Goal: Task Accomplishment & Management: Manage account settings

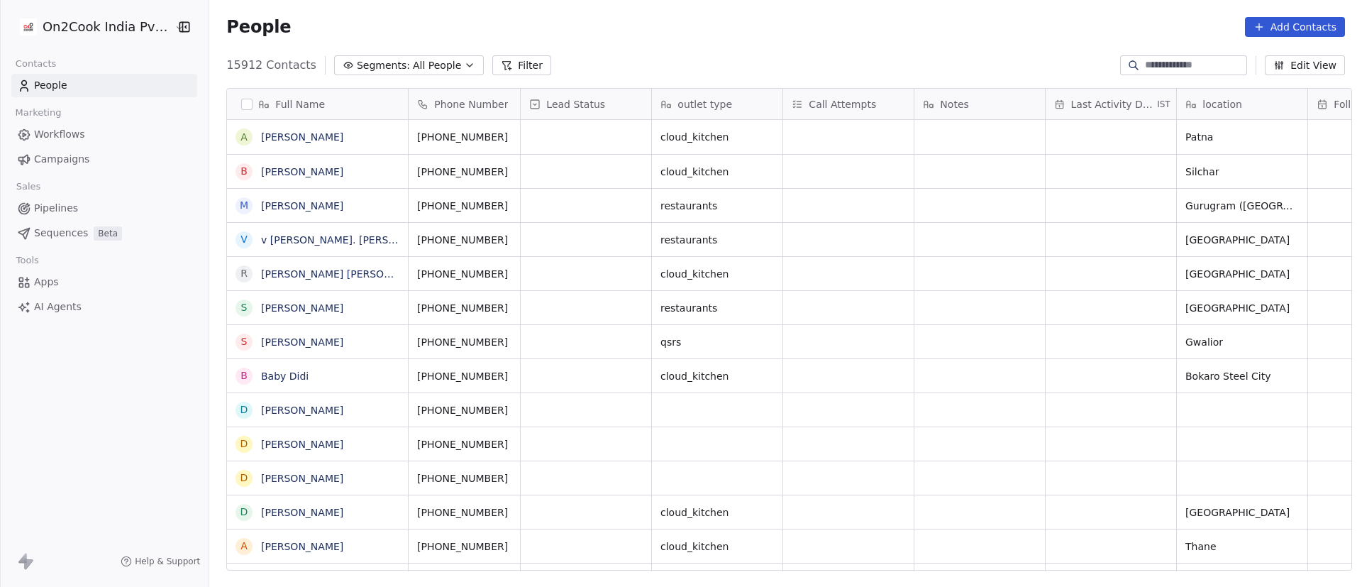
scroll to position [500, 1143]
click at [503, 68] on icon at bounding box center [507, 66] width 8 height 8
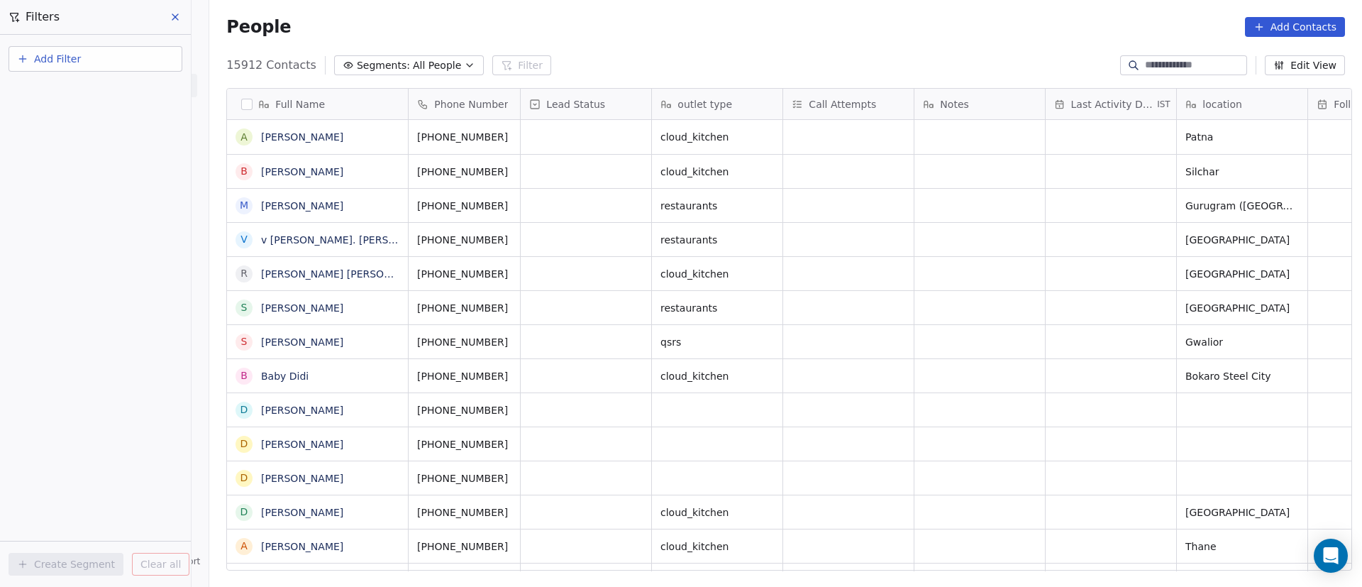
click at [151, 54] on button "Add Filter" at bounding box center [96, 59] width 174 height 26
click at [149, 101] on div "Contact properties" at bounding box center [95, 92] width 161 height 23
type input "***"
click at [107, 140] on div "Assignee" at bounding box center [95, 143] width 144 height 14
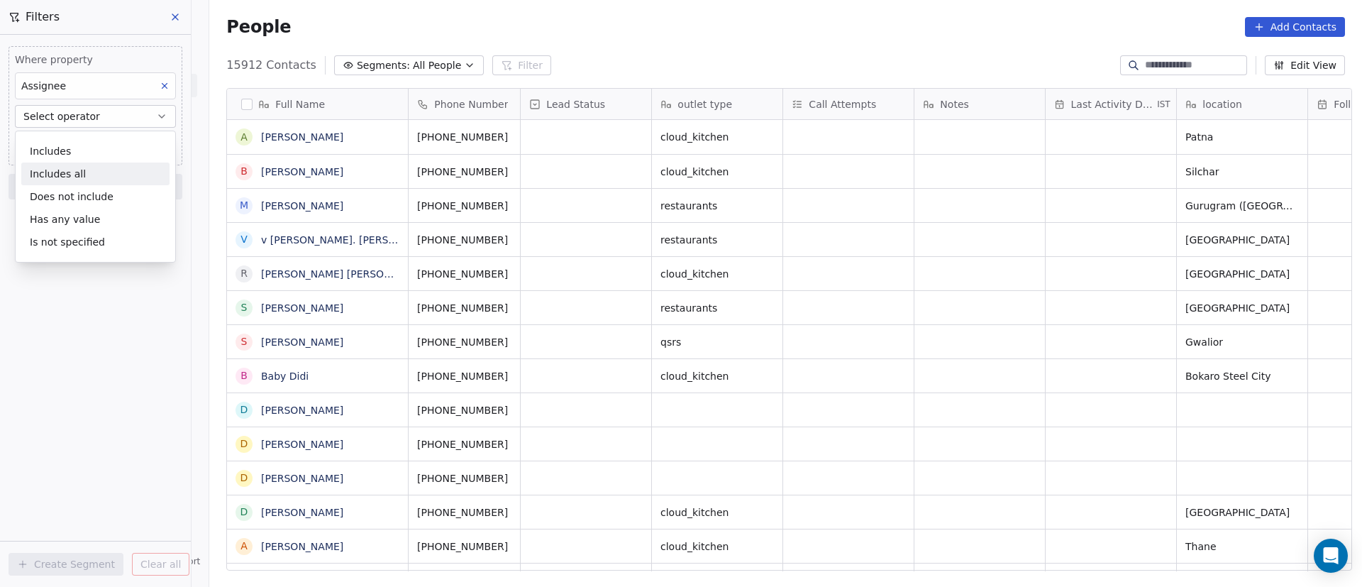
click at [130, 167] on div "Includes all" at bounding box center [95, 173] width 148 height 23
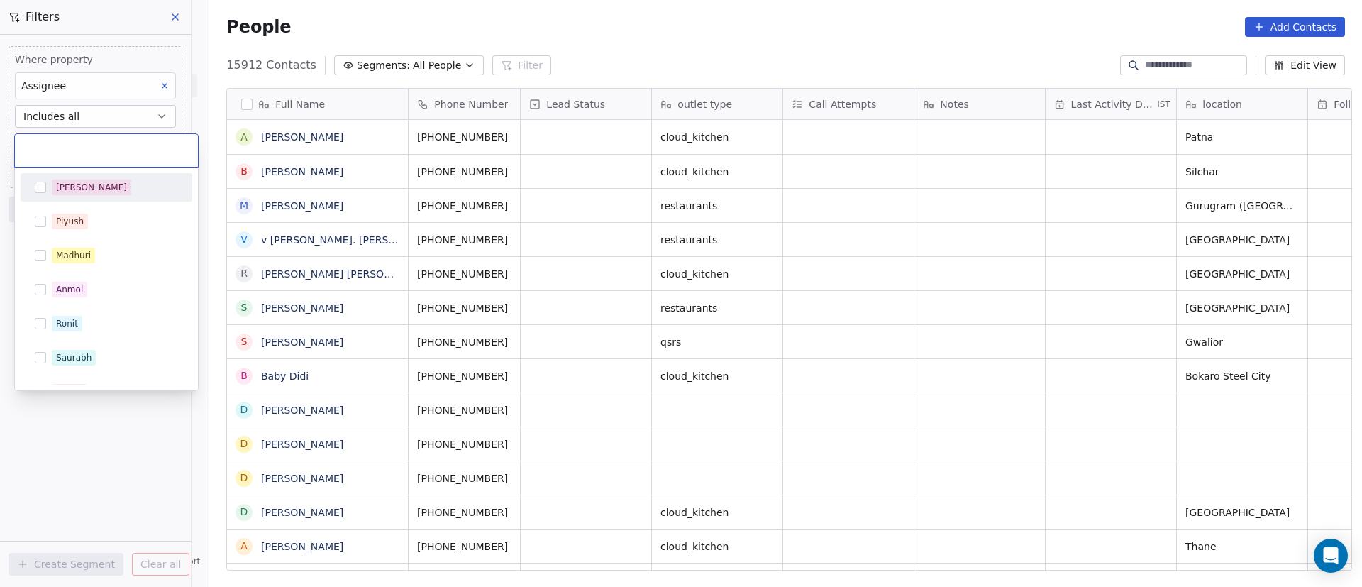
click at [134, 150] on body "On2Cook India Pvt. Ltd. Contacts People Marketing Workflows Campaigns Sales Pip…" at bounding box center [681, 293] width 1362 height 587
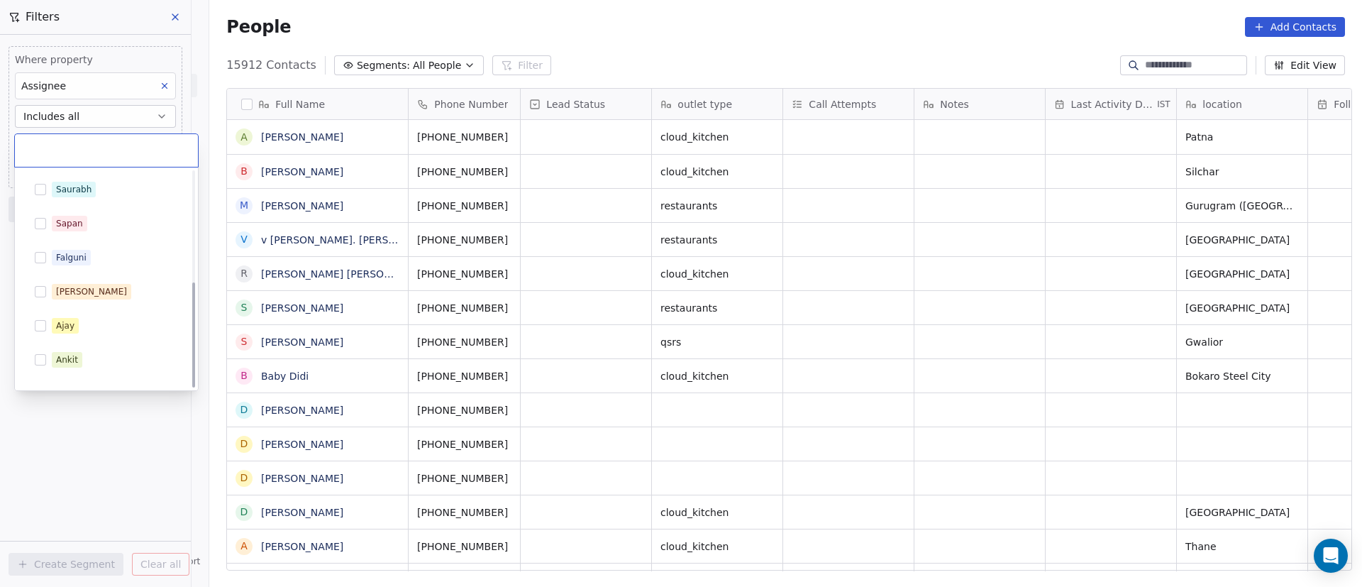
scroll to position [226, 0]
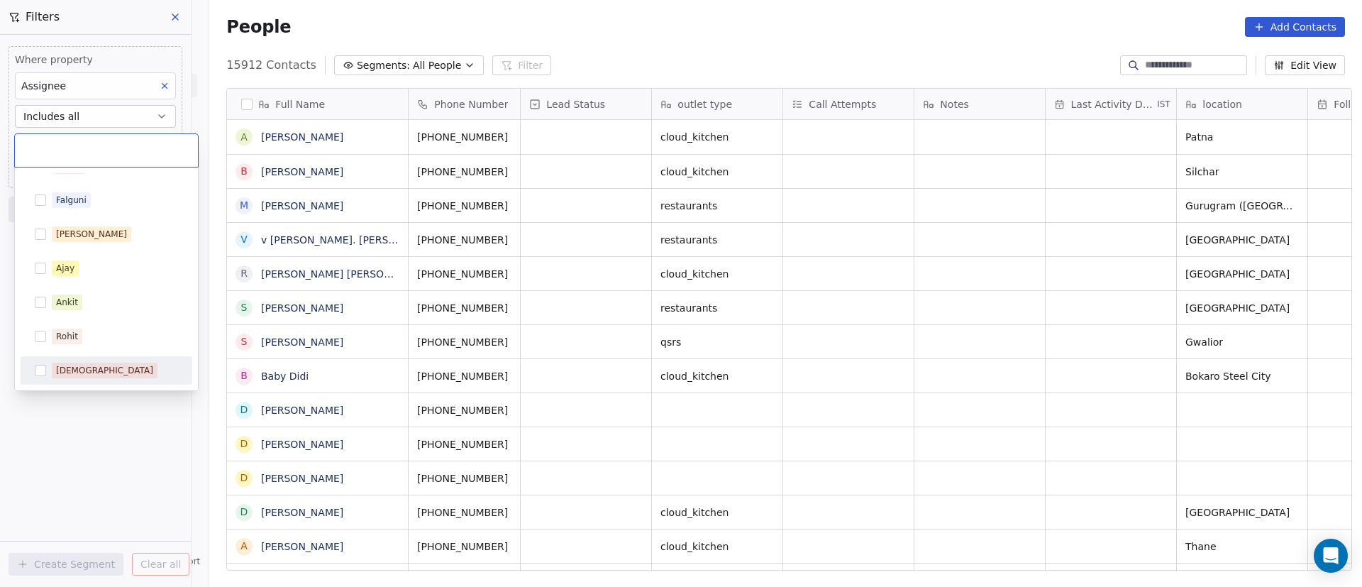
click at [94, 370] on div "Shivam" at bounding box center [115, 370] width 126 height 16
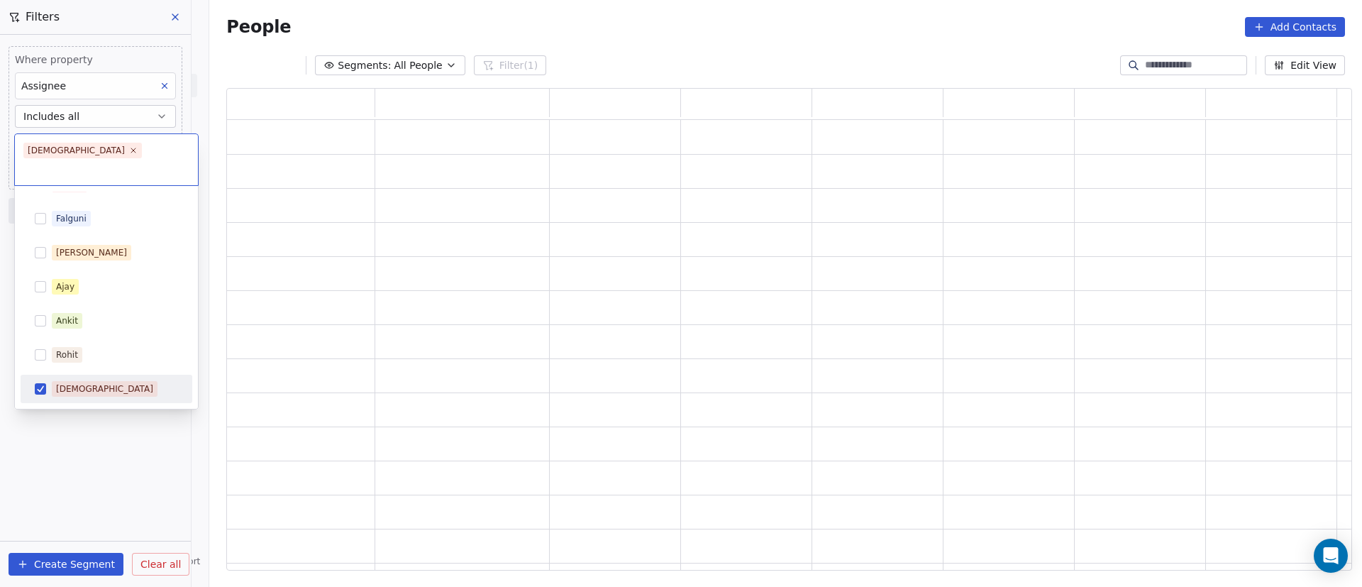
click at [86, 456] on html "On2Cook India Pvt. Ltd. Contacts People Marketing Workflows Campaigns Sales Pip…" at bounding box center [681, 293] width 1362 height 587
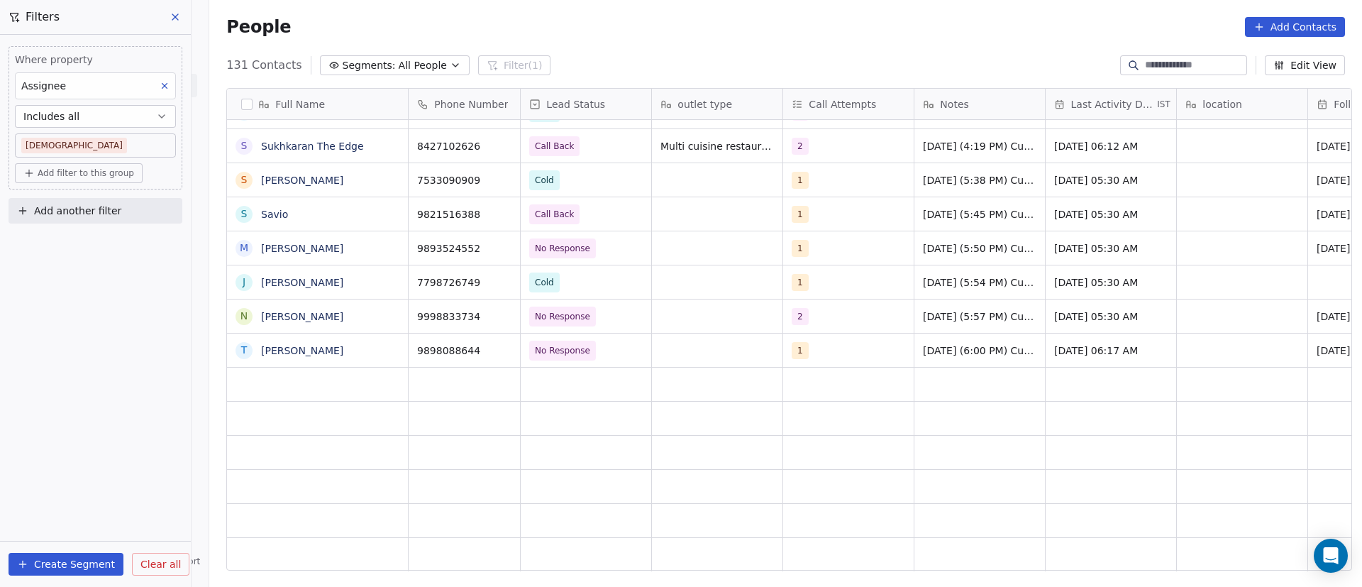
scroll to position [0, 0]
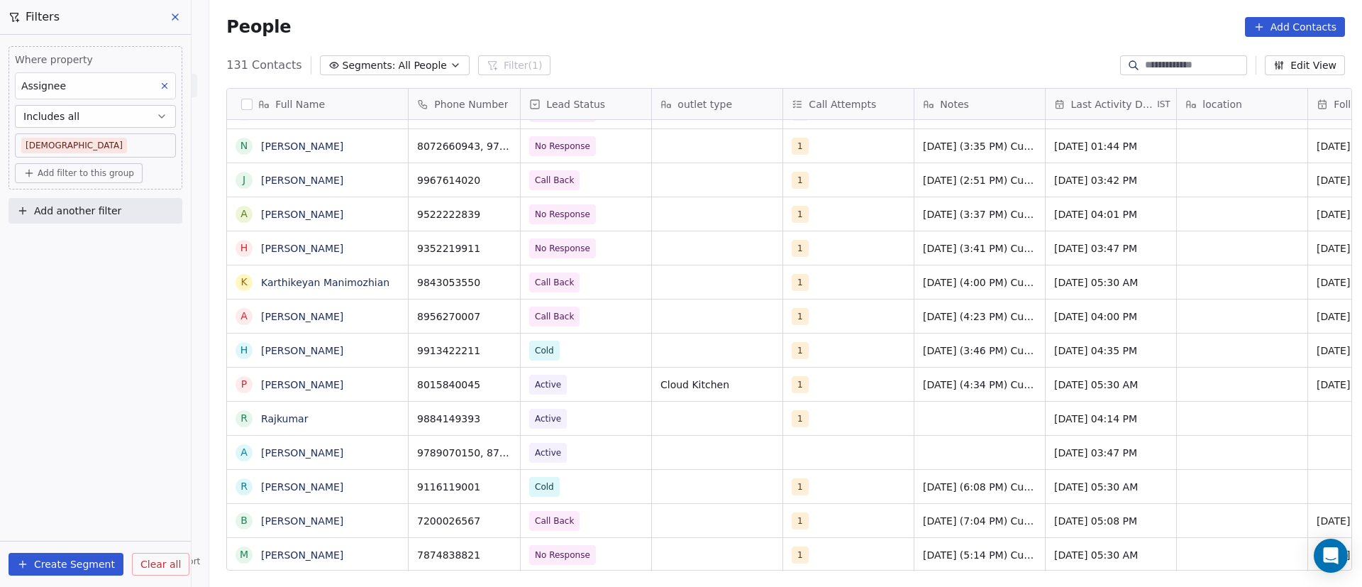
click at [511, 20] on div "People Add Contacts" at bounding box center [785, 27] width 1119 height 20
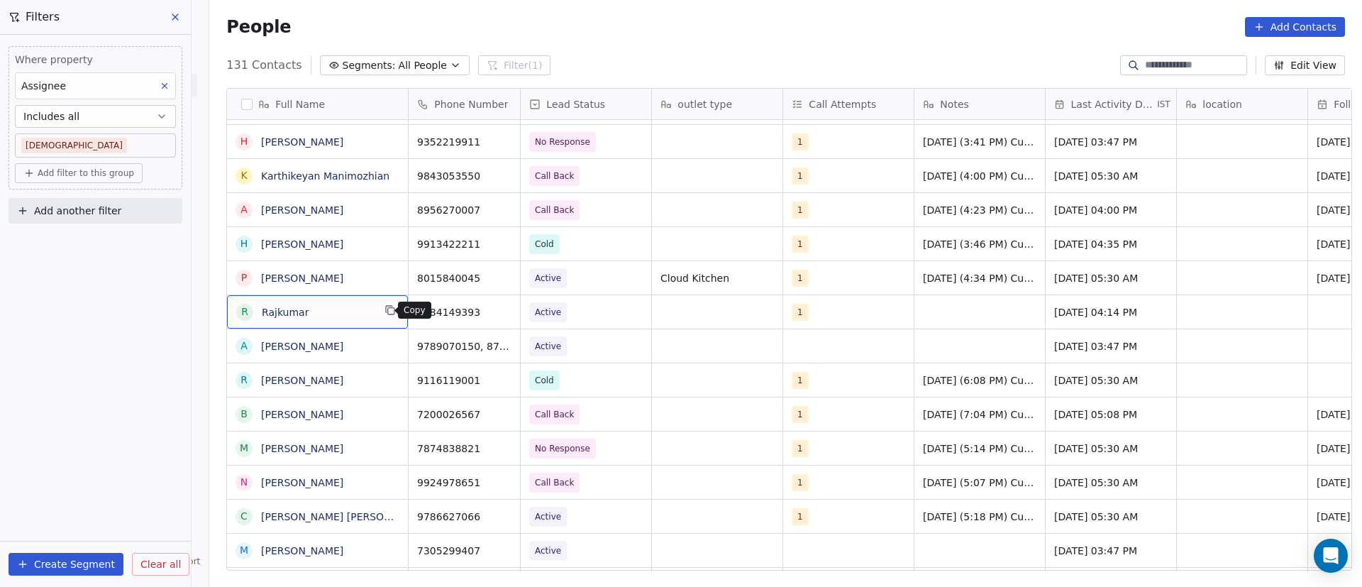
click at [384, 311] on icon "grid" at bounding box center [389, 309] width 11 height 11
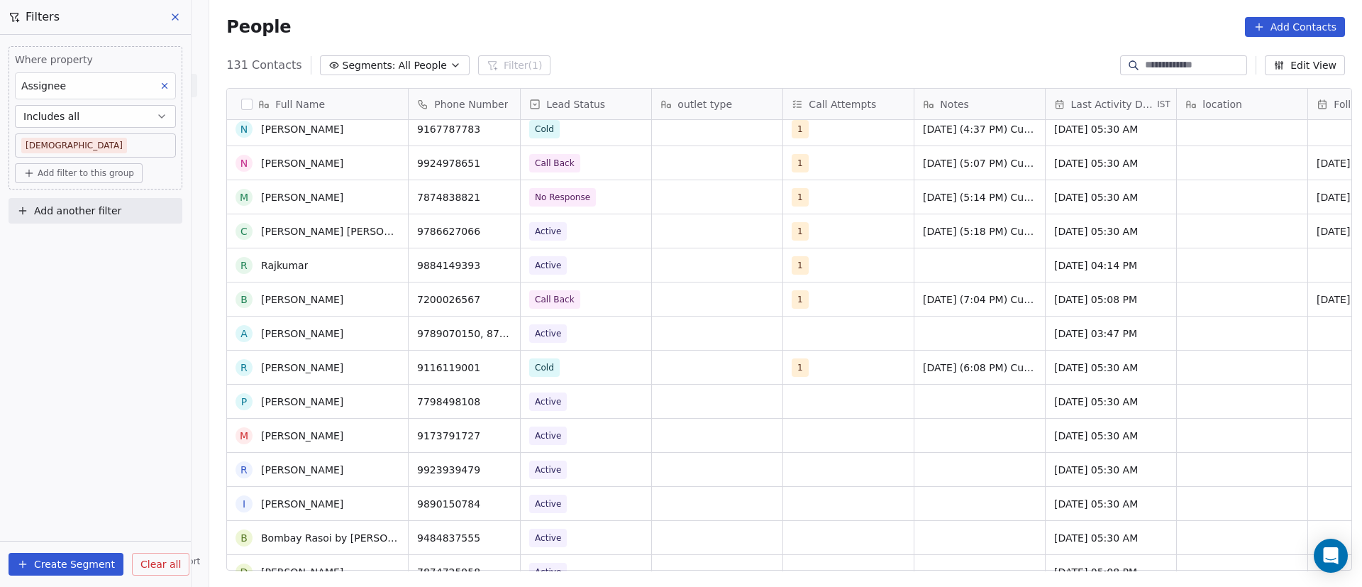
scroll to position [2766, 0]
click at [498, 260] on icon "grid" at bounding box center [502, 262] width 11 height 11
drag, startPoint x: 715, startPoint y: 268, endPoint x: 734, endPoint y: 268, distance: 19.2
click at [941, 263] on div "grid" at bounding box center [979, 264] width 131 height 33
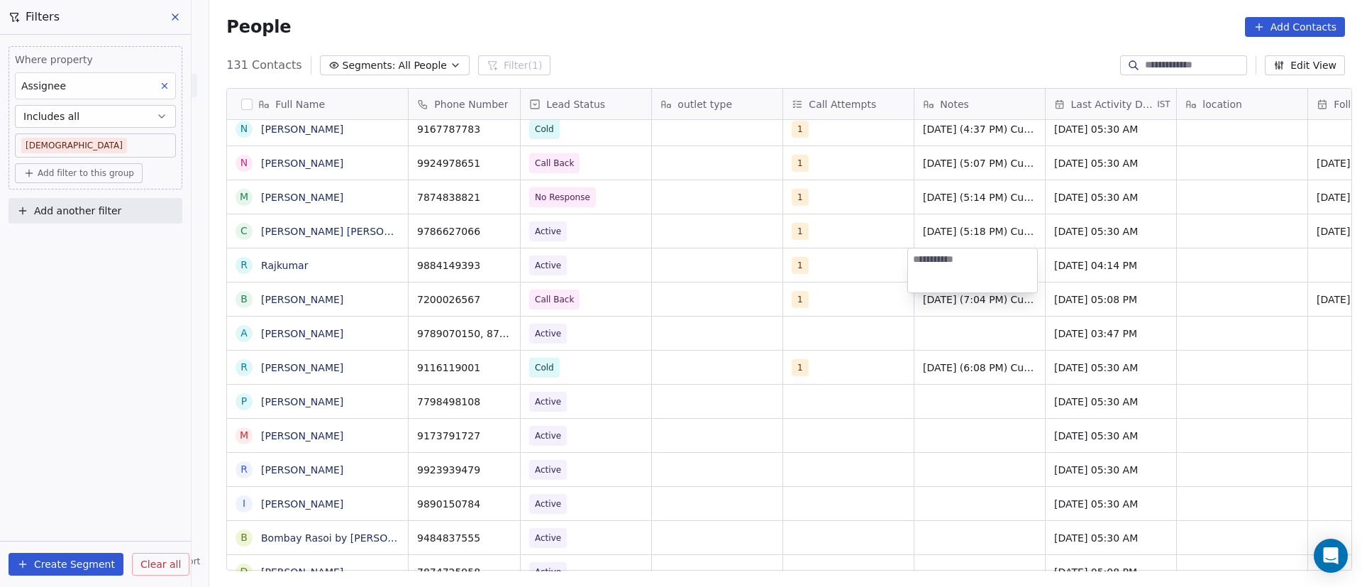
click at [966, 260] on textarea at bounding box center [972, 270] width 129 height 44
paste textarea "**********"
type textarea "**********"
click at [1062, 278] on html "On2Cook India Pvt. Ltd. Contacts People Marketing Workflows Campaigns Sales Pip…" at bounding box center [681, 293] width 1362 height 587
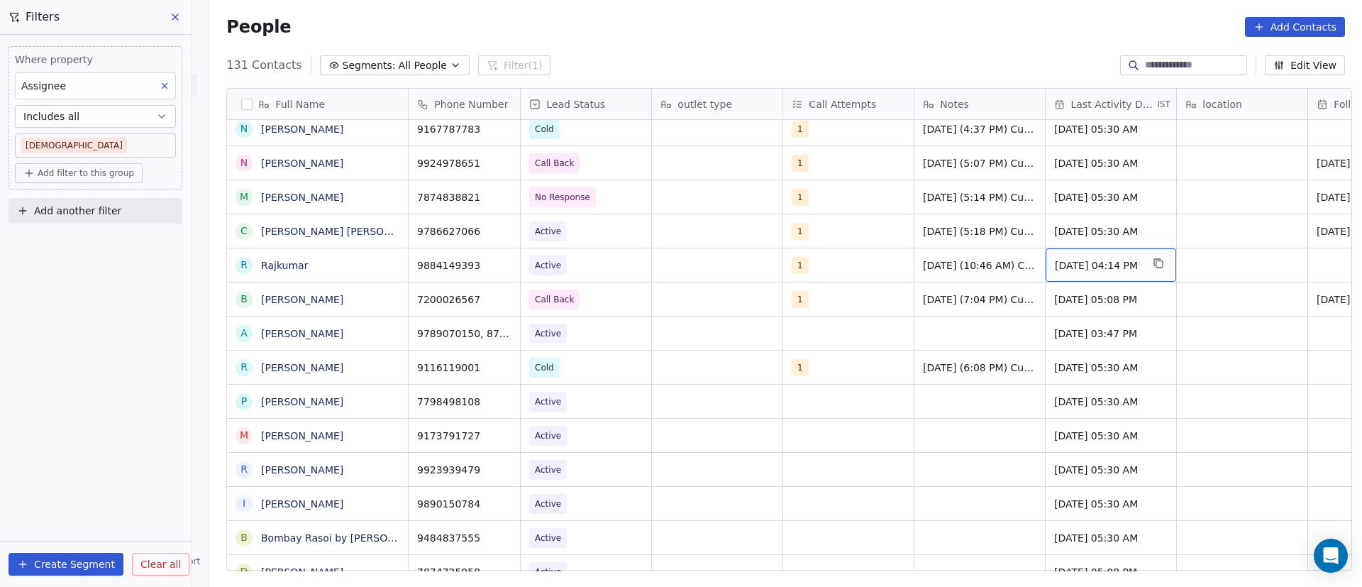
click at [1068, 261] on span "Sep 09, 2025 04:14 PM" at bounding box center [1098, 265] width 87 height 14
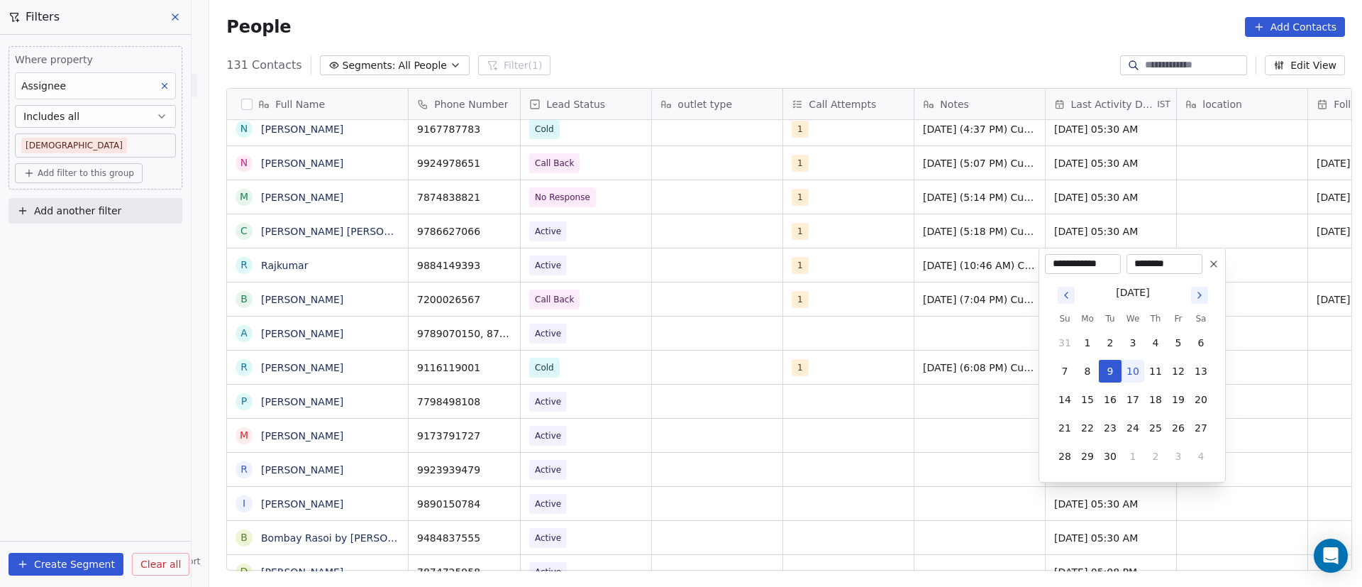
click at [1131, 369] on button "10" at bounding box center [1132, 371] width 23 height 23
type input "**********"
click at [967, 325] on html "On2Cook India Pvt. Ltd. Contacts People Marketing Workflows Campaigns Sales Pip…" at bounding box center [681, 293] width 1362 height 587
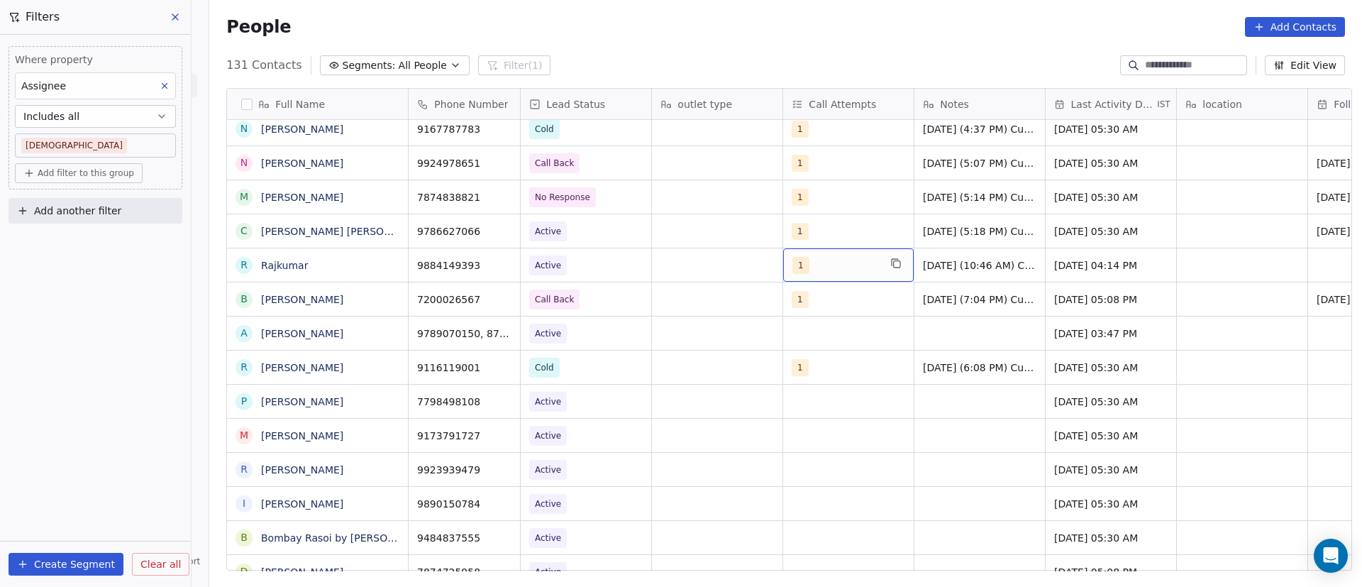
click at [817, 264] on div "1" at bounding box center [835, 265] width 87 height 17
click at [807, 302] on div "1" at bounding box center [867, 302] width 160 height 23
click at [806, 326] on div "2" at bounding box center [867, 336] width 160 height 23
click at [940, 277] on div "2" at bounding box center [867, 265] width 183 height 34
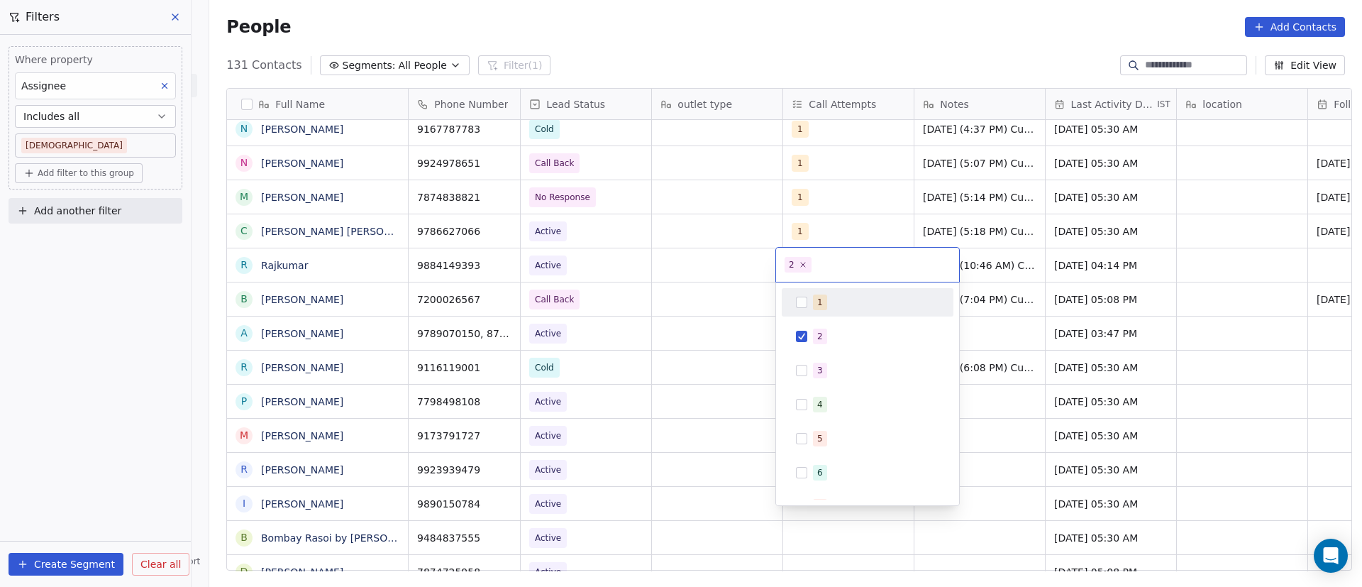
click at [982, 265] on html "On2Cook India Pvt. Ltd. Contacts People Marketing Workflows Campaigns Sales Pip…" at bounding box center [681, 293] width 1362 height 587
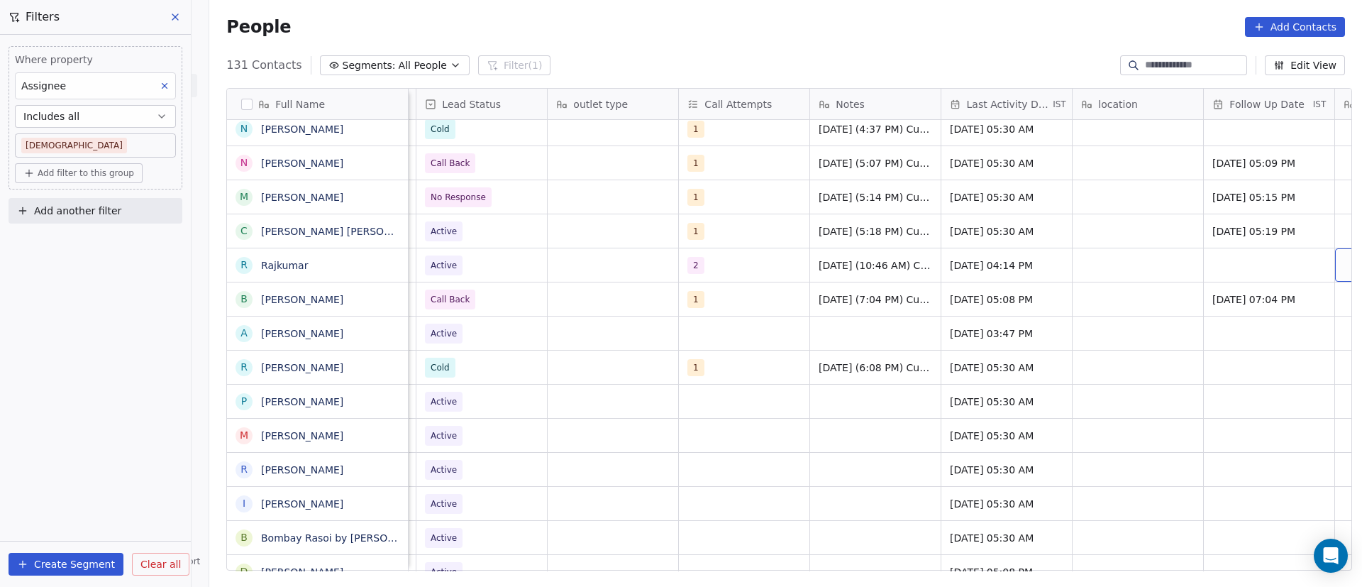
scroll to position [0, 235]
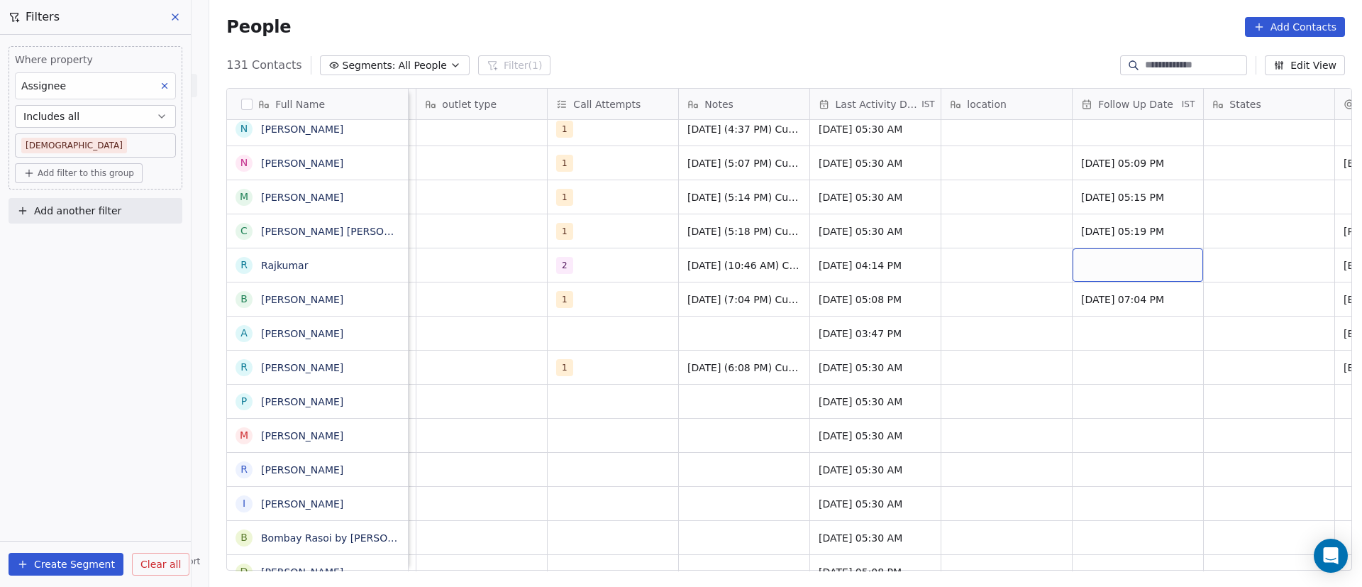
click at [1109, 257] on div "grid" at bounding box center [1137, 264] width 131 height 33
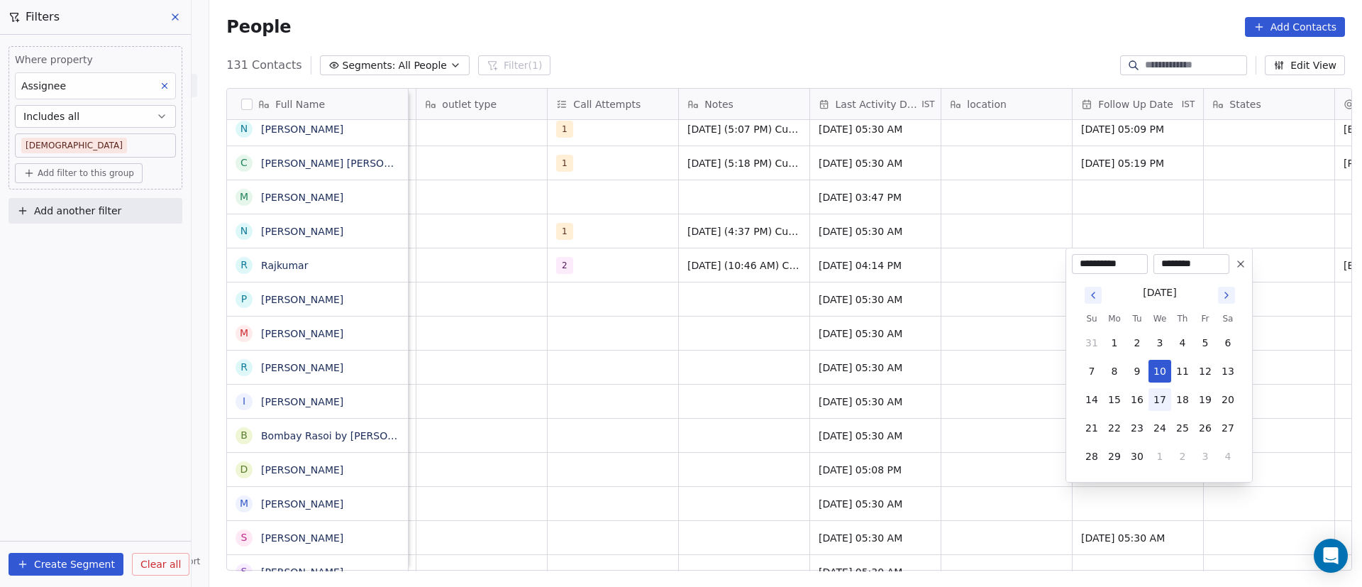
click at [1155, 403] on button "17" at bounding box center [1159, 399] width 23 height 23
type input "**********"
click at [925, 360] on html "On2Cook India Pvt. Ltd. Contacts People Marketing Workflows Campaigns Sales Pip…" at bounding box center [681, 293] width 1362 height 587
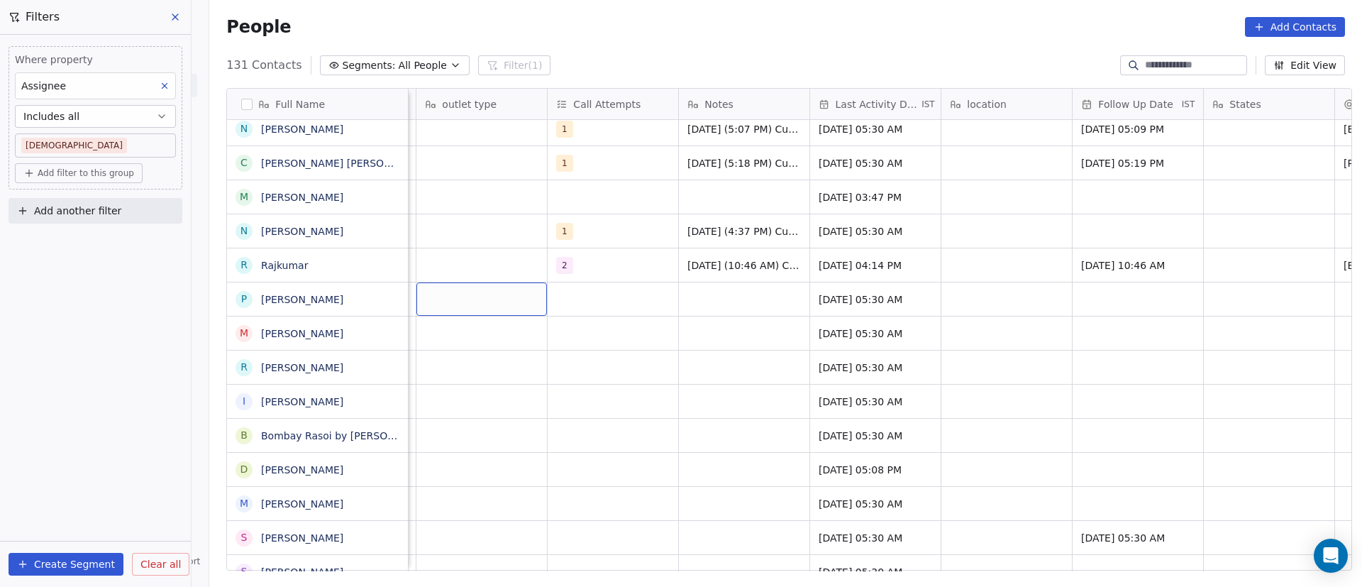
scroll to position [0, 0]
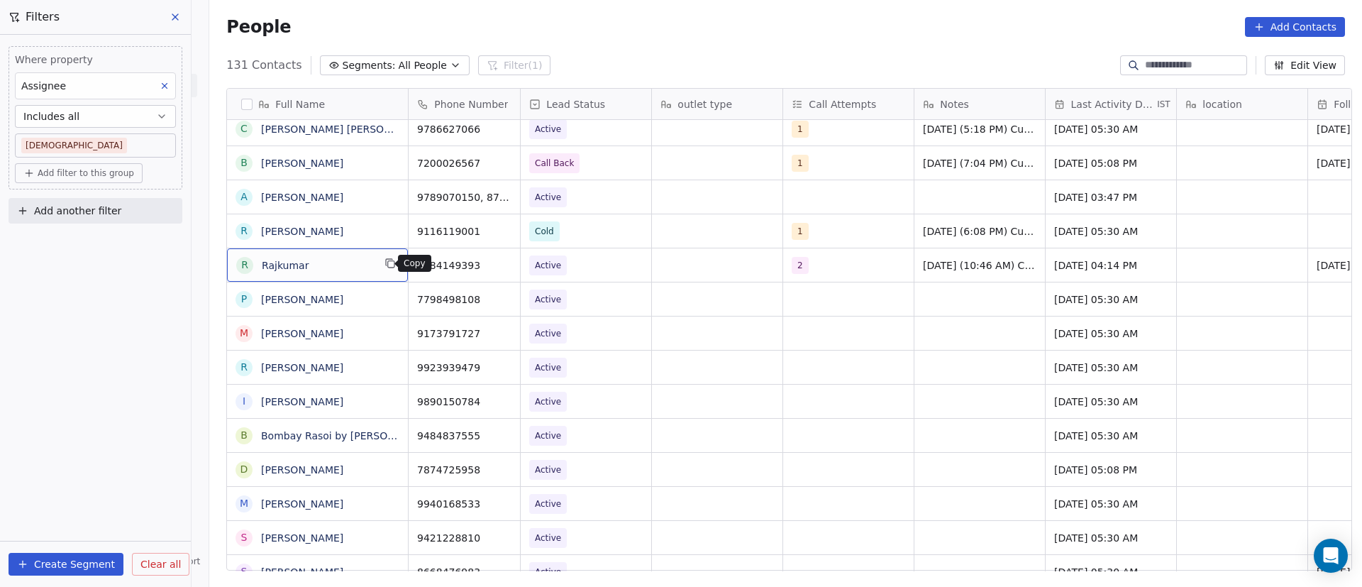
click at [384, 270] on button "grid" at bounding box center [390, 263] width 17 height 17
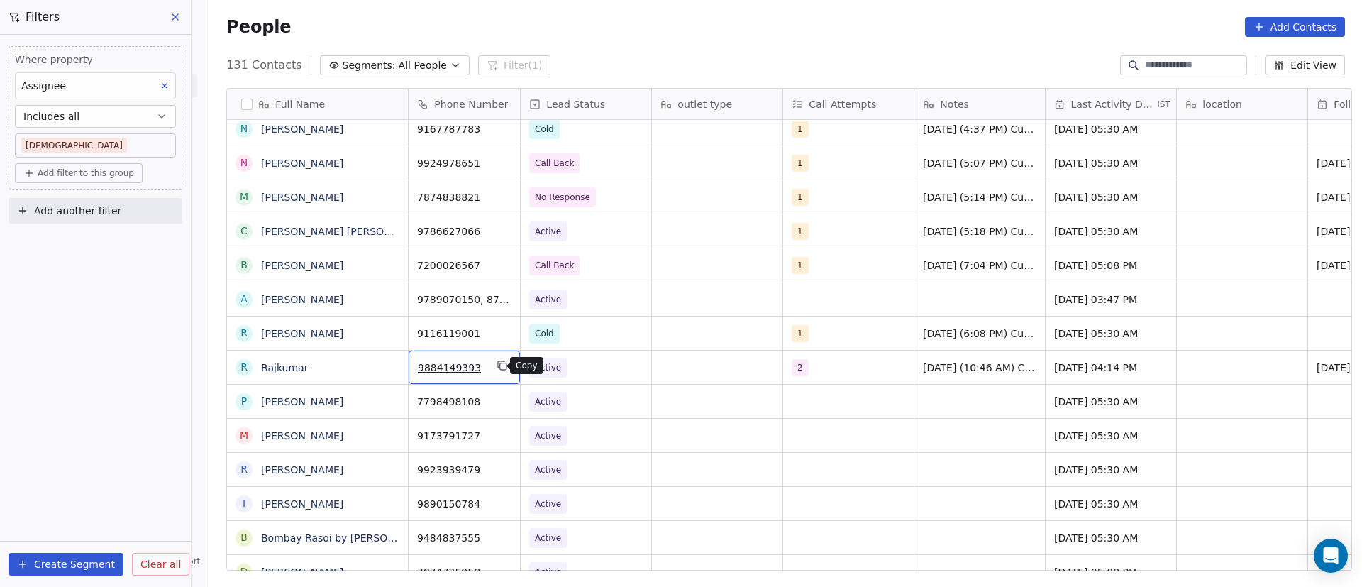
click at [497, 370] on icon "grid" at bounding box center [502, 365] width 11 height 11
click at [384, 299] on icon "grid" at bounding box center [389, 297] width 11 height 11
click at [534, 301] on div "9789070150, 8778353468" at bounding box center [497, 298] width 177 height 33
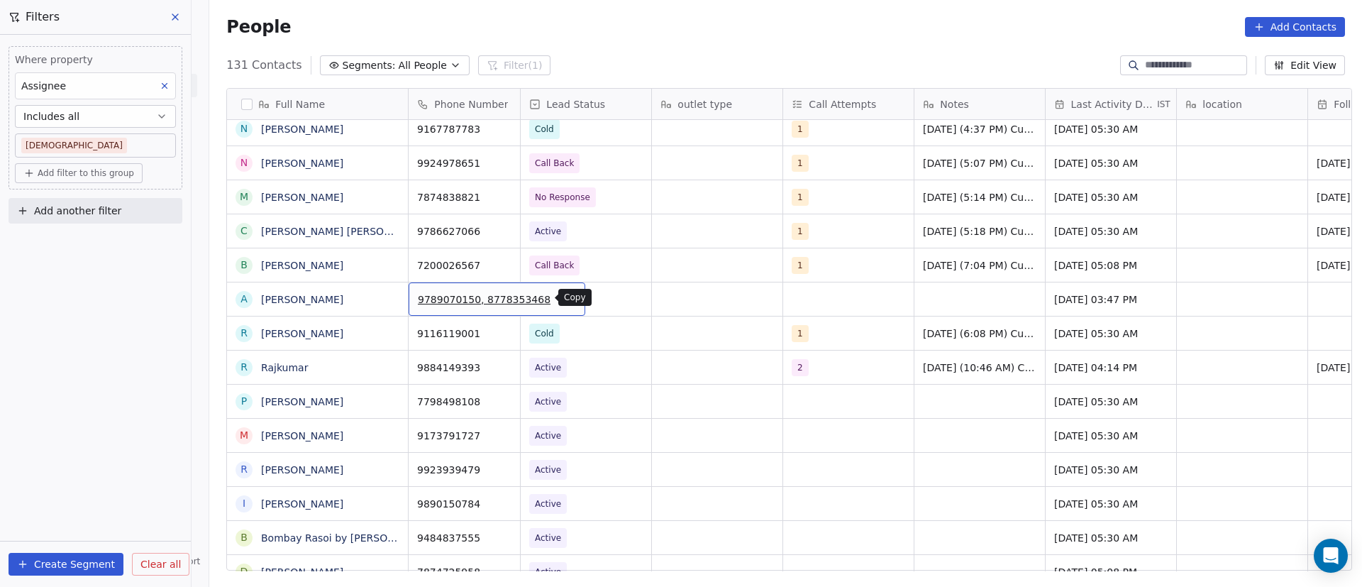
click at [562, 300] on icon "grid" at bounding box center [567, 297] width 11 height 11
click at [581, 298] on span "Active" at bounding box center [573, 299] width 87 height 20
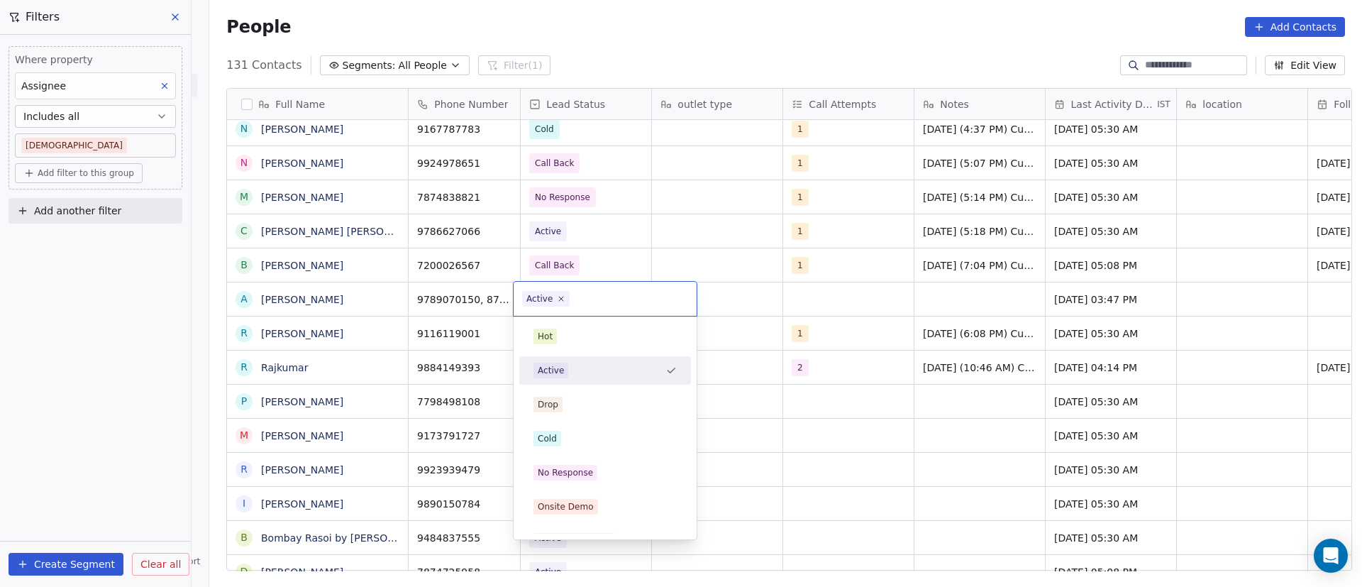
click at [562, 296] on icon at bounding box center [561, 298] width 9 height 9
click at [577, 442] on div "Cold" at bounding box center [604, 439] width 143 height 16
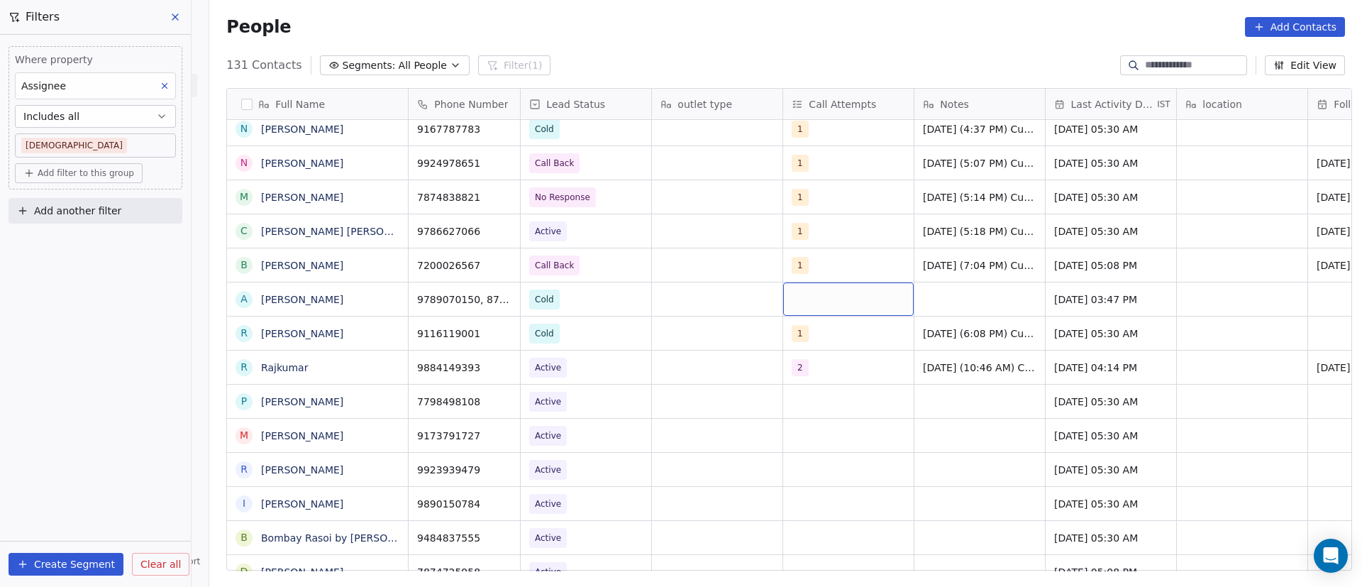
click at [793, 291] on div "grid" at bounding box center [848, 298] width 131 height 33
click at [794, 332] on div "1" at bounding box center [867, 336] width 160 height 23
click at [970, 301] on html "On2Cook India Pvt. Ltd. Contacts People Marketing Workflows Campaigns Sales Pip…" at bounding box center [681, 293] width 1362 height 587
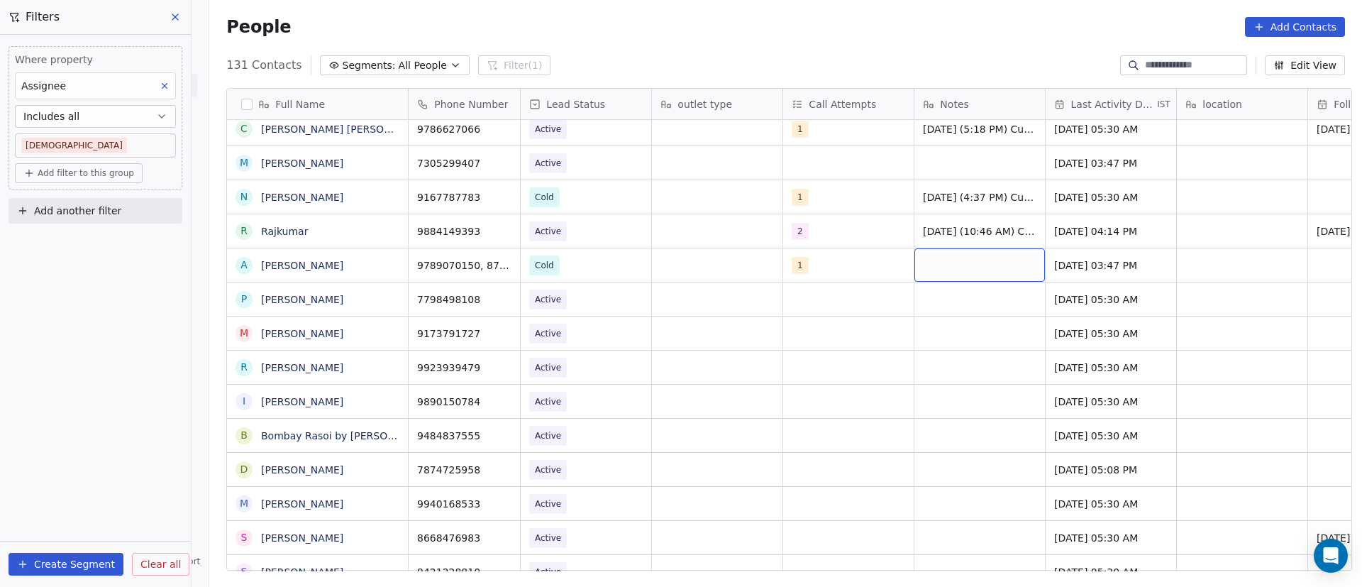
click at [956, 266] on div "grid" at bounding box center [979, 264] width 131 height 33
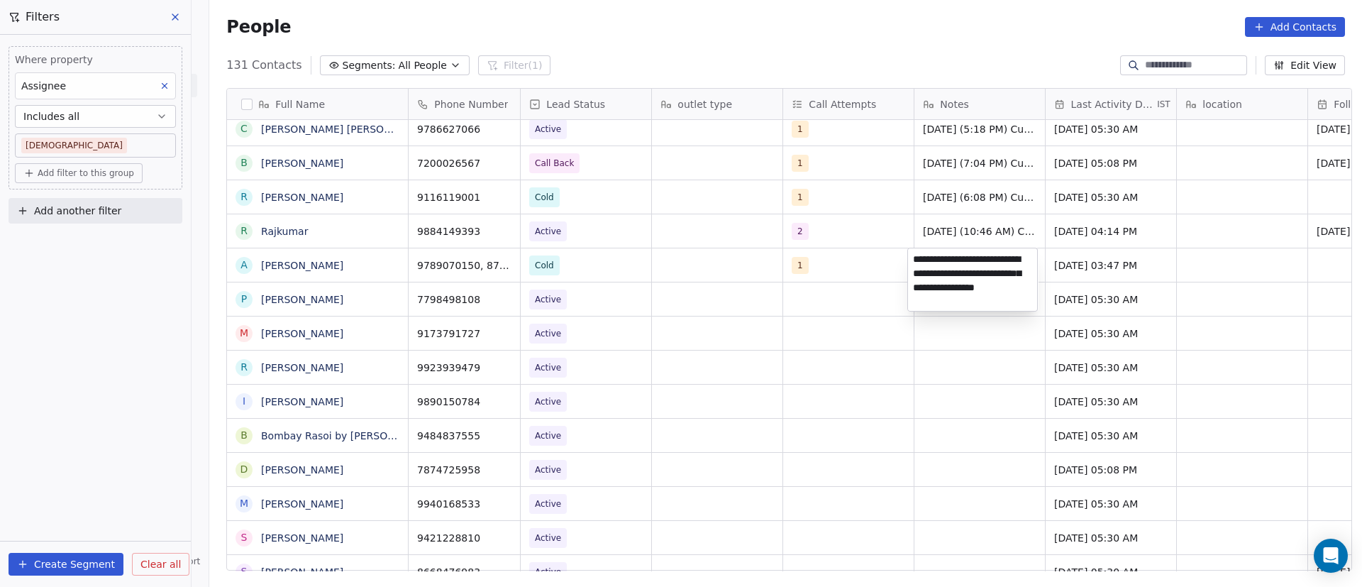
click at [928, 299] on textarea "**********" at bounding box center [972, 279] width 129 height 62
type textarea "**********"
click at [1052, 259] on html "On2Cook India Pvt. Ltd. Contacts People Marketing Workflows Campaigns Sales Pip…" at bounding box center [681, 293] width 1362 height 587
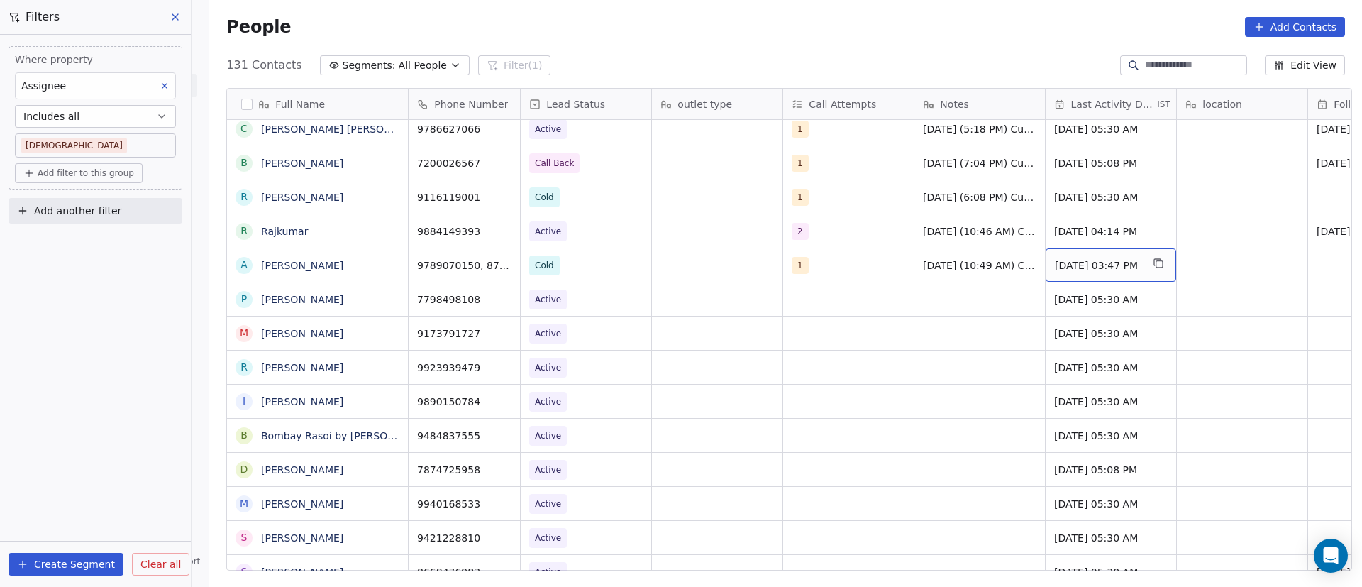
click at [1080, 263] on span "Sep 09, 2025 03:47 PM" at bounding box center [1098, 265] width 87 height 14
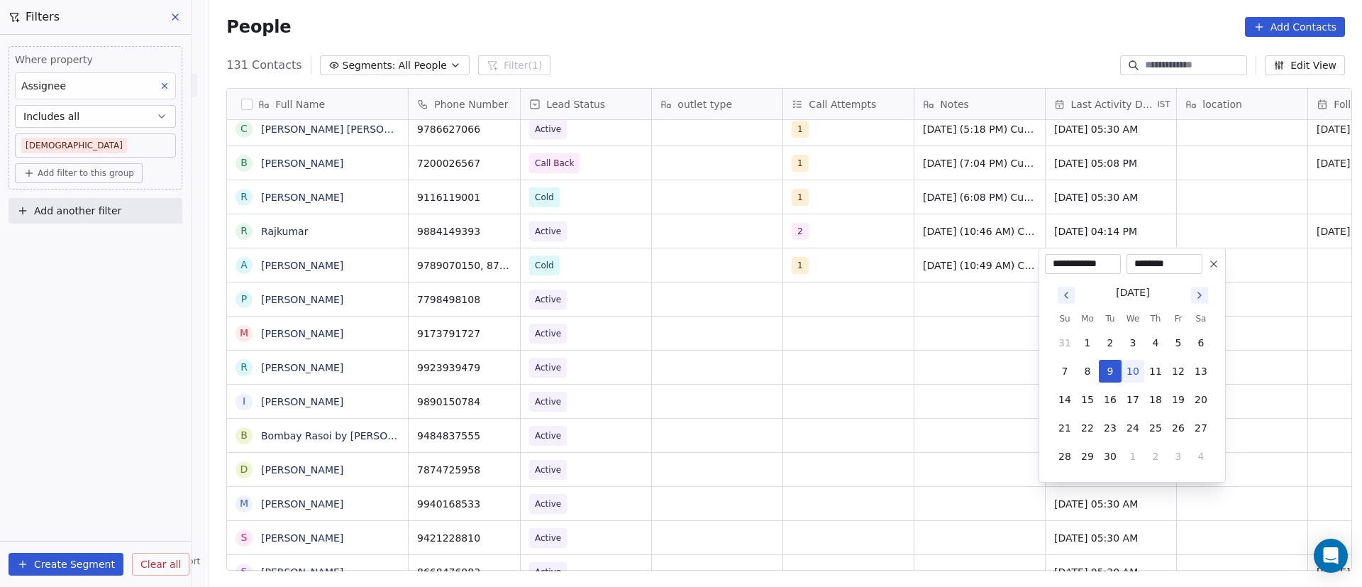
click at [1142, 372] on button "10" at bounding box center [1132, 371] width 23 height 23
type input "**********"
click at [1265, 214] on html "On2Cook India Pvt. Ltd. Contacts People Marketing Workflows Campaigns Sales Pip…" at bounding box center [681, 293] width 1362 height 587
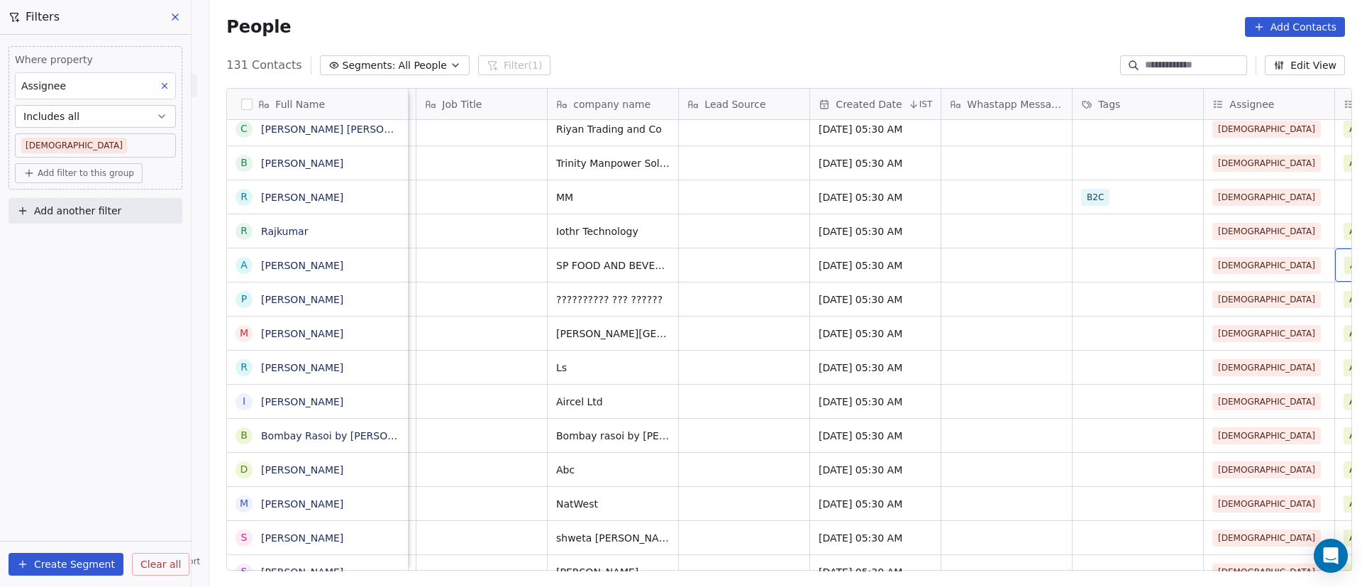
scroll to position [0, 1416]
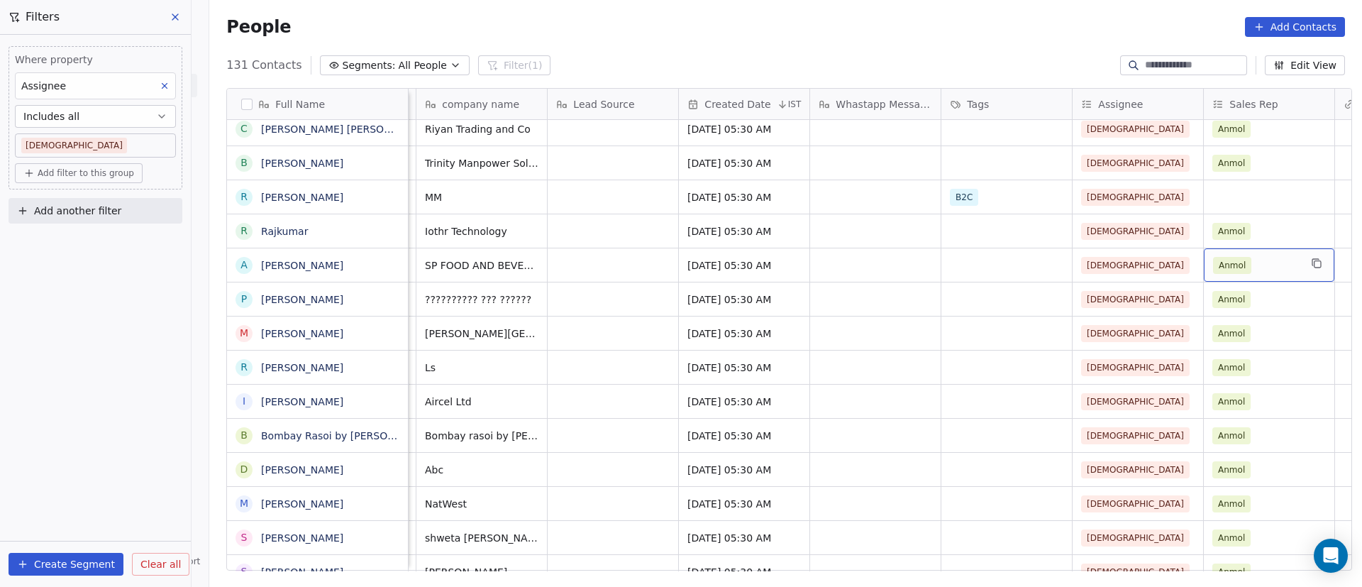
click at [1292, 264] on div "Anmol" at bounding box center [1256, 265] width 87 height 17
click at [1257, 270] on div "Anmol" at bounding box center [1256, 265] width 87 height 17
click at [1258, 270] on div "Anmol" at bounding box center [1256, 265] width 87 height 17
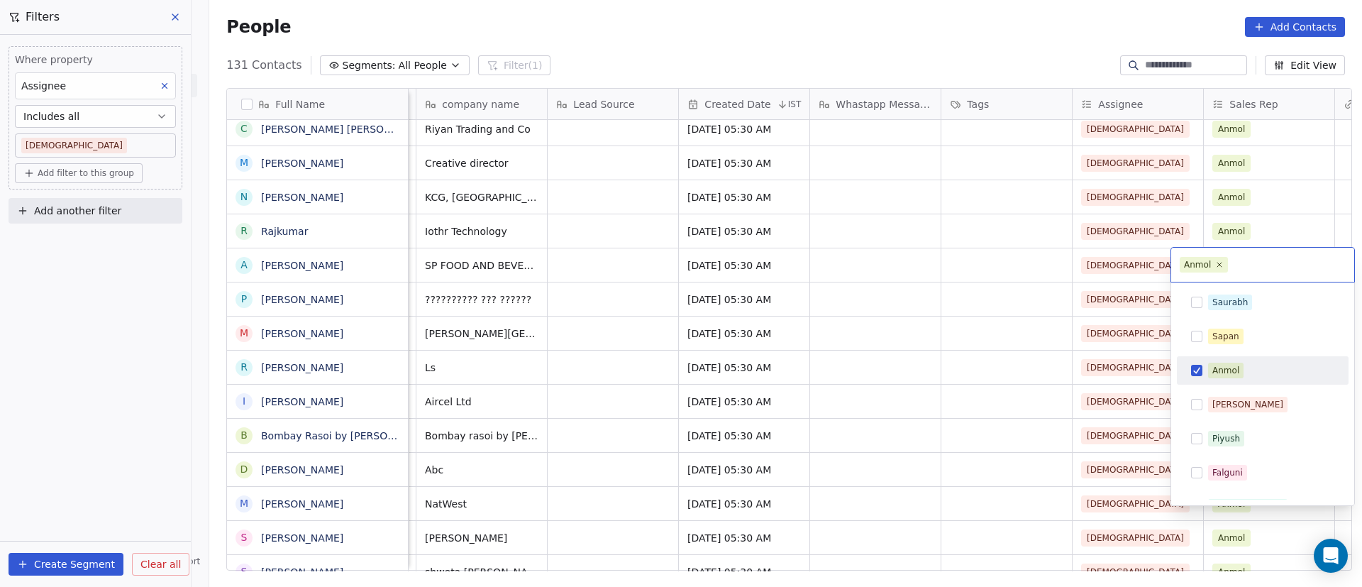
click at [1208, 365] on span "Anmol" at bounding box center [1225, 370] width 35 height 16
click at [1270, 225] on html "On2Cook India Pvt. Ltd. Contacts People Marketing Workflows Campaigns Sales Pip…" at bounding box center [681, 293] width 1362 height 587
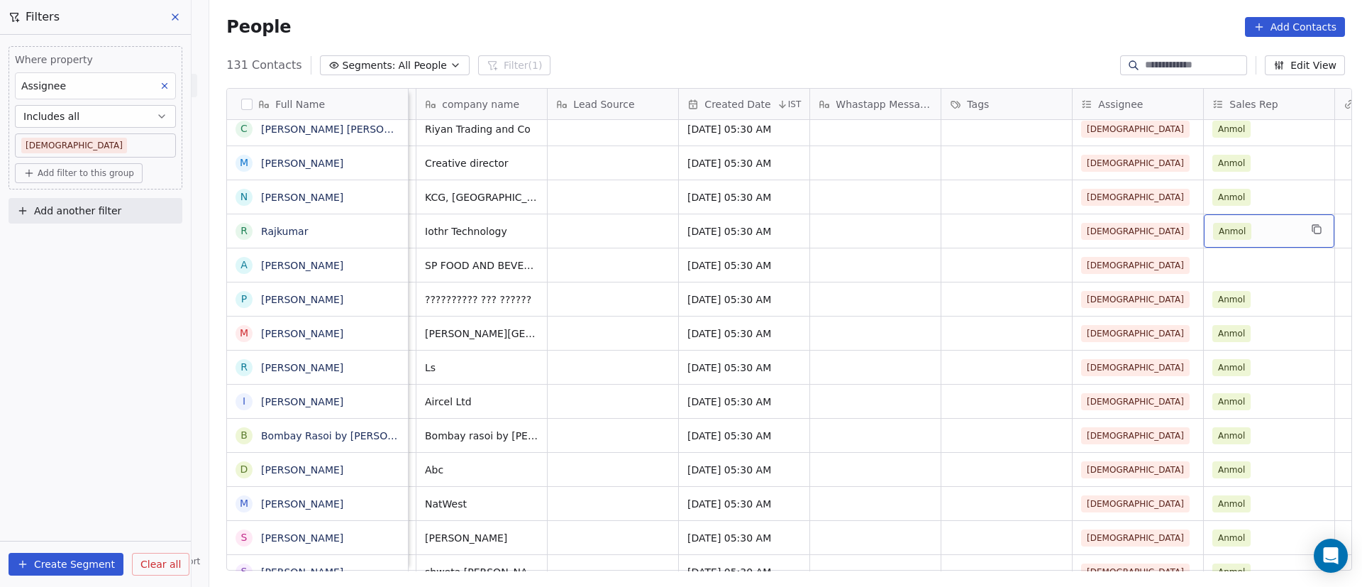
click at [1263, 231] on div "Anmol" at bounding box center [1256, 231] width 87 height 17
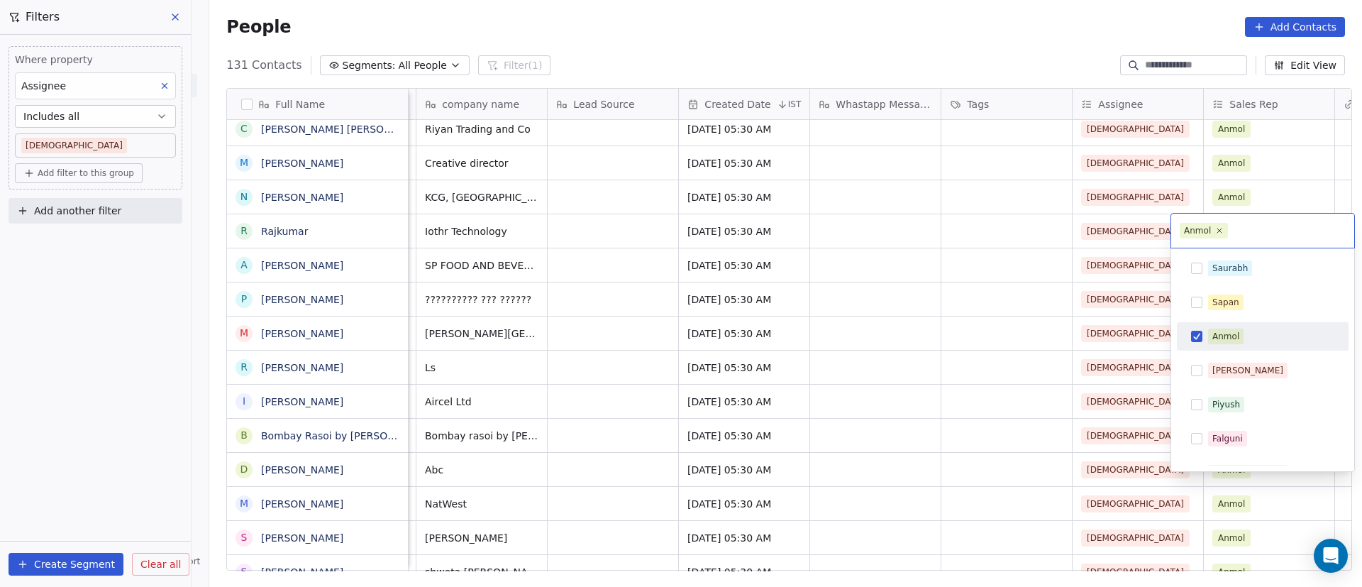
click at [1198, 338] on button "Suggestions" at bounding box center [1196, 336] width 11 height 11
click at [1273, 186] on html "On2Cook India Pvt. Ltd. Contacts People Marketing Workflows Campaigns Sales Pip…" at bounding box center [681, 293] width 1362 height 587
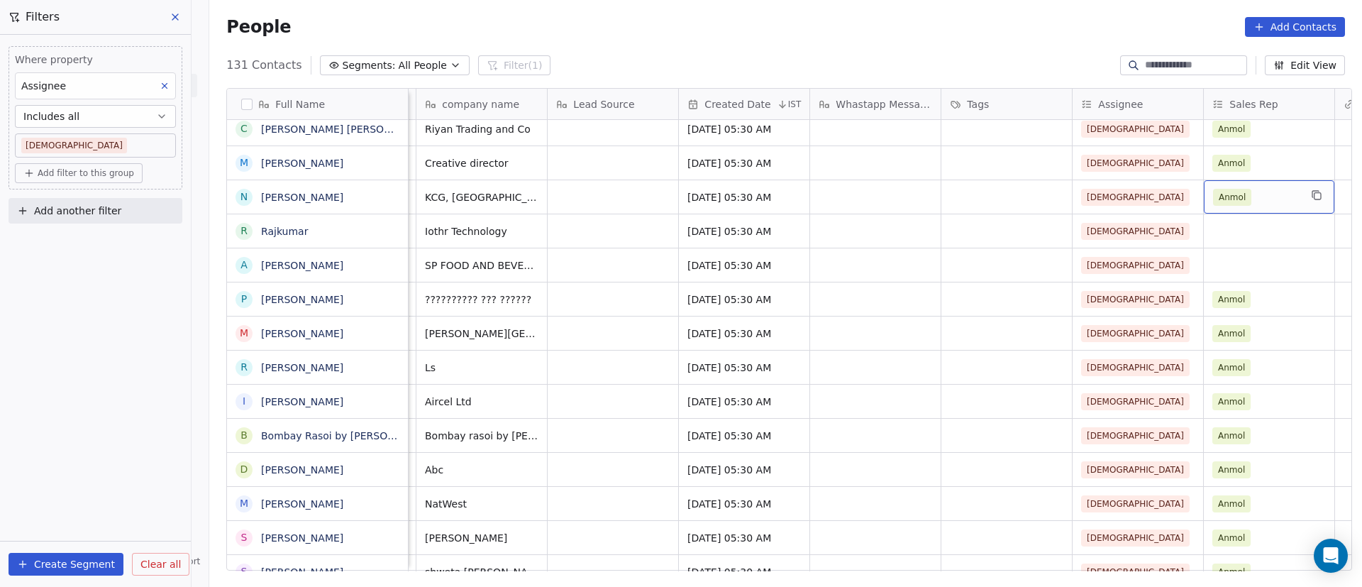
click at [1261, 194] on div "Anmol" at bounding box center [1256, 197] width 87 height 17
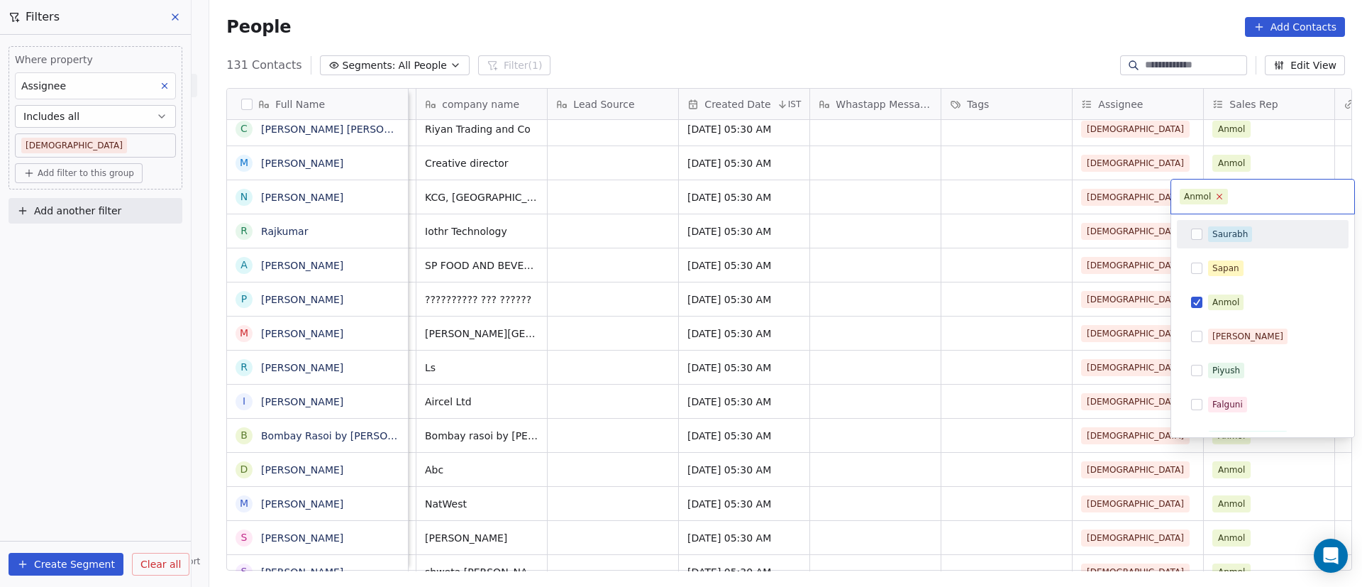
click at [1219, 199] on icon at bounding box center [1219, 196] width 9 height 9
click at [1258, 162] on html "On2Cook India Pvt. Ltd. Contacts People Marketing Workflows Campaigns Sales Pip…" at bounding box center [681, 293] width 1362 height 587
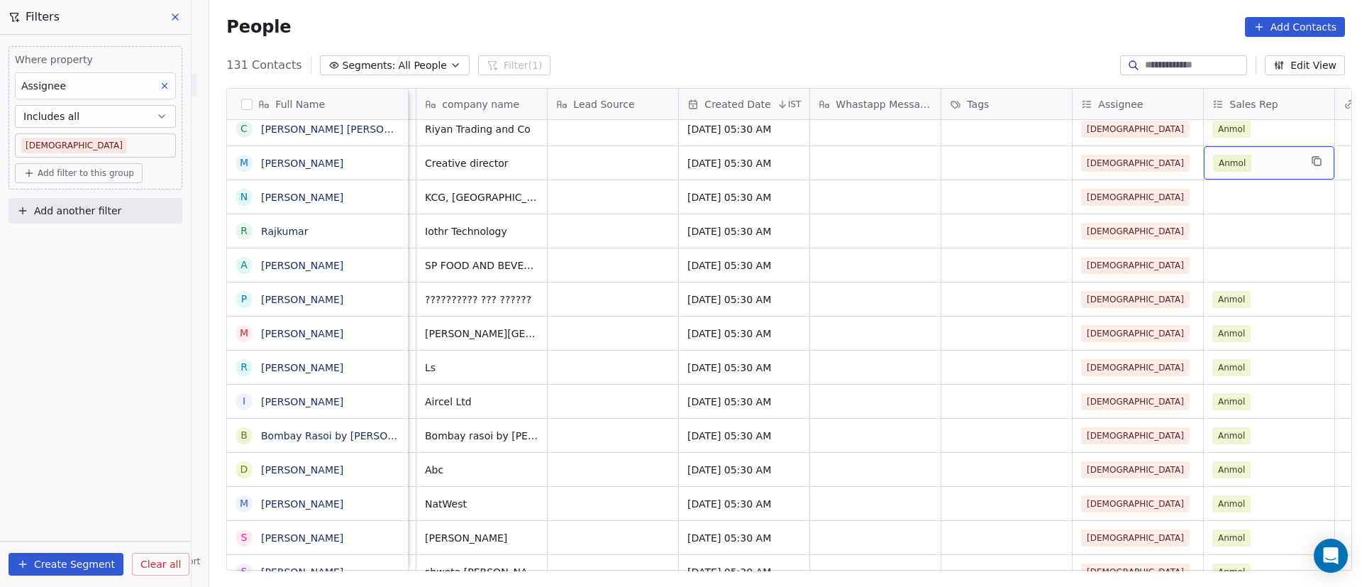
click at [1259, 162] on div "Anmol" at bounding box center [1256, 163] width 87 height 17
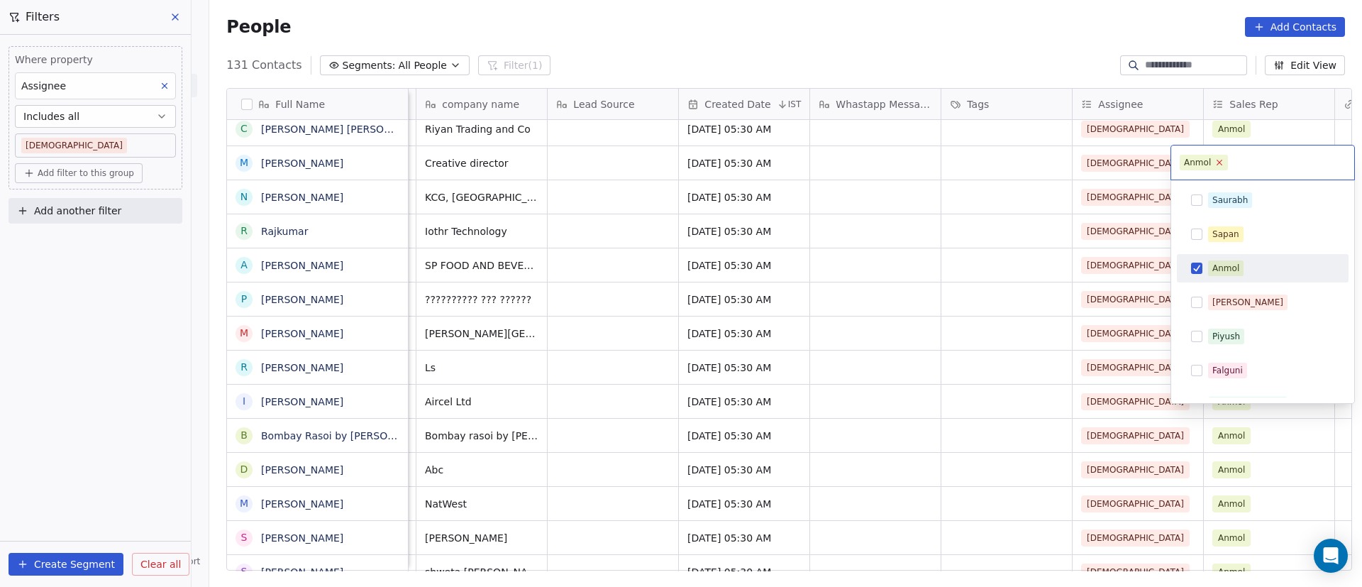
click at [1221, 163] on icon at bounding box center [1219, 161] width 9 height 9
click at [1257, 131] on html "On2Cook India Pvt. Ltd. Contacts People Marketing Workflows Campaigns Sales Pip…" at bounding box center [681, 293] width 1362 height 587
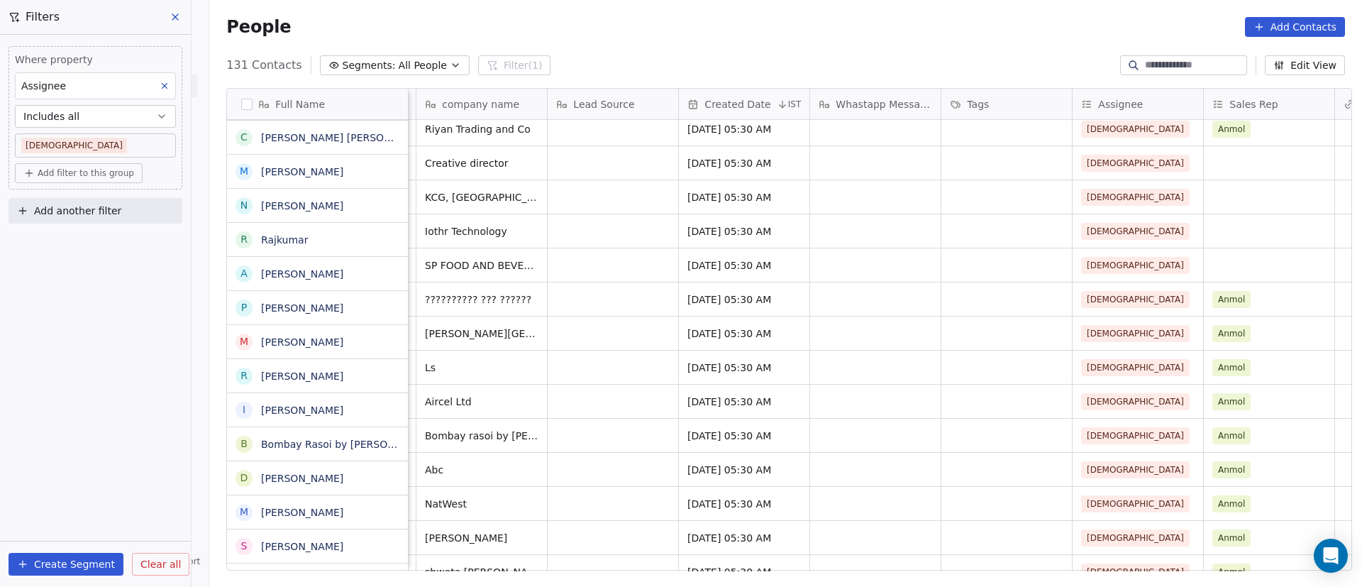
scroll to position [2758, 0]
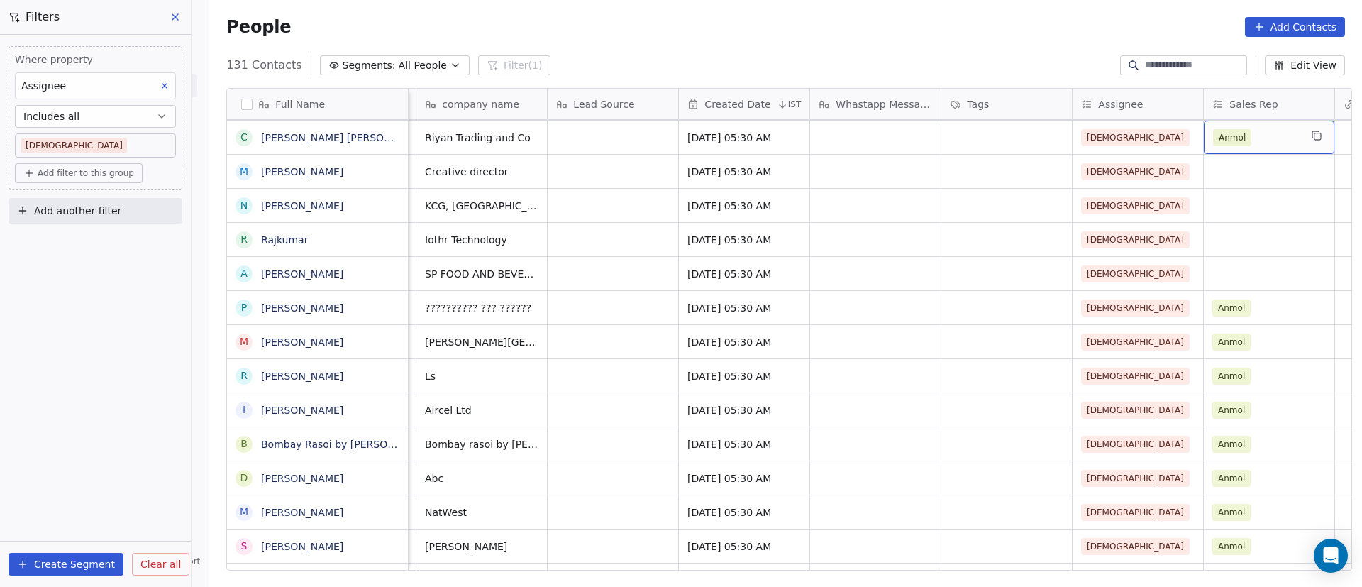
click at [1257, 145] on div "Anmol" at bounding box center [1256, 137] width 87 height 17
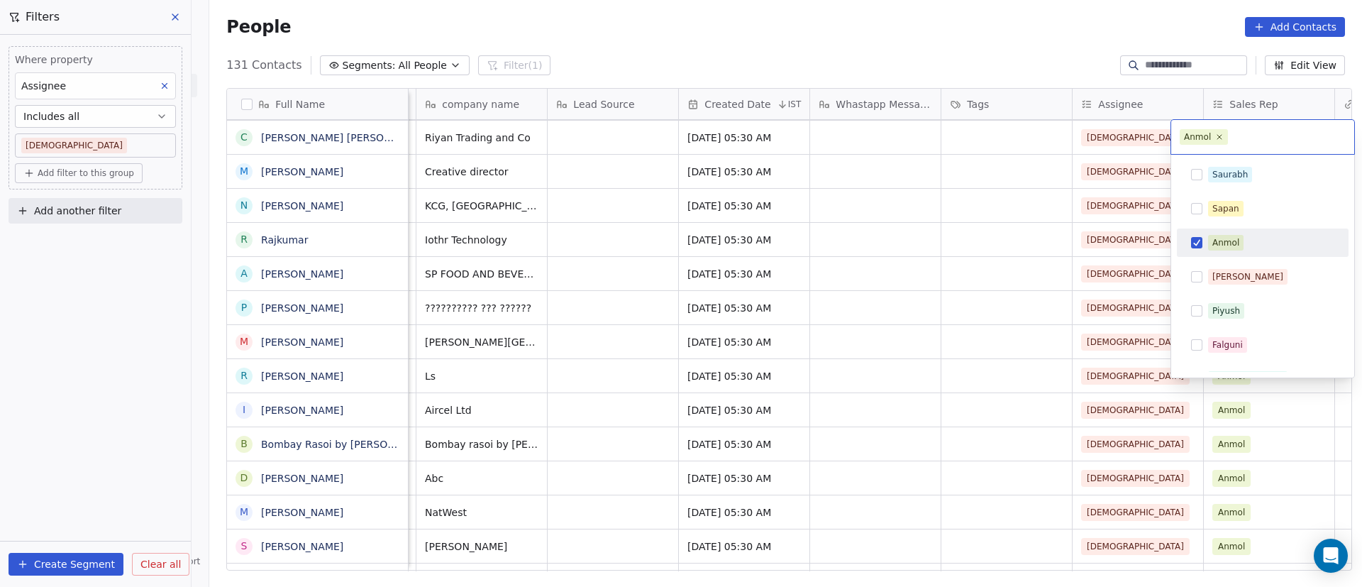
click at [1202, 235] on div "Anmol" at bounding box center [1262, 242] width 160 height 23
click at [1007, 218] on html "On2Cook India Pvt. Ltd. Contacts People Marketing Workflows Campaigns Sales Pip…" at bounding box center [681, 293] width 1362 height 587
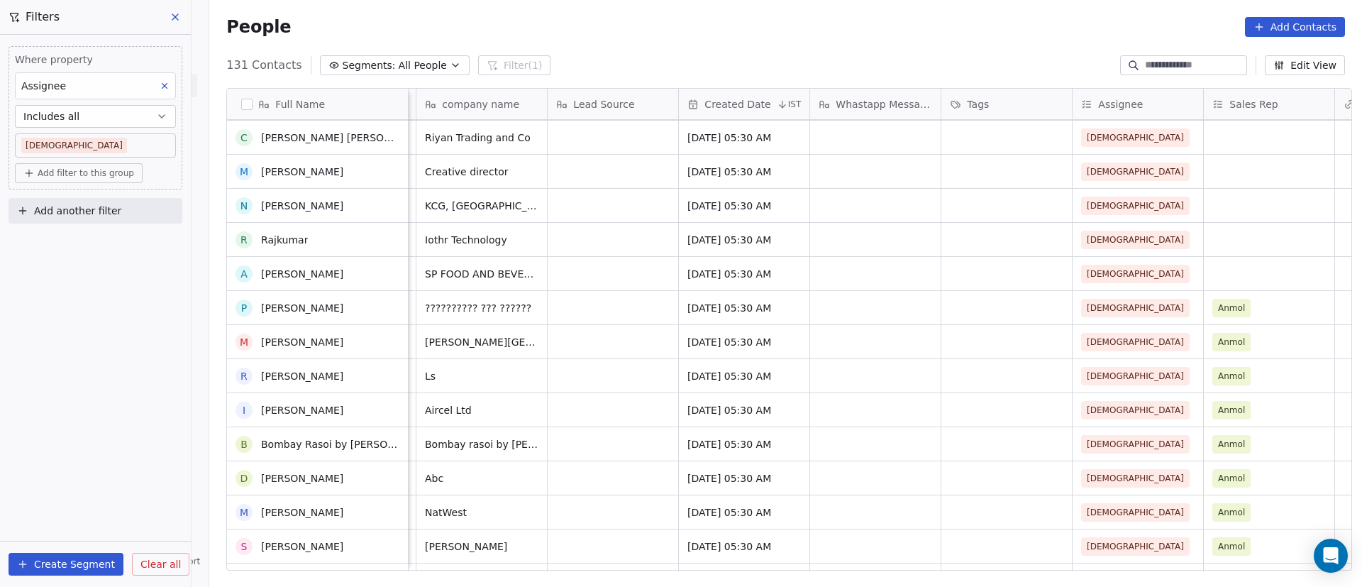
scroll to position [2545, 0]
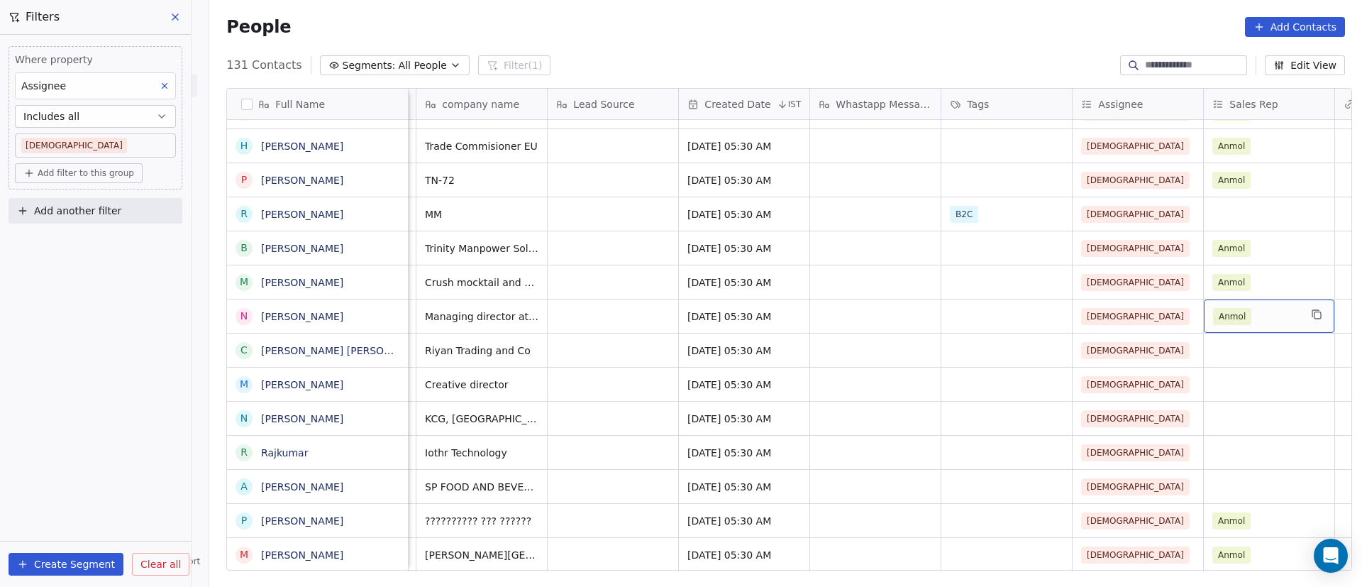
click at [1255, 309] on div "Anmol" at bounding box center [1256, 316] width 87 height 17
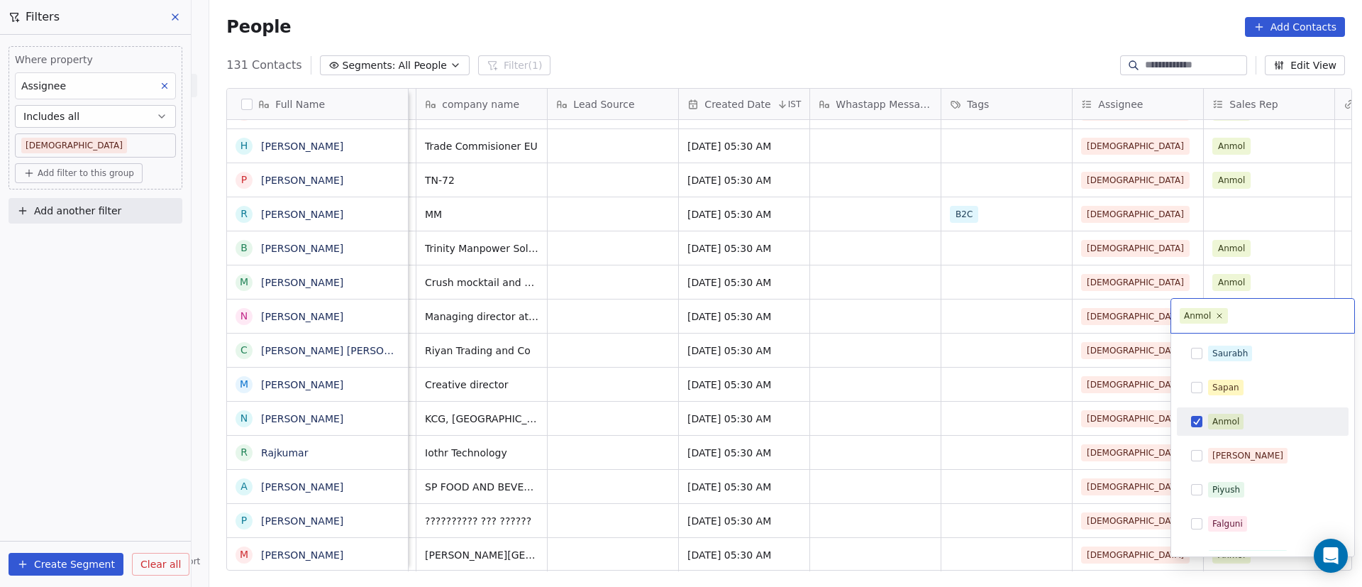
click at [1200, 422] on button "Suggestions" at bounding box center [1196, 421] width 11 height 11
drag, startPoint x: 1251, startPoint y: 289, endPoint x: 1258, endPoint y: 281, distance: 11.1
click at [1251, 289] on html "On2Cook India Pvt. Ltd. Contacts People Marketing Workflows Campaigns Sales Pip…" at bounding box center [681, 293] width 1362 height 587
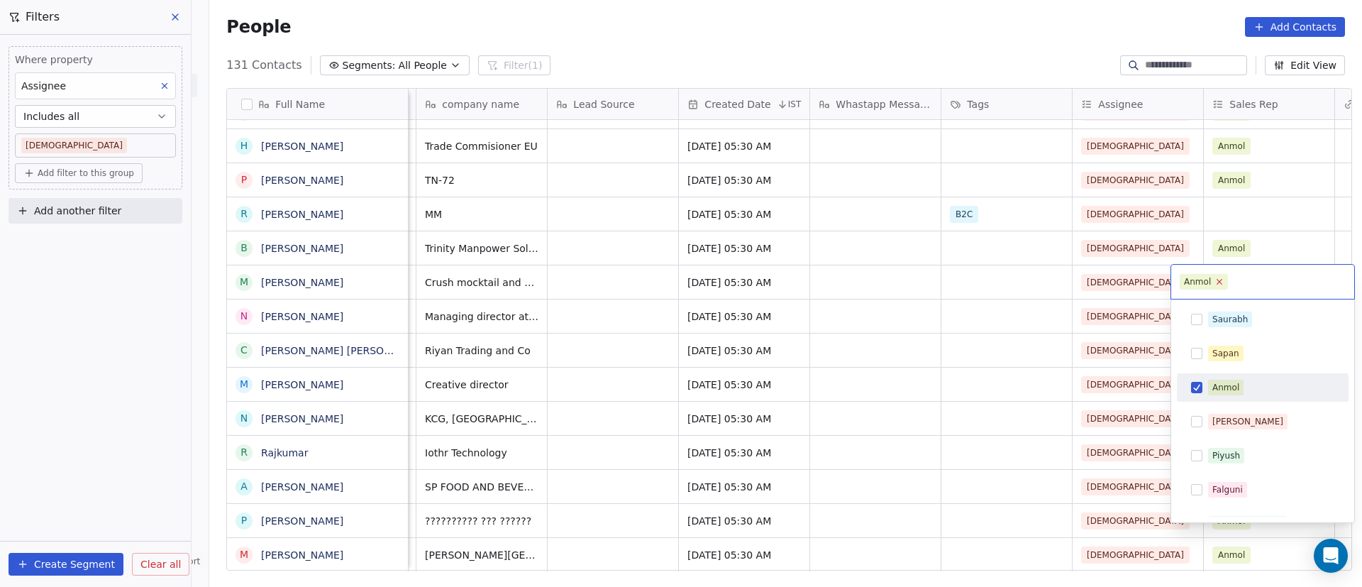
click at [1219, 282] on icon at bounding box center [1219, 281] width 9 height 9
drag, startPoint x: 1241, startPoint y: 250, endPoint x: 1250, endPoint y: 240, distance: 14.1
click at [1241, 249] on html "On2Cook India Pvt. Ltd. Contacts People Marketing Workflows Campaigns Sales Pip…" at bounding box center [681, 293] width 1362 height 587
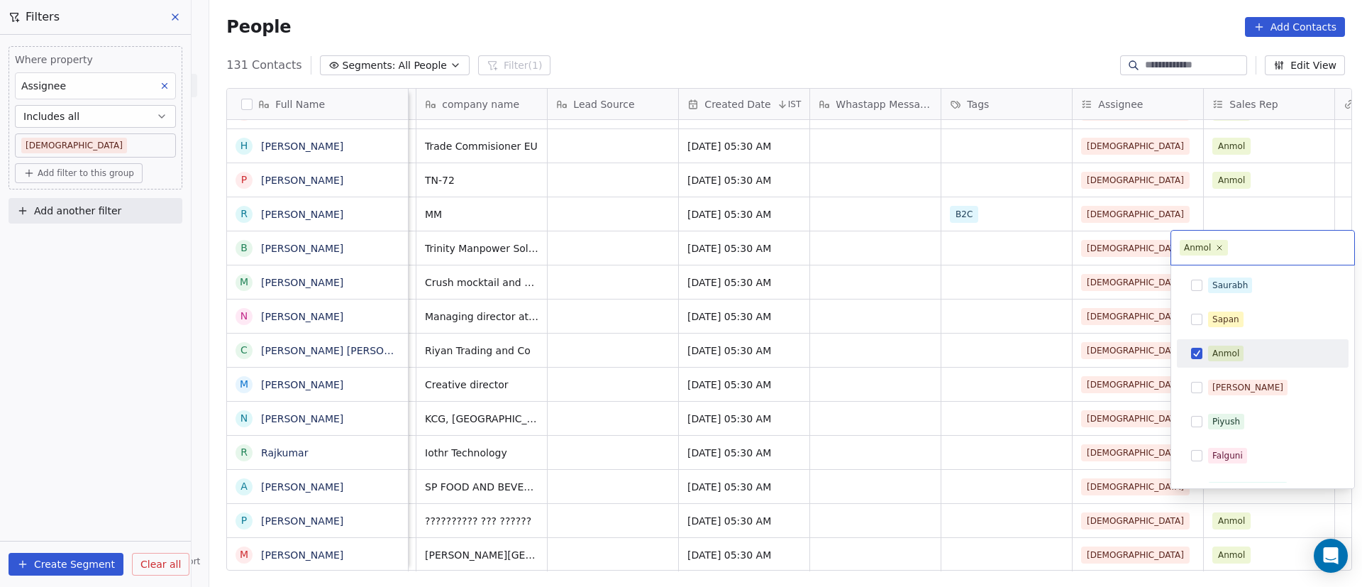
click at [1226, 250] on span "Anmol" at bounding box center [1204, 248] width 48 height 16
click at [1217, 253] on span "Anmol" at bounding box center [1204, 248] width 48 height 16
click at [1208, 352] on span "Anmol" at bounding box center [1225, 353] width 35 height 16
click at [1265, 165] on html "On2Cook India Pvt. Ltd. Contacts People Marketing Workflows Campaigns Sales Pip…" at bounding box center [681, 293] width 1362 height 587
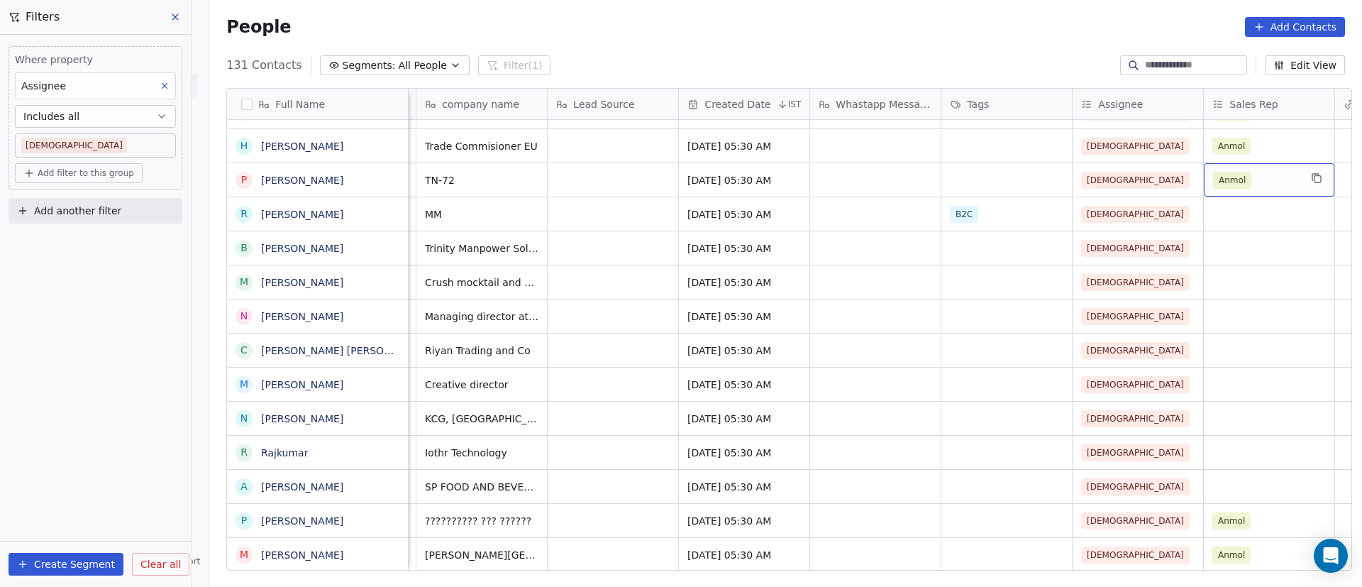
click at [1237, 179] on span "Anmol" at bounding box center [1232, 180] width 38 height 17
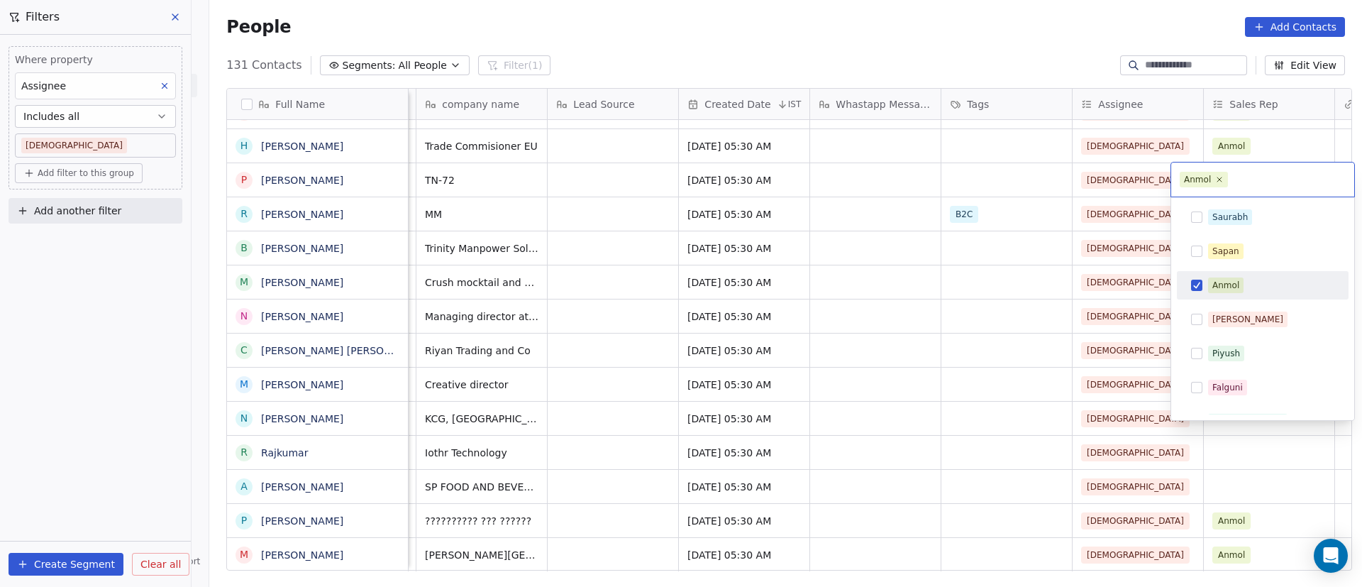
click at [1211, 276] on div "Anmol" at bounding box center [1262, 285] width 160 height 23
click at [1256, 139] on html "On2Cook India Pvt. Ltd. Contacts People Marketing Workflows Campaigns Sales Pip…" at bounding box center [681, 293] width 1362 height 587
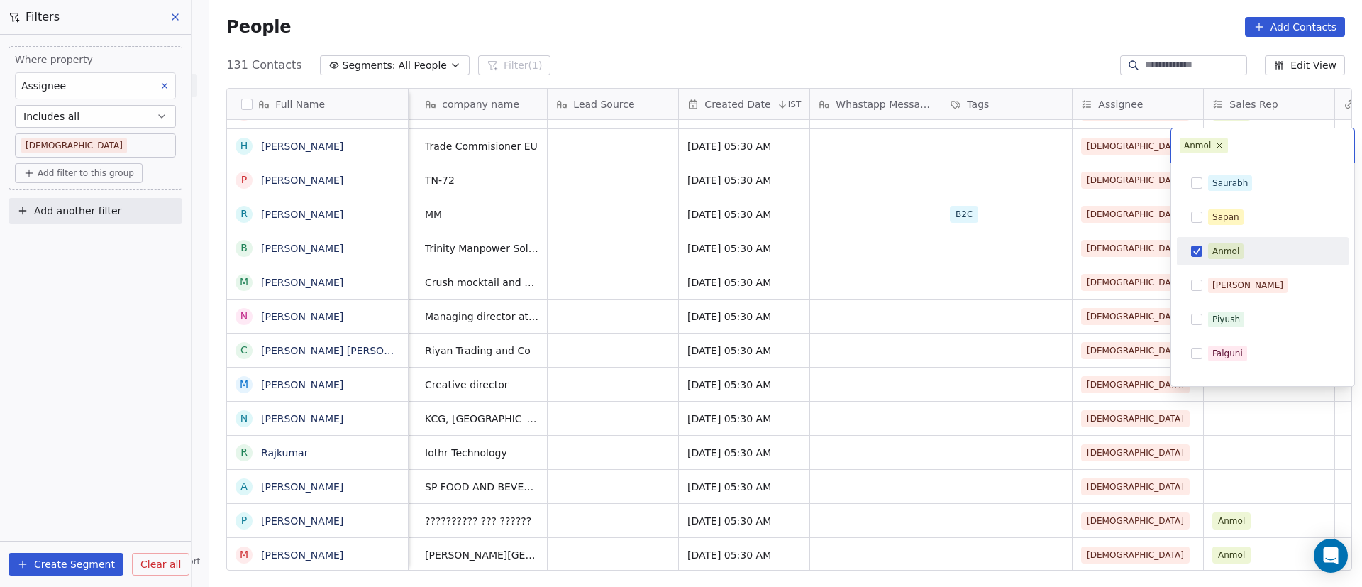
click at [1209, 250] on span "Anmol" at bounding box center [1225, 251] width 35 height 16
click at [989, 216] on html "On2Cook India Pvt. Ltd. Contacts People Marketing Workflows Campaigns Sales Pip…" at bounding box center [681, 293] width 1362 height 587
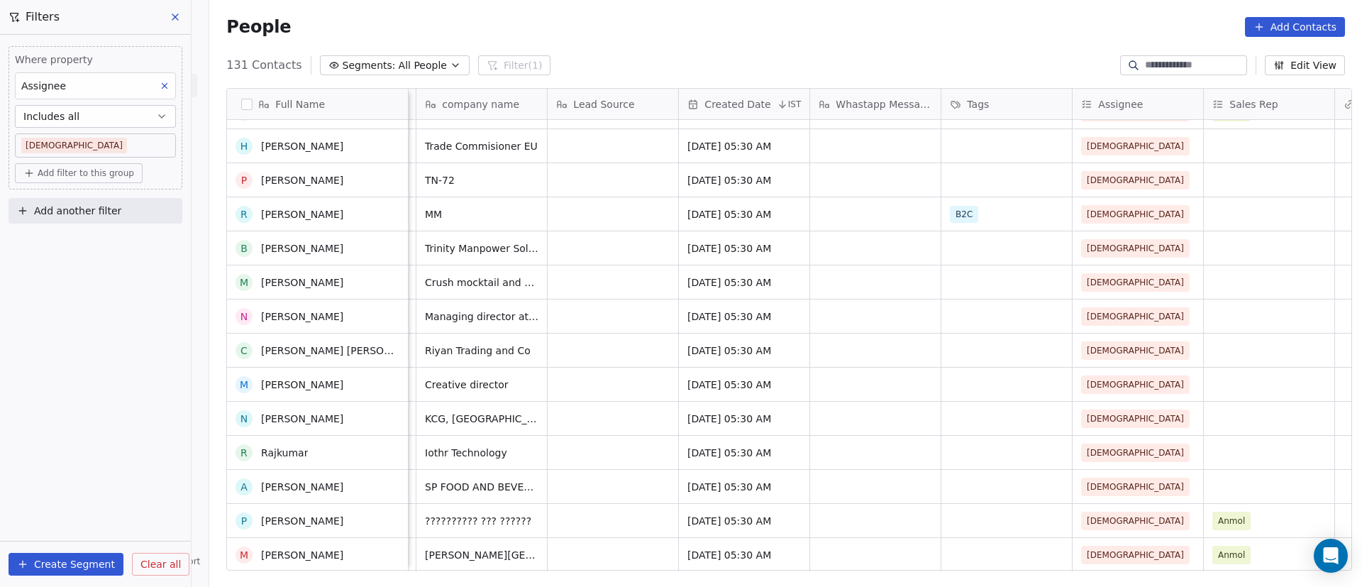
scroll to position [2332, 0]
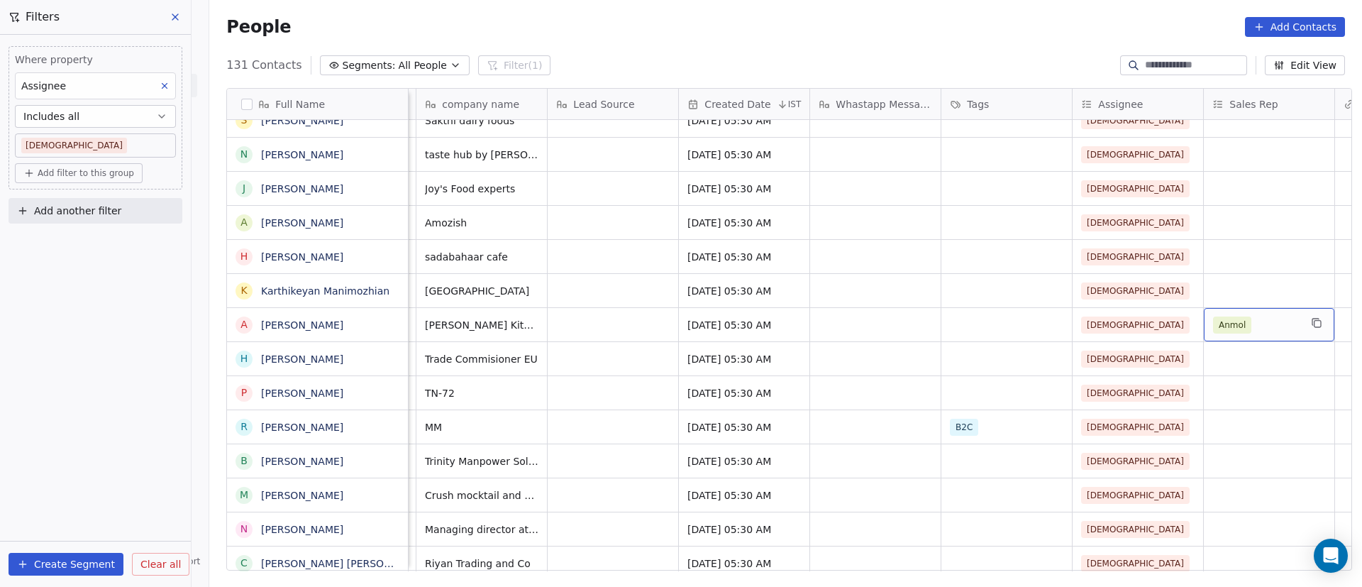
click at [1258, 321] on div "Anmol" at bounding box center [1256, 324] width 87 height 17
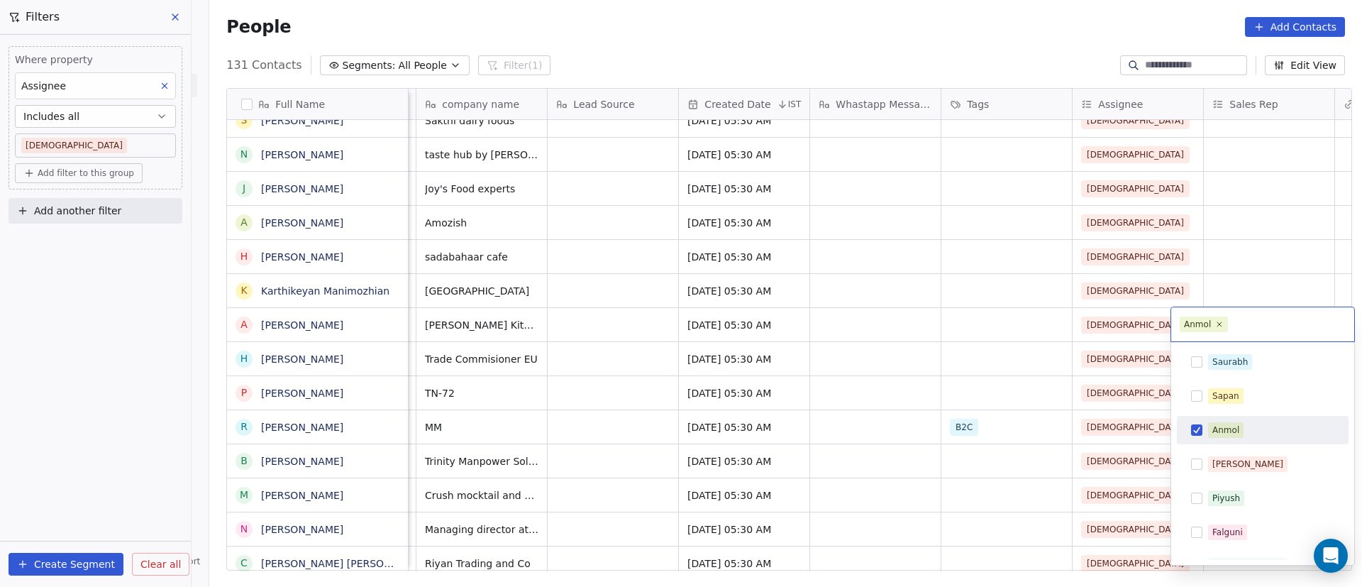
click at [1197, 430] on button "Suggestions" at bounding box center [1196, 429] width 11 height 11
click at [1219, 247] on html "On2Cook India Pvt. Ltd. Contacts People Marketing Workflows Campaigns Sales Pip…" at bounding box center [681, 293] width 1362 height 587
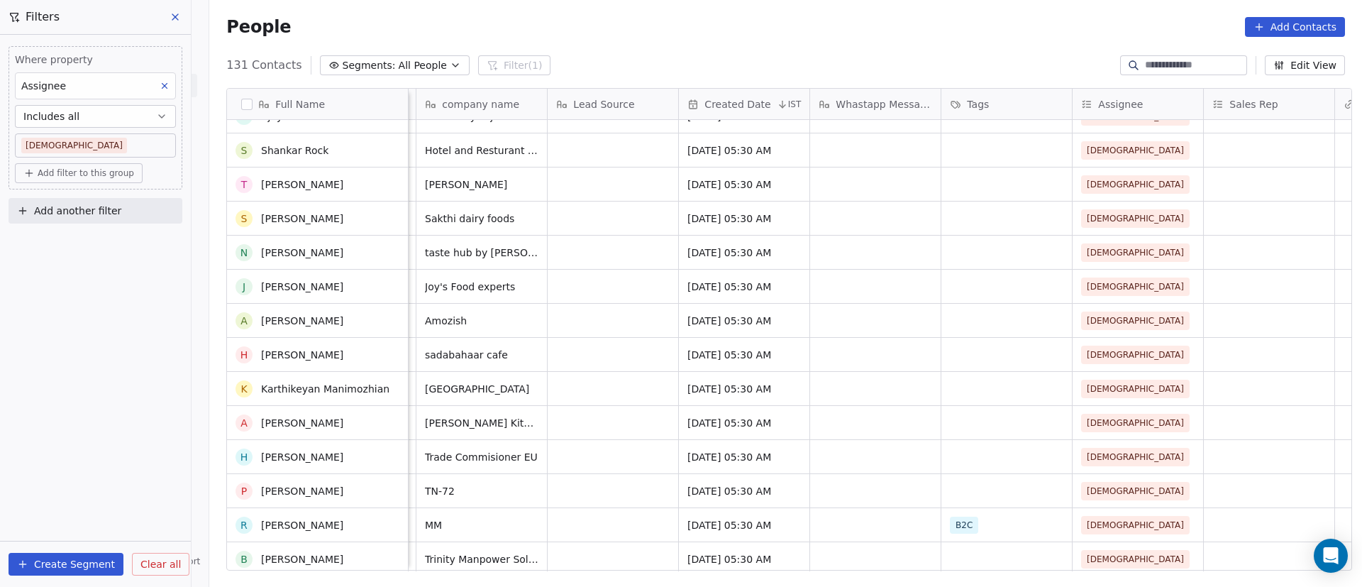
scroll to position [2873, 0]
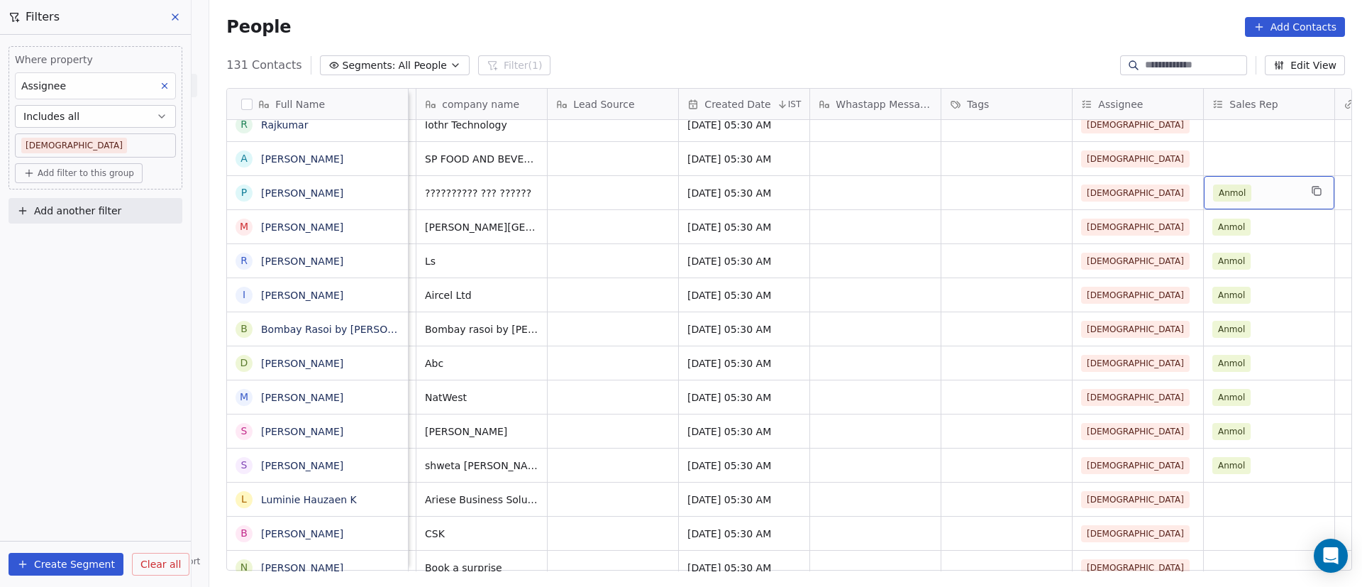
click at [1268, 196] on div "Anmol" at bounding box center [1256, 192] width 87 height 17
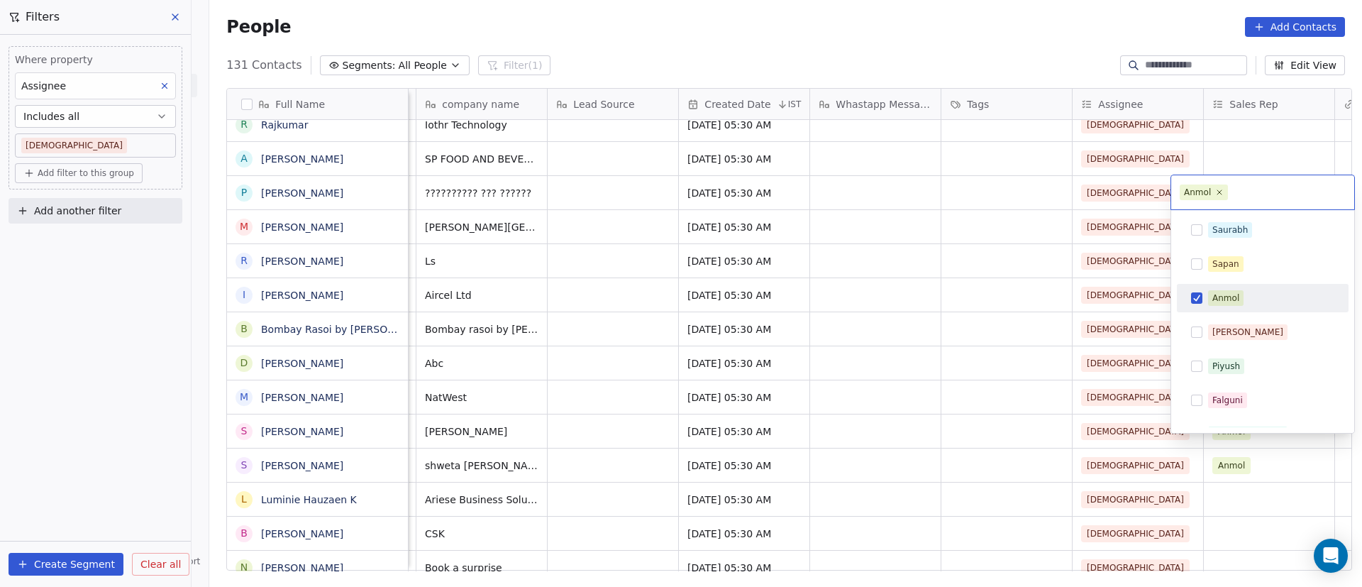
click at [1216, 293] on div "Anmol" at bounding box center [1225, 298] width 27 height 13
click at [1153, 269] on html "On2Cook India Pvt. Ltd. Contacts People Marketing Workflows Campaigns Sales Pip…" at bounding box center [681, 293] width 1362 height 587
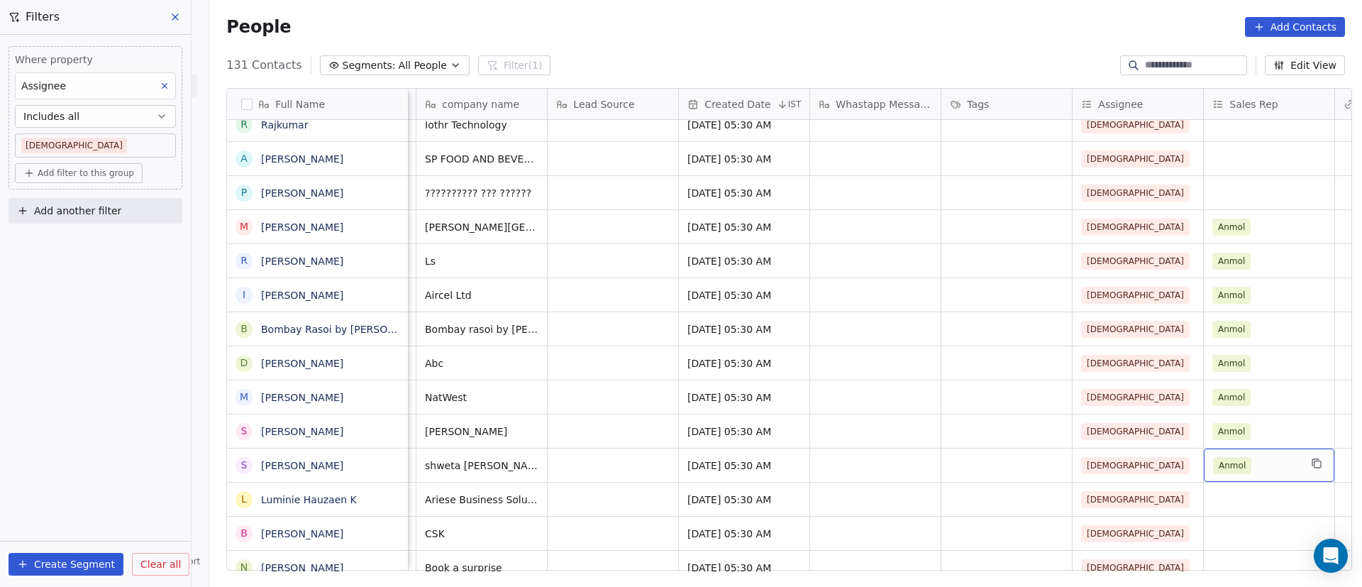
click at [1252, 460] on div "Anmol" at bounding box center [1256, 465] width 87 height 17
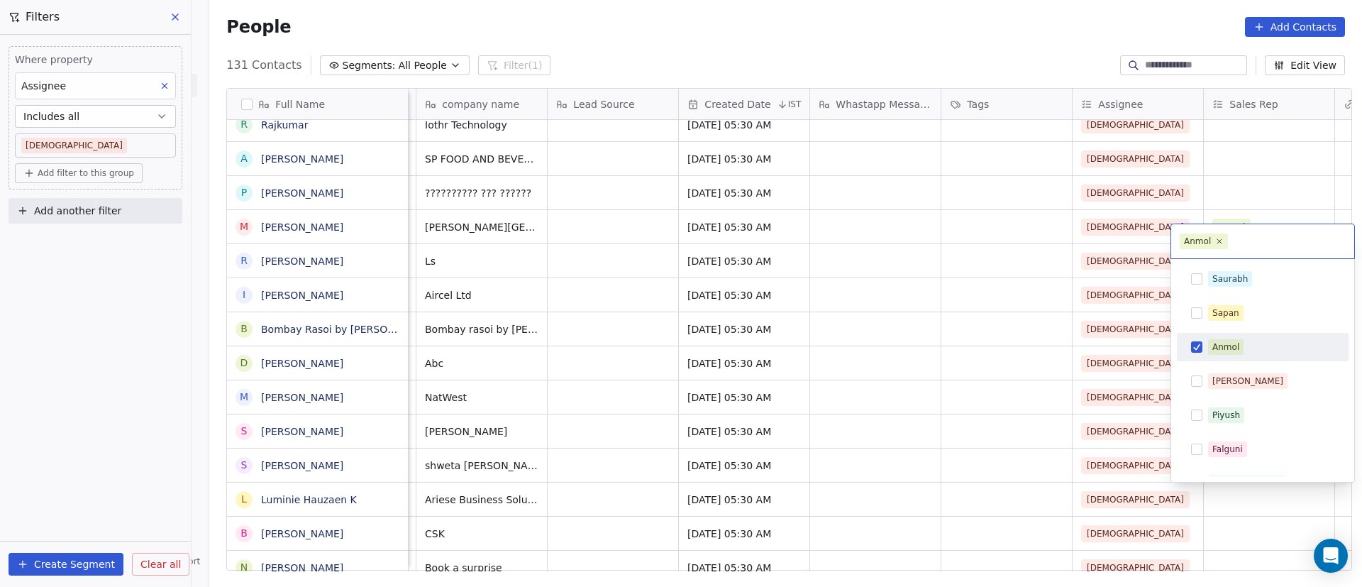
click at [1201, 346] on button "Suggestions" at bounding box center [1196, 346] width 11 height 11
click at [1158, 347] on html "On2Cook India Pvt. Ltd. Contacts People Marketing Workflows Campaigns Sales Pip…" at bounding box center [681, 293] width 1362 height 587
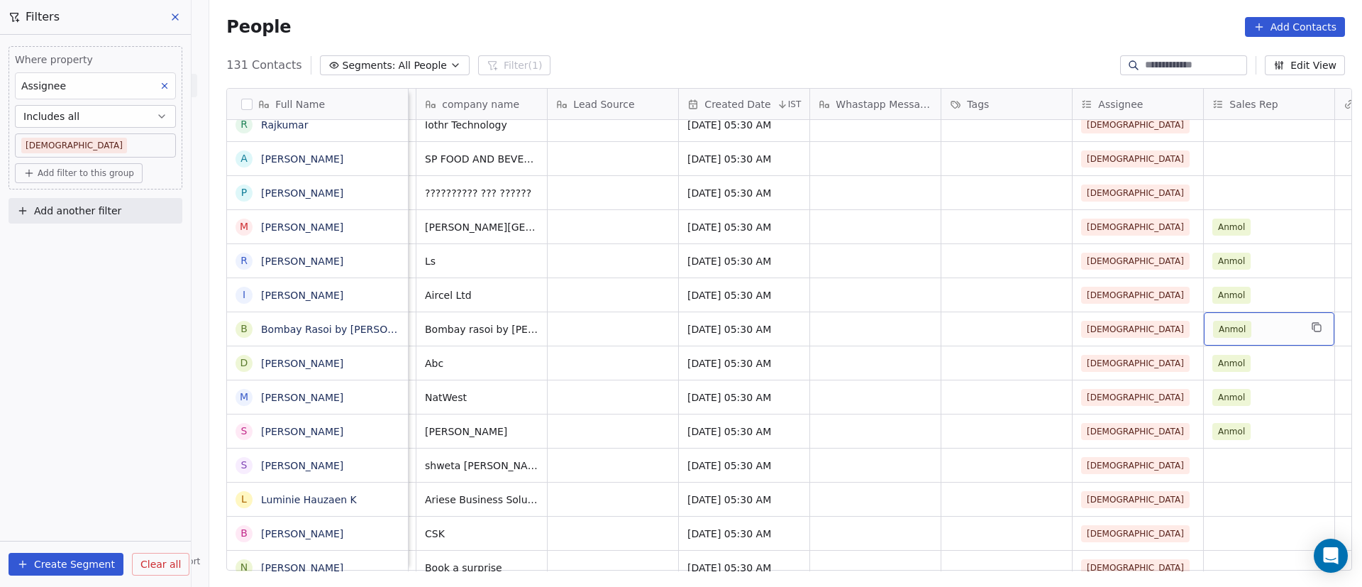
click at [1221, 341] on div "Anmol" at bounding box center [1269, 328] width 131 height 33
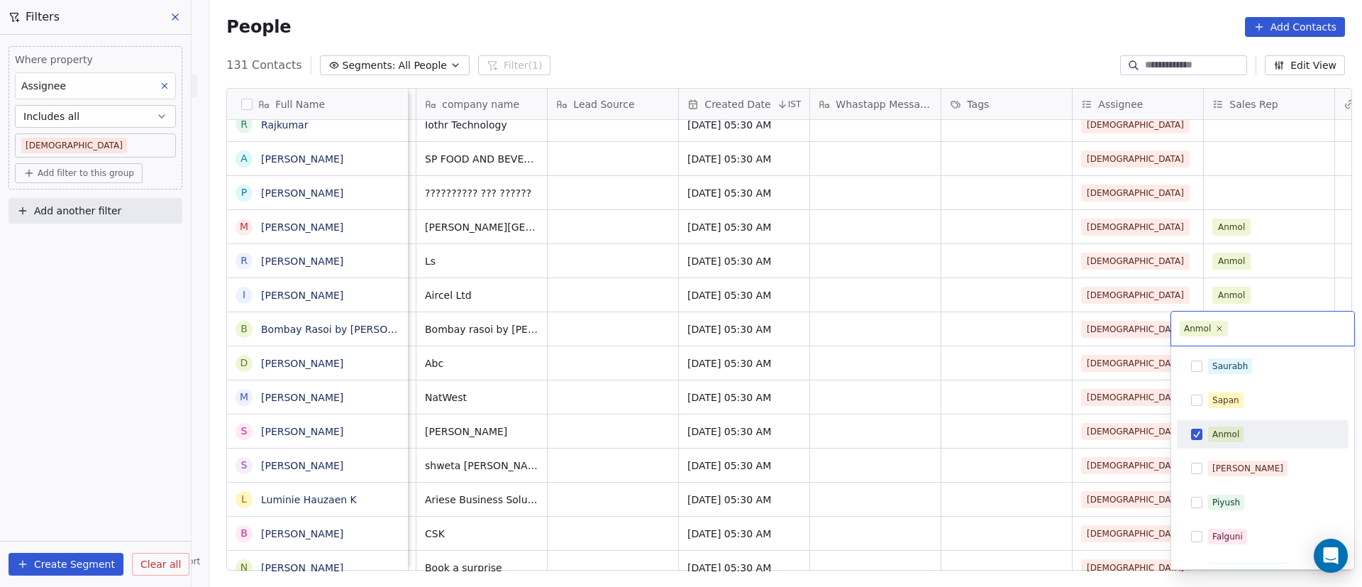
click at [1214, 435] on div "Anmol" at bounding box center [1225, 434] width 27 height 13
click at [1131, 423] on html "On2Cook India Pvt. Ltd. Contacts People Marketing Workflows Campaigns Sales Pip…" at bounding box center [681, 293] width 1362 height 587
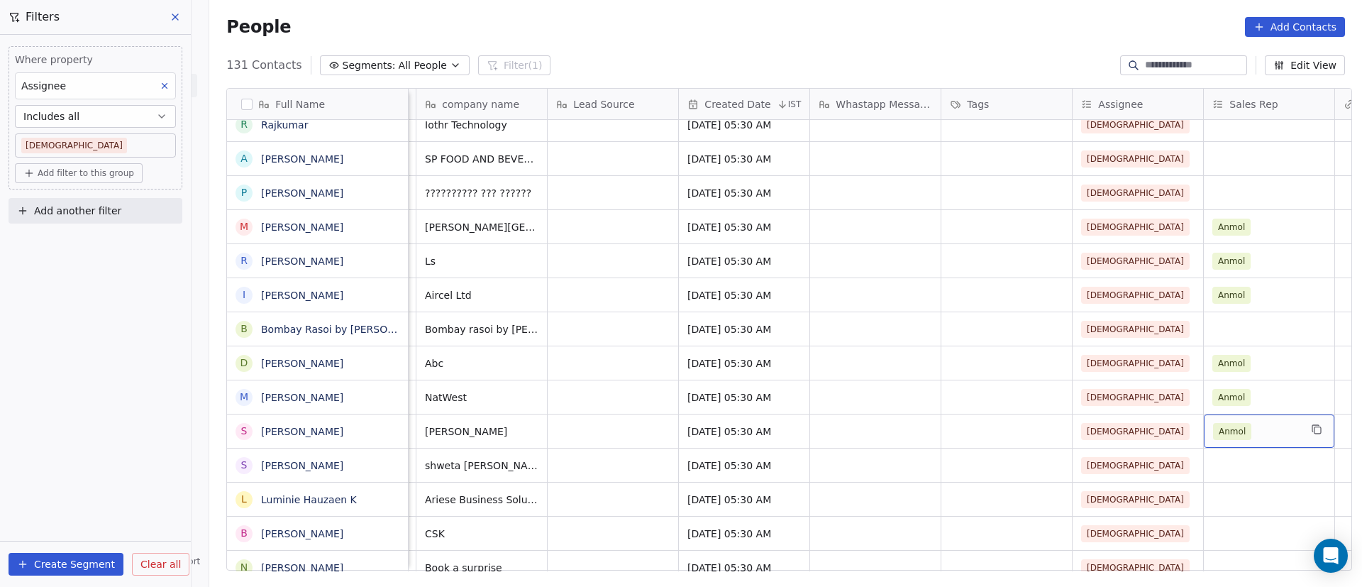
click at [1237, 427] on span "Anmol" at bounding box center [1232, 431] width 38 height 17
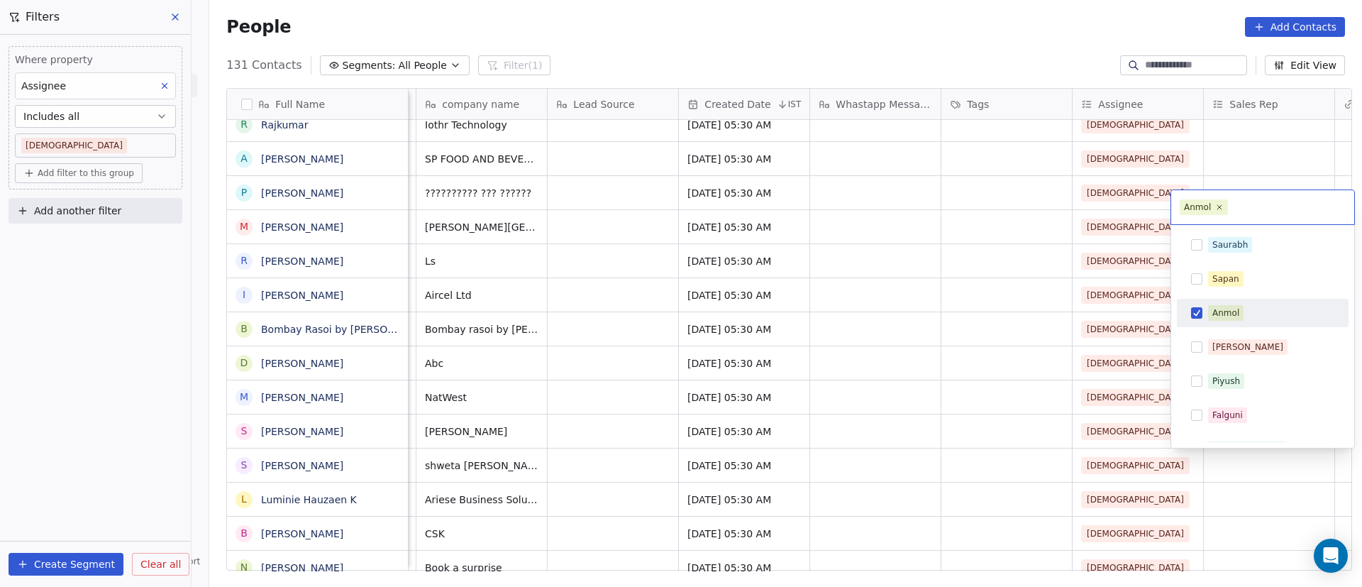
click at [1225, 315] on div "Anmol" at bounding box center [1225, 312] width 27 height 13
click at [1157, 334] on html "On2Cook India Pvt. Ltd. Contacts People Marketing Workflows Campaigns Sales Pip…" at bounding box center [681, 293] width 1362 height 587
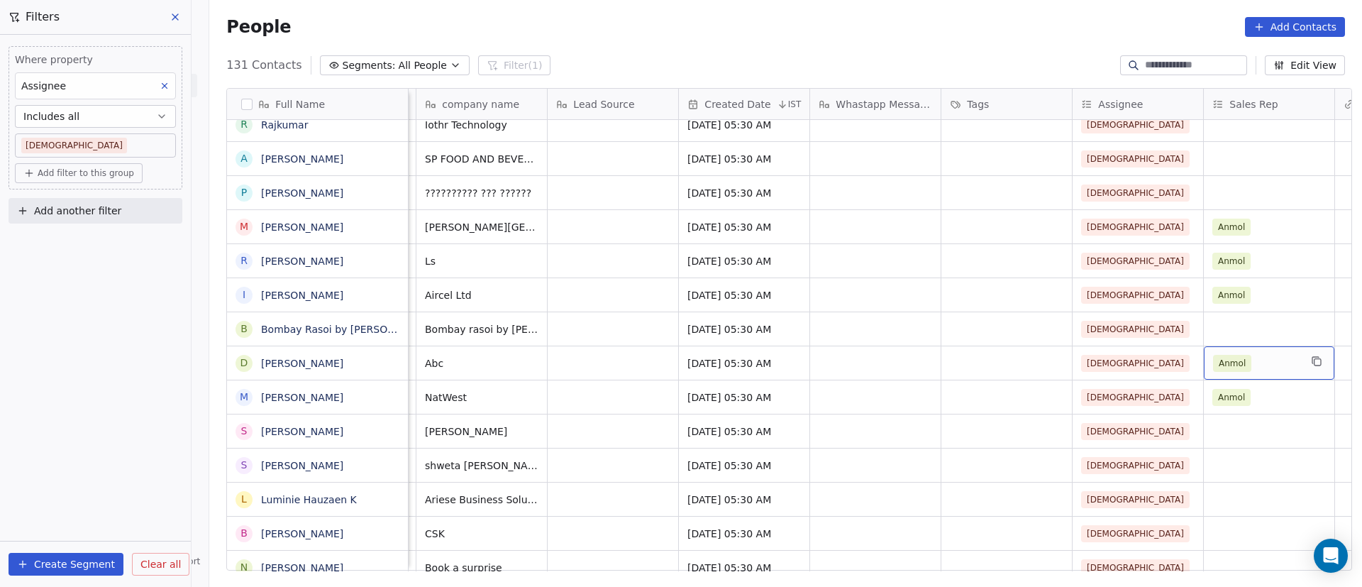
click at [1264, 359] on div "Anmol" at bounding box center [1256, 363] width 87 height 17
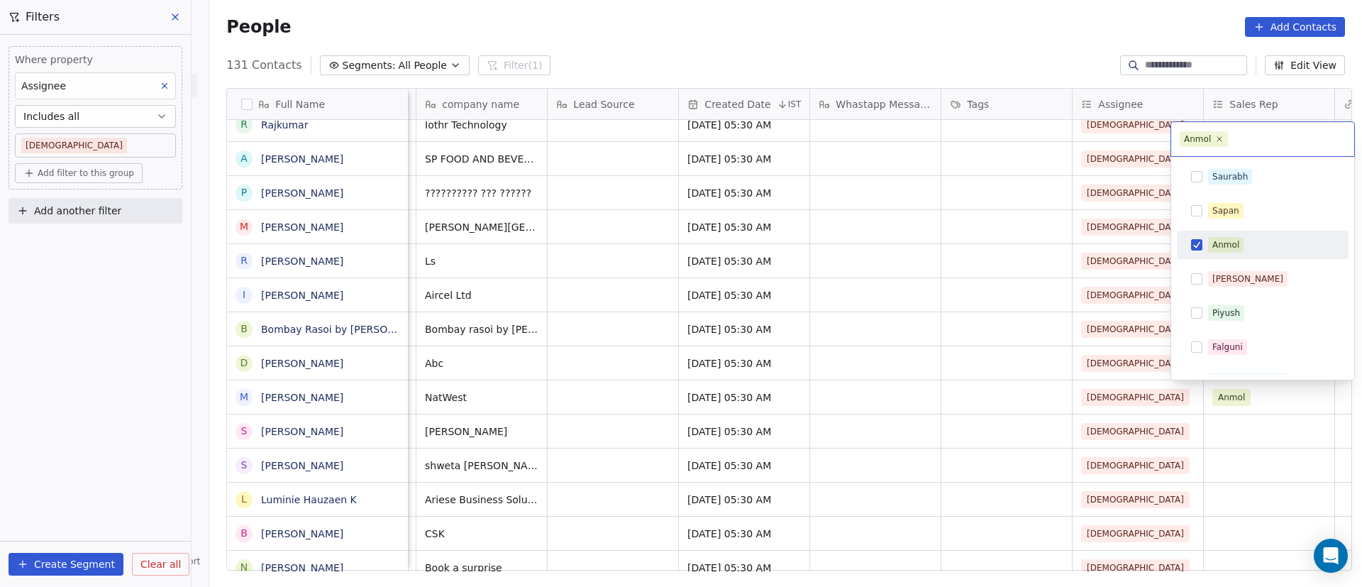
click at [1216, 241] on div "Anmol" at bounding box center [1225, 244] width 27 height 13
click at [1269, 392] on html "On2Cook India Pvt. Ltd. Contacts People Marketing Workflows Campaigns Sales Pip…" at bounding box center [681, 293] width 1362 height 587
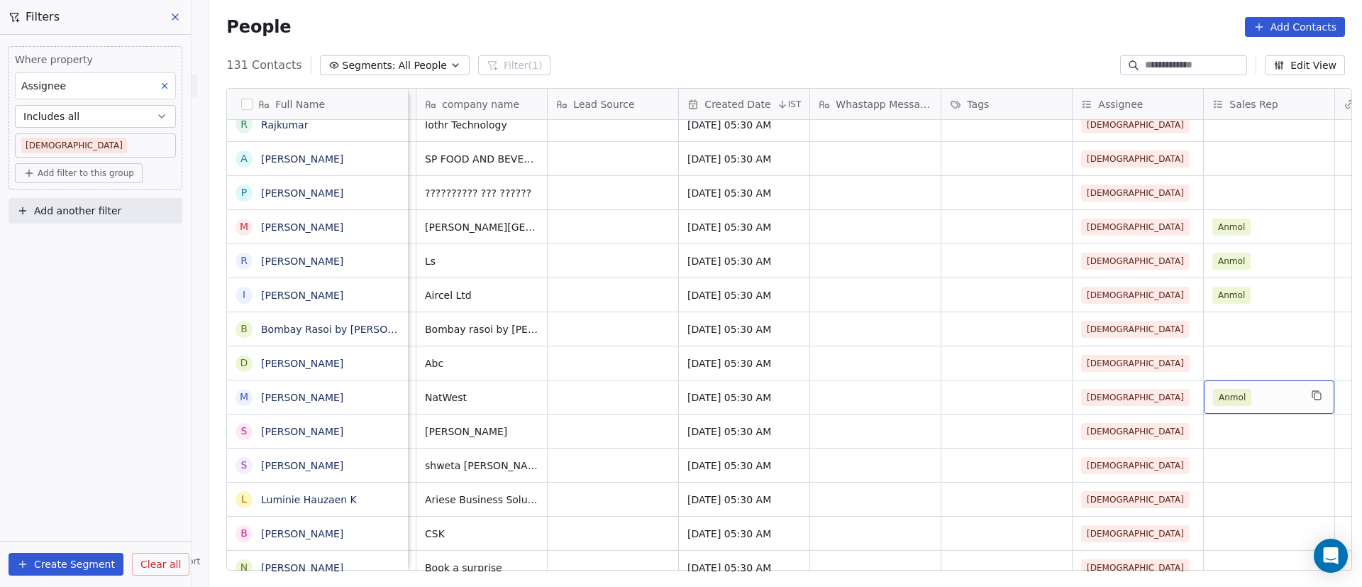
click at [1263, 402] on div "Anmol" at bounding box center [1256, 397] width 87 height 17
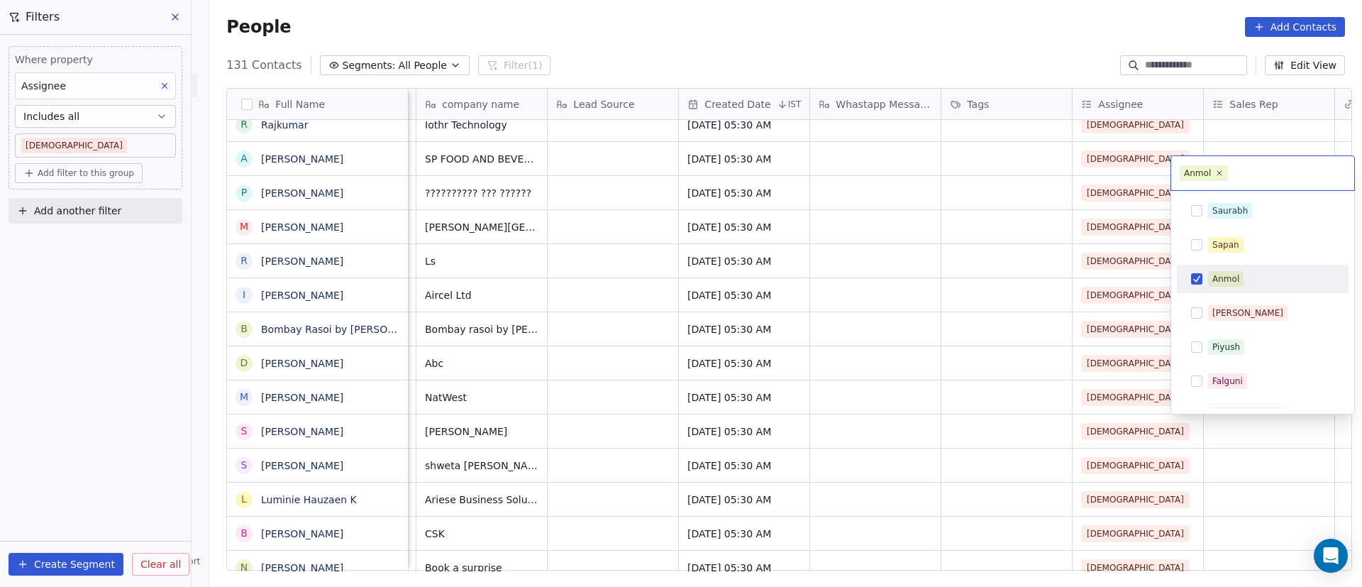
click at [1227, 275] on div "Anmol" at bounding box center [1225, 278] width 27 height 13
click at [1158, 294] on html "On2Cook India Pvt. Ltd. Contacts People Marketing Workflows Campaigns Sales Pip…" at bounding box center [681, 293] width 1362 height 587
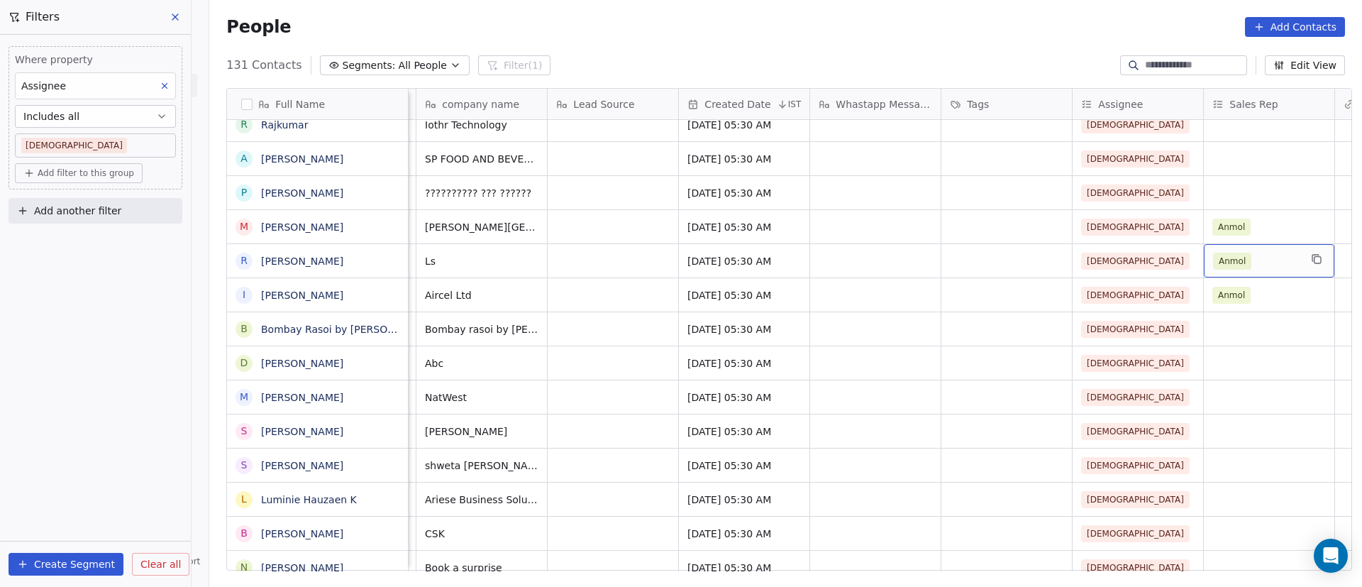
click at [1233, 267] on span "Anmol" at bounding box center [1232, 261] width 38 height 17
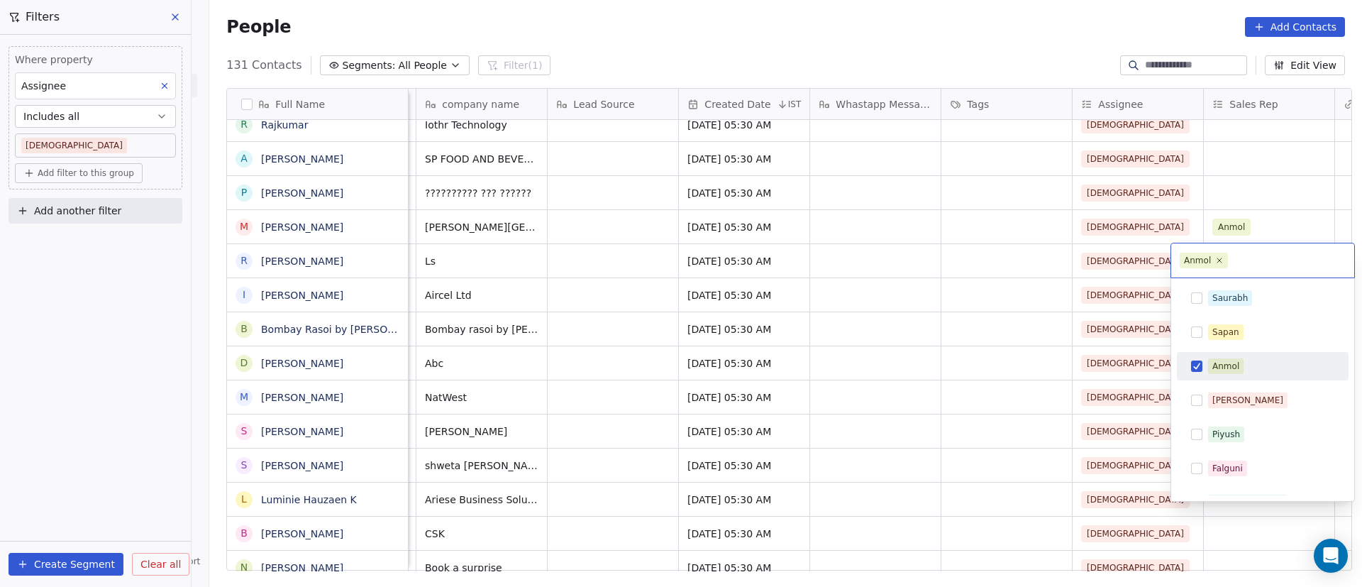
click at [1198, 372] on div "Anmol" at bounding box center [1262, 366] width 160 height 23
click at [1263, 226] on html "On2Cook India Pvt. Ltd. Contacts People Marketing Workflows Campaigns Sales Pip…" at bounding box center [681, 293] width 1362 height 587
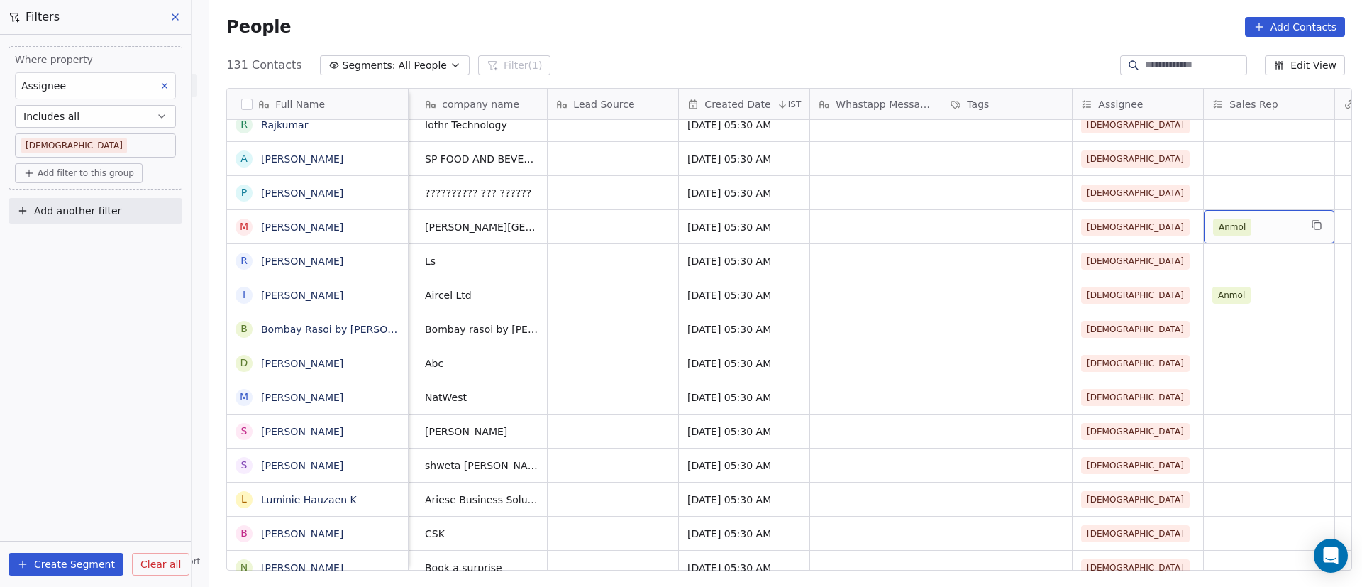
click at [1263, 226] on div "Anmol" at bounding box center [1256, 226] width 87 height 17
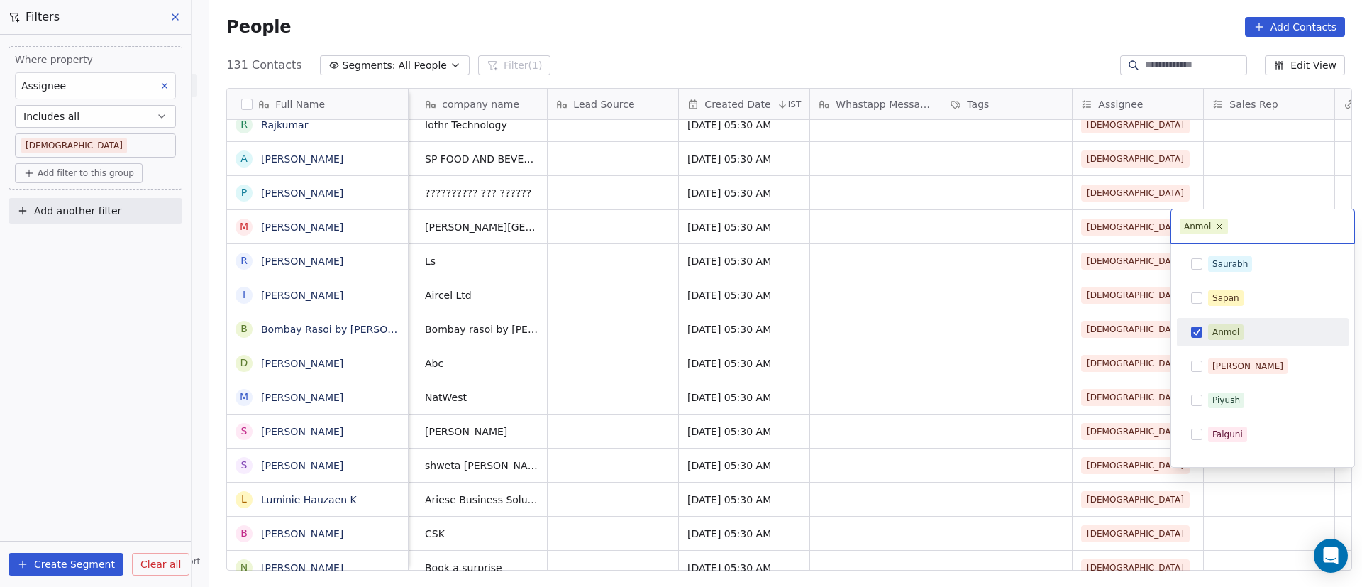
click at [1219, 338] on span "Anmol" at bounding box center [1225, 332] width 35 height 16
click at [1139, 328] on html "On2Cook India Pvt. Ltd. Contacts People Marketing Workflows Campaigns Sales Pip…" at bounding box center [681, 293] width 1362 height 587
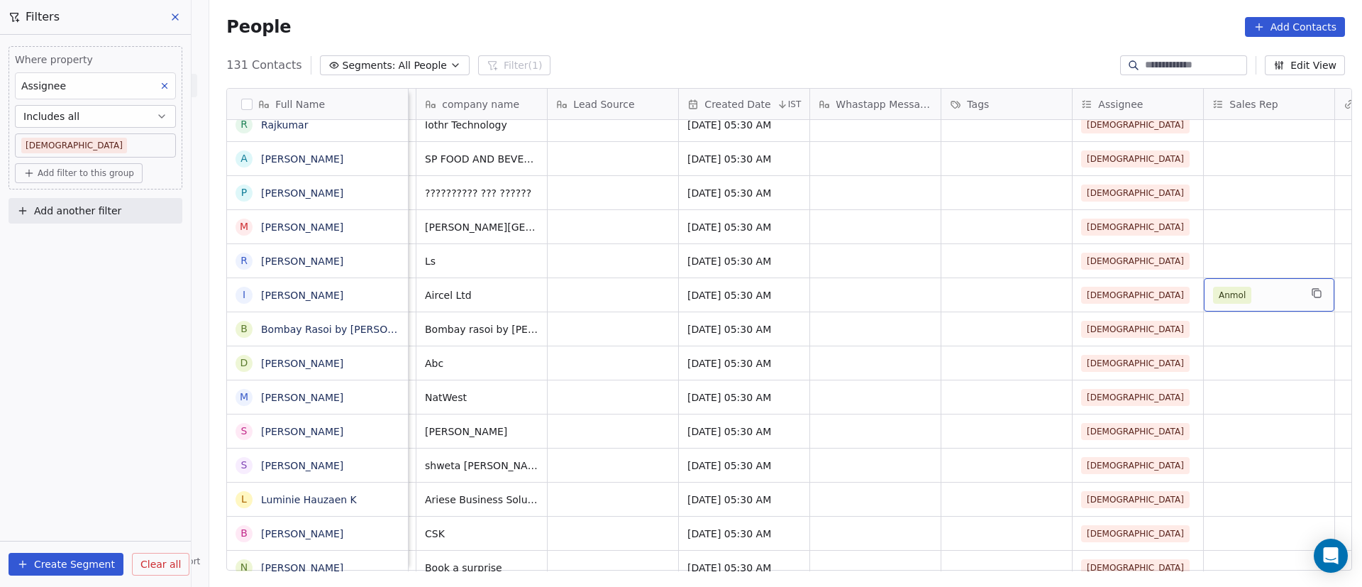
click at [1251, 298] on div "Anmol" at bounding box center [1256, 295] width 87 height 17
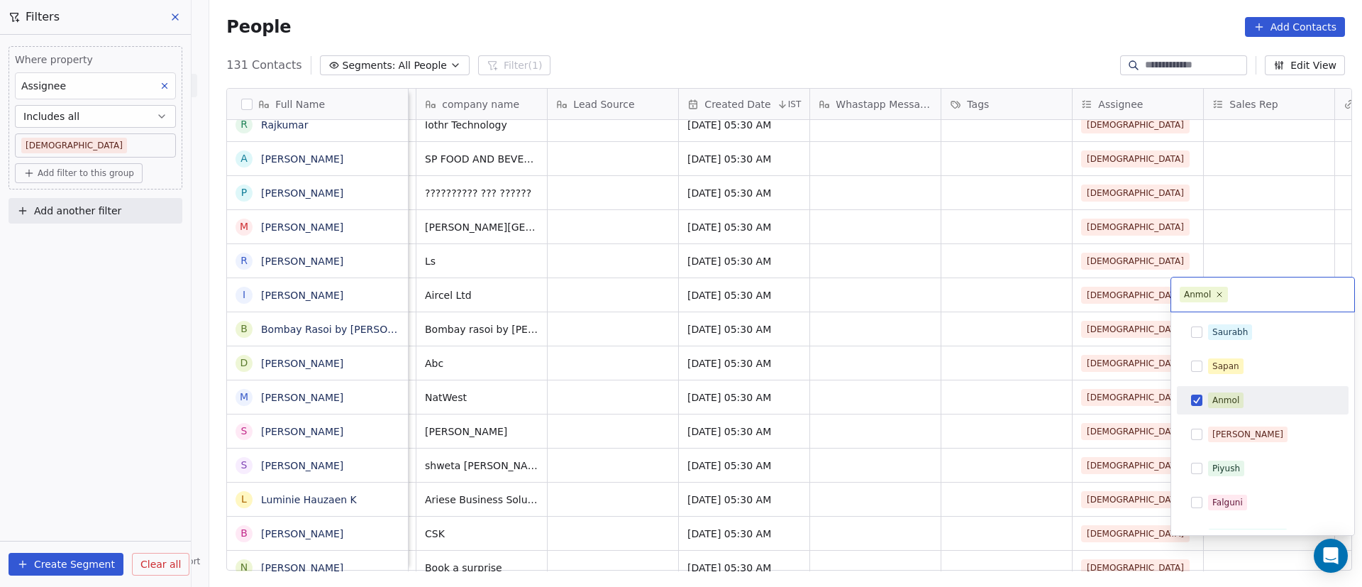
click at [1251, 298] on input "text" at bounding box center [1288, 295] width 115 height 16
click at [1218, 392] on span "Anmol" at bounding box center [1225, 400] width 35 height 16
click at [1173, 233] on html "On2Cook India Pvt. Ltd. Contacts People Marketing Workflows Campaigns Sales Pip…" at bounding box center [681, 293] width 1362 height 587
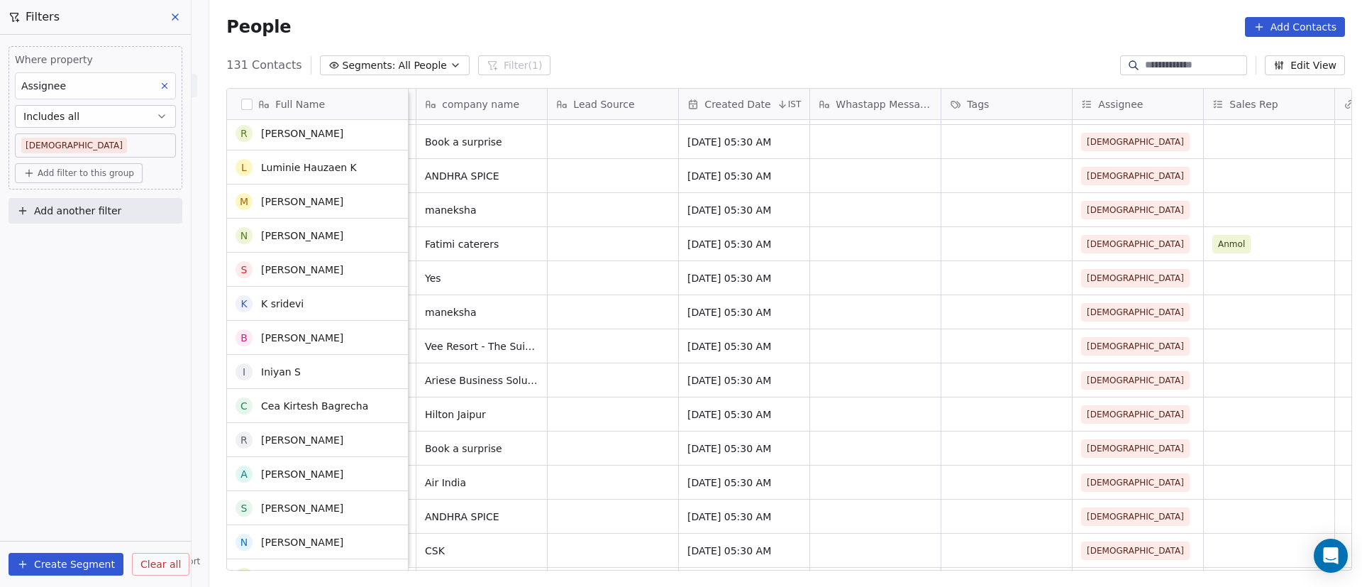
scroll to position [3298, 0]
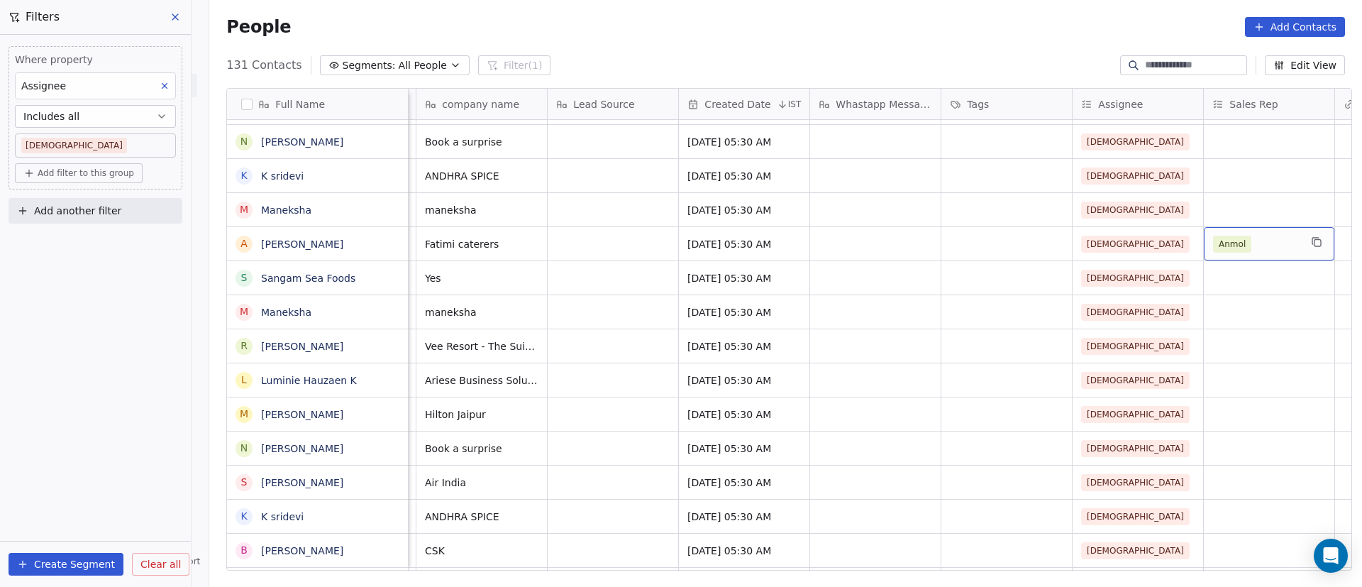
click at [1264, 240] on div "Anmol" at bounding box center [1256, 243] width 87 height 17
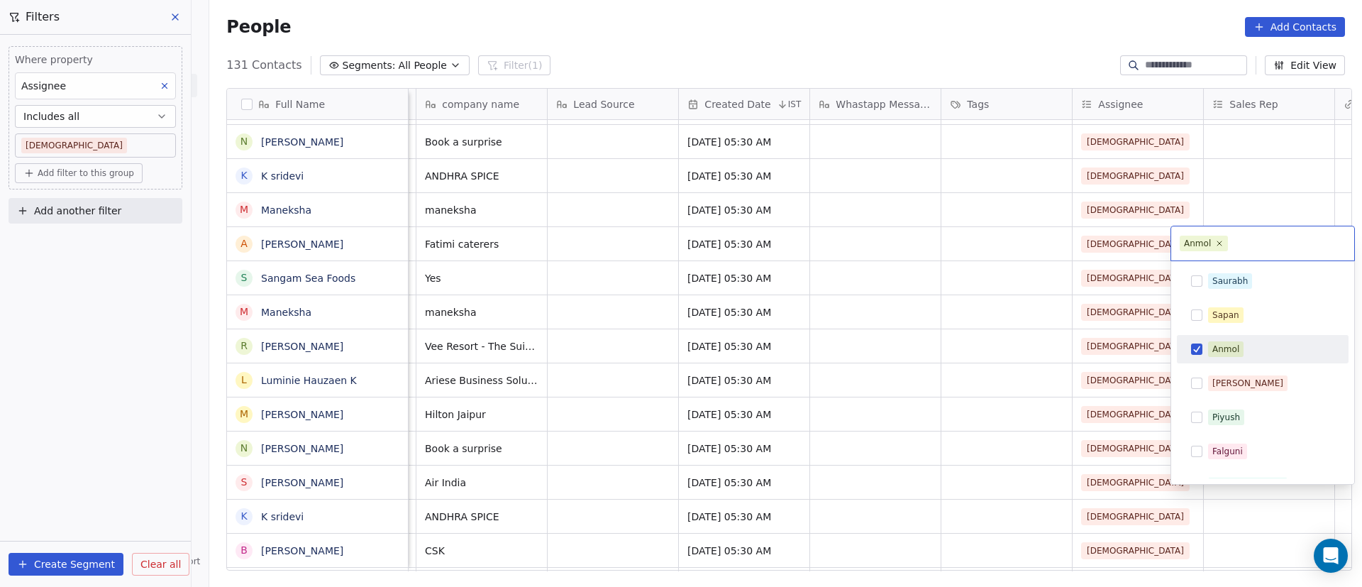
click at [1212, 342] on span "Anmol" at bounding box center [1225, 349] width 35 height 16
click at [1268, 160] on html "On2Cook India Pvt. Ltd. Contacts People Marketing Workflows Campaigns Sales Pip…" at bounding box center [681, 293] width 1362 height 587
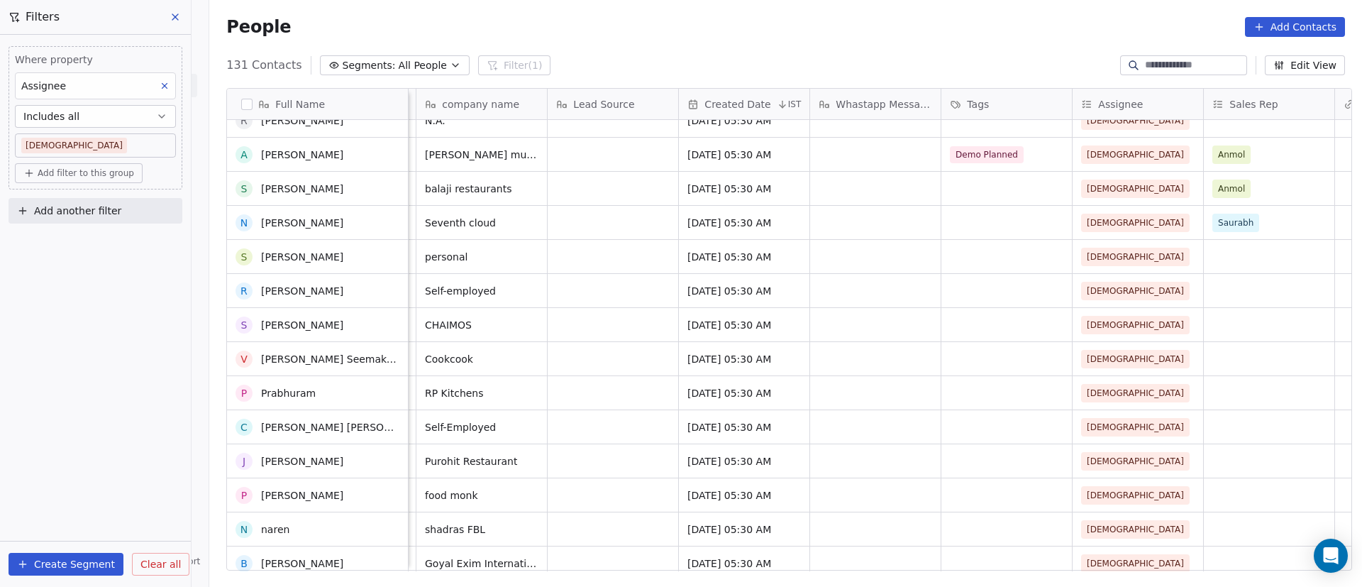
scroll to position [3724, 0]
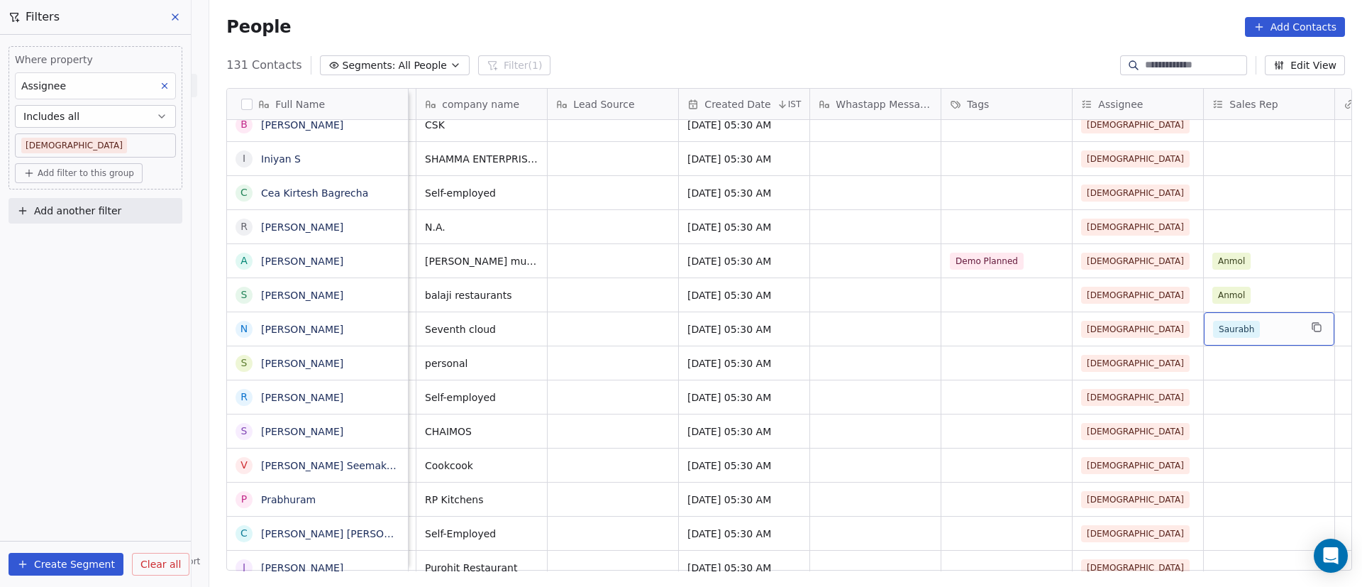
click at [1280, 321] on div "Saurabh" at bounding box center [1256, 329] width 87 height 17
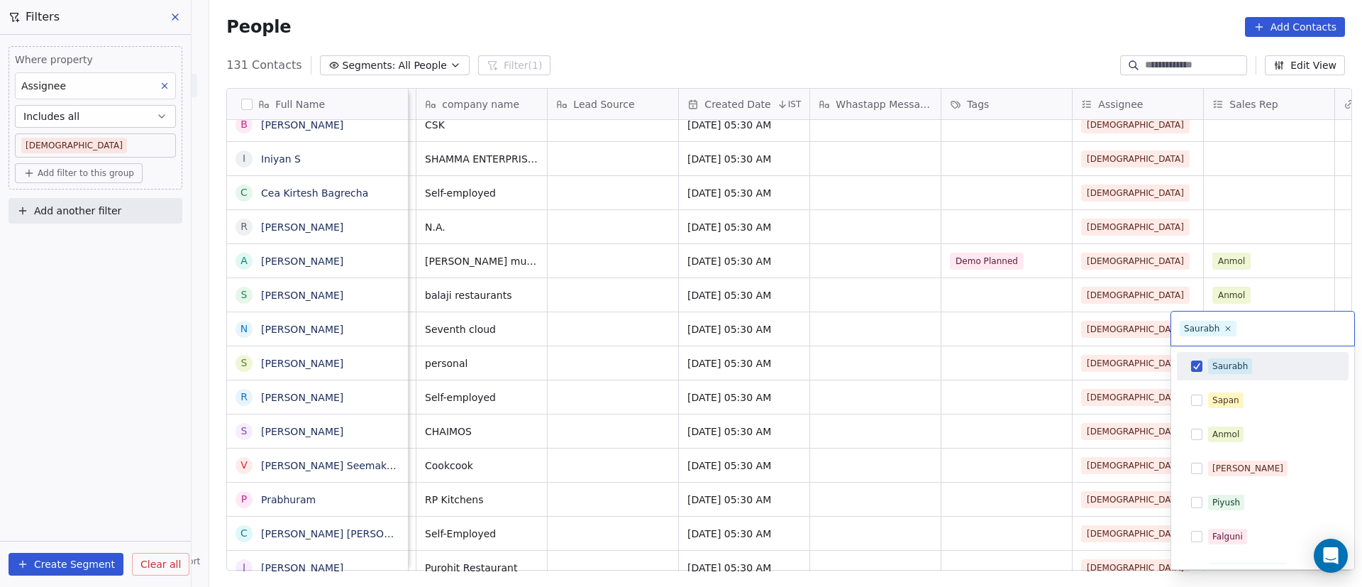
click at [1194, 361] on button "Suggestions" at bounding box center [1196, 365] width 11 height 11
click at [1268, 294] on html "On2Cook India Pvt. Ltd. Contacts People Marketing Workflows Campaigns Sales Pip…" at bounding box center [681, 293] width 1362 height 587
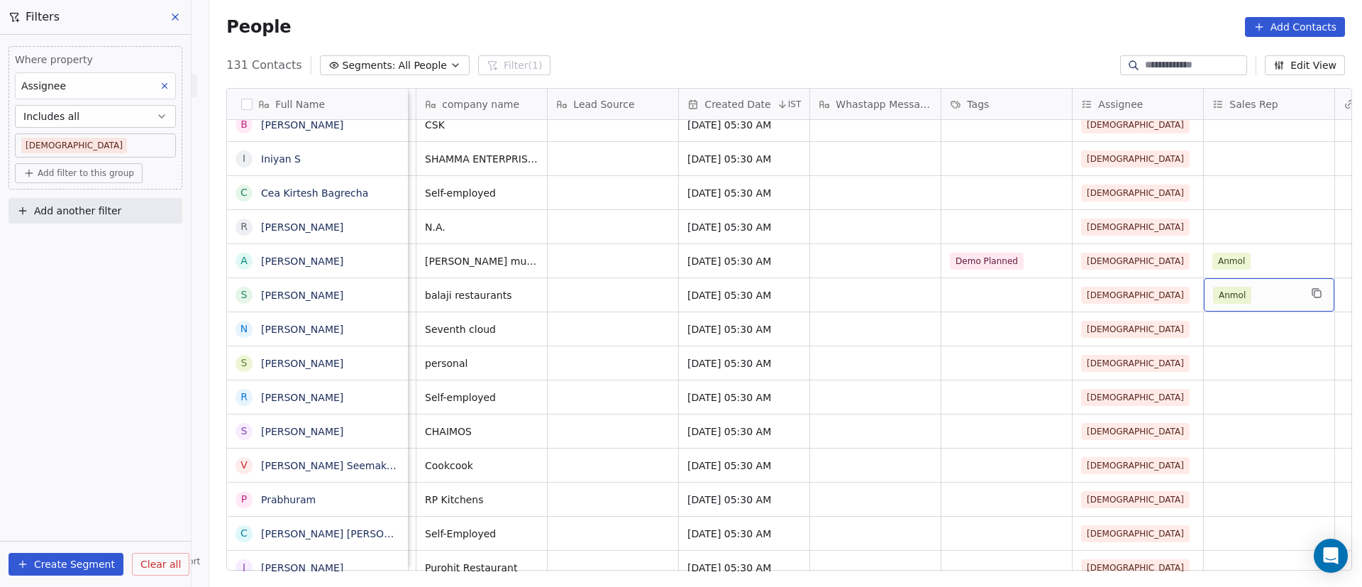
click at [1268, 294] on div "Anmol" at bounding box center [1256, 295] width 87 height 17
click at [1254, 295] on div "Anmol" at bounding box center [1256, 295] width 87 height 17
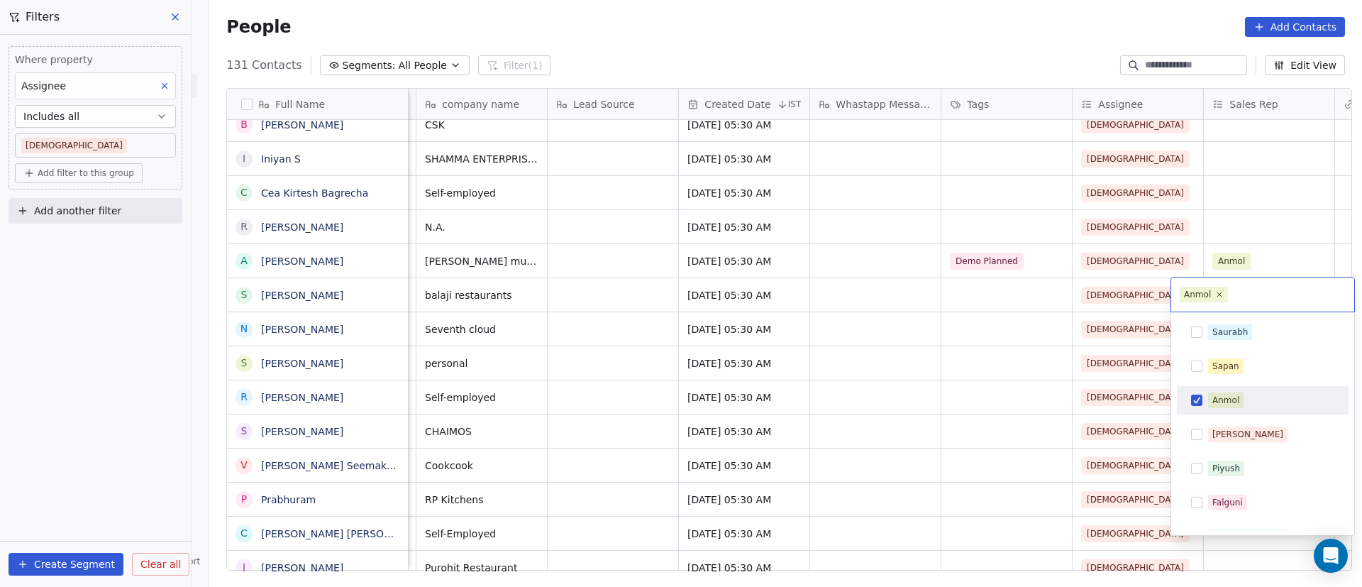
click at [1215, 394] on div "Anmol" at bounding box center [1225, 400] width 27 height 13
click at [1268, 255] on html "On2Cook India Pvt. Ltd. Contacts People Marketing Workflows Campaigns Sales Pip…" at bounding box center [681, 293] width 1362 height 587
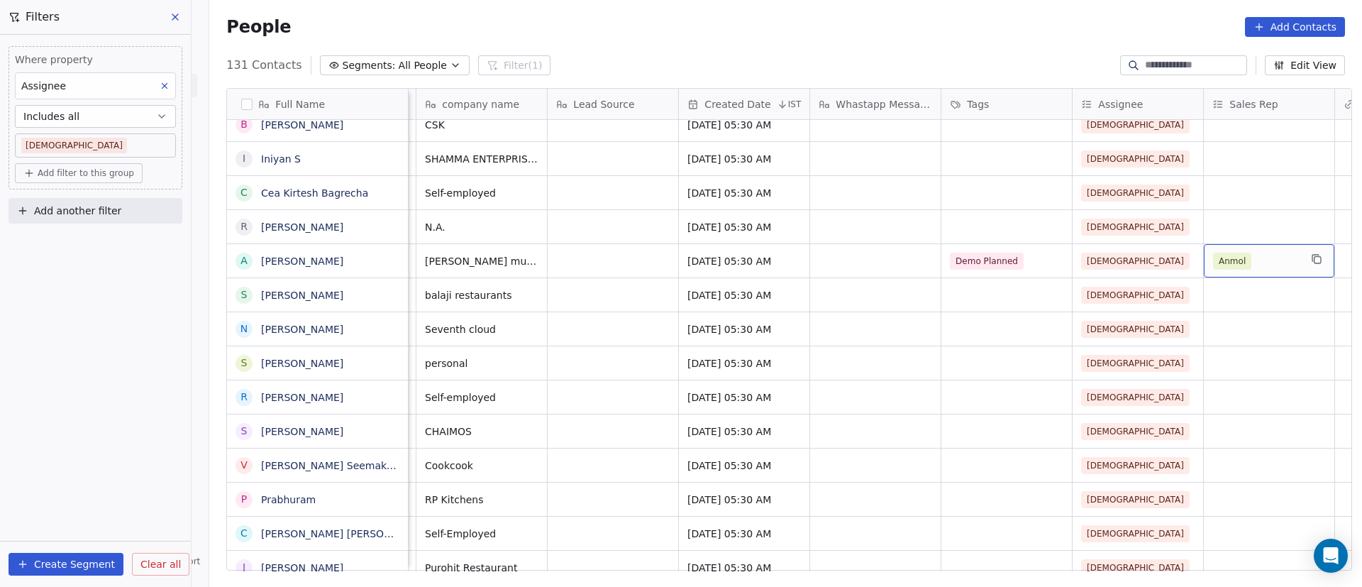
click at [1262, 257] on div "Anmol" at bounding box center [1256, 261] width 87 height 17
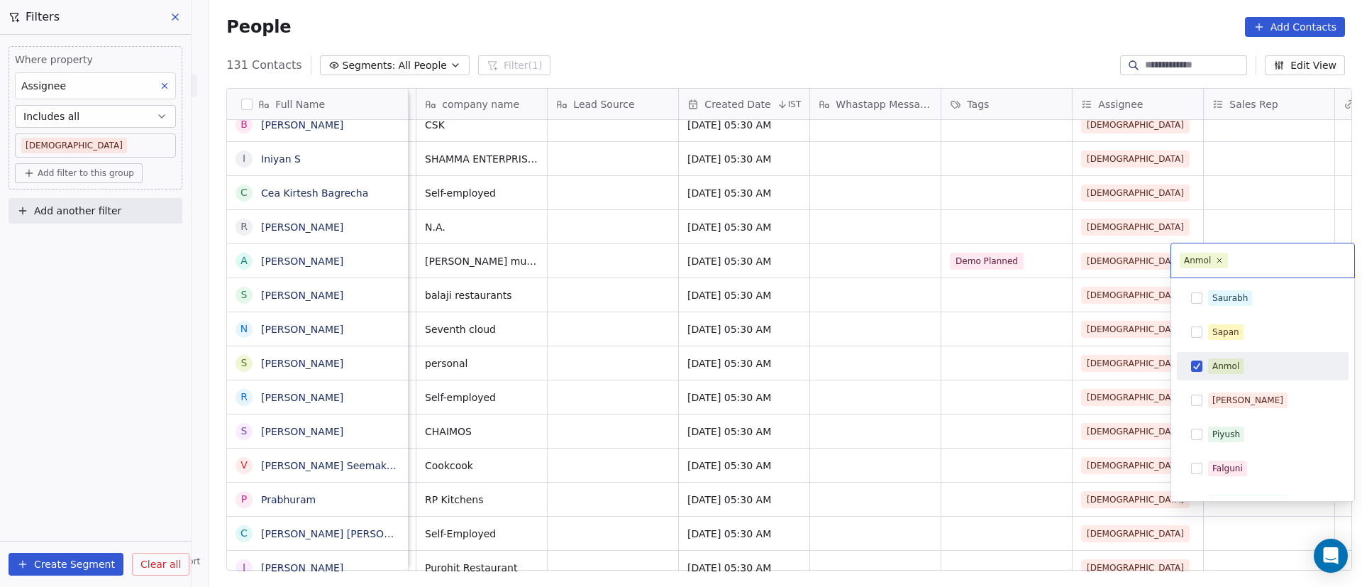
click at [1262, 257] on input "text" at bounding box center [1288, 261] width 115 height 16
click at [1198, 364] on button "Suggestions" at bounding box center [1196, 365] width 11 height 11
click at [1278, 135] on html "On2Cook India Pvt. Ltd. Contacts People Marketing Workflows Campaigns Sales Pip…" at bounding box center [681, 293] width 1362 height 587
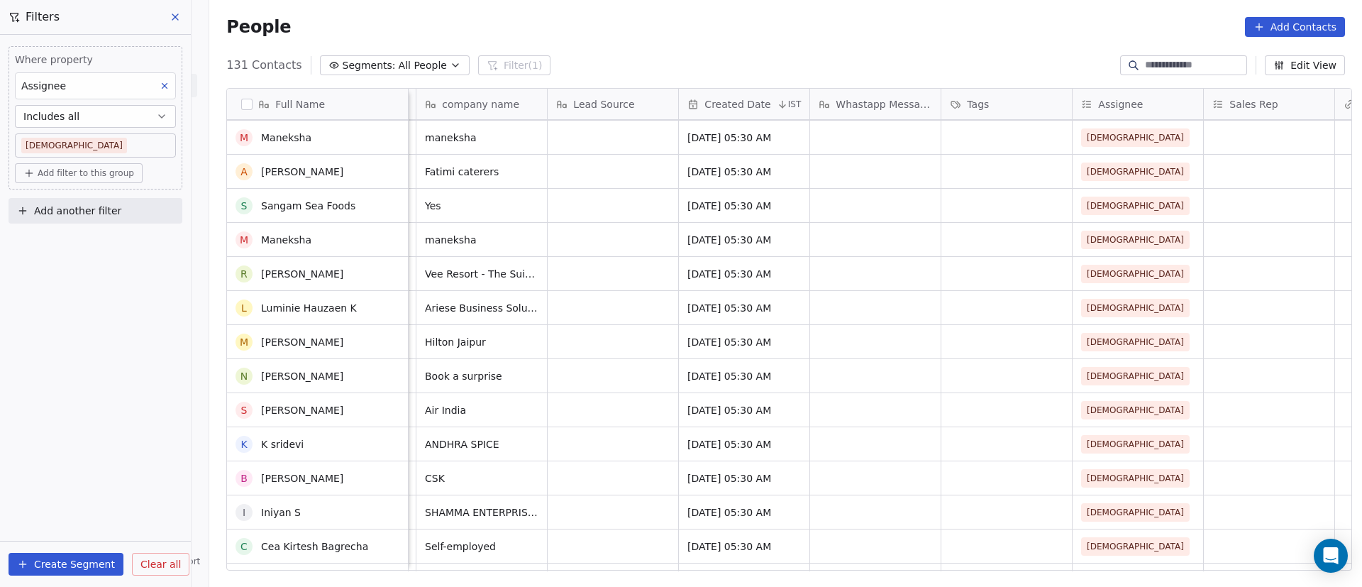
scroll to position [2839, 0]
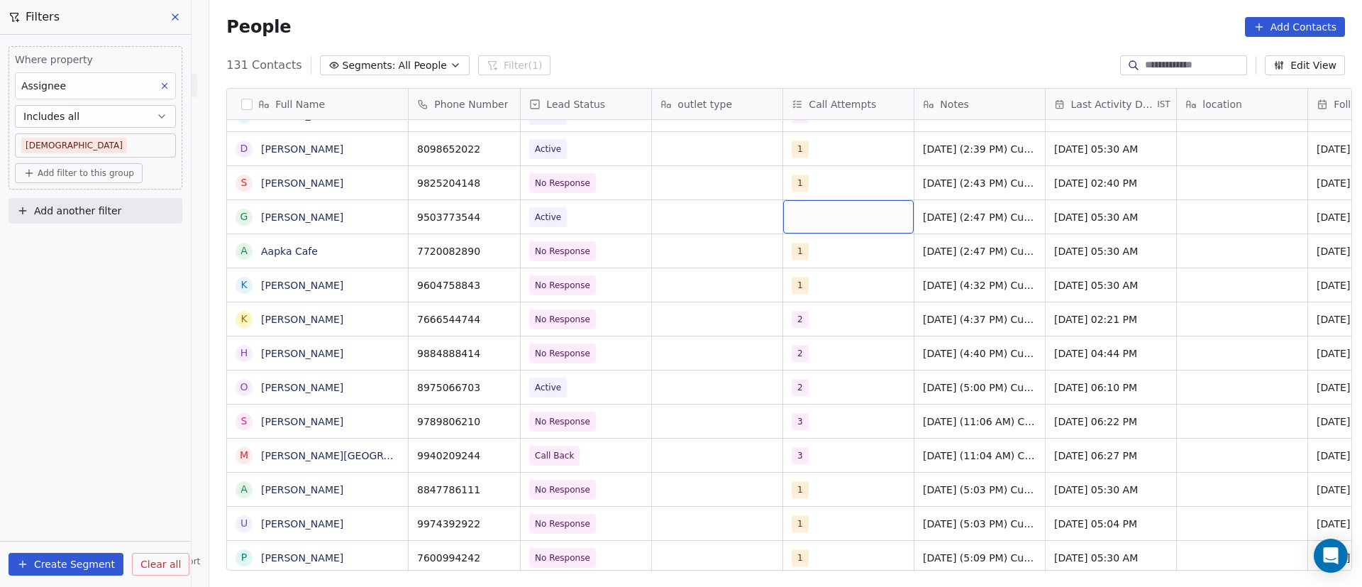
click at [799, 216] on div "grid" at bounding box center [848, 216] width 131 height 33
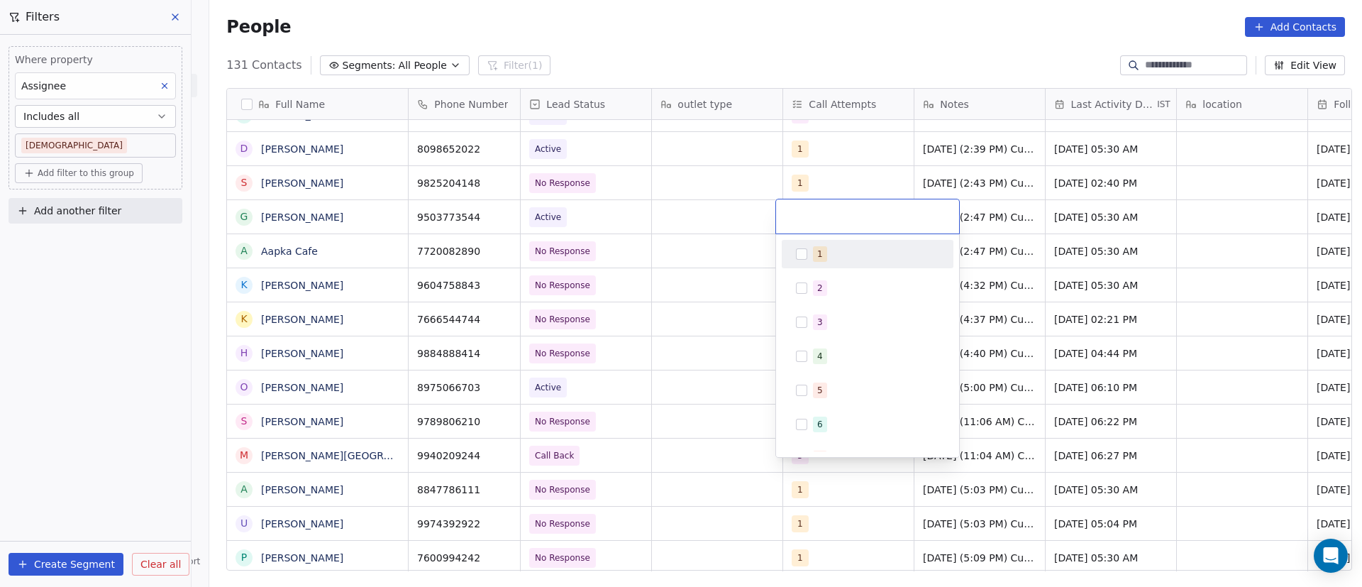
click at [809, 253] on div "1" at bounding box center [867, 254] width 160 height 23
click at [709, 252] on html "On2Cook India Pvt. Ltd. Contacts People Marketing Workflows Campaigns Sales Pip…" at bounding box center [681, 293] width 1362 height 587
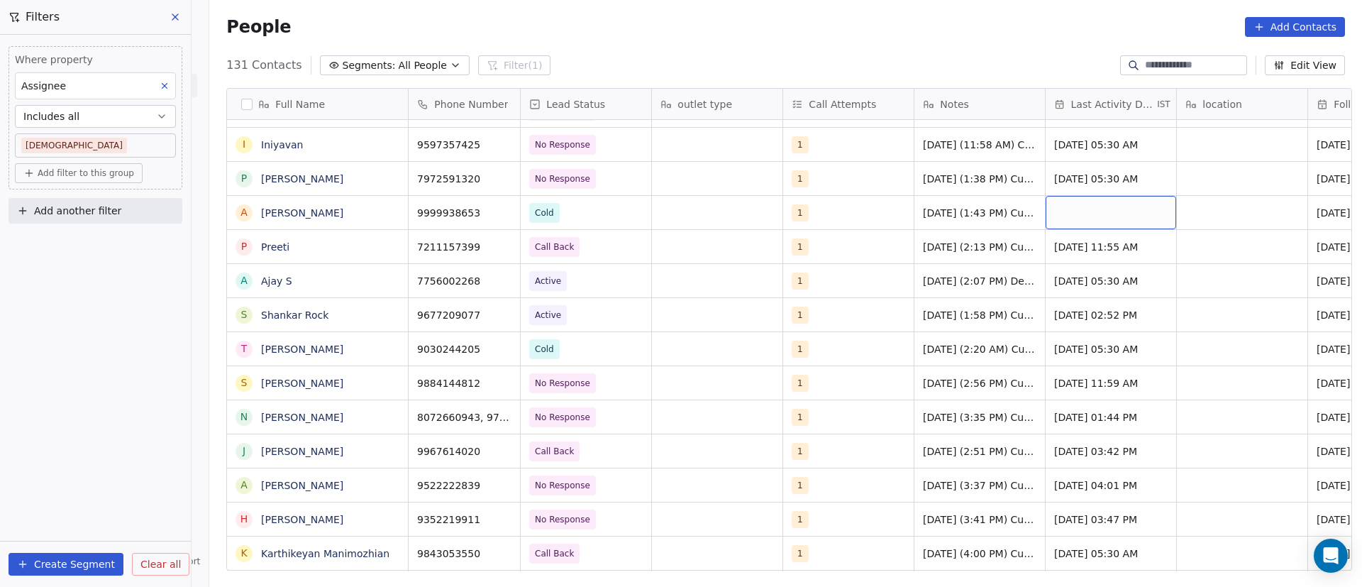
click at [1075, 209] on div "grid" at bounding box center [1111, 212] width 131 height 33
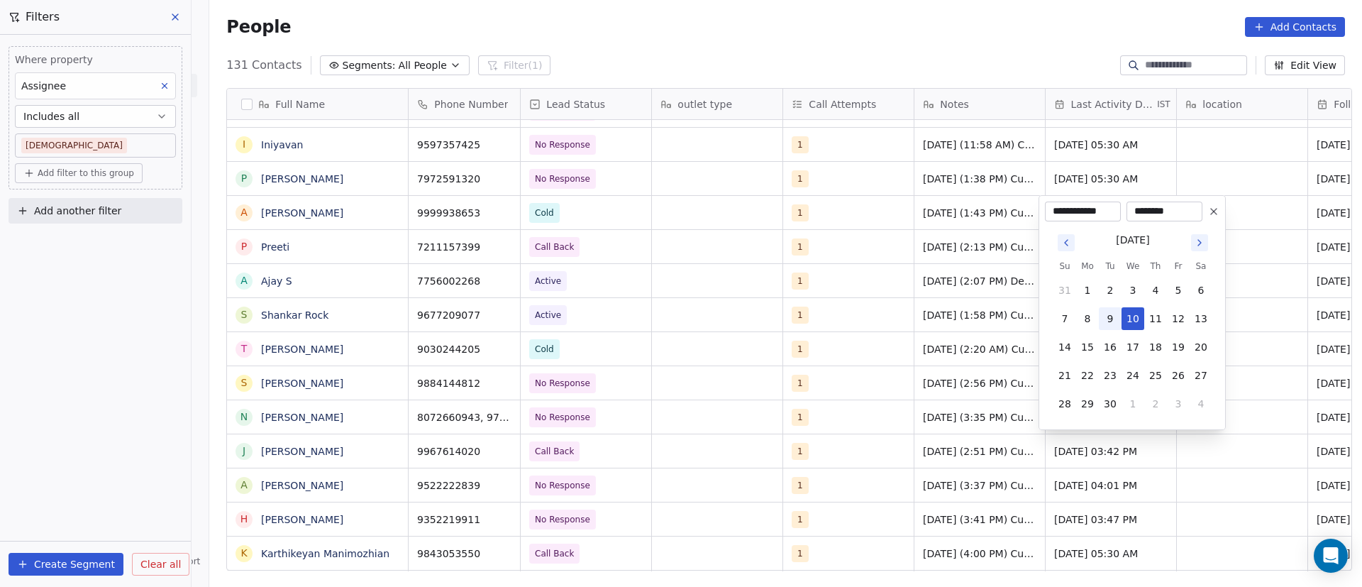
click at [1113, 319] on button "9" at bounding box center [1110, 318] width 23 height 23
type input "**********"
click at [701, 260] on html "On2Cook India Pvt. Ltd. Contacts People Marketing Workflows Campaigns Sales Pip…" at bounding box center [681, 293] width 1362 height 587
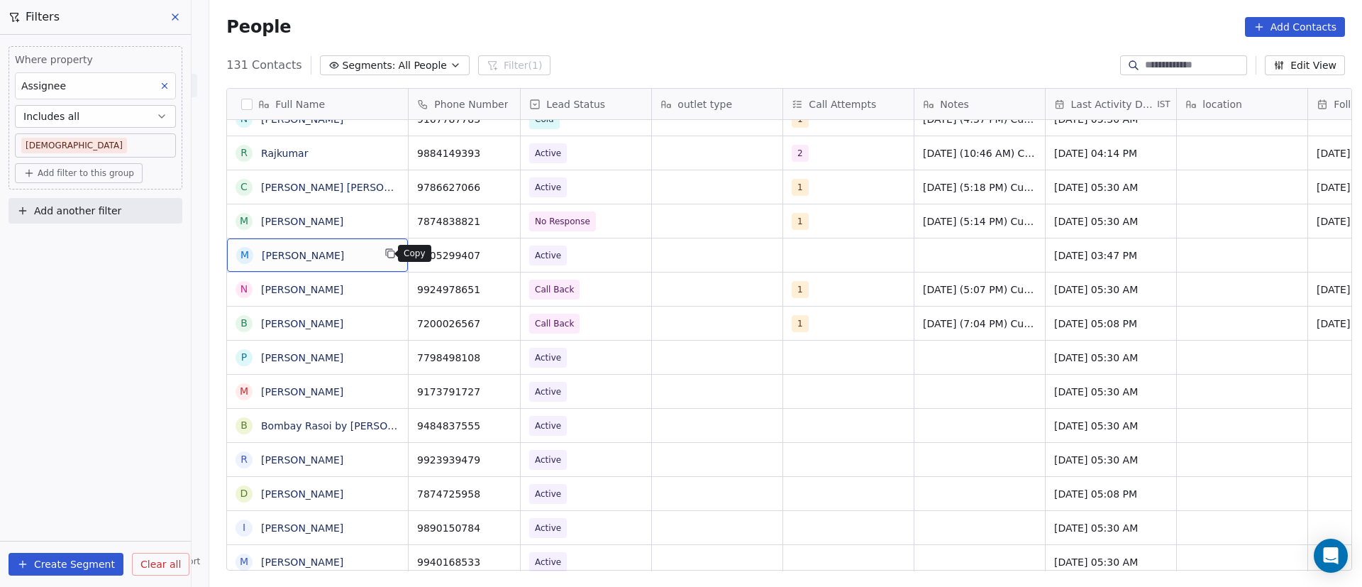
click at [385, 256] on icon "grid" at bounding box center [389, 253] width 11 height 11
click at [497, 253] on icon "grid" at bounding box center [502, 253] width 11 height 11
click at [599, 260] on html "On2Cook India Pvt. Ltd. Contacts People Marketing Workflows Campaigns Sales Pip…" at bounding box center [681, 293] width 1362 height 587
click at [497, 258] on icon "grid" at bounding box center [502, 253] width 11 height 11
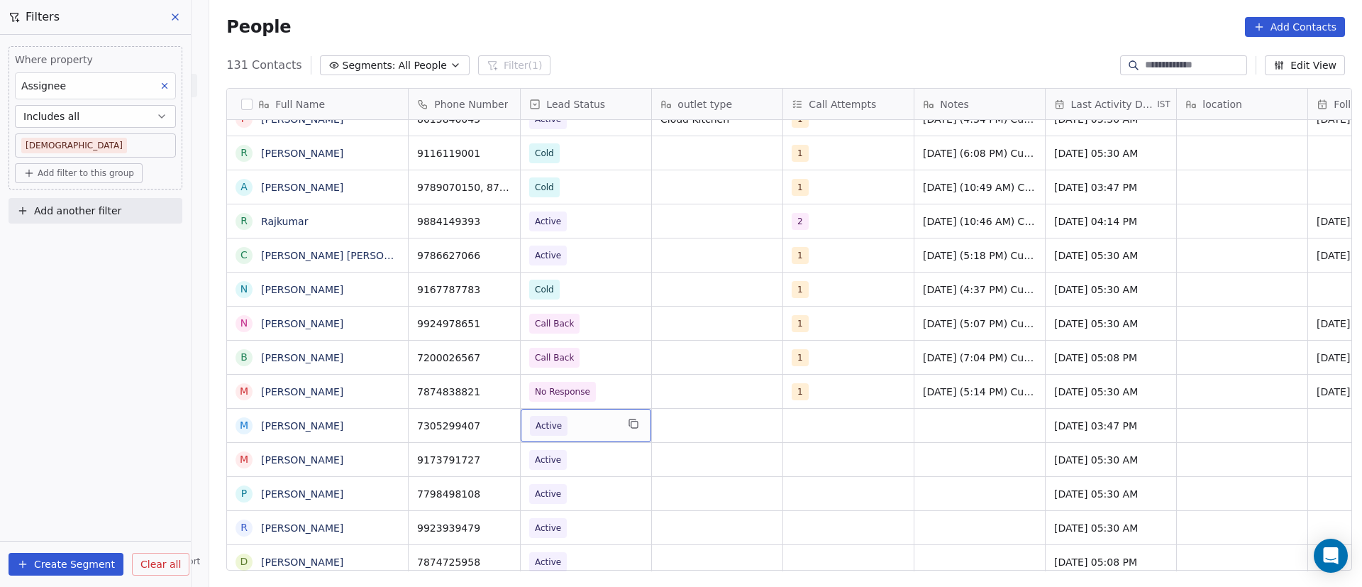
click at [604, 428] on span "Active" at bounding box center [573, 426] width 87 height 20
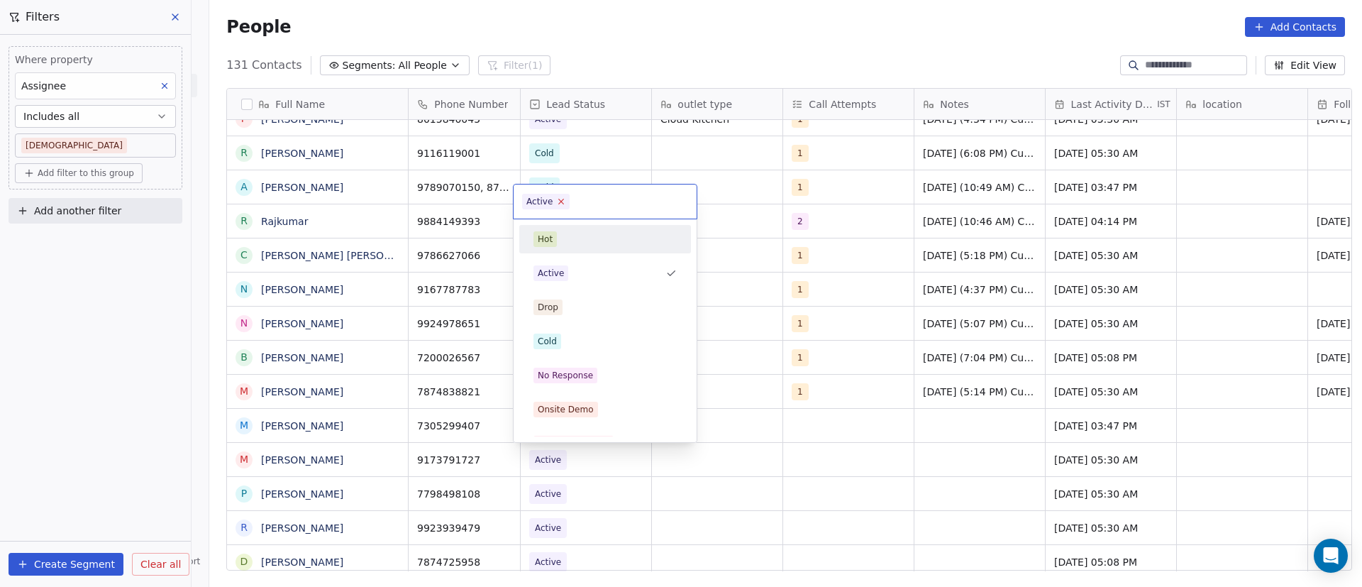
click at [560, 202] on icon at bounding box center [561, 201] width 5 height 5
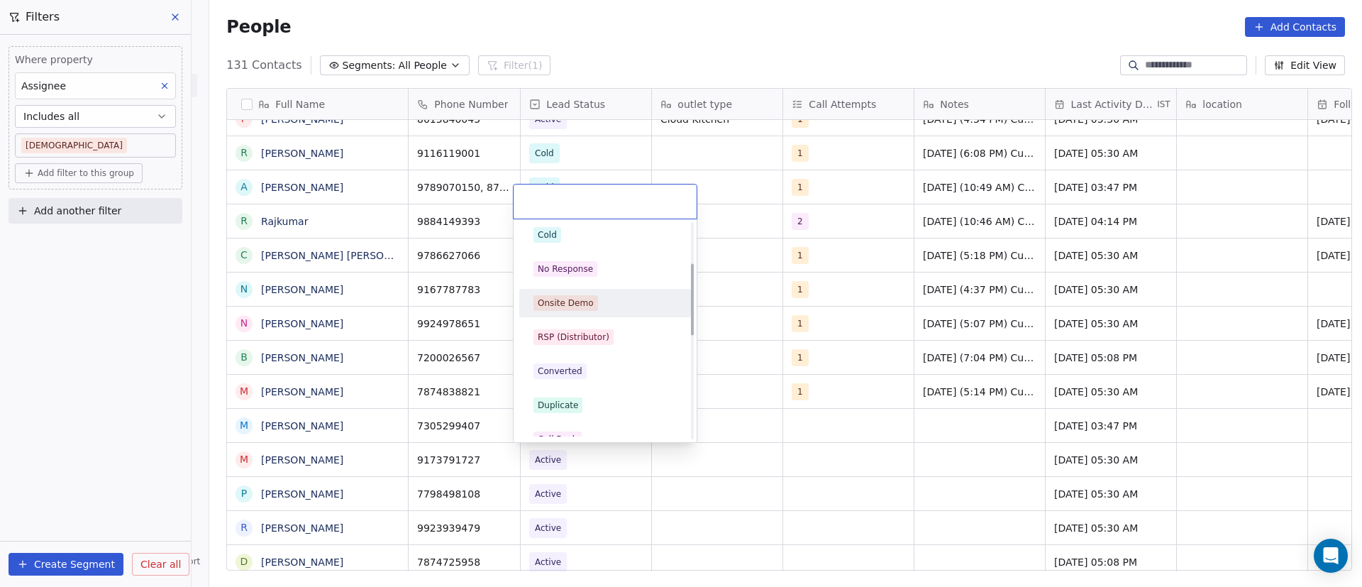
scroll to position [213, 0]
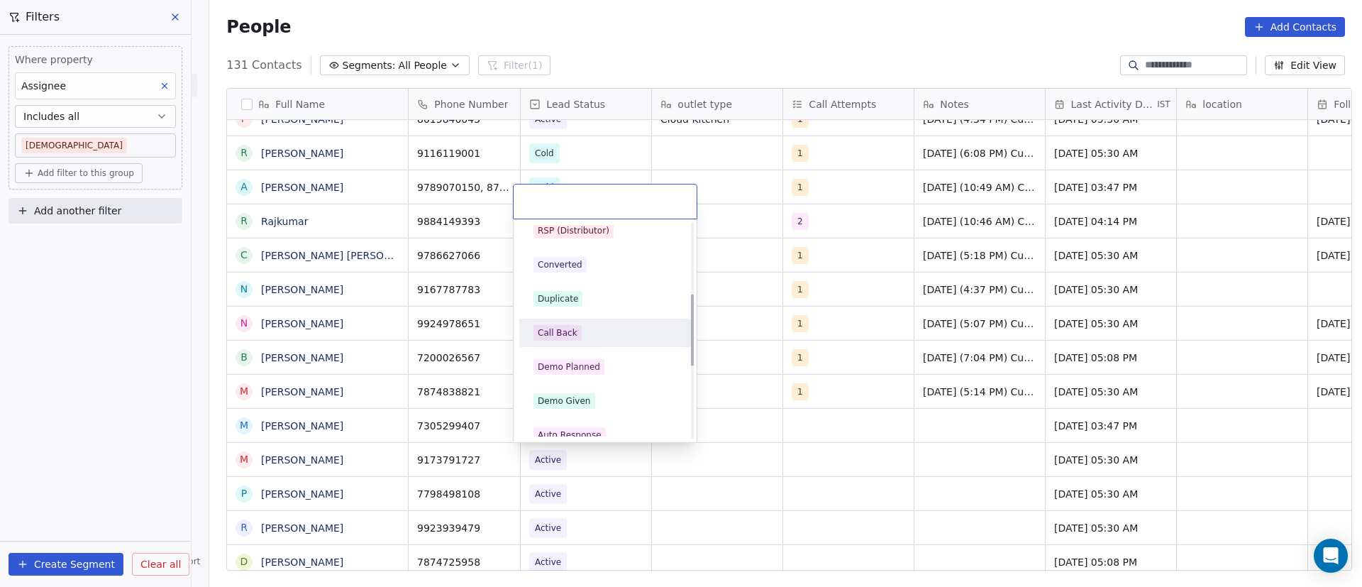
click at [623, 327] on div "Call Back" at bounding box center [604, 333] width 143 height 16
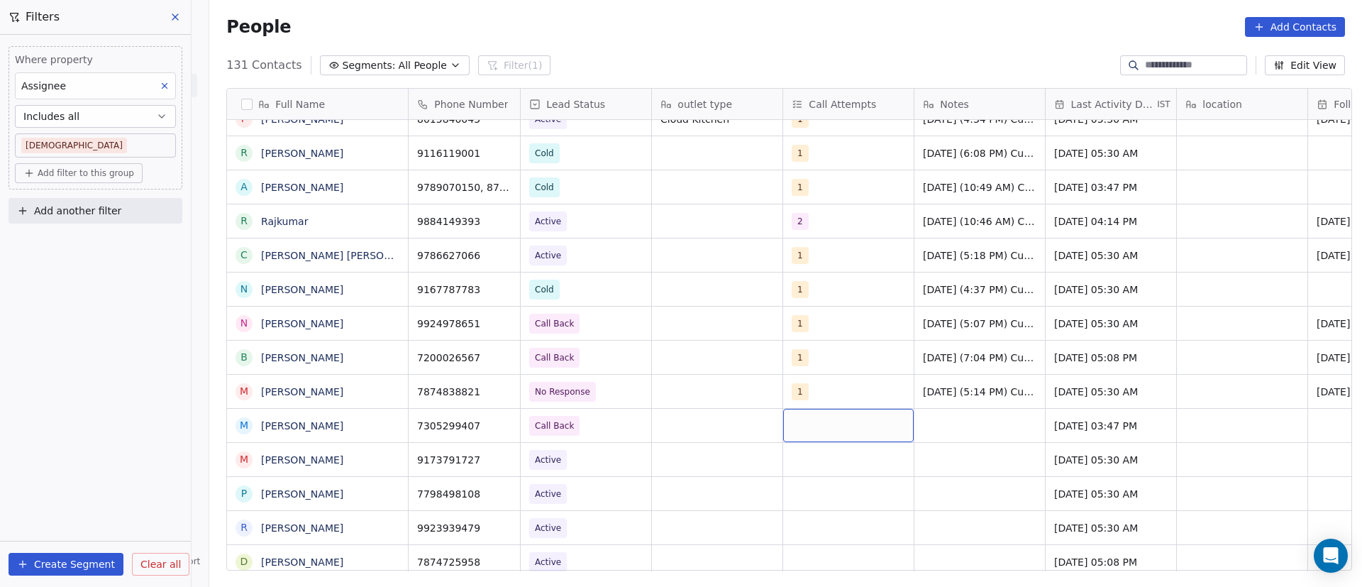
click at [835, 431] on div "grid" at bounding box center [848, 425] width 131 height 33
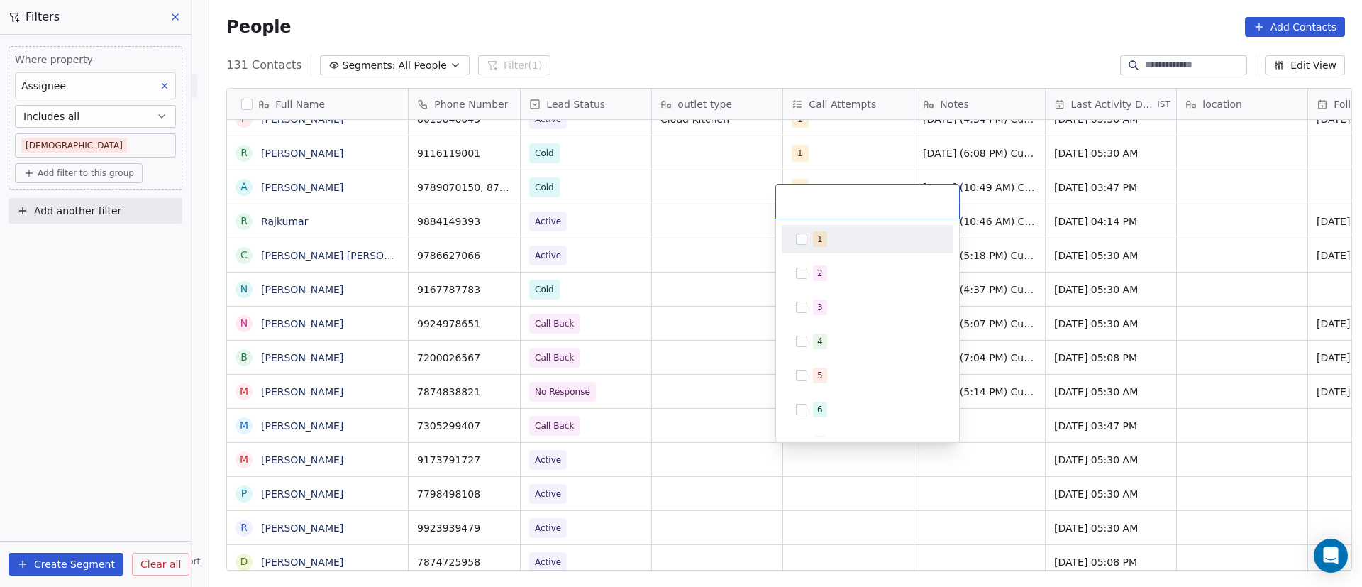
click at [822, 238] on span "1" at bounding box center [820, 239] width 14 height 16
click at [1101, 404] on html "On2Cook India Pvt. Ltd. Contacts People Marketing Workflows Campaigns Sales Pip…" at bounding box center [681, 293] width 1362 height 587
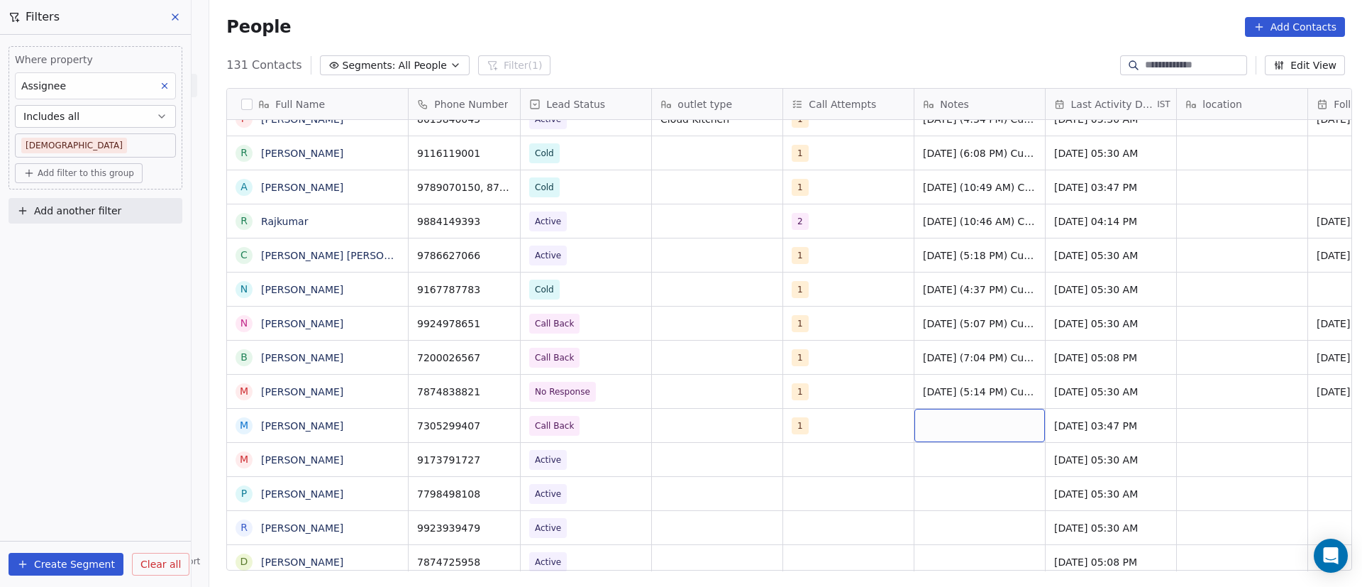
click at [949, 425] on div "grid" at bounding box center [979, 425] width 131 height 33
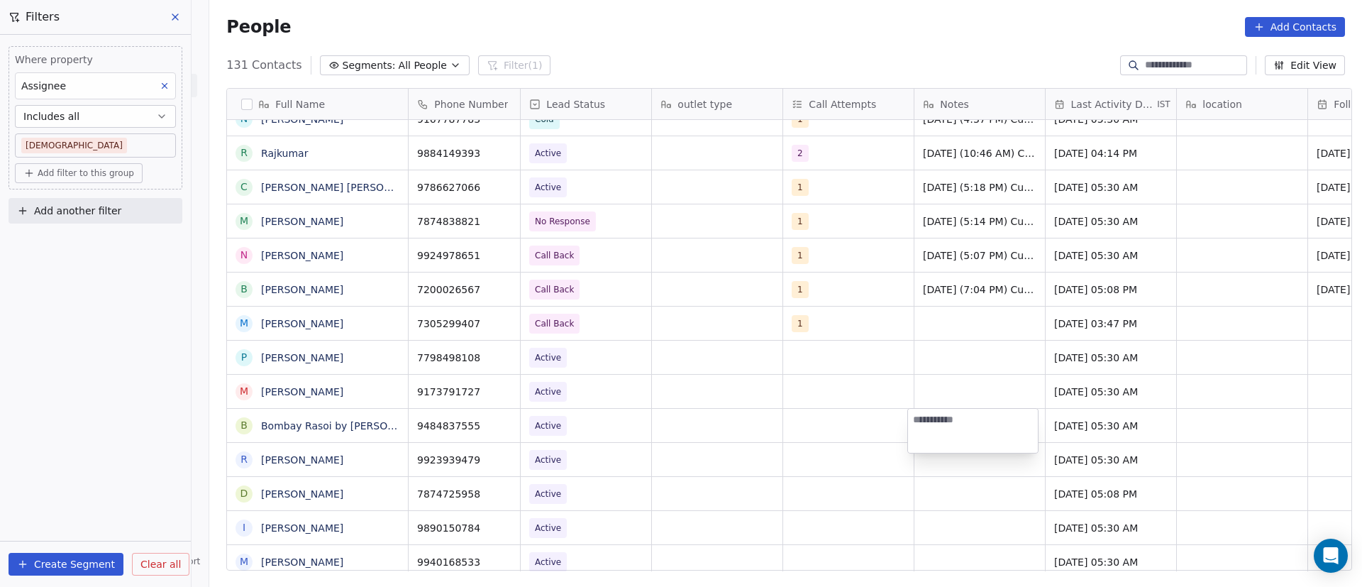
paste textarea "**********"
type textarea "**********"
click at [1128, 288] on html "On2Cook India Pvt. Ltd. Contacts People Marketing Workflows Campaigns Sales Pip…" at bounding box center [681, 293] width 1362 height 587
click at [979, 425] on span "10/9/2025 (10:54 AM) Customer" at bounding box center [995, 425] width 143 height 14
click at [979, 425] on textarea "**********" at bounding box center [1001, 431] width 187 height 44
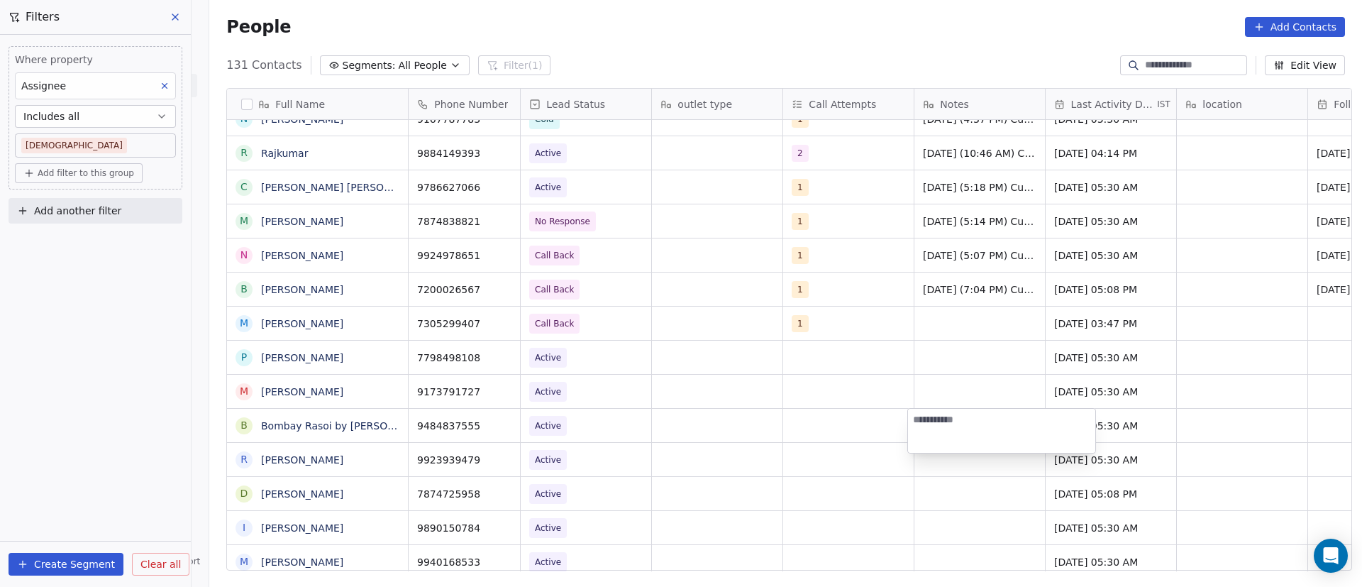
click at [767, 382] on html "On2Cook India Pvt. Ltd. Contacts People Marketing Workflows Campaigns Sales Pip…" at bounding box center [681, 293] width 1362 height 587
click at [932, 322] on div "grid" at bounding box center [979, 322] width 131 height 33
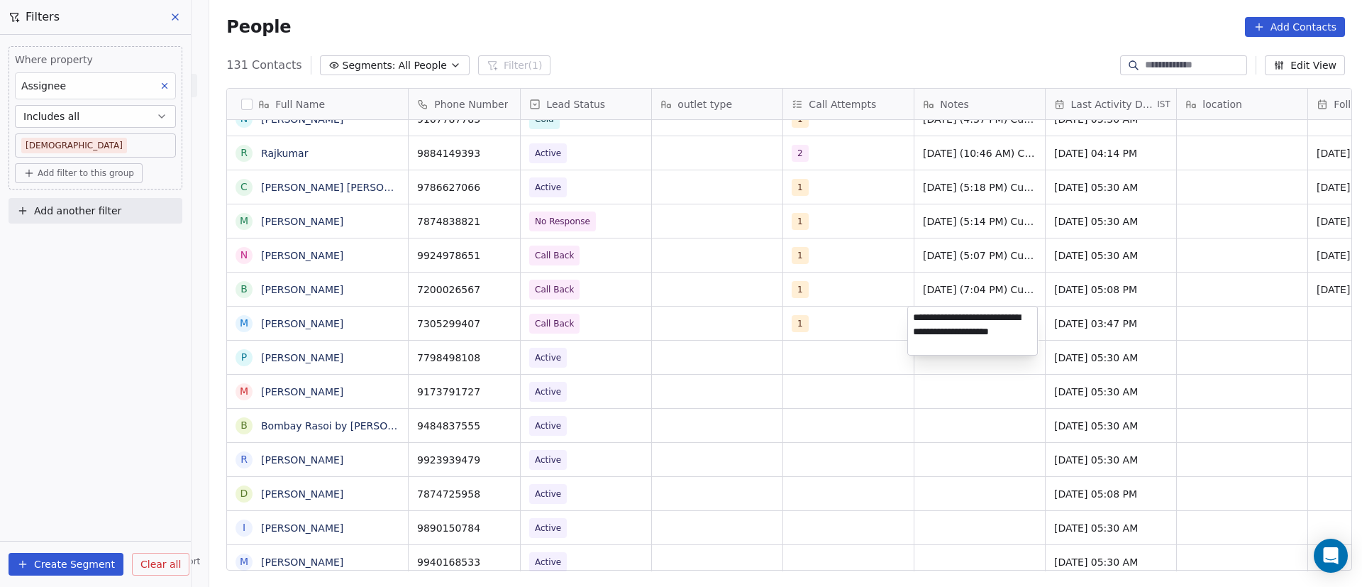
type textarea "**********"
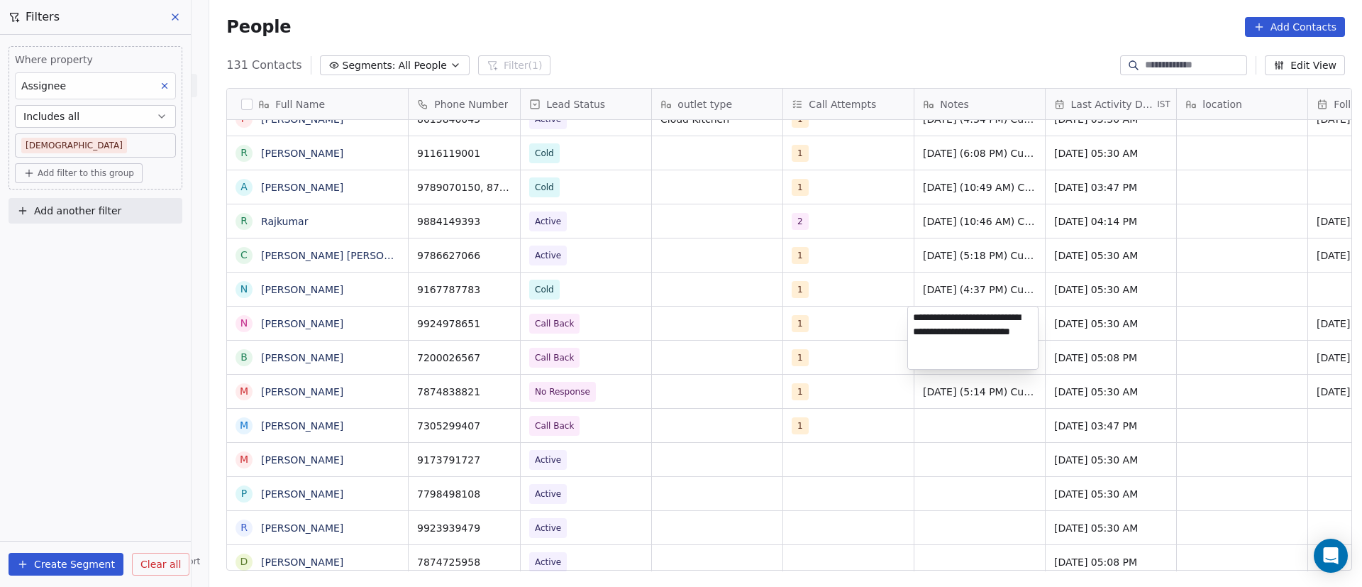
scroll to position [1, 0]
type textarea "**********"
click at [869, 462] on html "On2Cook India Pvt. Ltd. Contacts People Marketing Workflows Campaigns Sales Pip…" at bounding box center [681, 293] width 1362 height 587
click at [993, 421] on div "grid" at bounding box center [979, 425] width 131 height 33
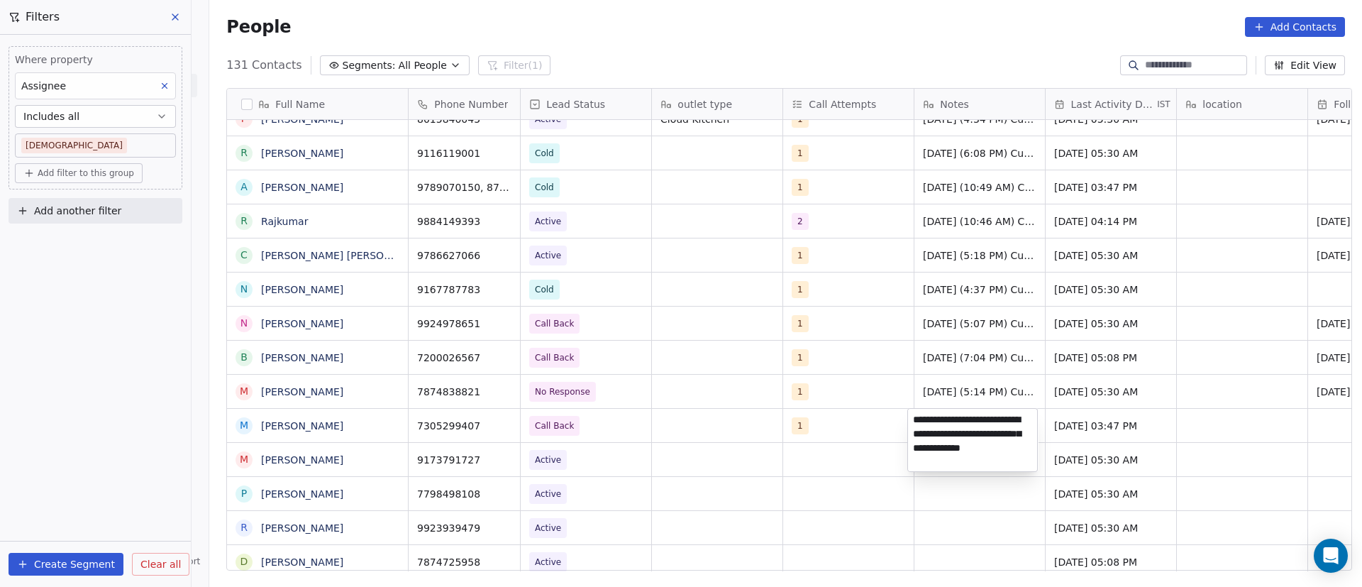
type textarea "**********"
click at [873, 421] on html "On2Cook India Pvt. Ltd. Contacts People Marketing Workflows Campaigns Sales Pip…" at bounding box center [681, 293] width 1362 height 587
click at [1112, 433] on html "On2Cook India Pvt. Ltd. Contacts People Marketing Workflows Campaigns Sales Pip…" at bounding box center [681, 293] width 1362 height 587
click at [1091, 423] on span "Sep 09, 2025 03:47 PM" at bounding box center [1098, 425] width 87 height 14
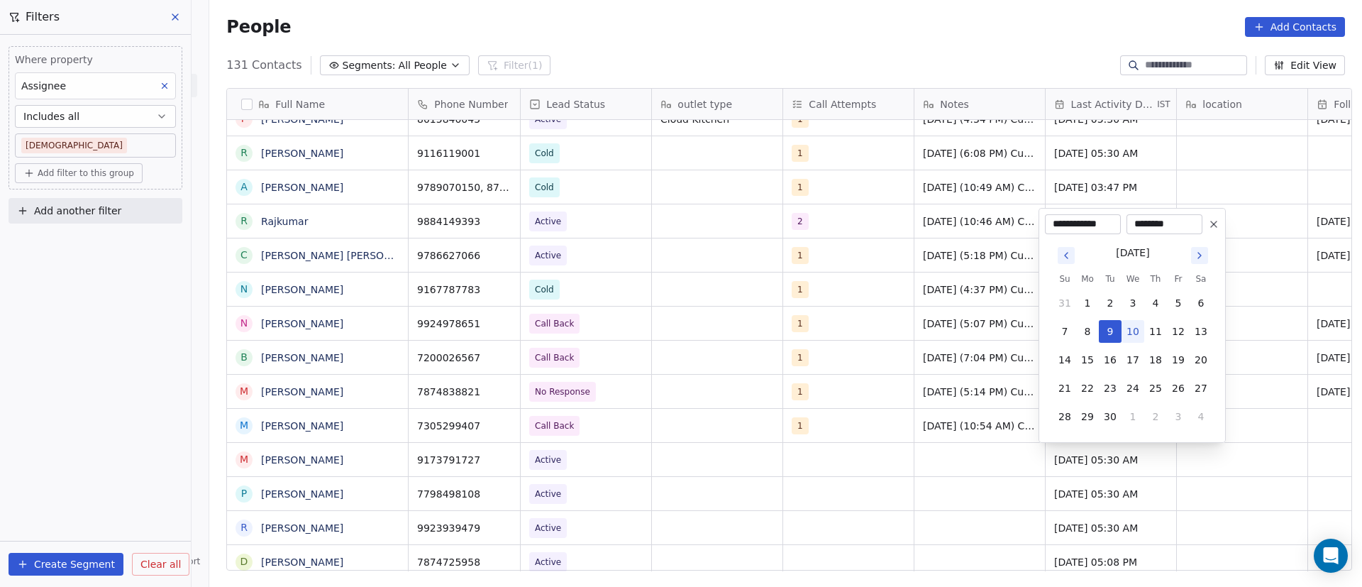
click at [1133, 327] on button "10" at bounding box center [1132, 331] width 23 height 23
type input "**********"
click at [1292, 443] on html "On2Cook India Pvt. Ltd. Contacts People Marketing Workflows Campaigns Sales Pip…" at bounding box center [681, 293] width 1362 height 587
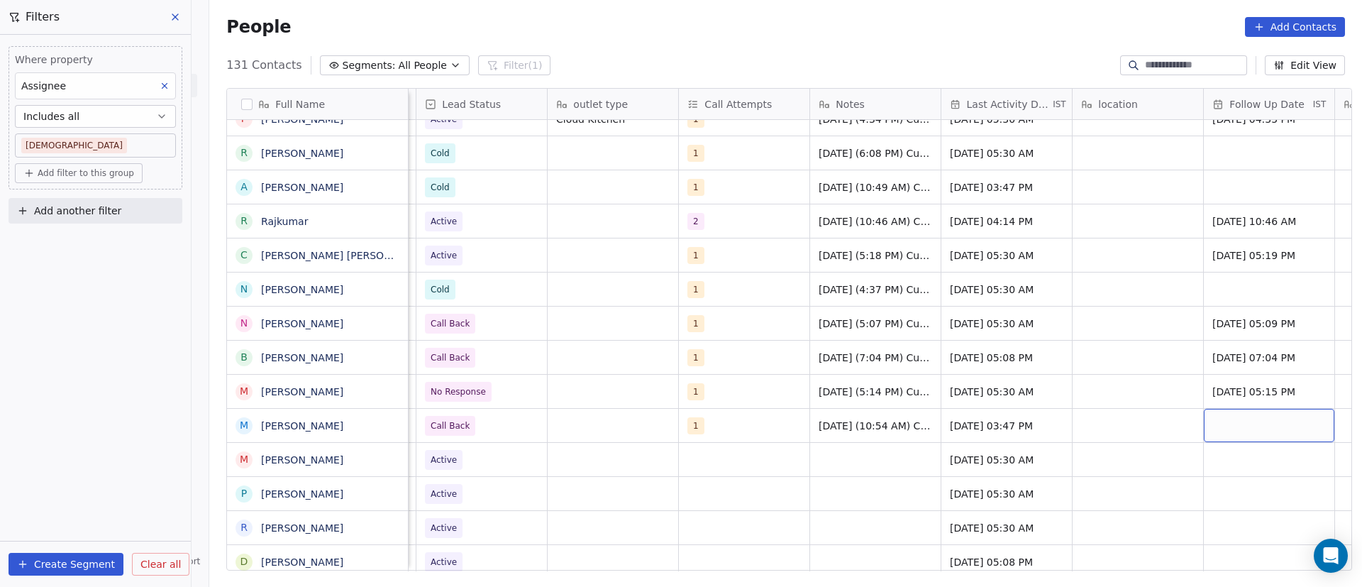
scroll to position [0, 235]
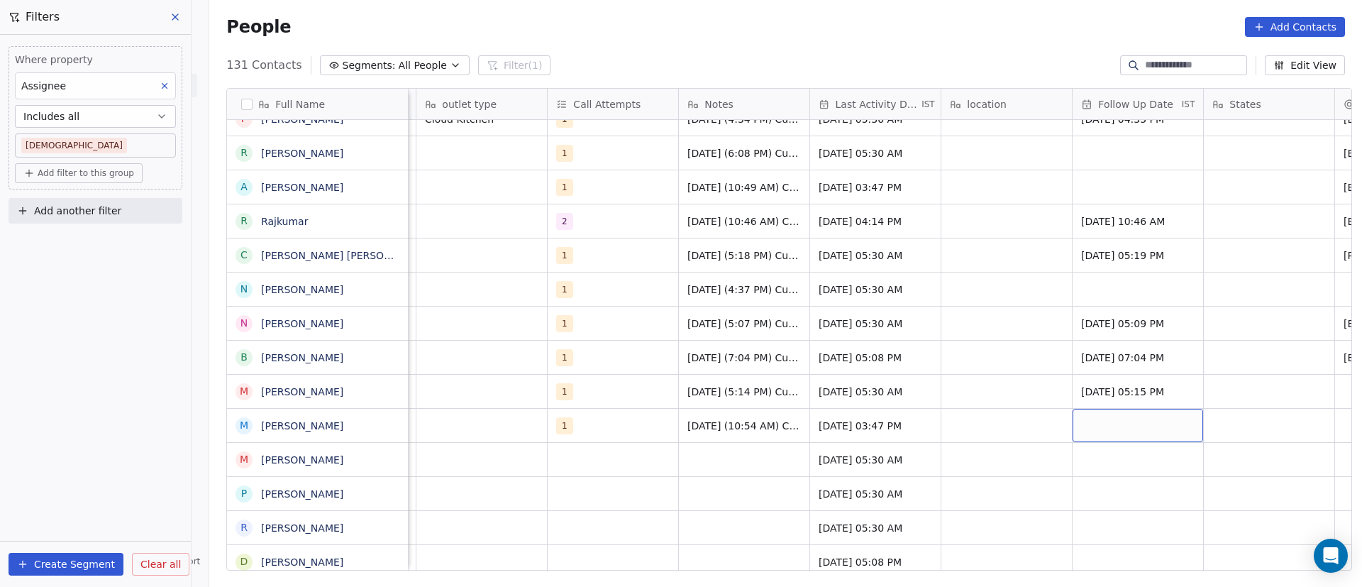
click at [1155, 431] on div "grid" at bounding box center [1137, 425] width 131 height 33
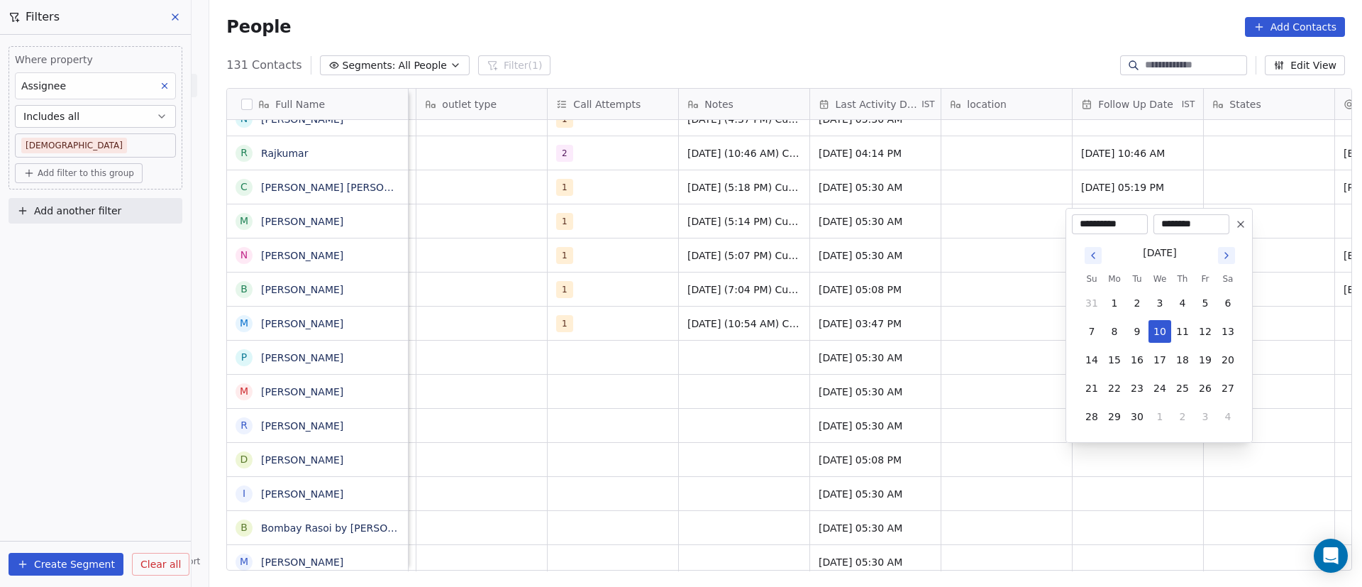
click at [1080, 473] on html "On2Cook India Pvt. Ltd. Contacts People Marketing Workflows Campaigns Sales Pip…" at bounding box center [681, 293] width 1362 height 587
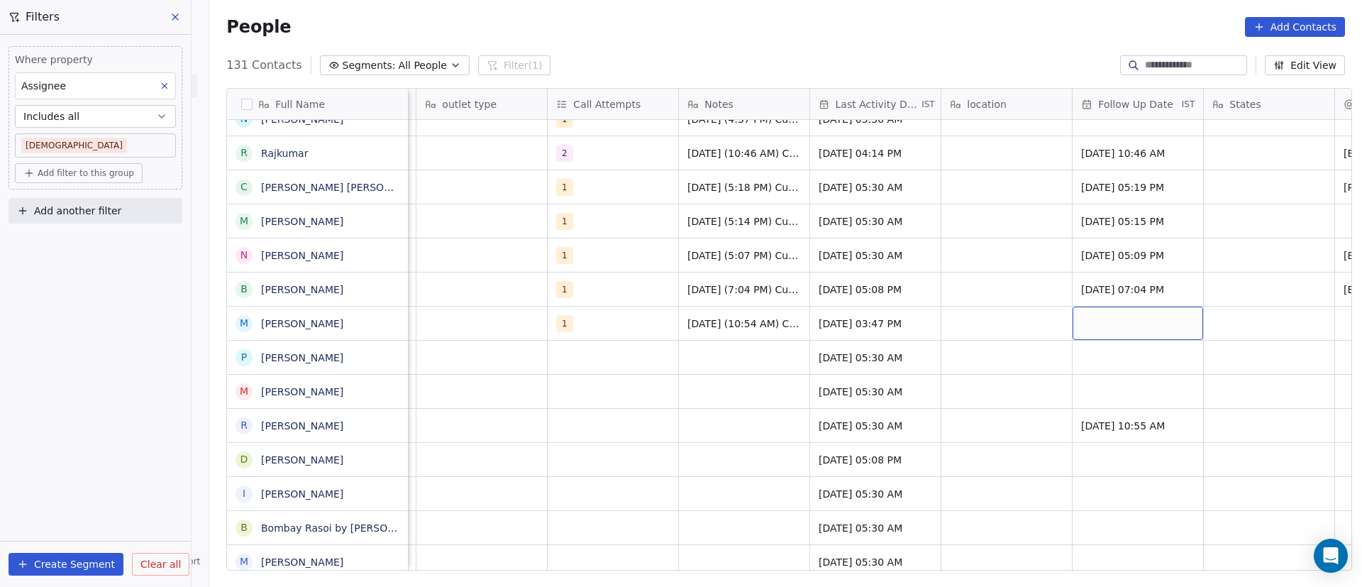
click at [1097, 318] on div "grid" at bounding box center [1137, 322] width 131 height 33
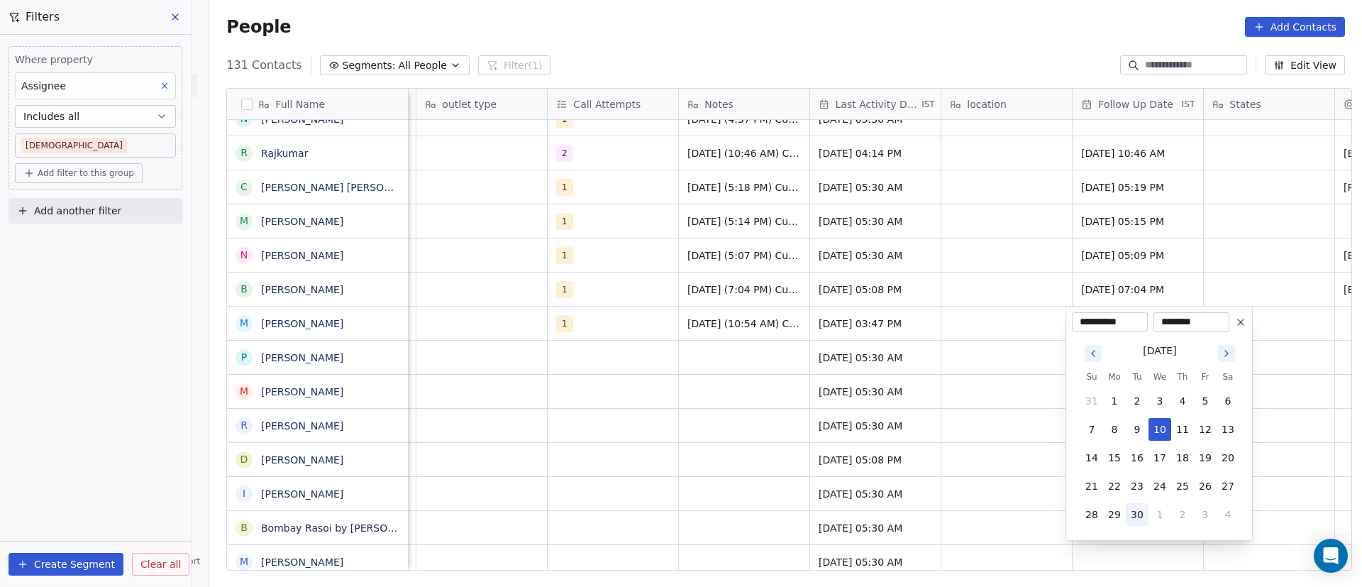
click at [1138, 515] on button "30" at bounding box center [1137, 514] width 23 height 23
type input "**********"
click at [732, 409] on html "On2Cook India Pvt. Ltd. Contacts People Marketing Workflows Campaigns Sales Pip…" at bounding box center [681, 293] width 1362 height 587
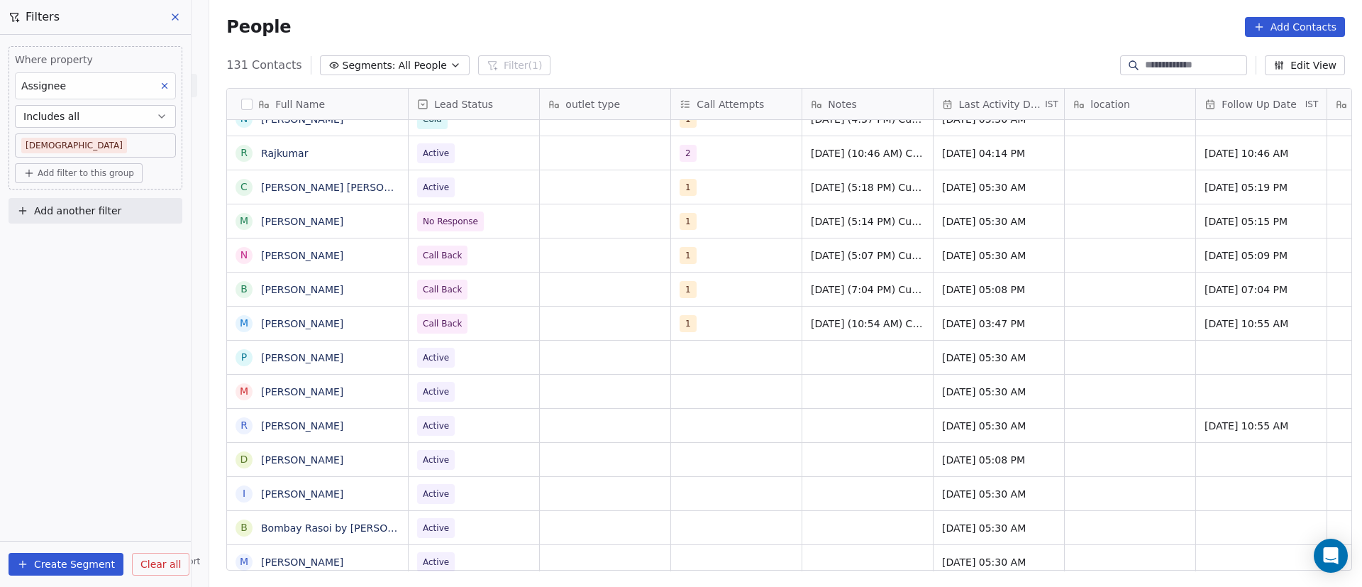
scroll to position [0, 0]
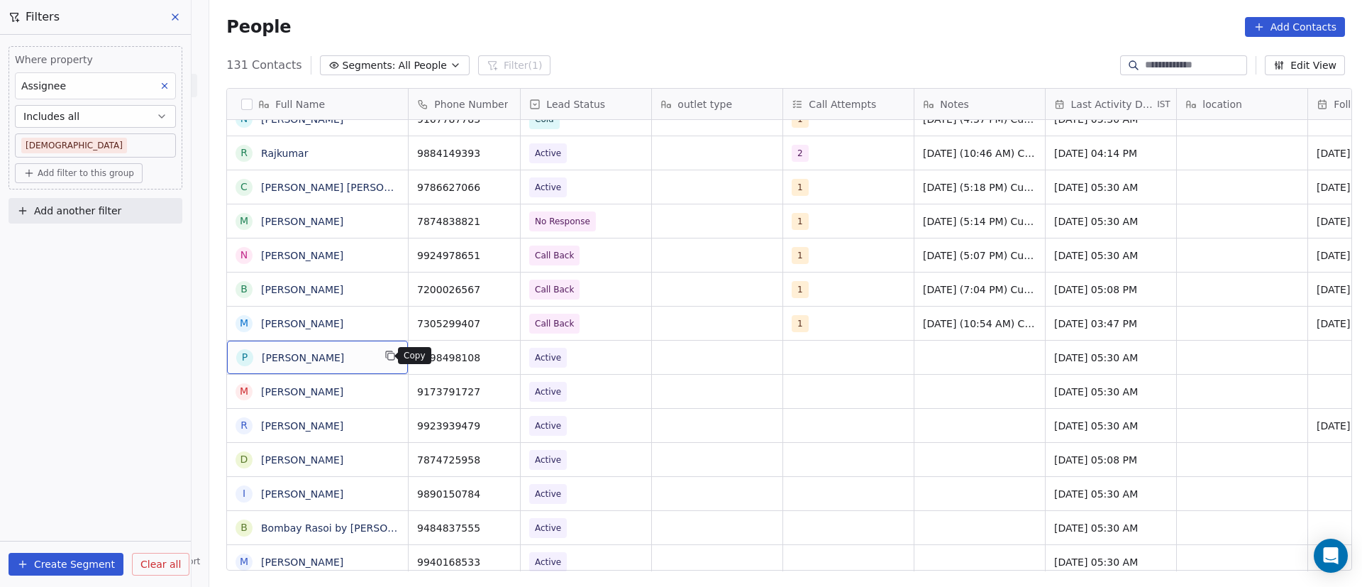
click at [388, 353] on icon "grid" at bounding box center [391, 356] width 6 height 6
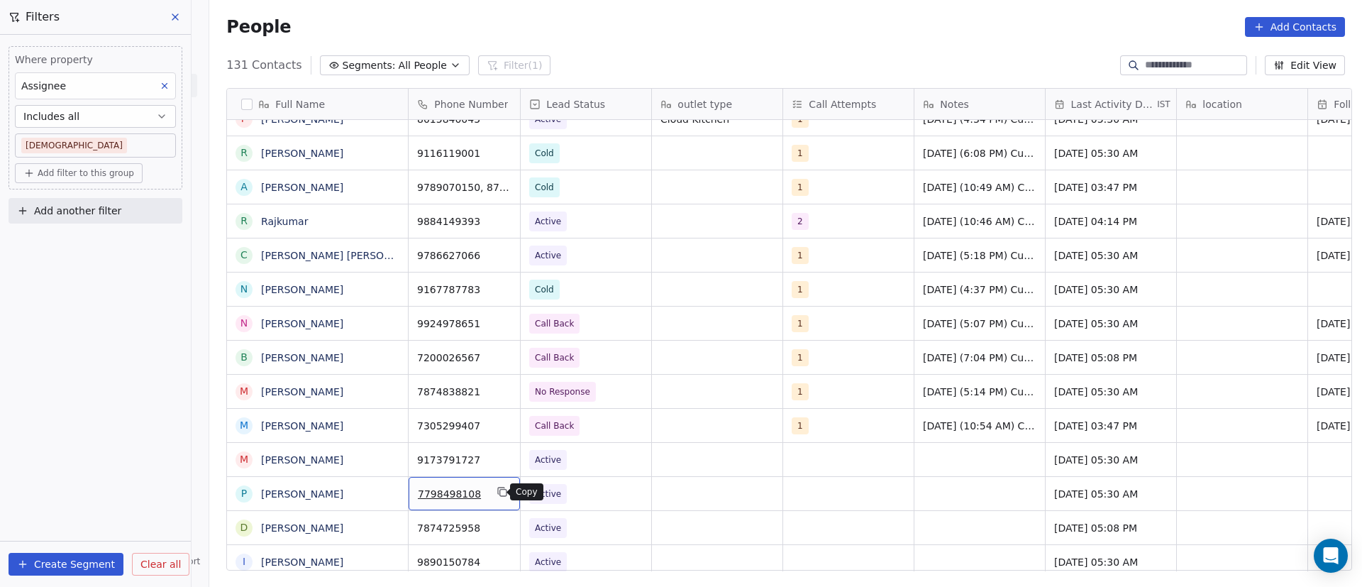
click at [497, 492] on icon "grid" at bounding box center [502, 491] width 11 height 11
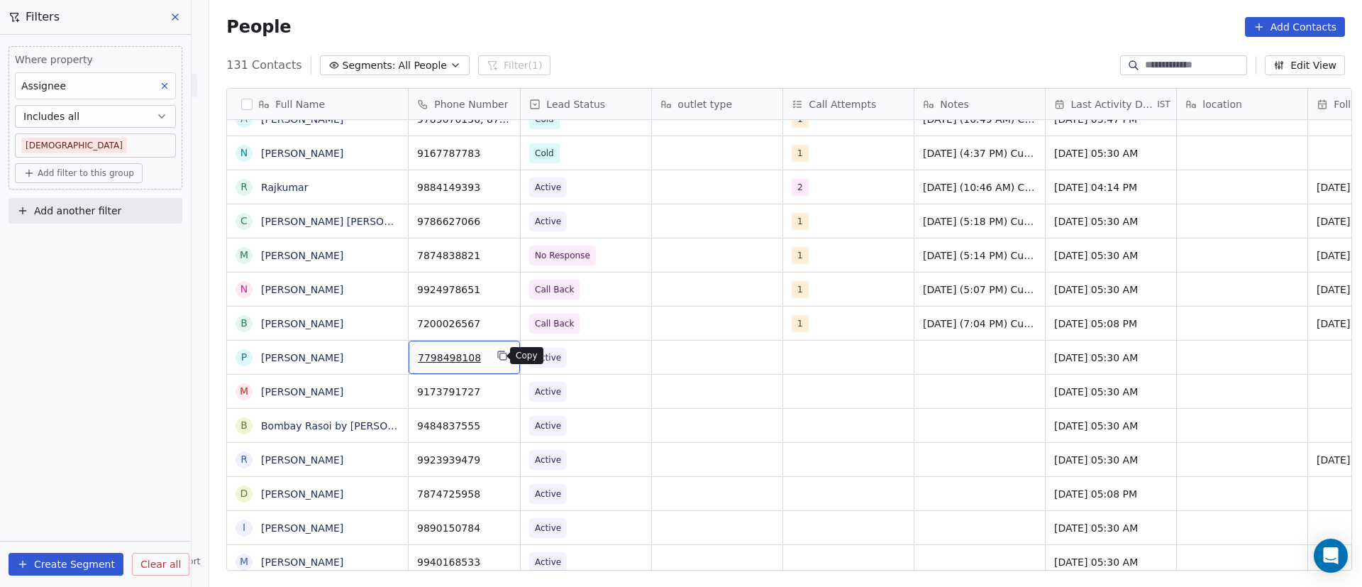
click at [497, 353] on icon "grid" at bounding box center [502, 355] width 11 height 11
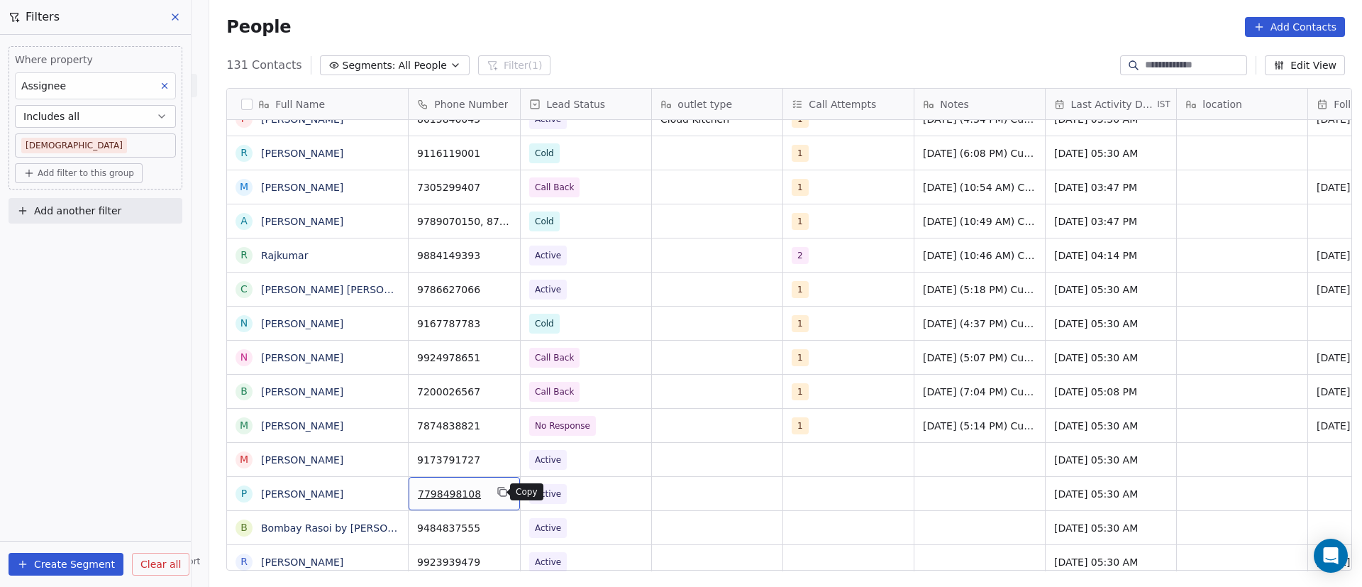
click at [497, 494] on icon "grid" at bounding box center [502, 491] width 11 height 11
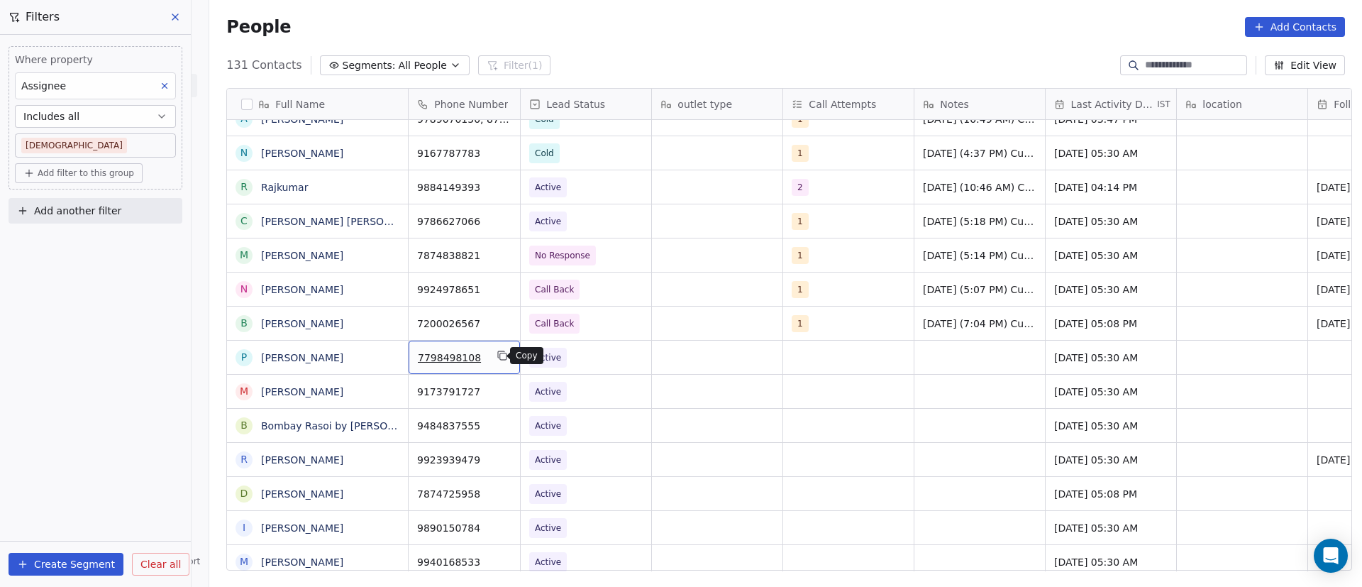
click at [498, 357] on icon "grid" at bounding box center [502, 355] width 11 height 11
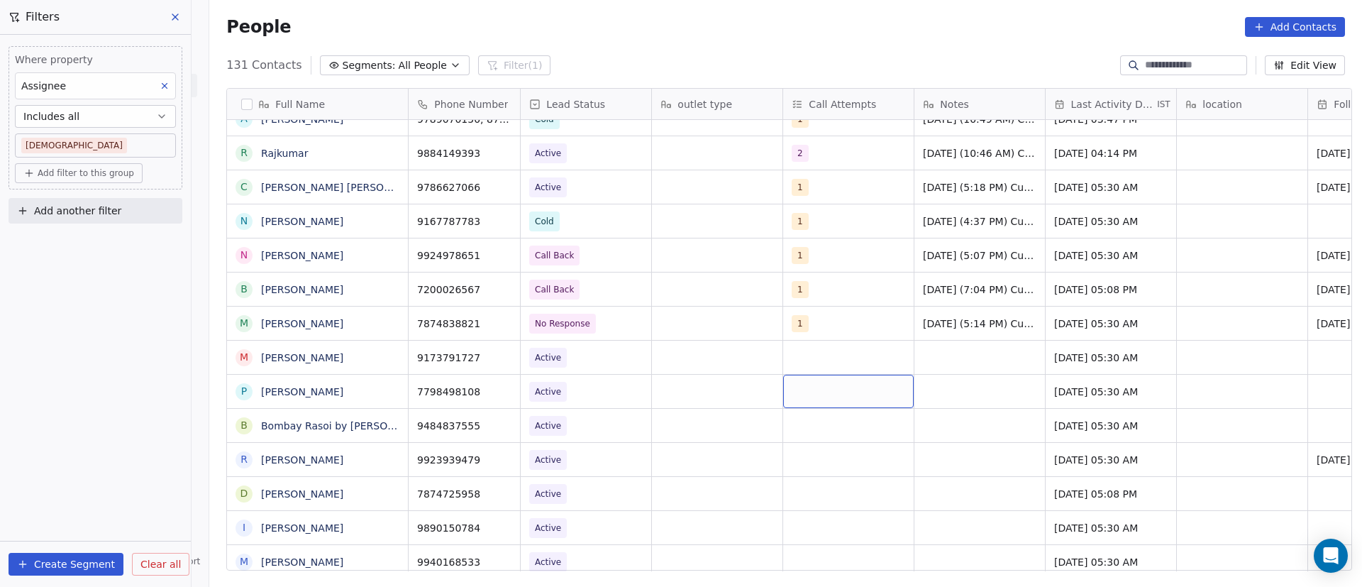
click at [792, 393] on div "grid" at bounding box center [848, 391] width 131 height 33
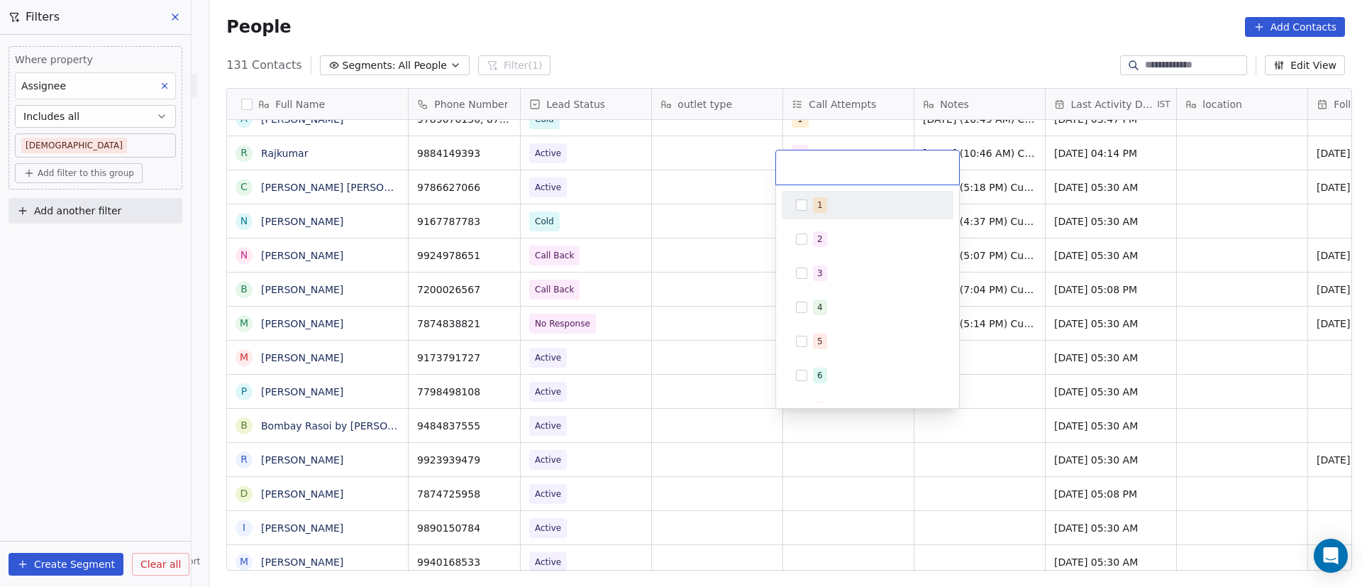
click at [832, 204] on div "1" at bounding box center [876, 205] width 126 height 16
click at [1079, 462] on html "On2Cook India Pvt. Ltd. Contacts People Marketing Workflows Campaigns Sales Pip…" at bounding box center [681, 293] width 1362 height 587
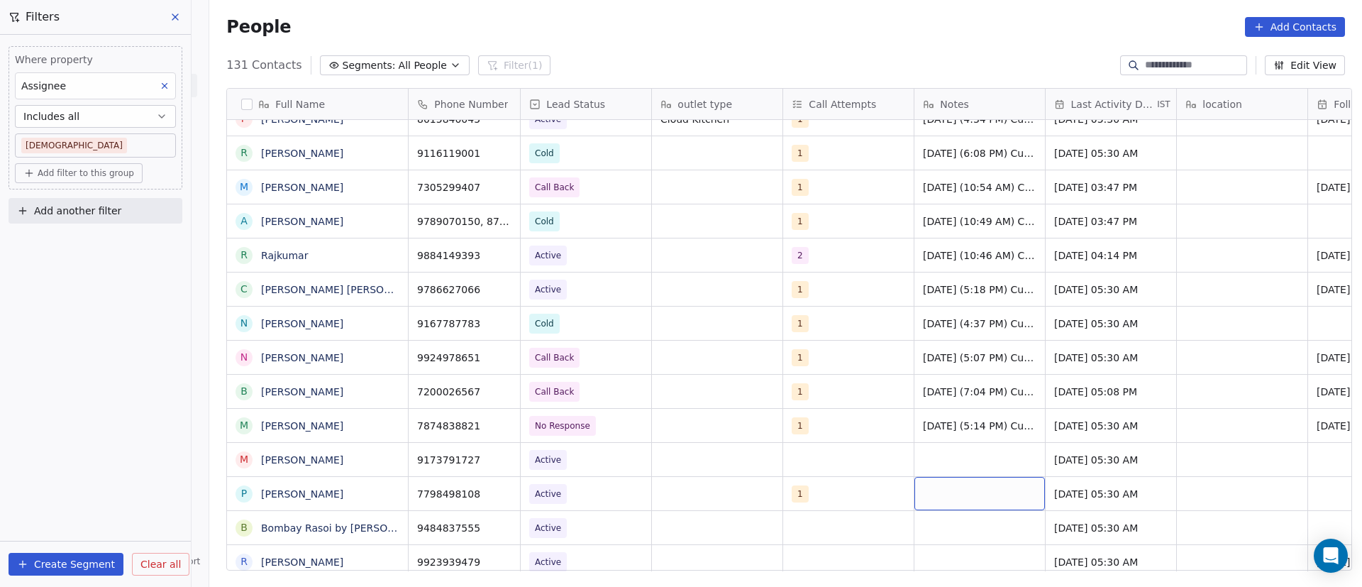
click at [930, 480] on div "grid" at bounding box center [979, 493] width 131 height 33
type textarea "**********"
click at [1133, 482] on html "On2Cook India Pvt. Ltd. Contacts People Marketing Workflows Campaigns Sales Pip…" at bounding box center [681, 293] width 1362 height 587
click at [1077, 494] on span "Aug 08, 2024 05:30 AM" at bounding box center [1098, 494] width 87 height 14
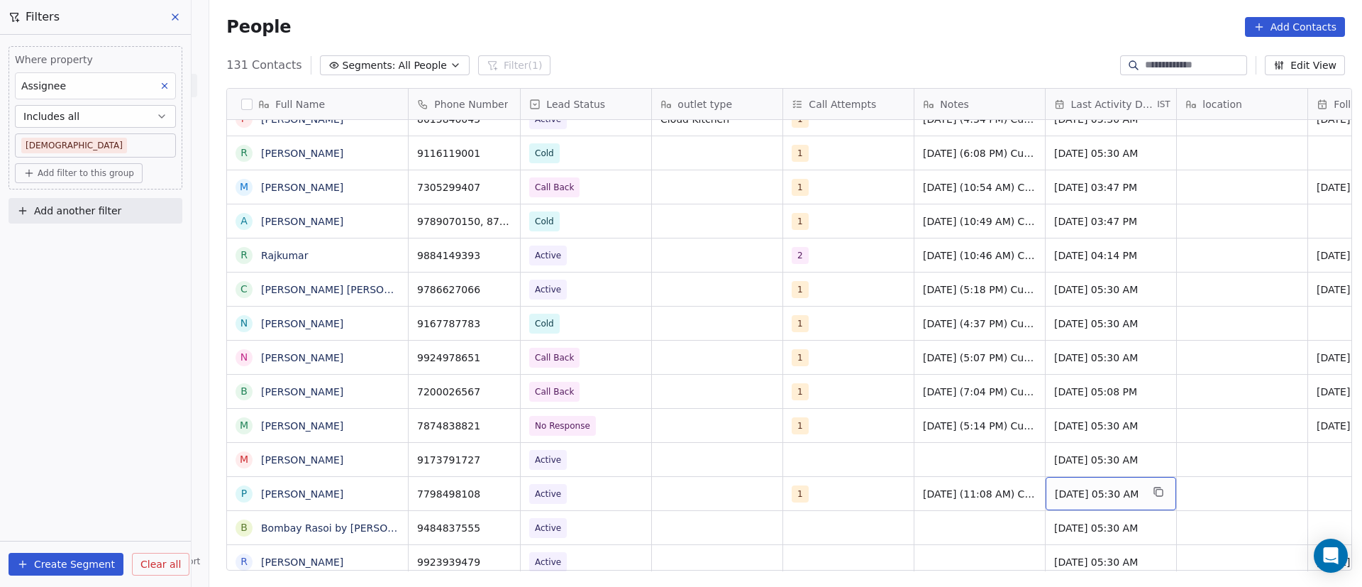
click at [1077, 494] on span "Aug 08, 2024 05:30 AM" at bounding box center [1098, 494] width 87 height 14
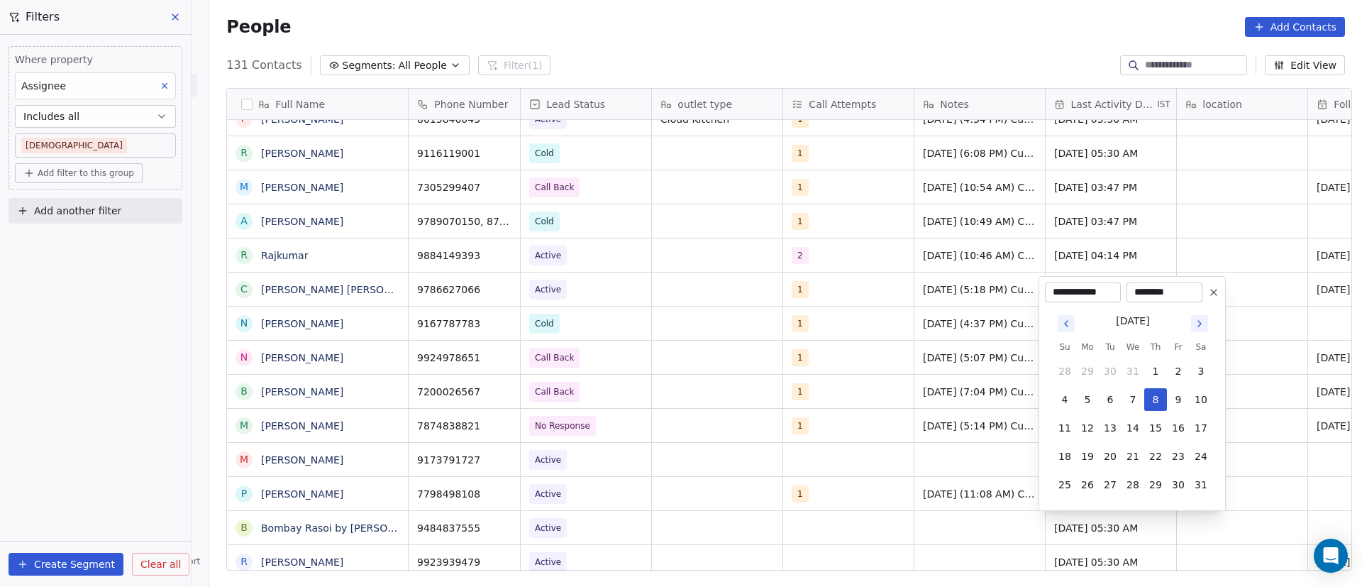
click at [1199, 326] on icon "Go to next month" at bounding box center [1199, 323] width 11 height 11
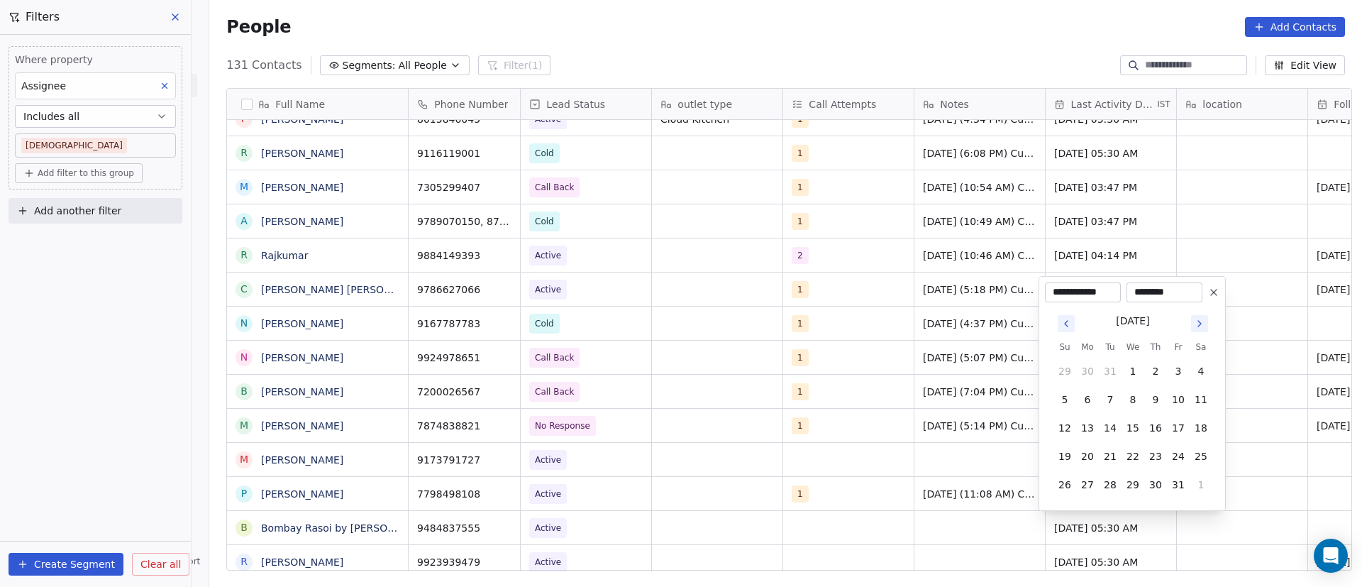
click at [1199, 326] on icon "Go to next month" at bounding box center [1199, 323] width 11 height 11
click at [1201, 303] on button "Go to next month" at bounding box center [1199, 295] width 17 height 17
click at [1199, 323] on icon "Go to next month" at bounding box center [1199, 323] width 11 height 11
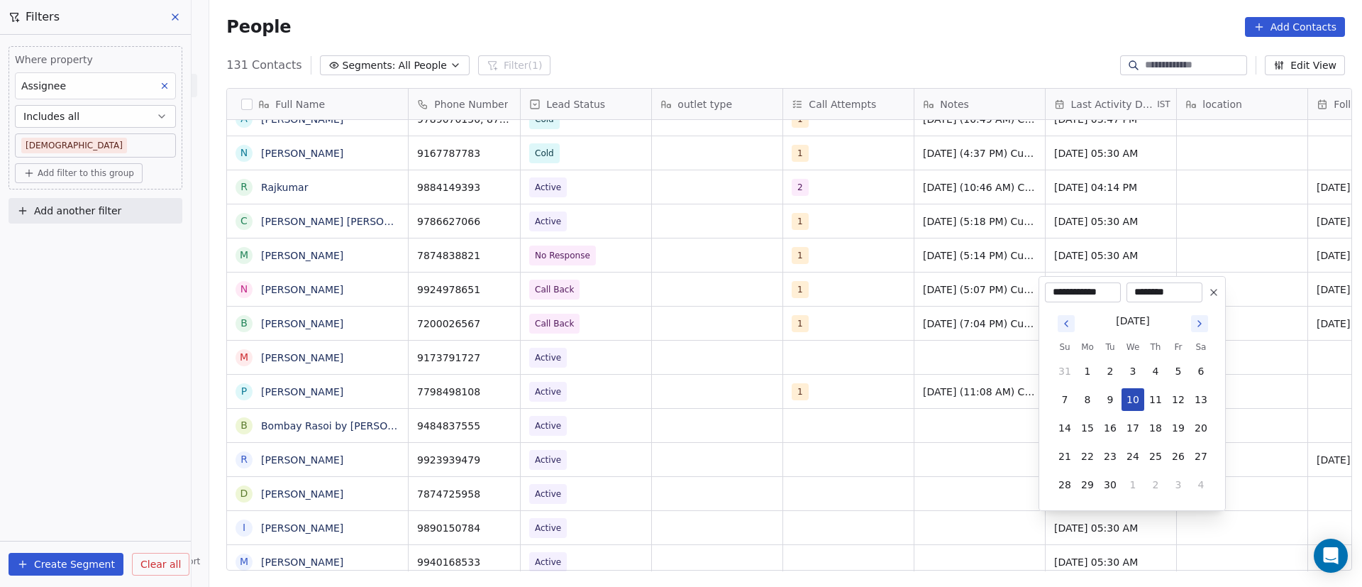
click at [1134, 397] on button "10" at bounding box center [1132, 399] width 23 height 23
click at [887, 436] on html "On2Cook India Pvt. Ltd. Contacts People Marketing Workflows Campaigns Sales Pip…" at bounding box center [681, 293] width 1362 height 587
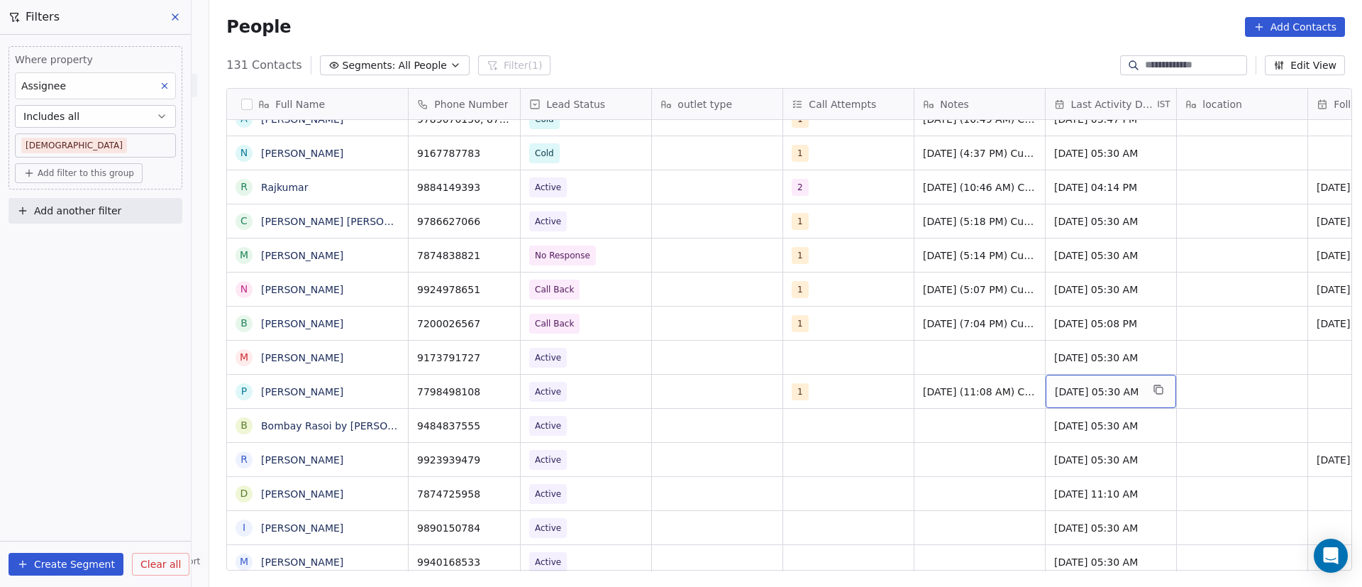
click at [1086, 390] on span "Aug 08, 2024 05:30 AM" at bounding box center [1098, 391] width 87 height 14
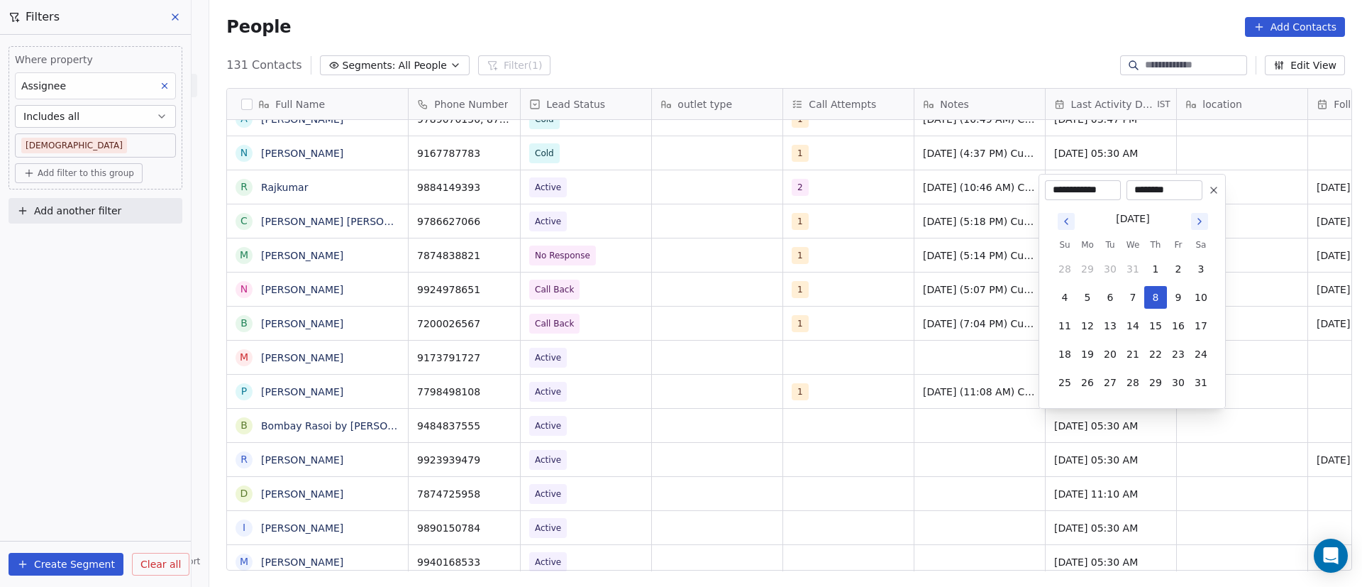
click at [1205, 220] on button "Go to next month" at bounding box center [1199, 221] width 17 height 17
click at [1204, 220] on icon "Go to next month" at bounding box center [1199, 221] width 11 height 11
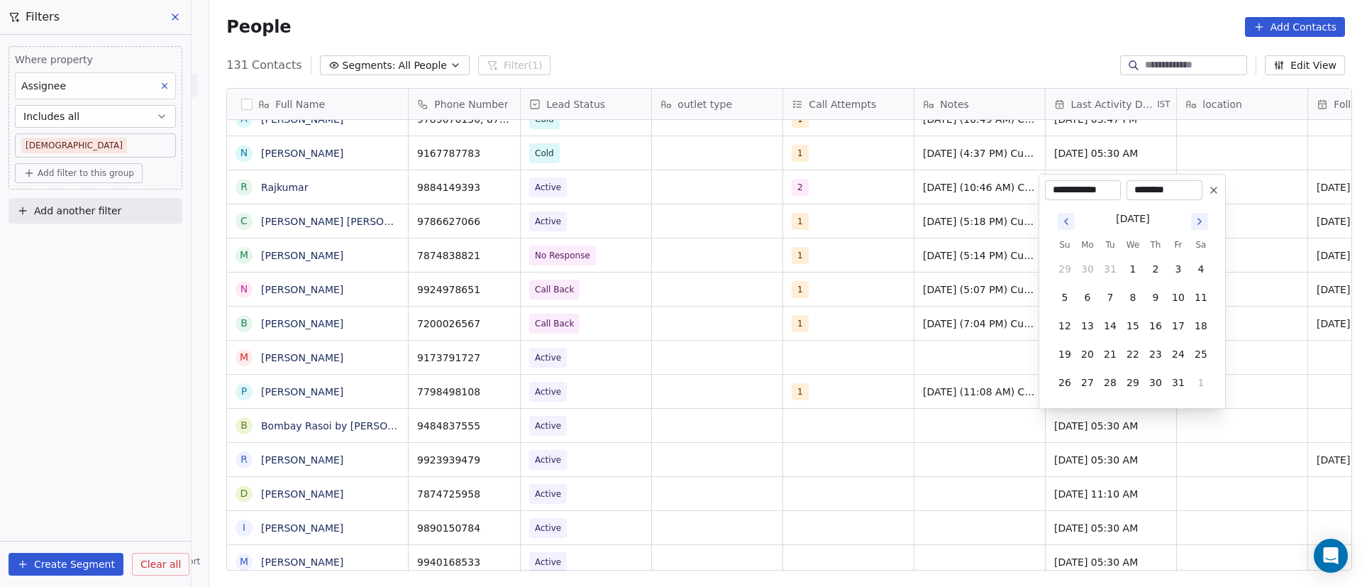
click at [1204, 220] on icon "Go to next month" at bounding box center [1199, 221] width 11 height 11
click at [1204, 220] on th "Sa" at bounding box center [1201, 216] width 23 height 14
click at [1205, 203] on div "March 2025 Su Mo Tu We Th Fr Sa 23 24 25 26 27 28 1 2 3 4 5 6 7 8 9 10 11 12 13…" at bounding box center [1132, 287] width 159 height 214
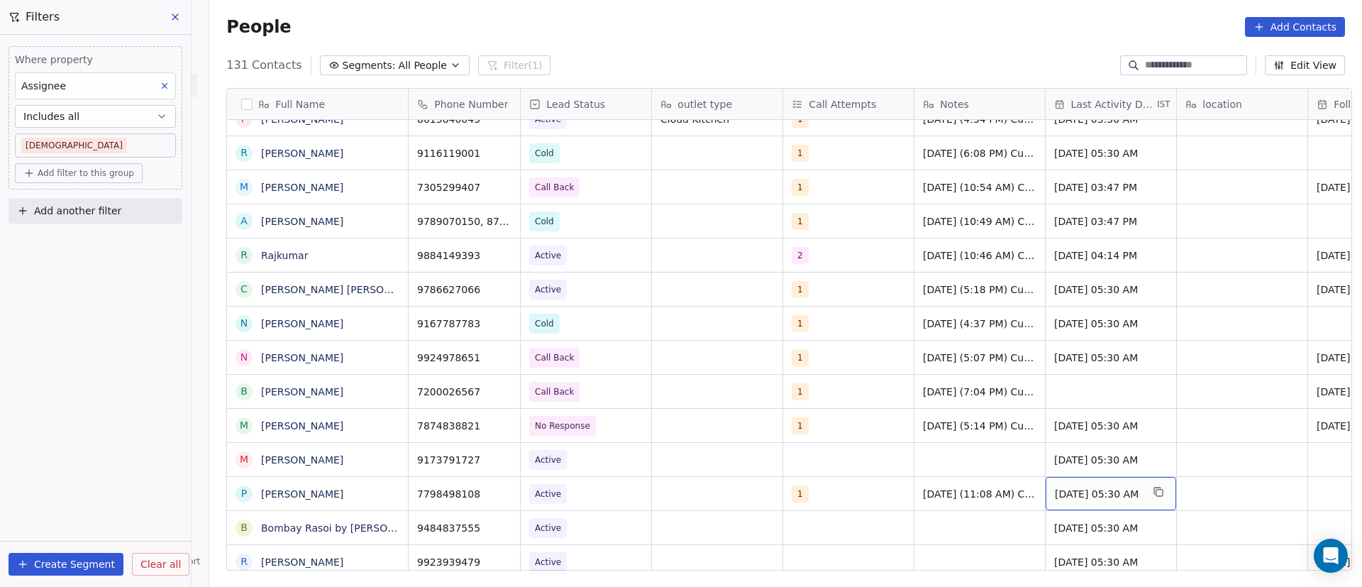
click at [1073, 490] on span "Aug 08, 2024 05:30 AM" at bounding box center [1098, 494] width 87 height 14
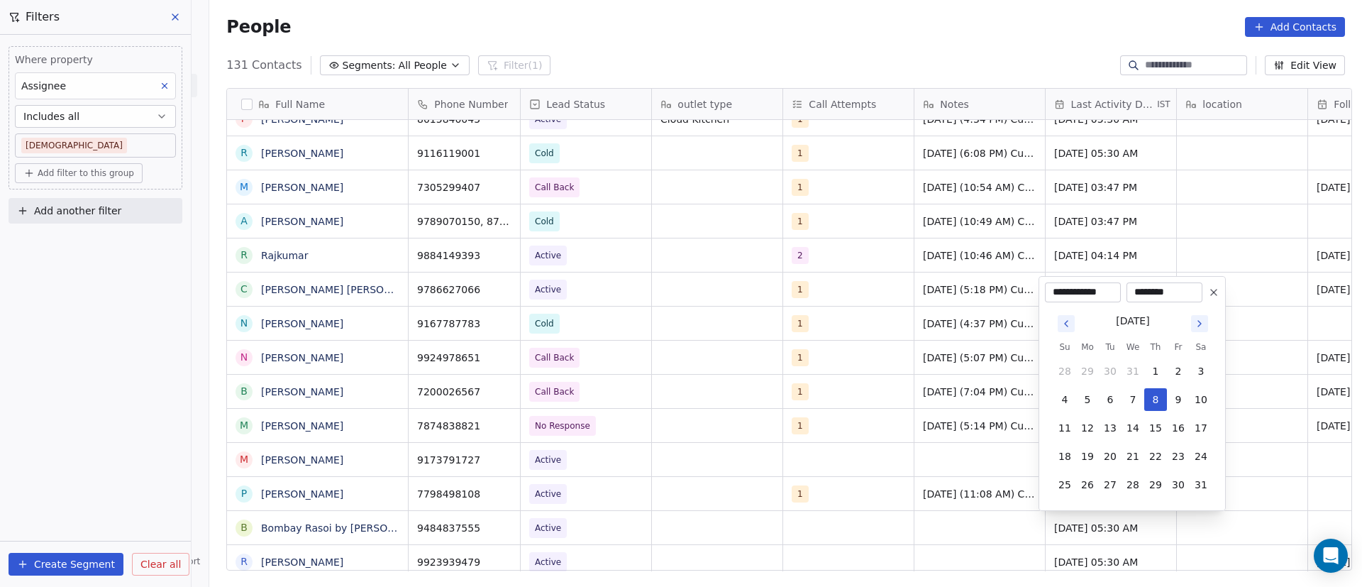
click at [1203, 330] on button "Go to next month" at bounding box center [1199, 323] width 17 height 17
click at [1203, 329] on button "Go to next month" at bounding box center [1199, 323] width 17 height 17
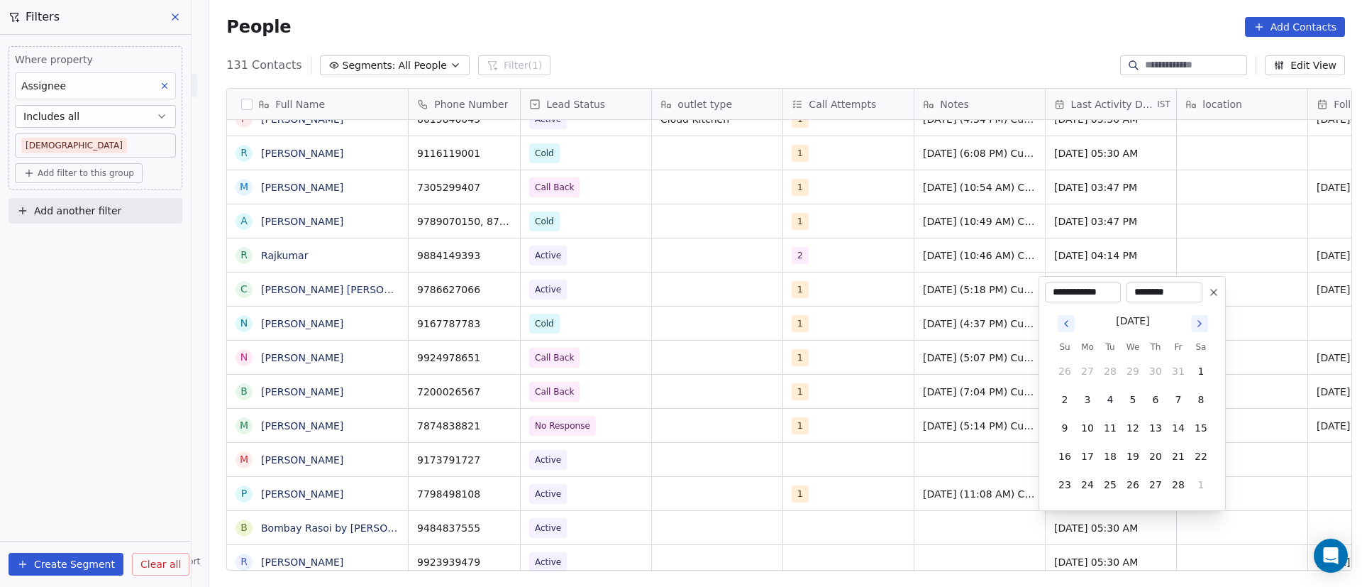
click at [1203, 329] on button "Go to next month" at bounding box center [1199, 323] width 17 height 17
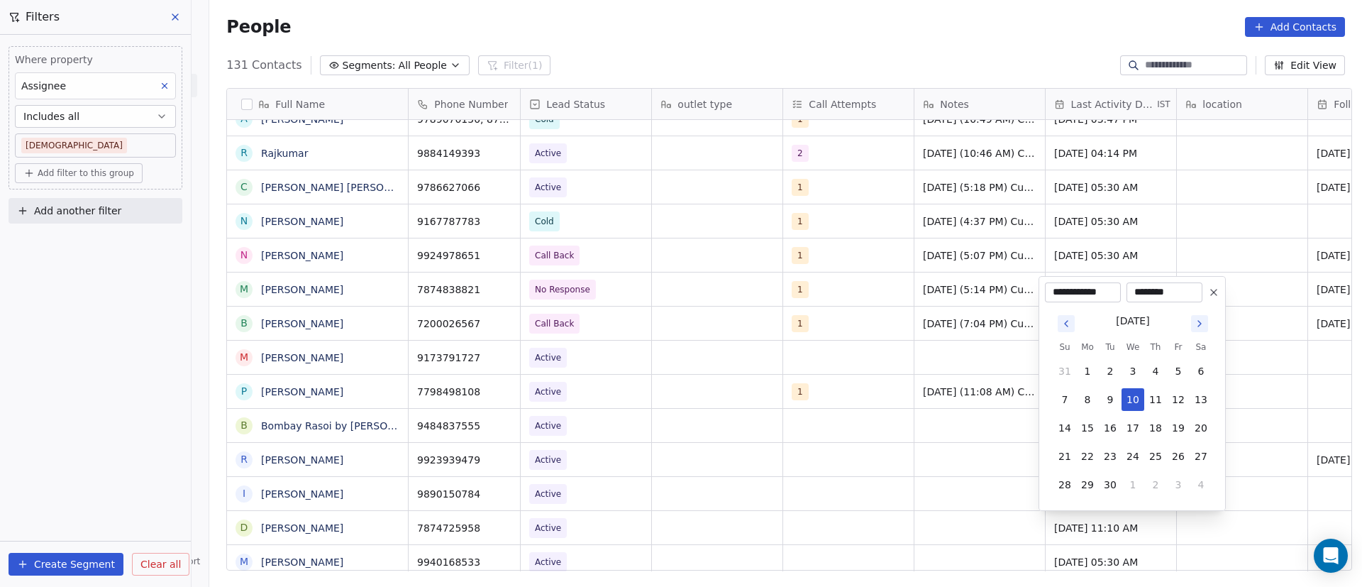
click at [1202, 297] on div "**********" at bounding box center [1132, 292] width 174 height 20
click at [1287, 358] on html "On2Cook India Pvt. Ltd. Contacts People Marketing Workflows Campaigns Sales Pip…" at bounding box center [681, 293] width 1362 height 587
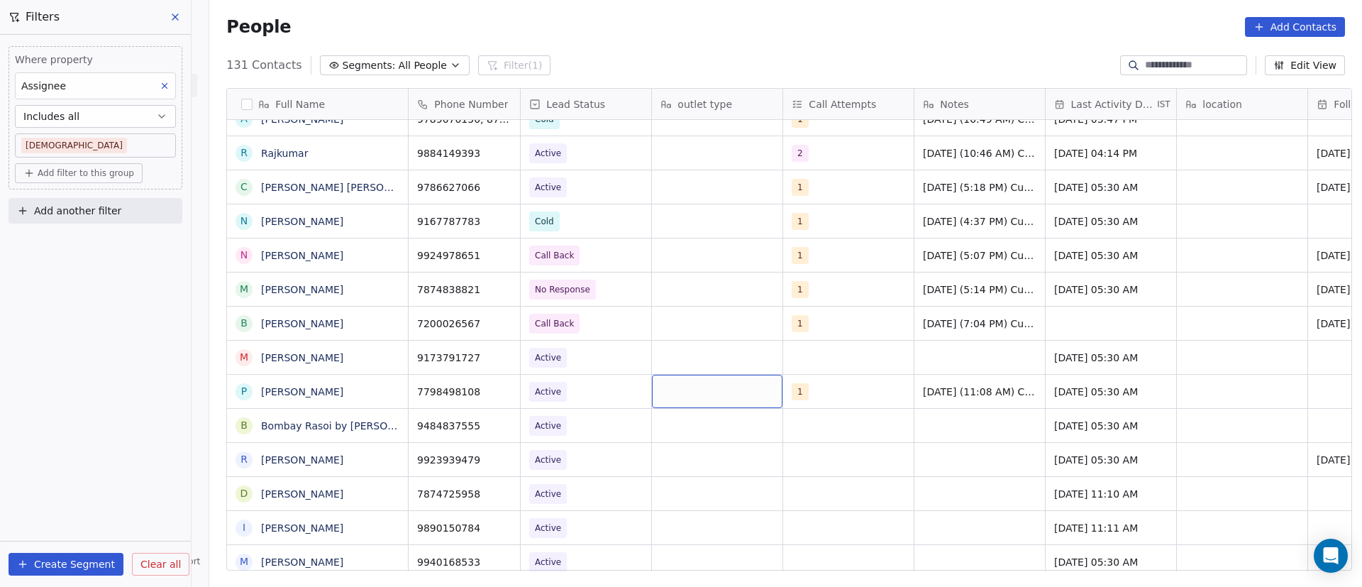
click at [696, 392] on div "grid" at bounding box center [717, 391] width 131 height 33
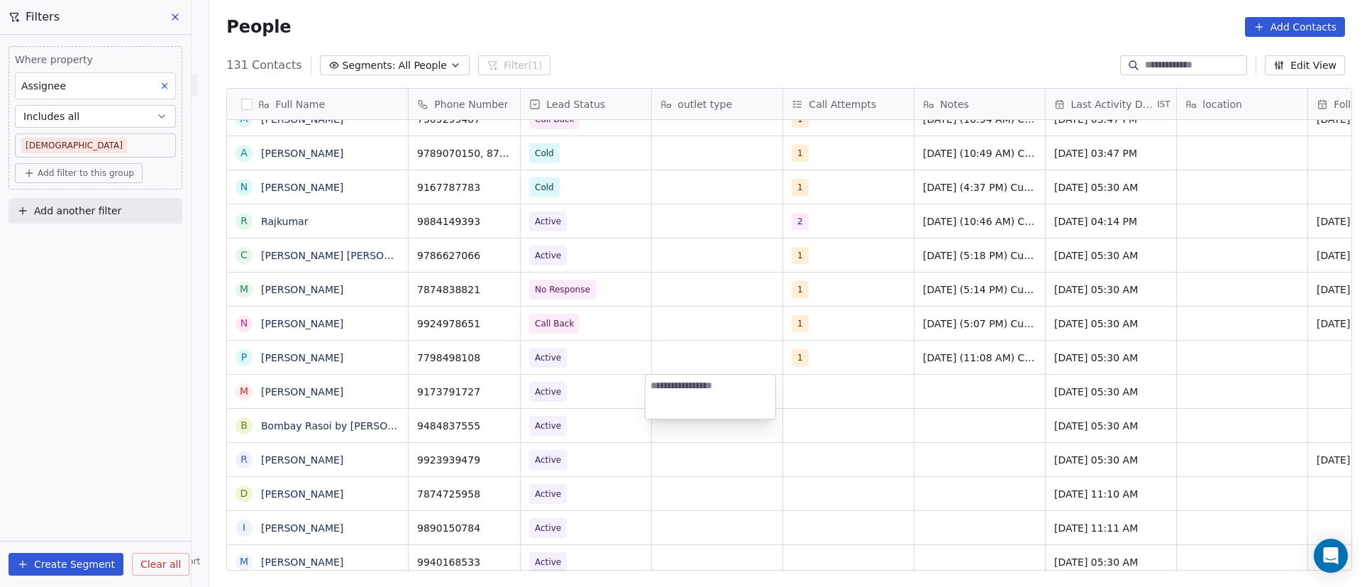
click at [658, 347] on html "On2Cook India Pvt. Ltd. Contacts People Marketing Workflows Campaigns Sales Pip…" at bounding box center [681, 293] width 1362 height 587
click at [683, 353] on div "grid" at bounding box center [717, 356] width 131 height 33
click at [872, 355] on html "On2Cook India Pvt. Ltd. Contacts People Marketing Workflows Campaigns Sales Pip…" at bounding box center [681, 293] width 1362 height 587
click at [1207, 358] on div "grid" at bounding box center [1242, 356] width 131 height 33
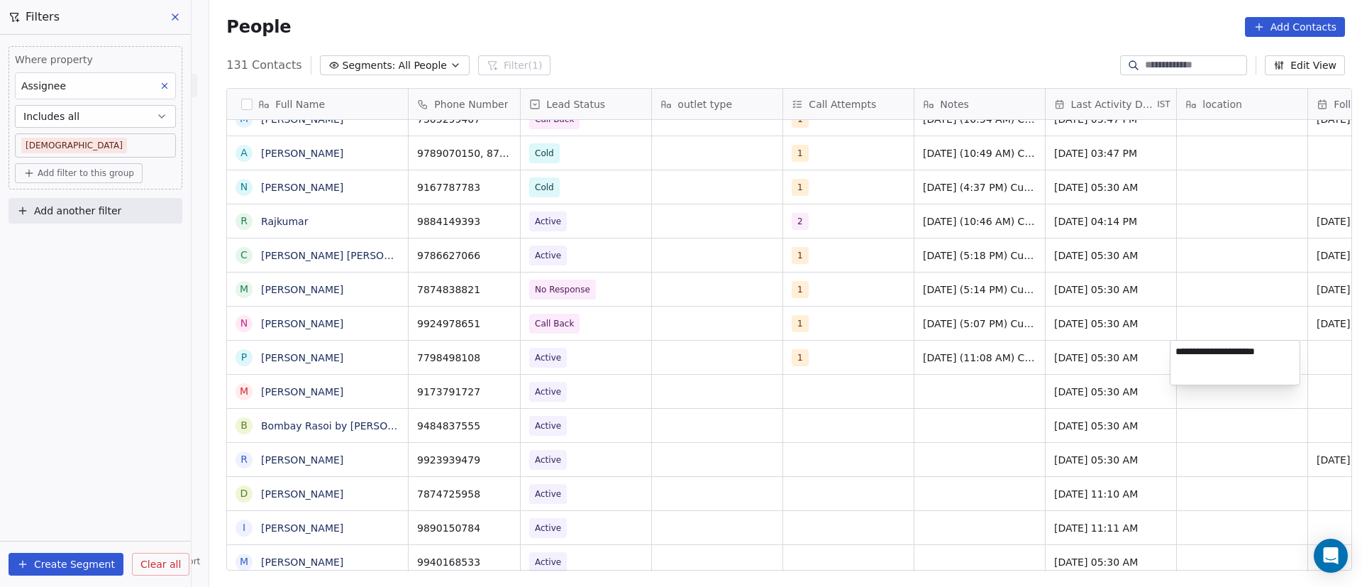
type textarea "**********"
click at [1239, 313] on html "On2Cook India Pvt. Ltd. Contacts People Marketing Workflows Campaigns Sales Pip…" at bounding box center [681, 293] width 1362 height 587
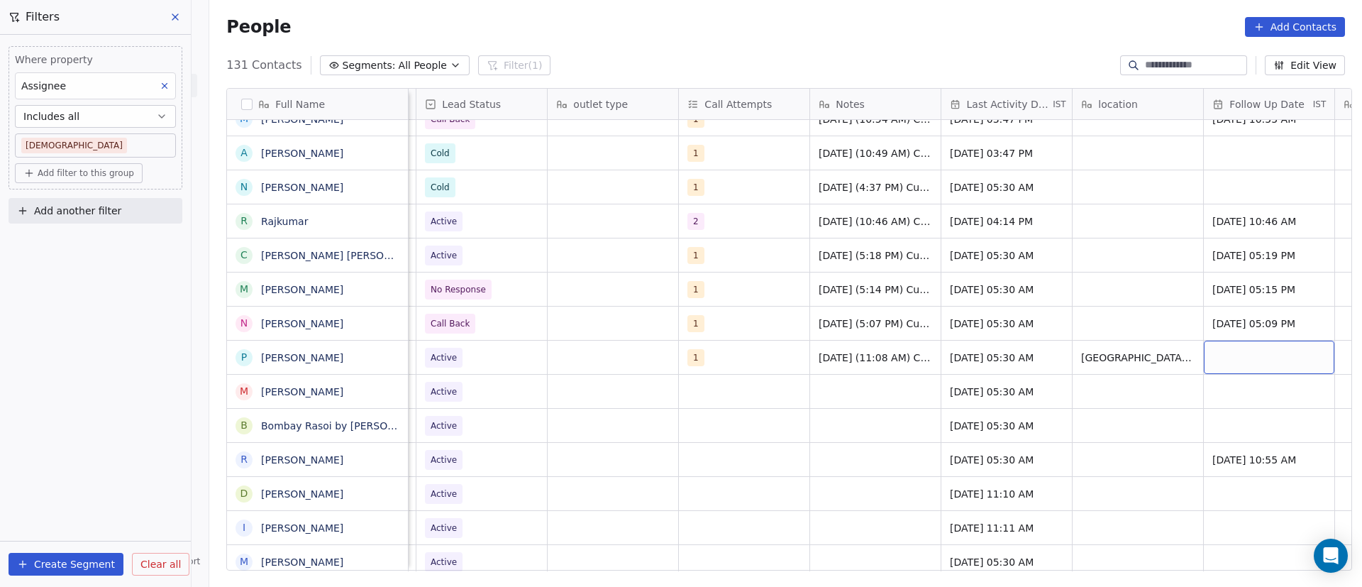
click at [1231, 354] on div "grid" at bounding box center [1269, 356] width 131 height 33
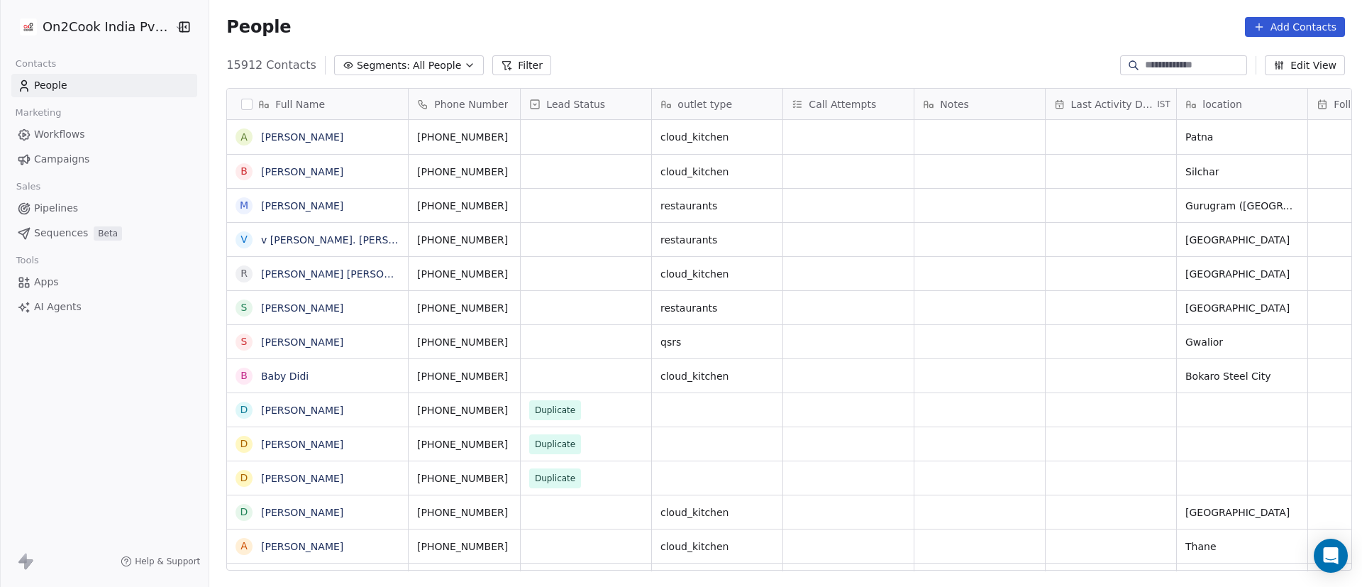
scroll to position [500, 1143]
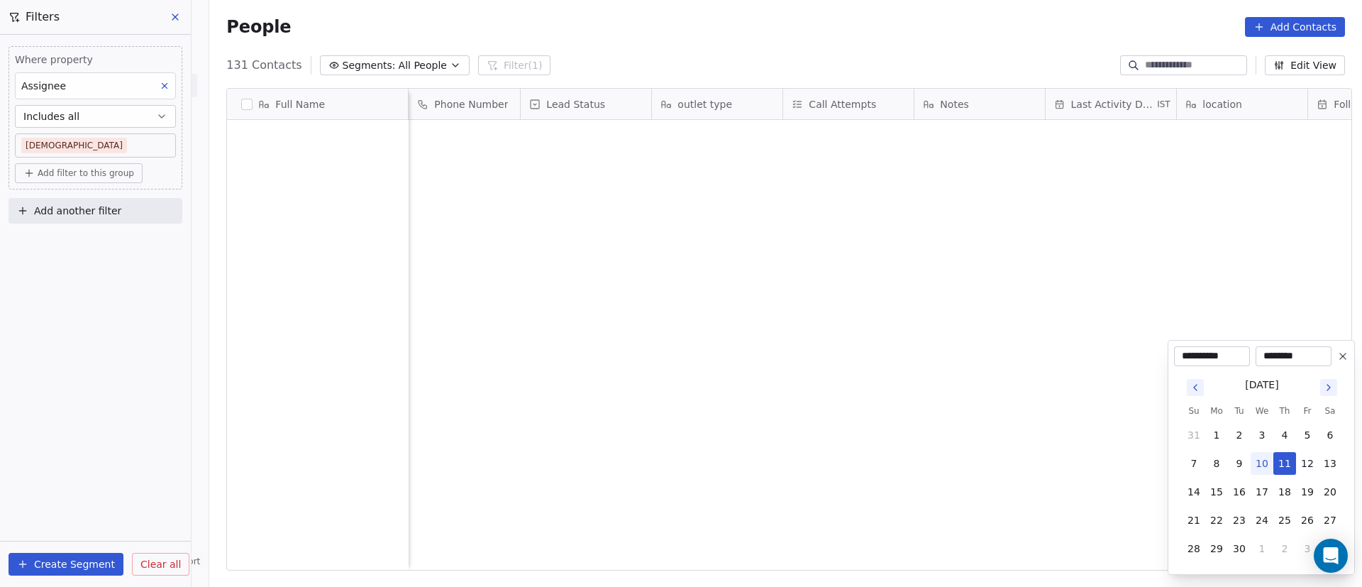
scroll to position [500, 1143]
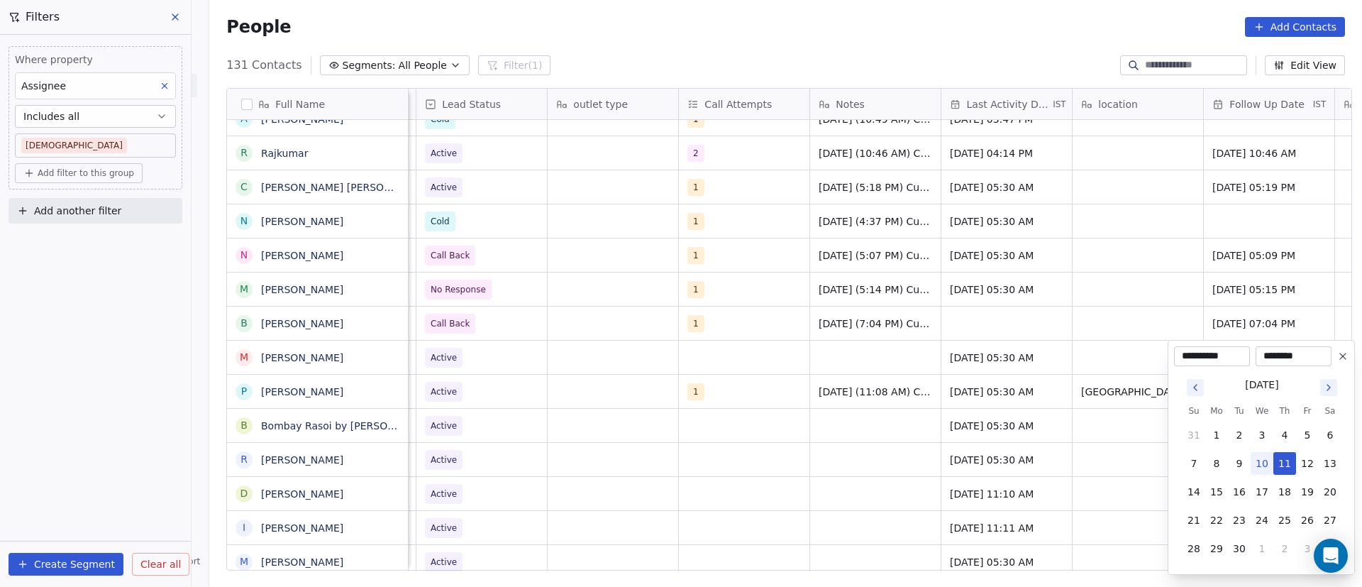
click at [536, 442] on html "On2Cook India Pvt. Ltd. Contacts People Marketing Workflows Campaigns Sales Pip…" at bounding box center [681, 293] width 1362 height 587
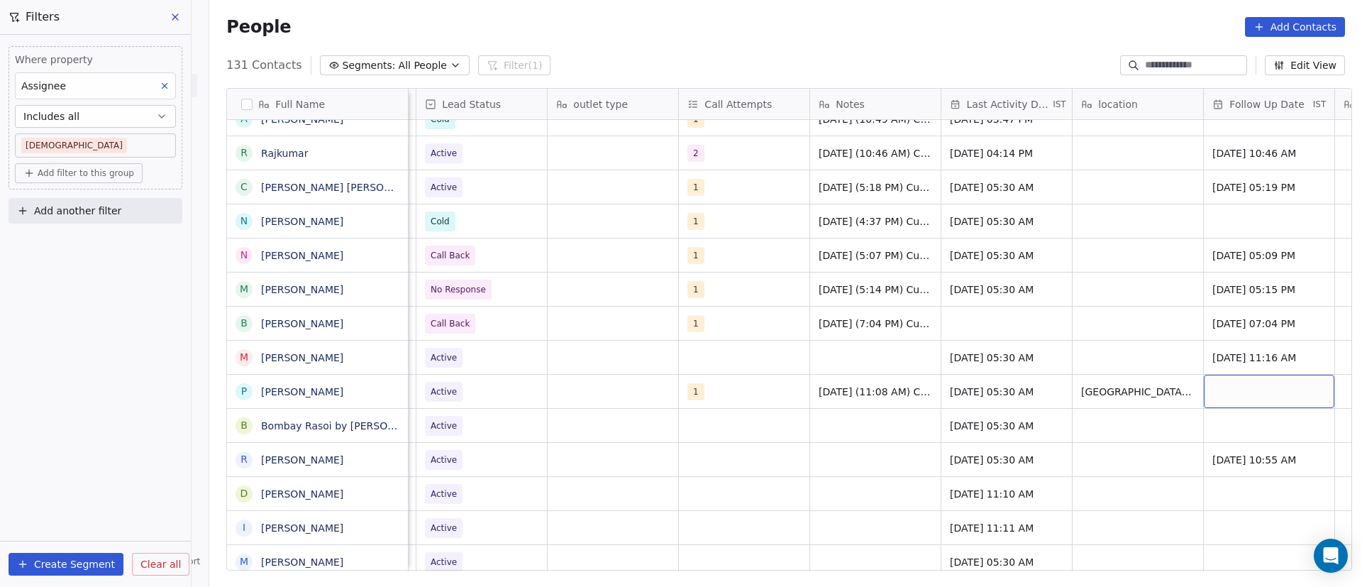
click at [1258, 380] on div "grid" at bounding box center [1269, 391] width 131 height 33
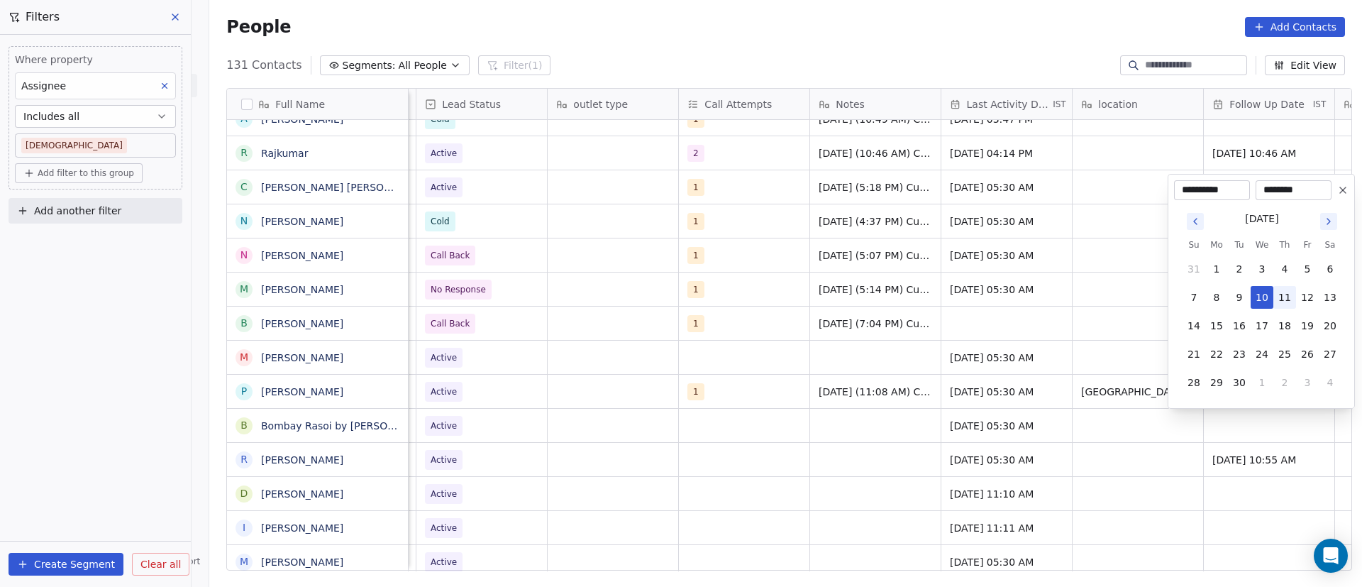
click at [1288, 299] on button "11" at bounding box center [1284, 297] width 23 height 23
type input "**********"
click at [1089, 423] on html "On2Cook India Pvt. Ltd. Contacts People Marketing Workflows Campaigns Sales Pip…" at bounding box center [681, 293] width 1362 height 587
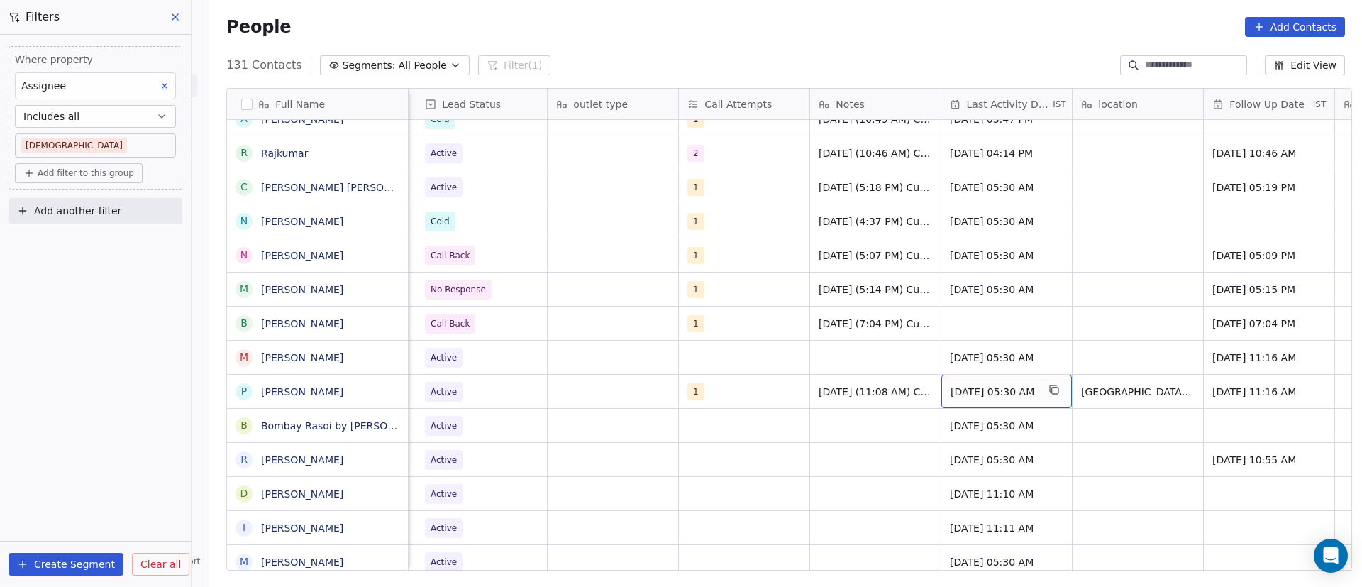
click at [970, 390] on span "Aug 08, 2024 05:30 AM" at bounding box center [993, 391] width 87 height 14
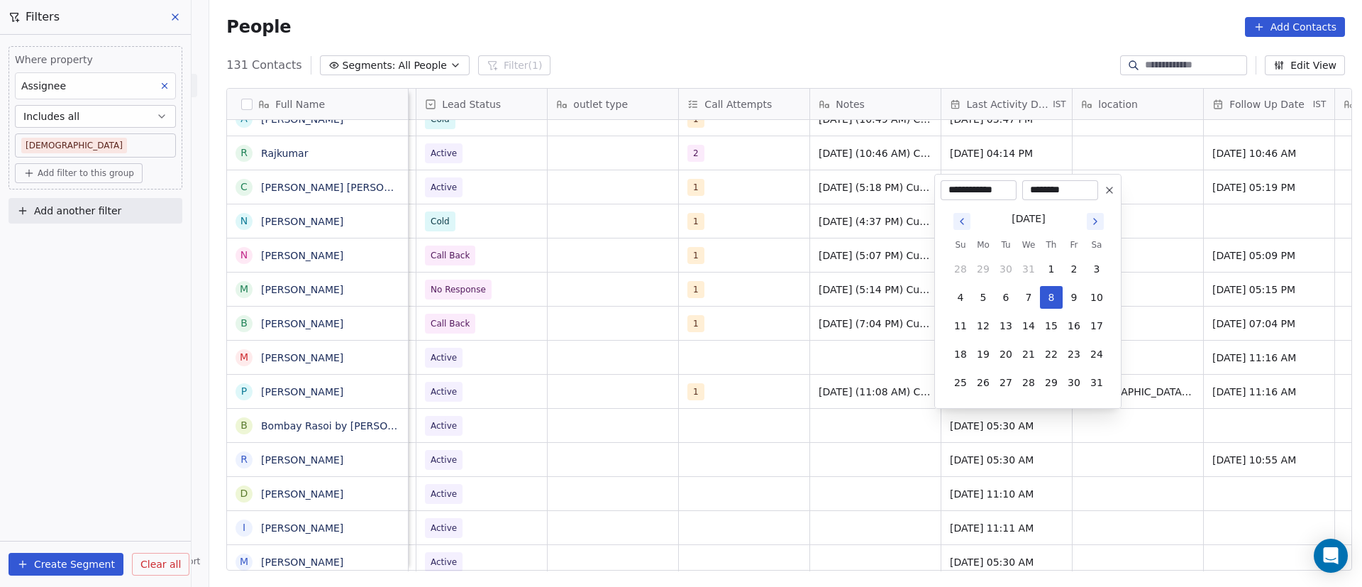
click at [1099, 223] on icon "Go to next month" at bounding box center [1095, 221] width 11 height 11
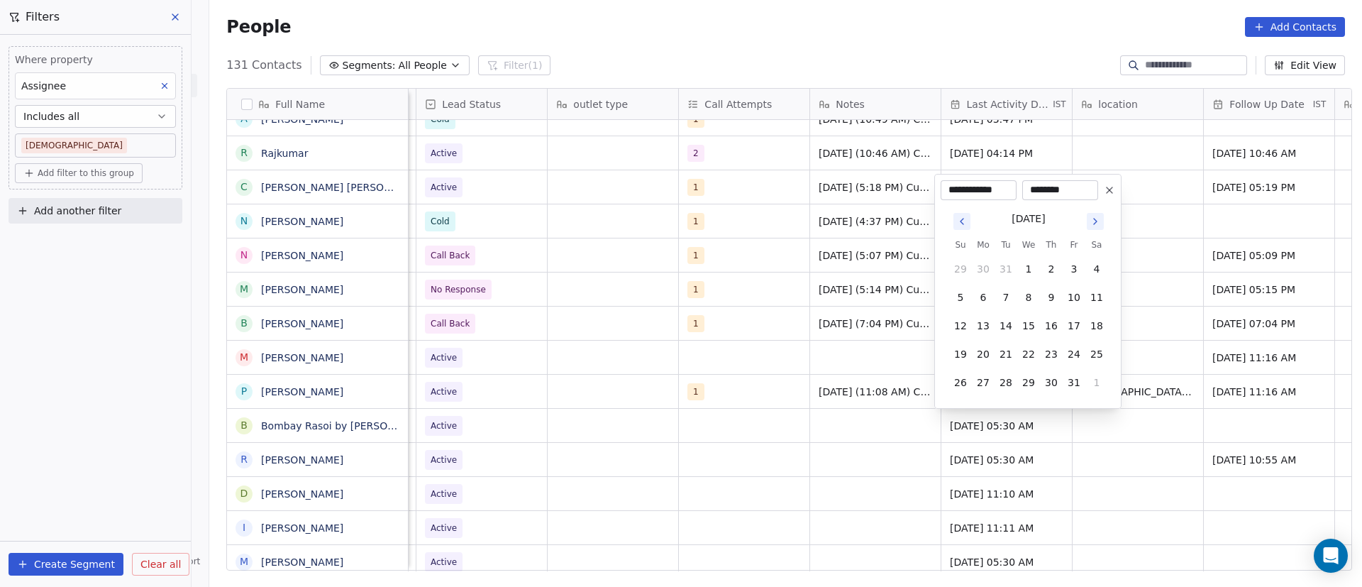
click at [1099, 223] on icon "Go to next month" at bounding box center [1095, 221] width 11 height 11
click at [1099, 198] on icon "Go to next month" at bounding box center [1095, 192] width 11 height 11
click at [1097, 226] on icon "Go to next month" at bounding box center [1095, 221] width 11 height 11
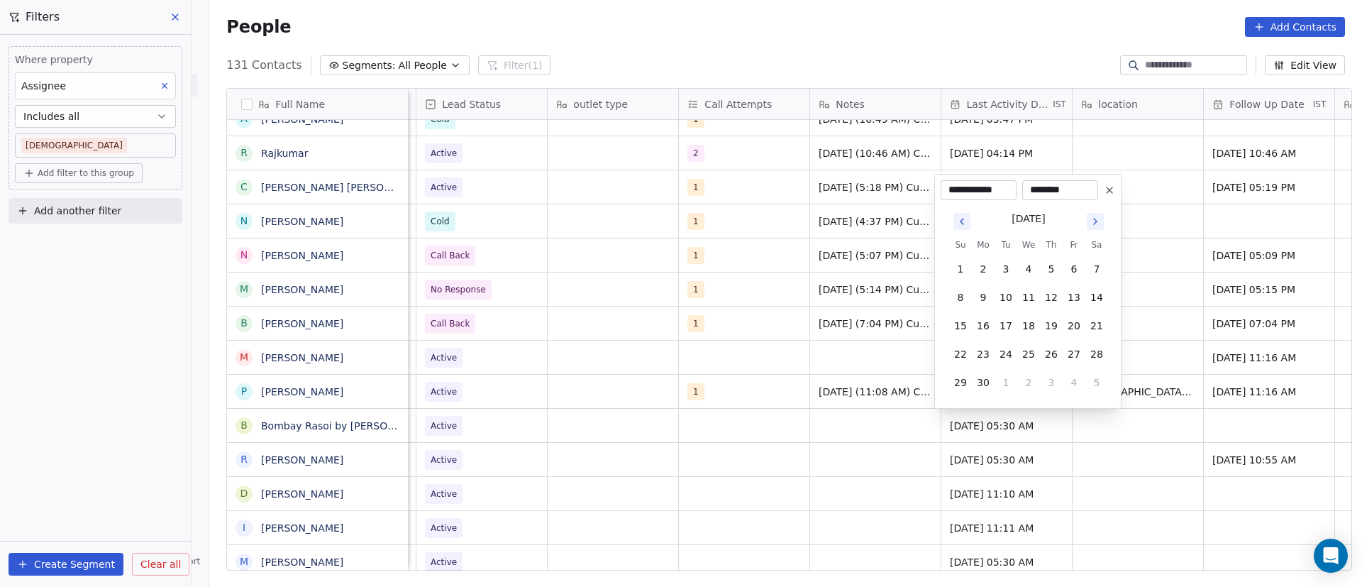
click at [1097, 226] on icon "Go to next month" at bounding box center [1095, 221] width 11 height 11
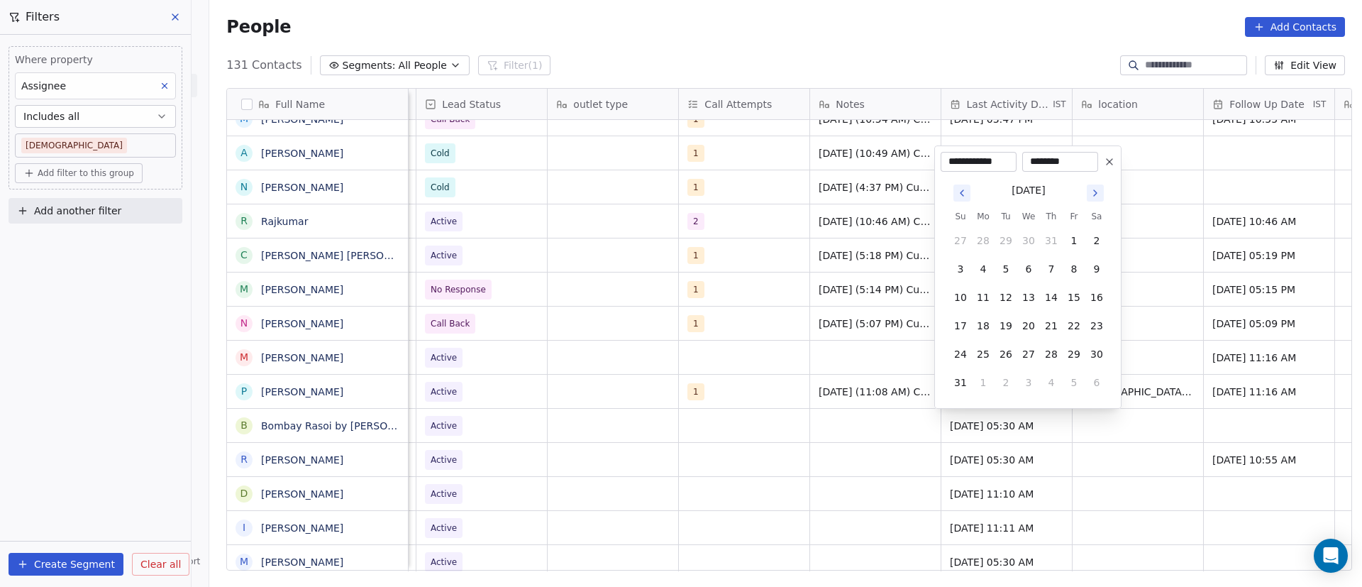
click at [1094, 200] on button "Go to next month" at bounding box center [1095, 192] width 17 height 17
click at [1032, 300] on button "10" at bounding box center [1028, 297] width 23 height 23
type input "**********"
click at [1125, 447] on html "On2Cook India Pvt. Ltd. Contacts People Marketing Workflows Campaigns Sales Pip…" at bounding box center [681, 293] width 1362 height 587
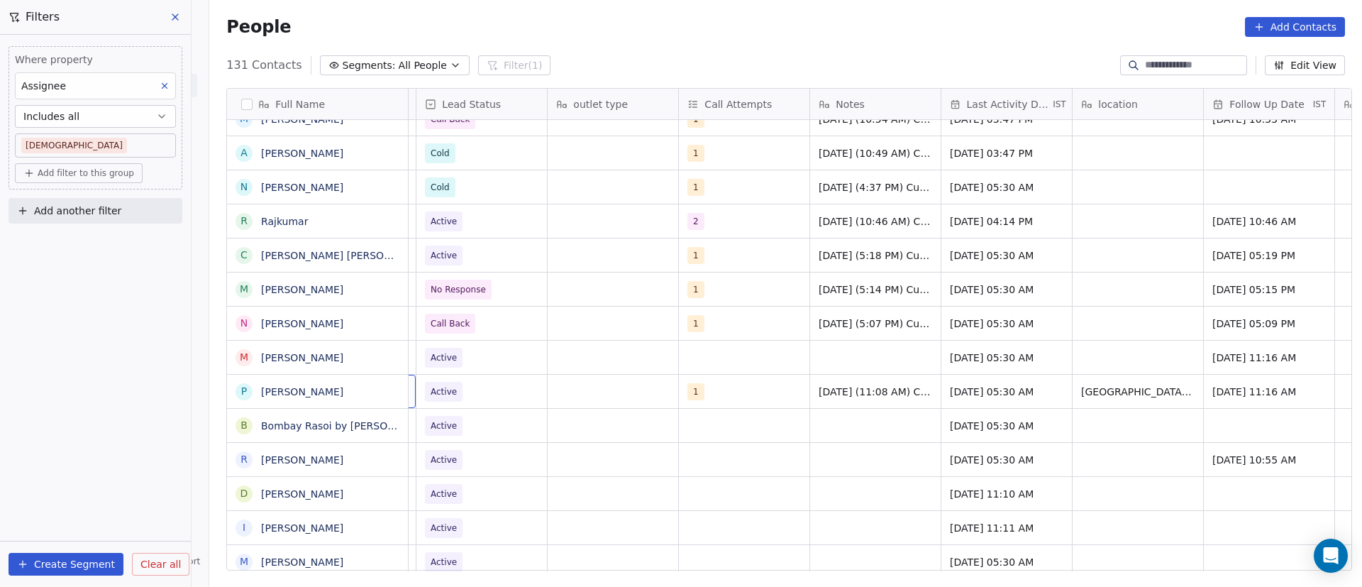
scroll to position [0, 0]
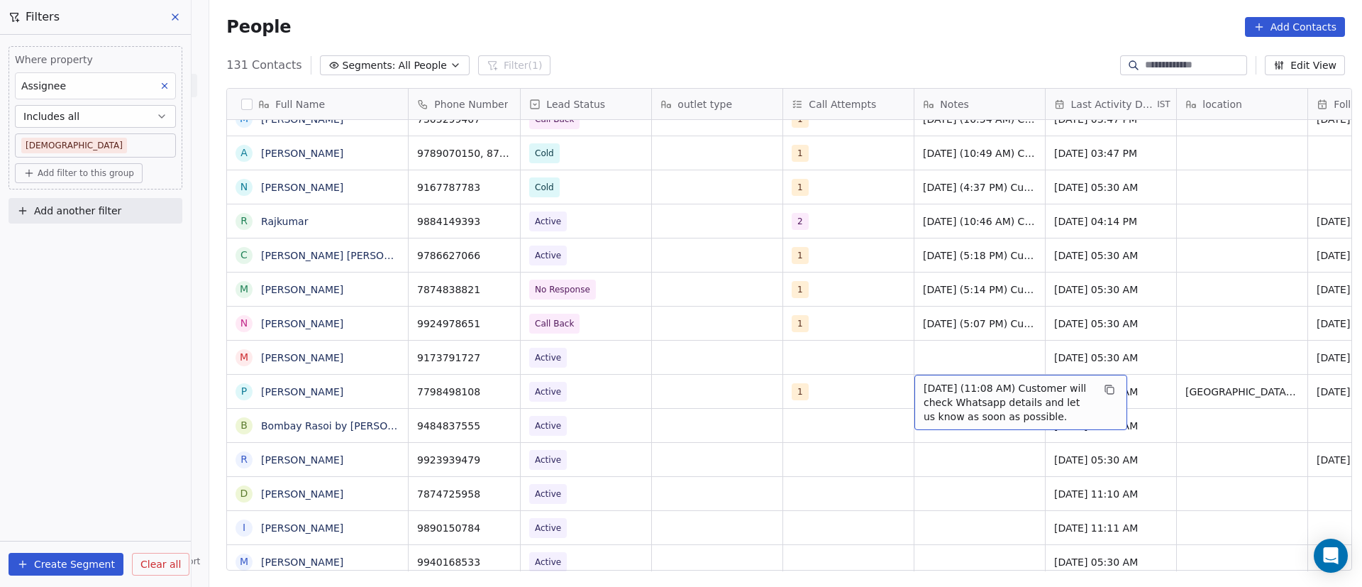
click at [1050, 415] on span "10/9/2025 (11:08 AM) Customer will check Whatsapp details and let us know as so…" at bounding box center [1008, 402] width 169 height 43
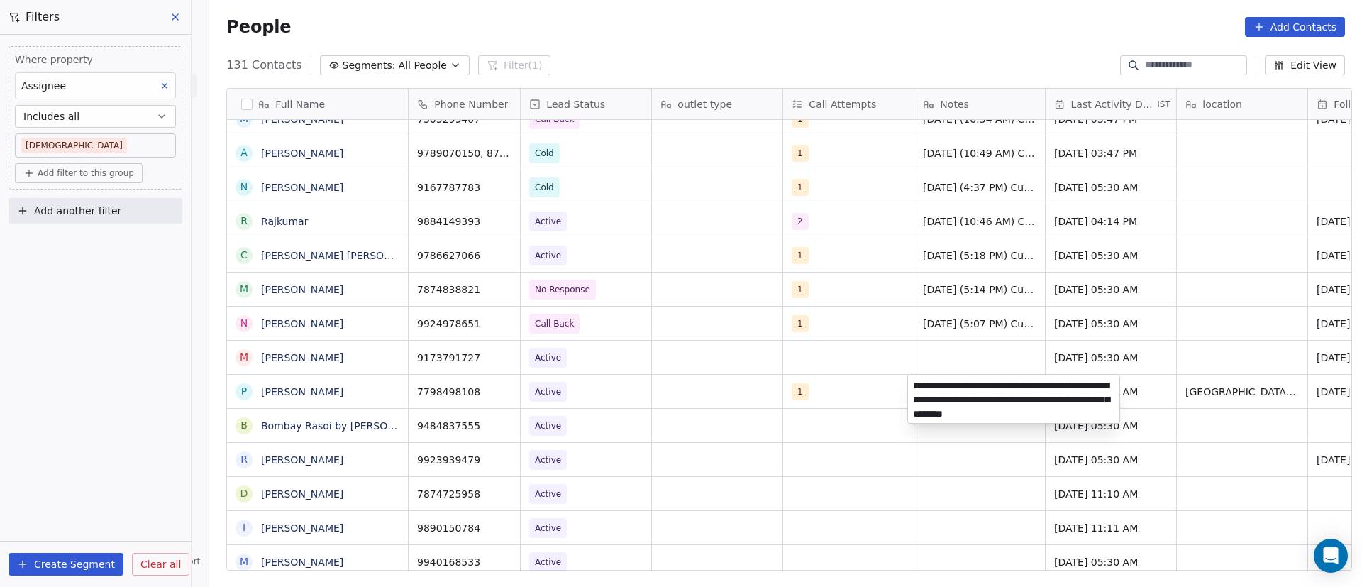
type textarea "**********"
click at [826, 482] on html "On2Cook India Pvt. Ltd. Contacts People Marketing Workflows Campaigns Sales Pip…" at bounding box center [681, 293] width 1362 height 587
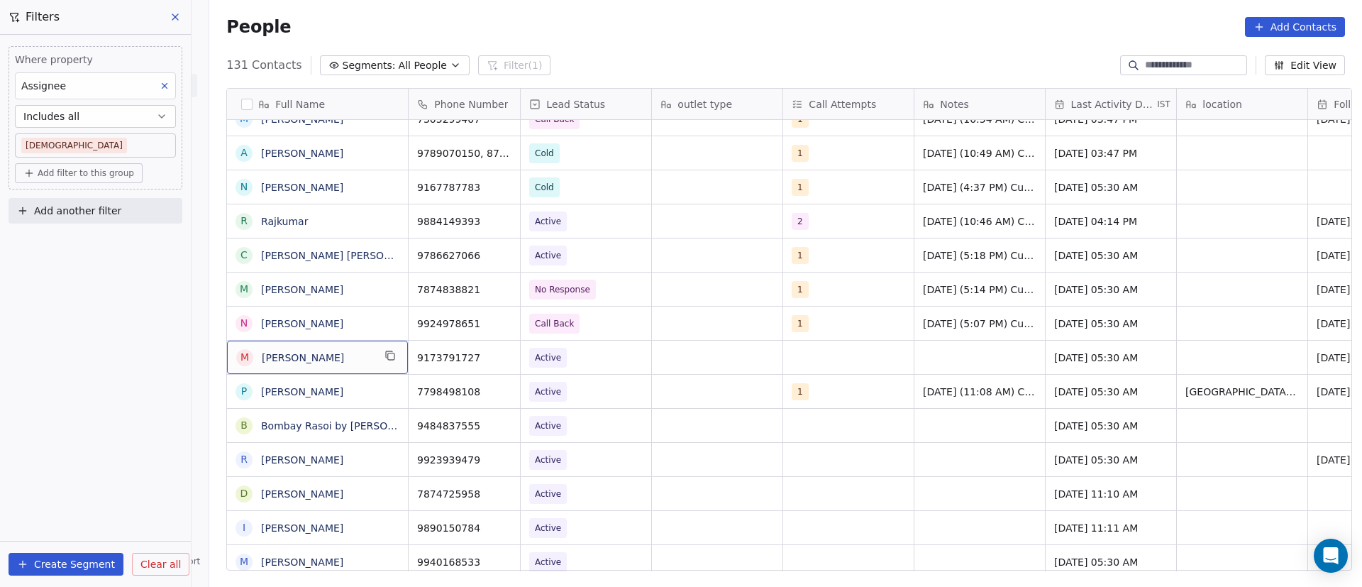
click at [388, 353] on icon "grid" at bounding box center [389, 355] width 11 height 11
click at [497, 356] on icon "grid" at bounding box center [502, 355] width 11 height 11
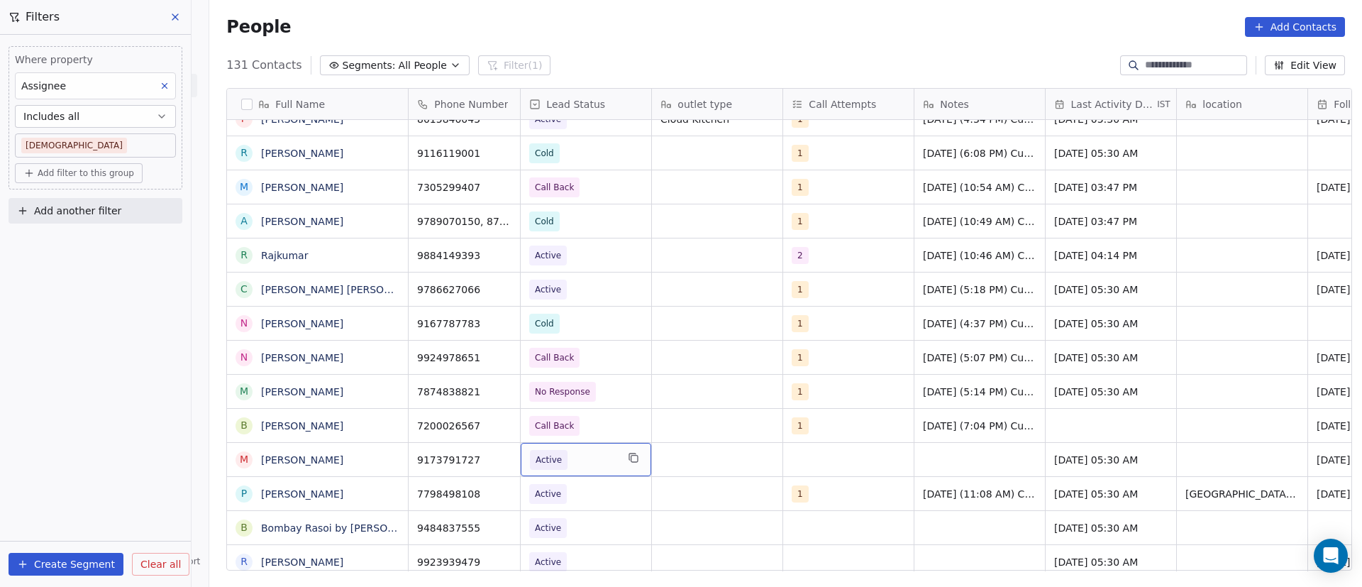
click at [584, 462] on span "Active" at bounding box center [573, 460] width 87 height 20
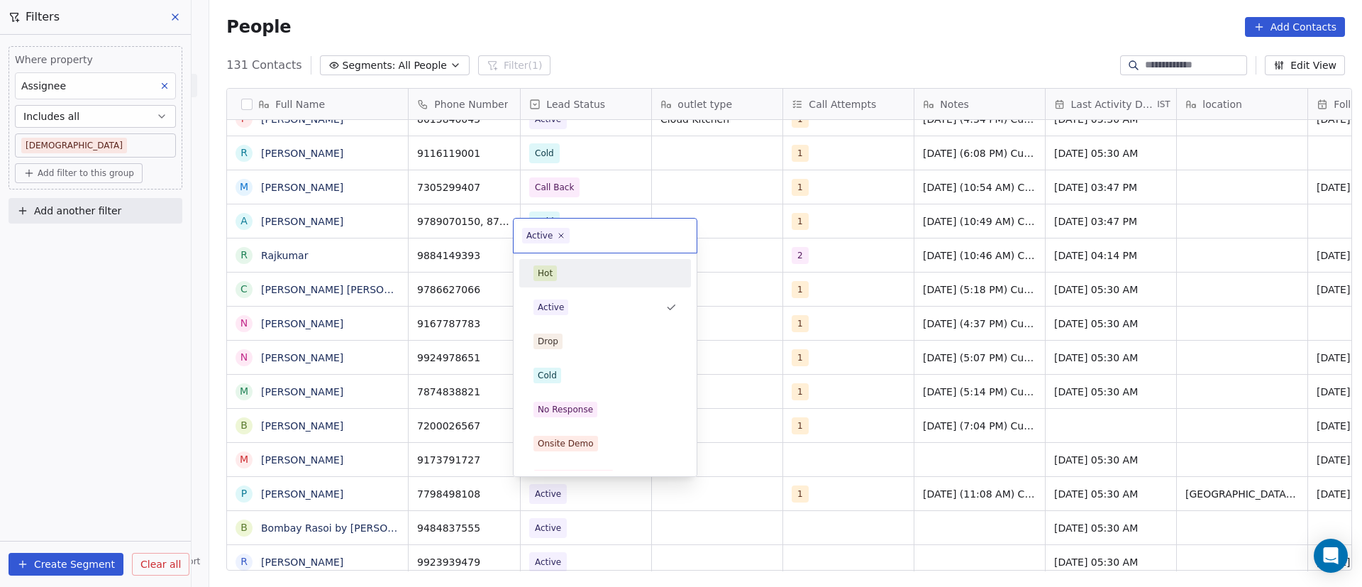
click at [558, 235] on icon at bounding box center [561, 235] width 9 height 9
click at [553, 379] on div "Cold" at bounding box center [547, 375] width 19 height 13
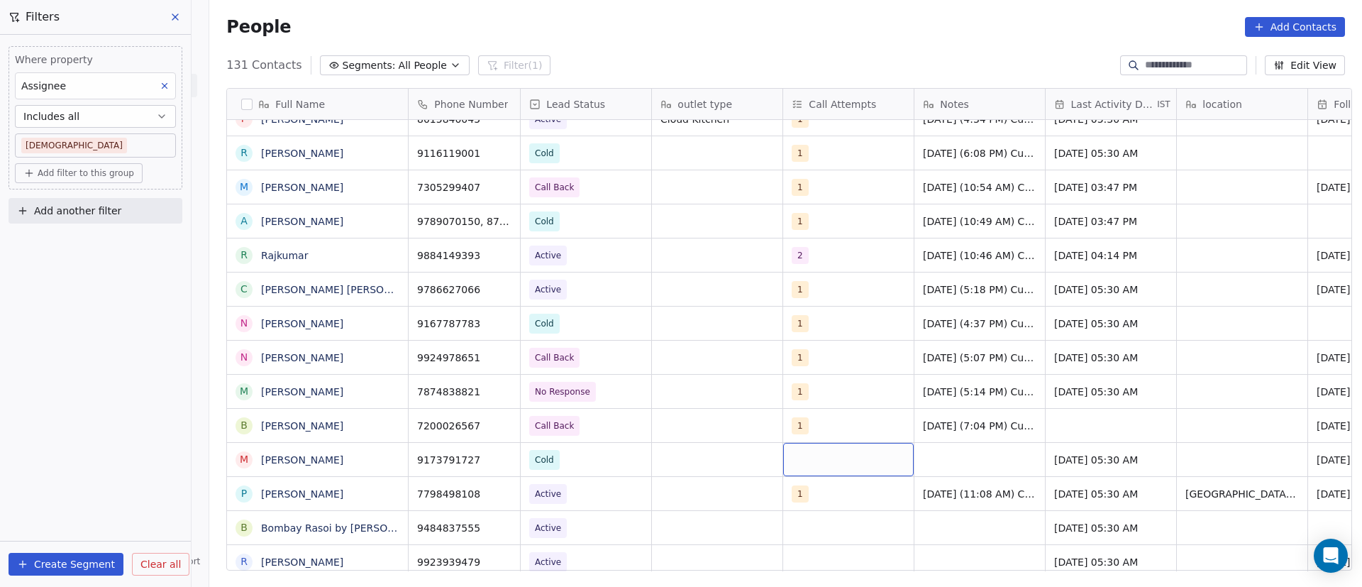
click at [814, 458] on div "grid" at bounding box center [848, 459] width 131 height 33
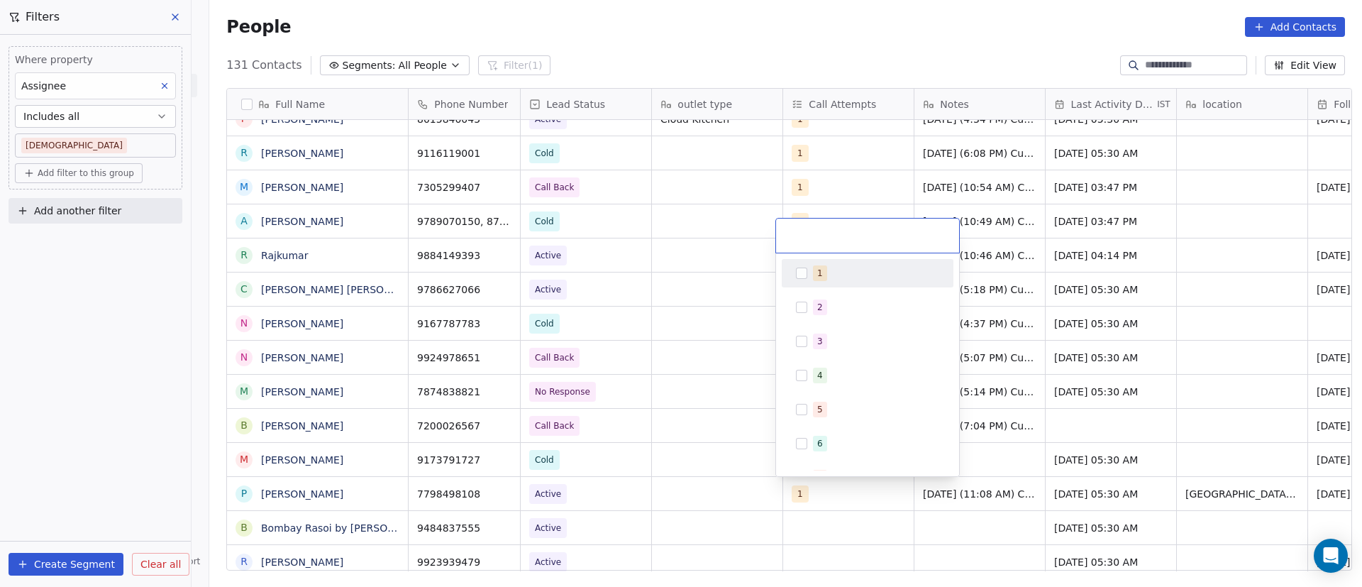
click at [802, 278] on button "Suggestions" at bounding box center [801, 272] width 11 height 11
drag, startPoint x: 1121, startPoint y: 470, endPoint x: 1039, endPoint y: 452, distance: 84.2
click at [1121, 470] on html "On2Cook India Pvt. Ltd. Contacts People Marketing Workflows Campaigns Sales Pip…" at bounding box center [681, 293] width 1362 height 587
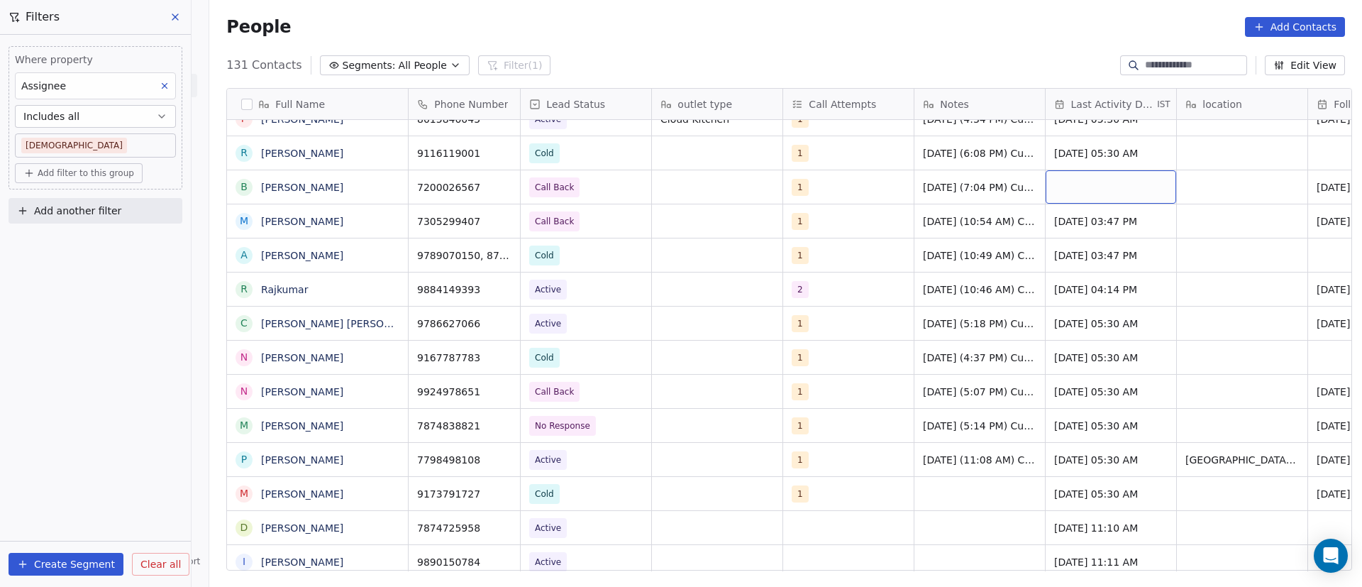
click at [1080, 187] on div "grid" at bounding box center [1111, 186] width 131 height 33
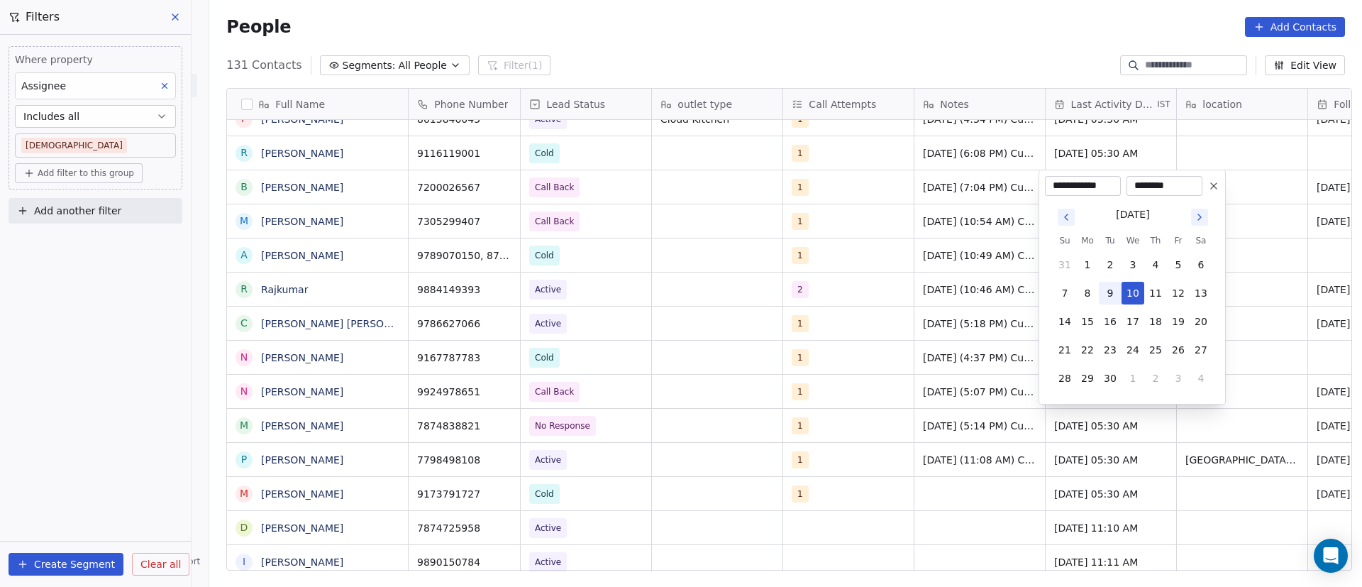
click at [1115, 288] on button "9" at bounding box center [1110, 293] width 23 height 23
type input "**********"
click at [1295, 184] on html "On2Cook India Pvt. Ltd. Contacts People Marketing Workflows Campaigns Sales Pip…" at bounding box center [681, 293] width 1362 height 587
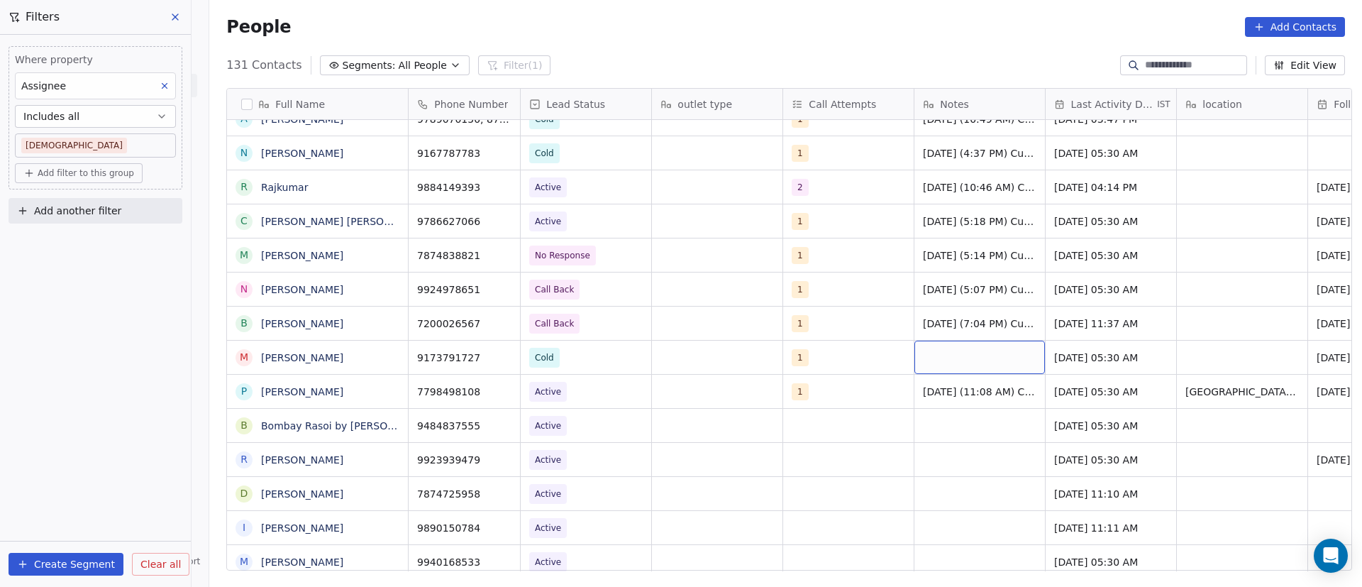
click at [963, 357] on div "grid" at bounding box center [979, 356] width 131 height 33
type textarea "**********"
click at [1069, 360] on html "On2Cook India Pvt. Ltd. Contacts People Marketing Workflows Campaigns Sales Pip…" at bounding box center [681, 293] width 1362 height 587
click at [1087, 358] on span "Aug 14, 2024 05:30 AM" at bounding box center [1098, 357] width 87 height 14
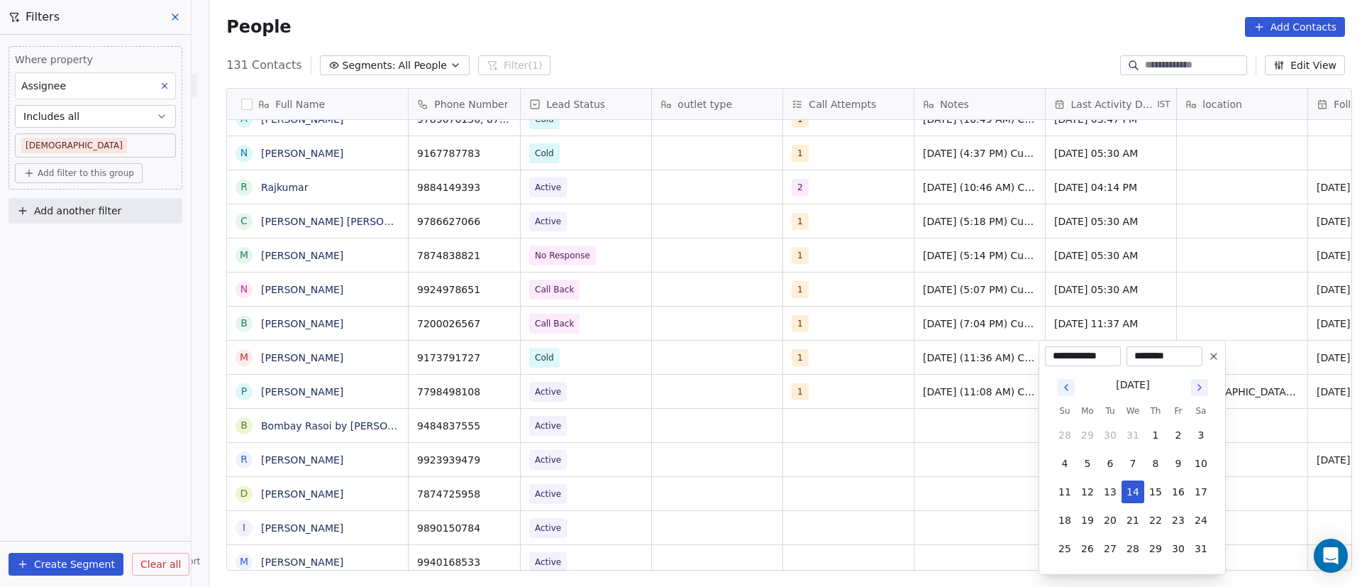
click at [1204, 388] on icon "Go to next month" at bounding box center [1199, 387] width 11 height 11
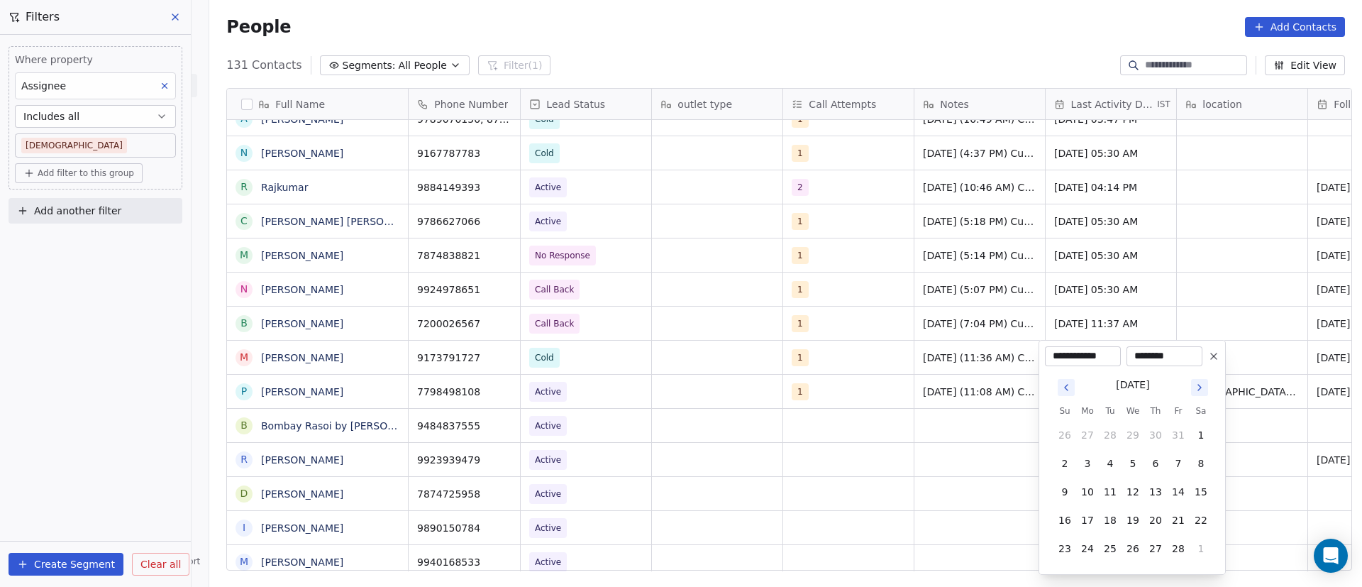
click at [1204, 388] on icon "Go to next month" at bounding box center [1199, 387] width 11 height 11
click at [1204, 388] on html "On2Cook India Pvt. Ltd. Contacts People Marketing Workflows Campaigns Sales Pip…" at bounding box center [681, 293] width 1362 height 587
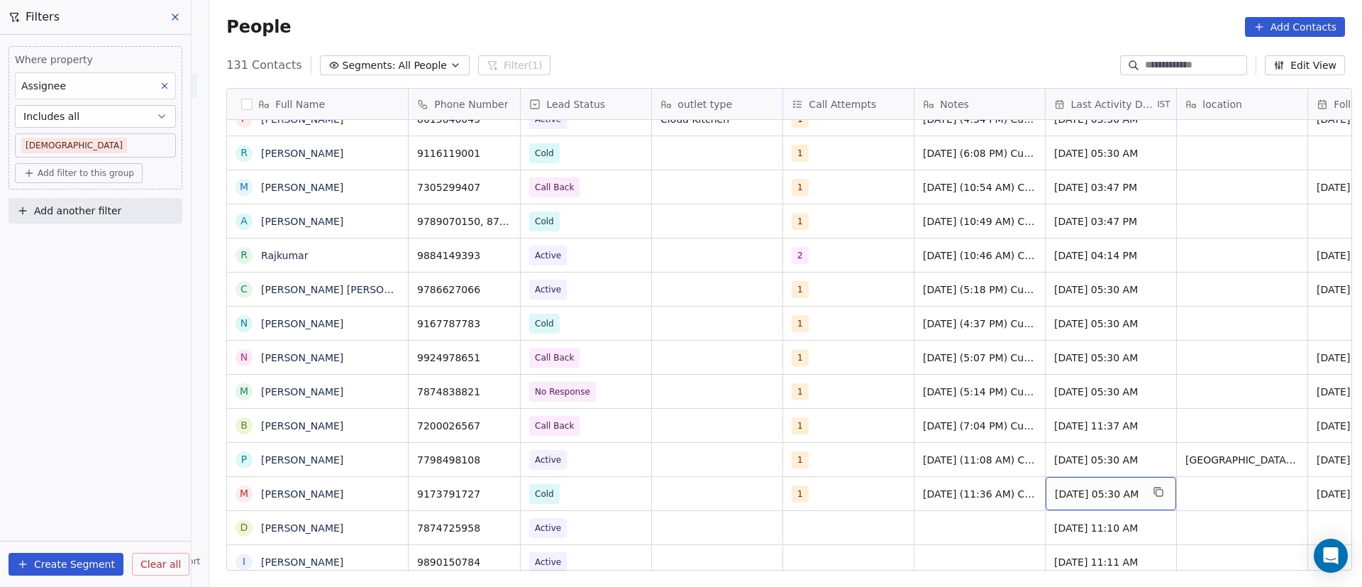
click at [1103, 501] on div "Aug 14, 2024 05:30 AM" at bounding box center [1111, 493] width 131 height 33
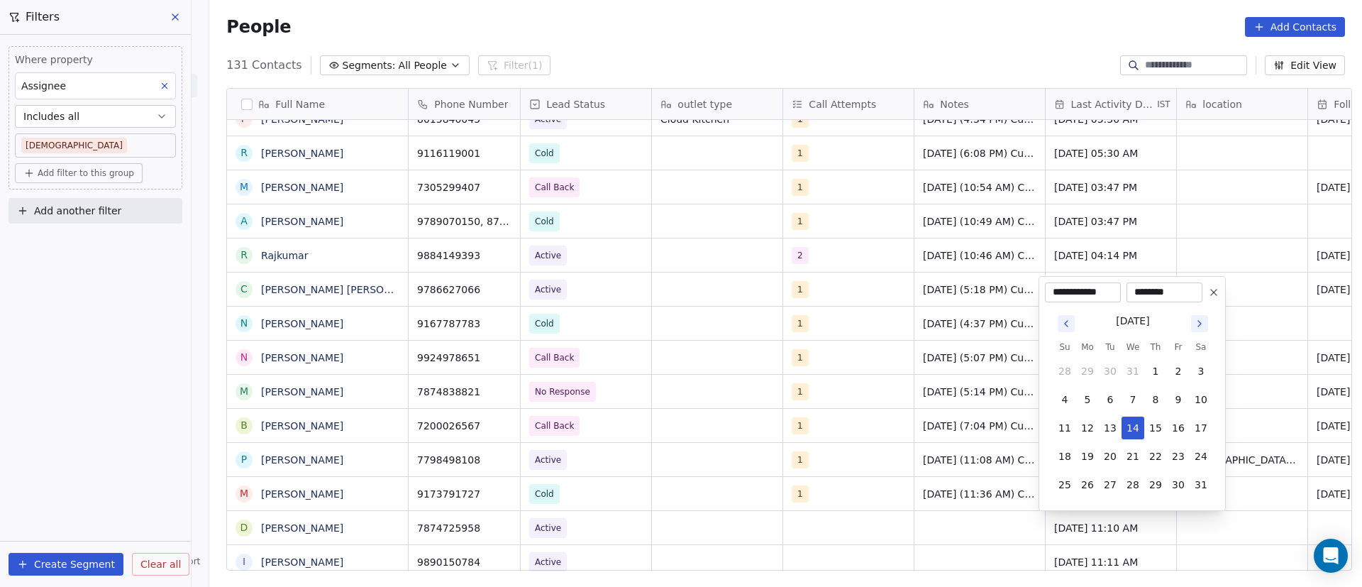
click at [1197, 320] on icon "Go to next month" at bounding box center [1199, 323] width 11 height 11
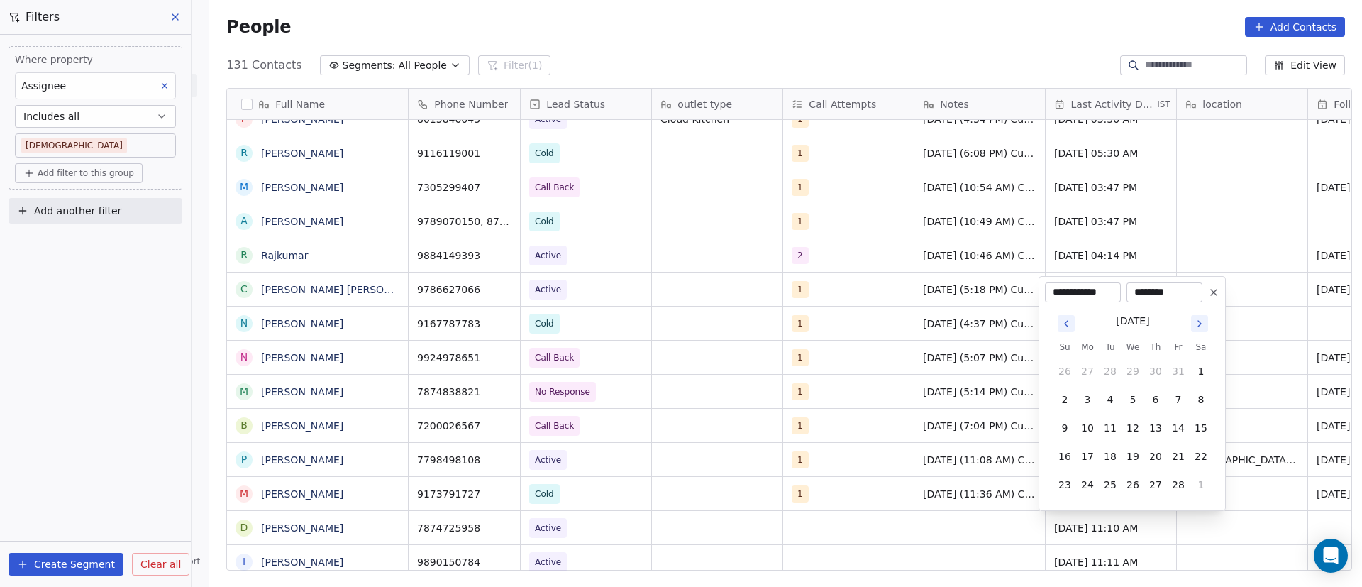
click at [1197, 320] on icon "Go to next month" at bounding box center [1199, 323] width 11 height 11
click at [1203, 301] on button "Go to next month" at bounding box center [1199, 295] width 17 height 17
click at [1199, 331] on button "Go to next month" at bounding box center [1199, 323] width 17 height 17
click at [1199, 322] on icon "Go to next month" at bounding box center [1199, 324] width 3 height 6
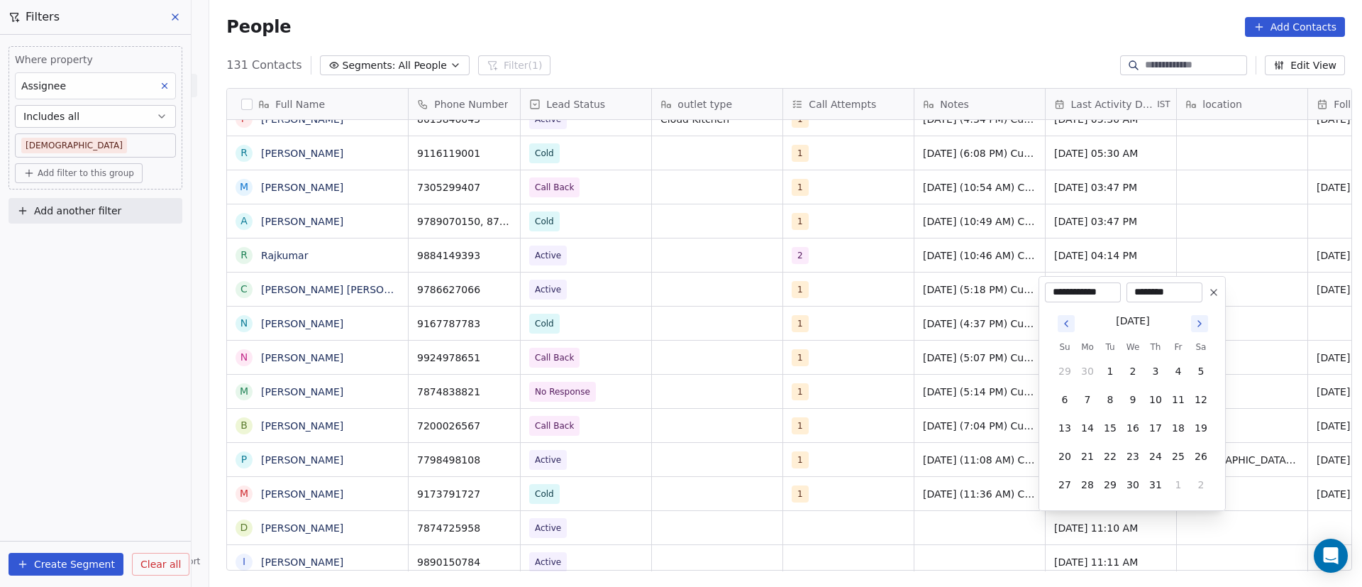
click at [1199, 322] on icon "Go to next month" at bounding box center [1199, 324] width 3 height 6
click at [1199, 290] on icon "Go to next month" at bounding box center [1199, 294] width 11 height 11
click at [1138, 399] on button "10" at bounding box center [1132, 399] width 23 height 23
type input "**********"
click at [904, 474] on html "On2Cook India Pvt. Ltd. Contacts People Marketing Workflows Campaigns Sales Pip…" at bounding box center [681, 293] width 1362 height 587
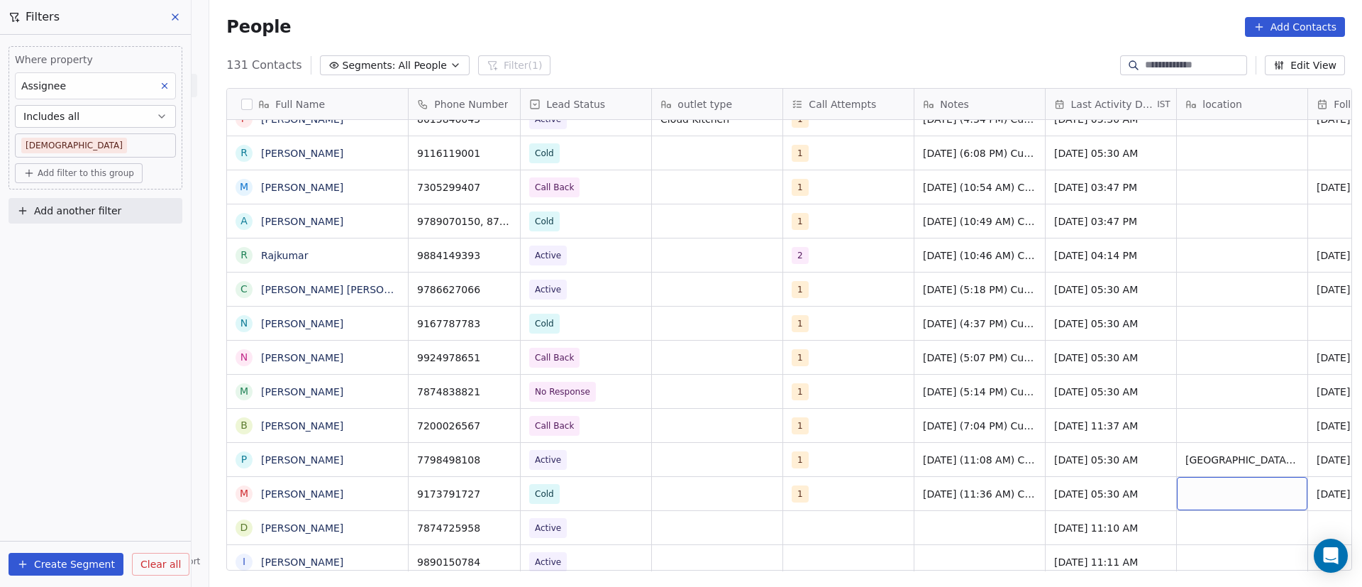
scroll to position [0, 104]
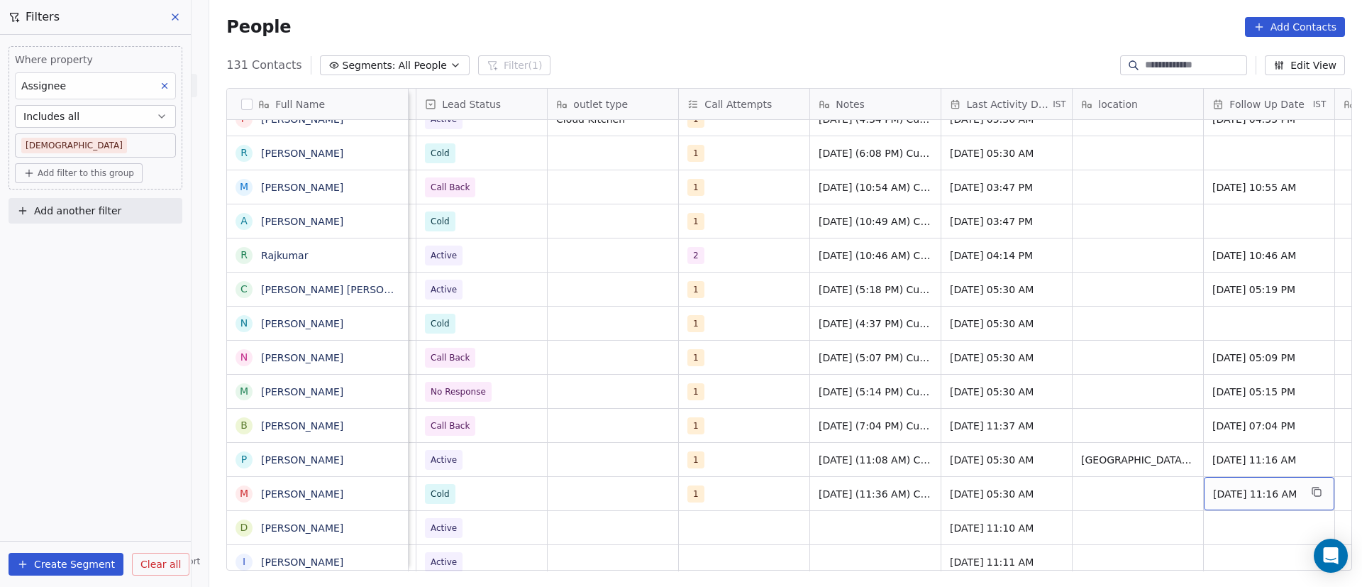
click at [1257, 498] on span "11/09/2025 11:16 AM" at bounding box center [1256, 494] width 87 height 14
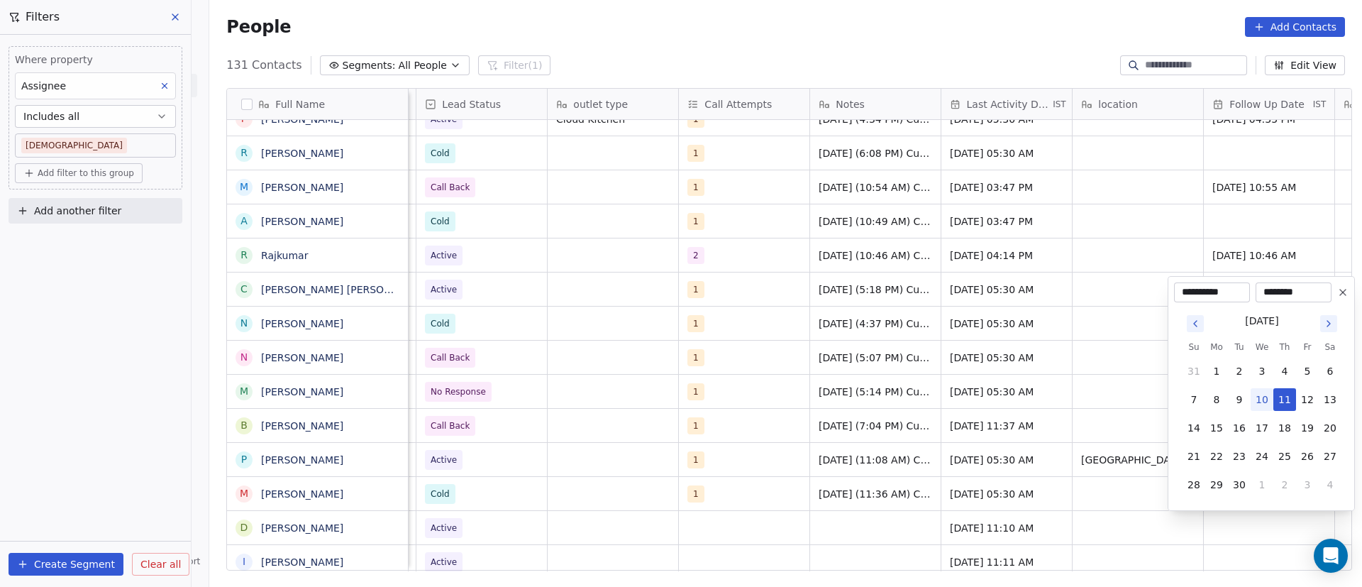
click at [1345, 292] on icon at bounding box center [1342, 292] width 11 height 11
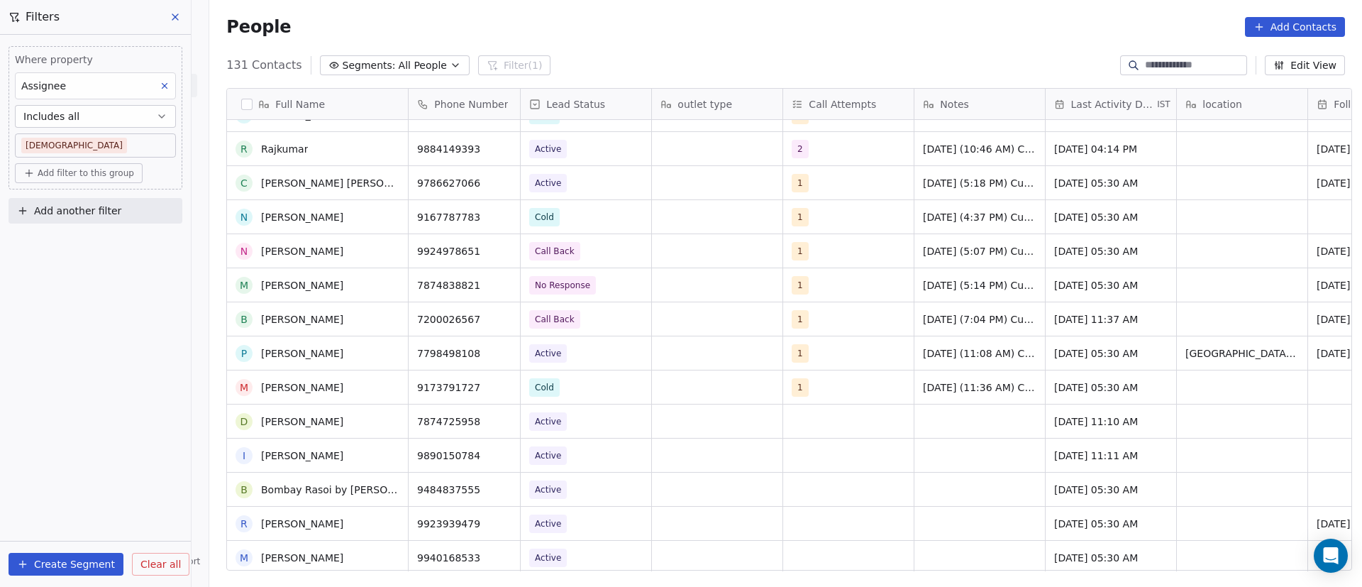
scroll to position [2921, 0]
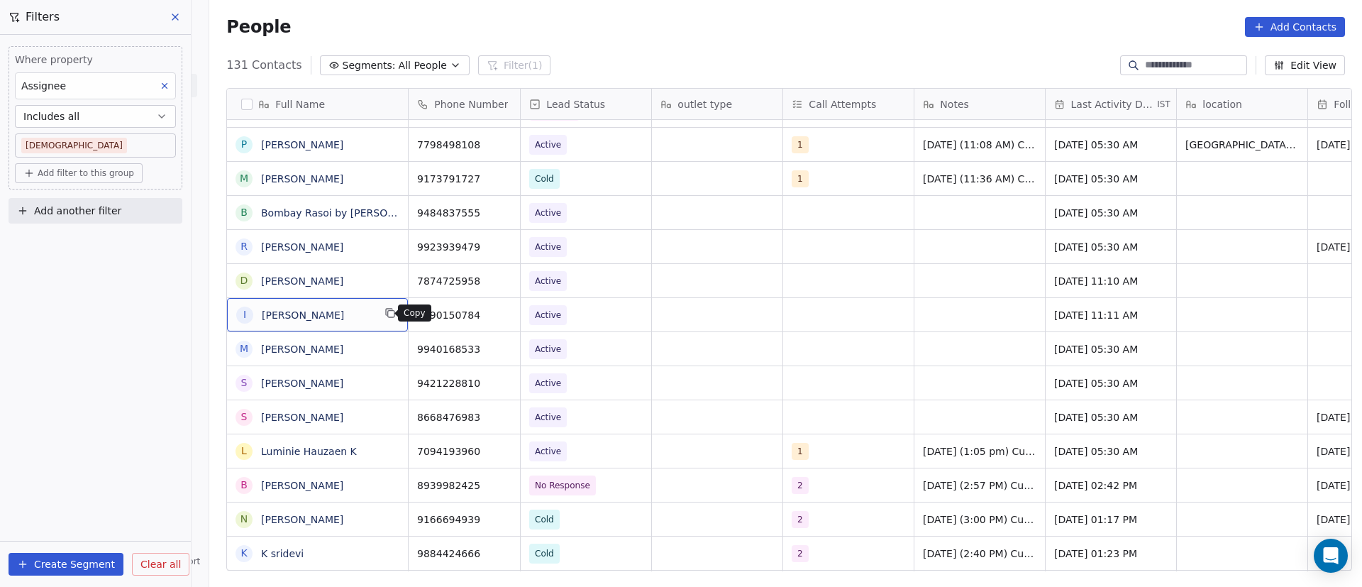
click at [384, 310] on icon "grid" at bounding box center [389, 312] width 11 height 11
click at [341, 218] on link "Bombay Rasoi by varsha joshi" at bounding box center [347, 212] width 172 height 11
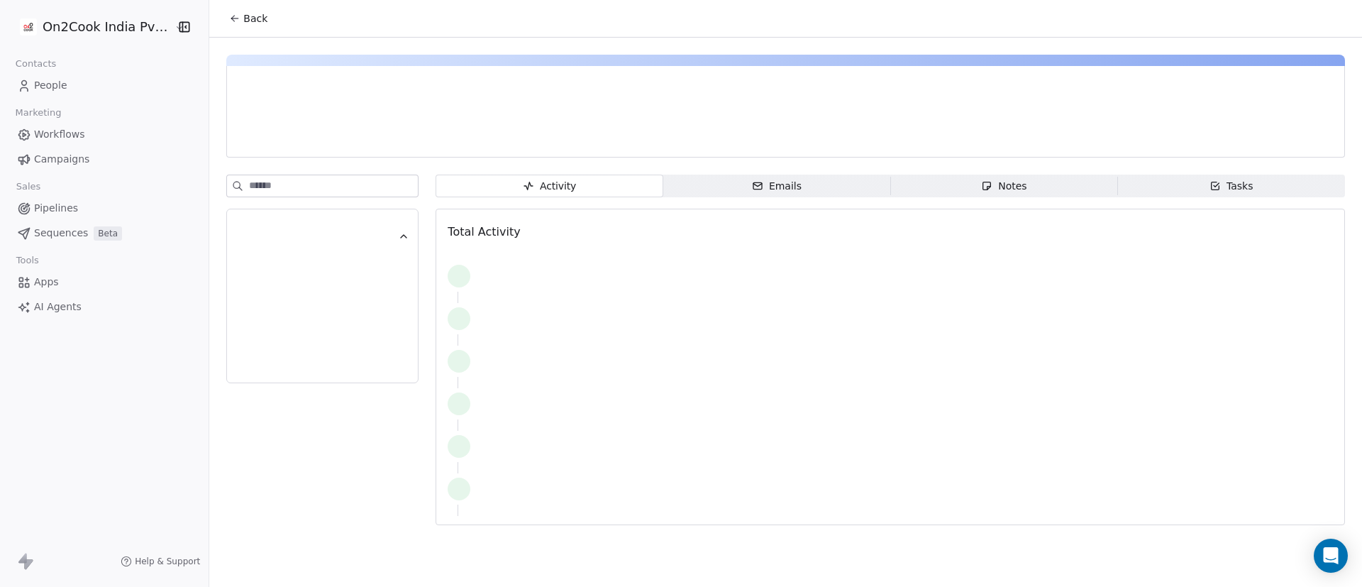
click at [243, 23] on span "Back" at bounding box center [255, 18] width 24 height 14
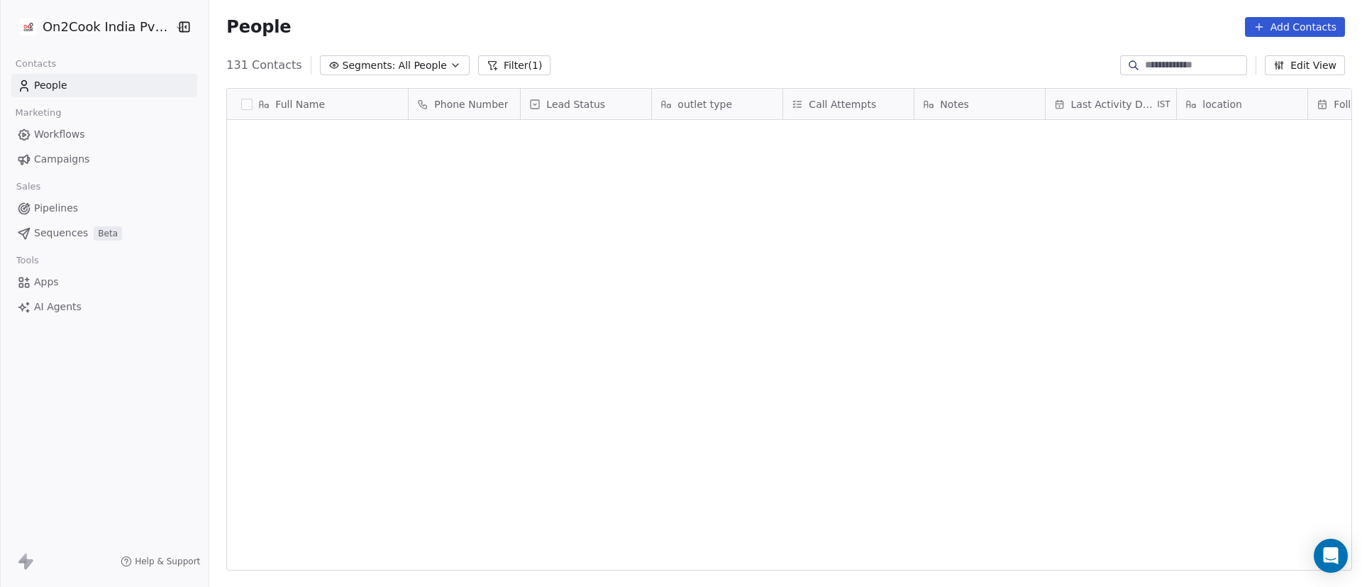
scroll to position [500, 1143]
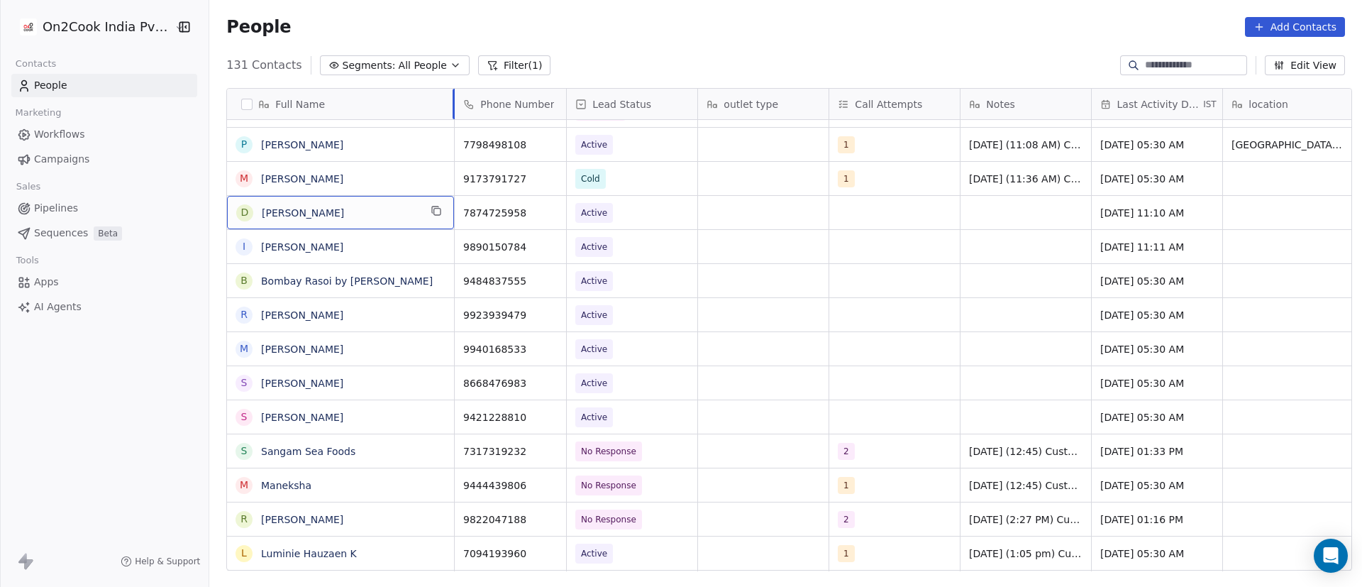
drag, startPoint x: 401, startPoint y: 103, endPoint x: 447, endPoint y: 145, distance: 62.3
click at [447, 145] on div "Full Name A Ajay S N Neha Manish Rustagi S Santhosh S Shankar Rock J Jay M A Am…" at bounding box center [341, 330] width 228 height 482
click at [431, 209] on icon "grid" at bounding box center [436, 210] width 11 height 11
click at [543, 215] on icon "grid" at bounding box center [548, 210] width 11 height 11
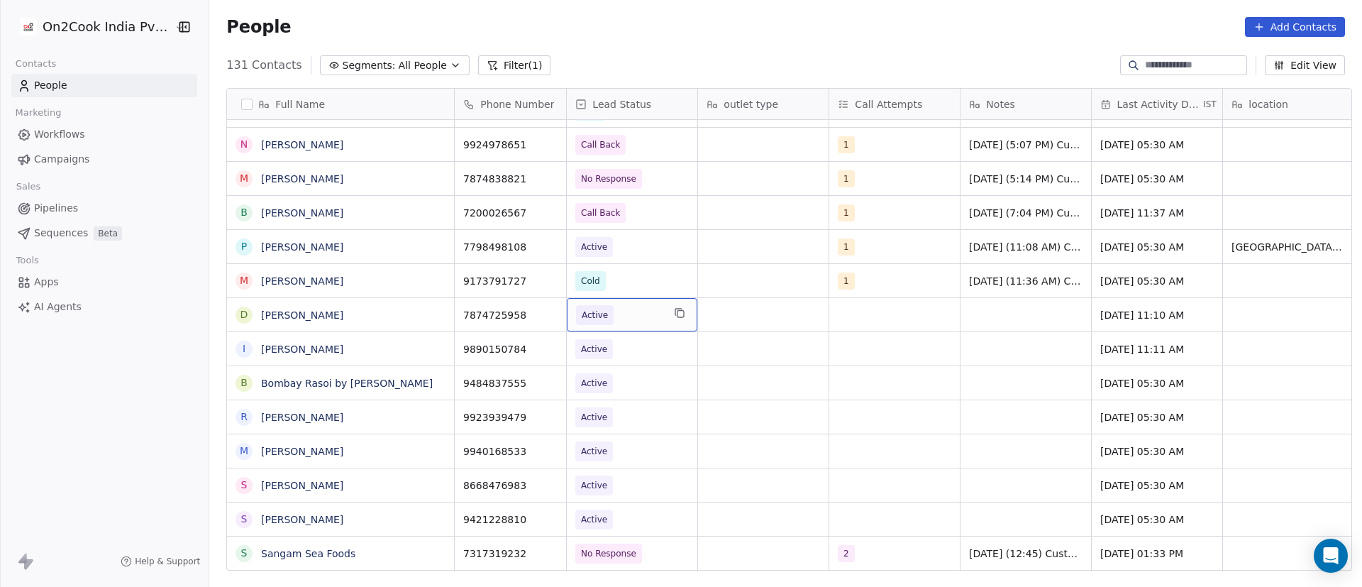
click at [652, 316] on span "Active" at bounding box center [619, 315] width 87 height 20
click at [617, 314] on span "Active" at bounding box center [619, 315] width 87 height 20
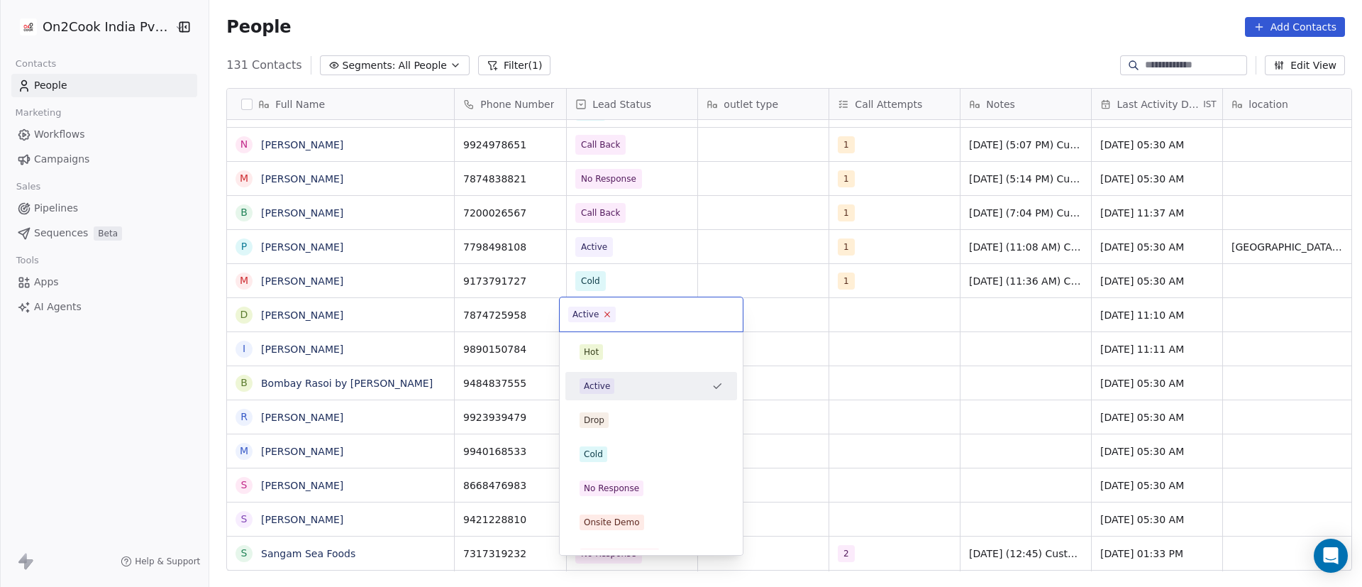
click at [606, 318] on icon at bounding box center [607, 313] width 9 height 9
click at [606, 464] on div "Cold" at bounding box center [651, 454] width 160 height 23
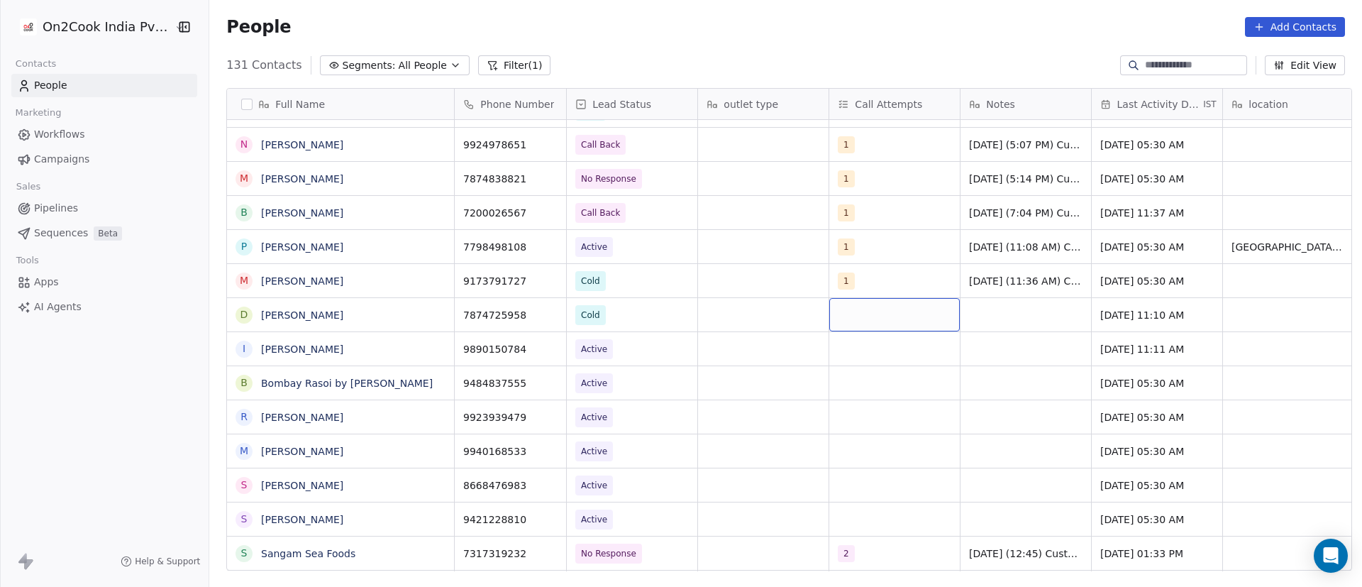
click at [857, 318] on div "grid" at bounding box center [894, 314] width 131 height 33
click at [866, 350] on div "1" at bounding box center [866, 351] width 6 height 13
click at [1065, 340] on html "On2Cook India Pvt. Ltd. Contacts People Marketing Workflows Campaigns Sales Pip…" at bounding box center [681, 293] width 1362 height 587
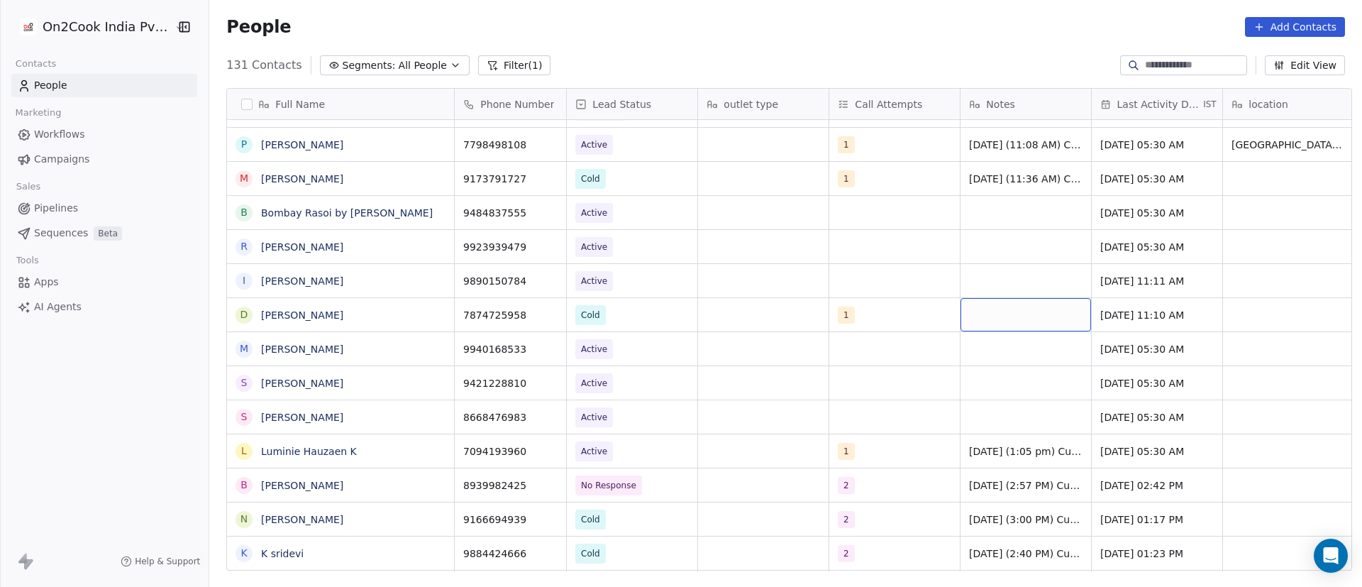
click at [992, 315] on div "grid" at bounding box center [1025, 314] width 131 height 33
type textarea "**********"
click at [1191, 314] on html "On2Cook India Pvt. Ltd. Contacts People Marketing Workflows Campaigns Sales Pip…" at bounding box center [681, 293] width 1362 height 587
click at [1127, 319] on span "Sep 10, 2025 11:10 AM" at bounding box center [1144, 315] width 87 height 14
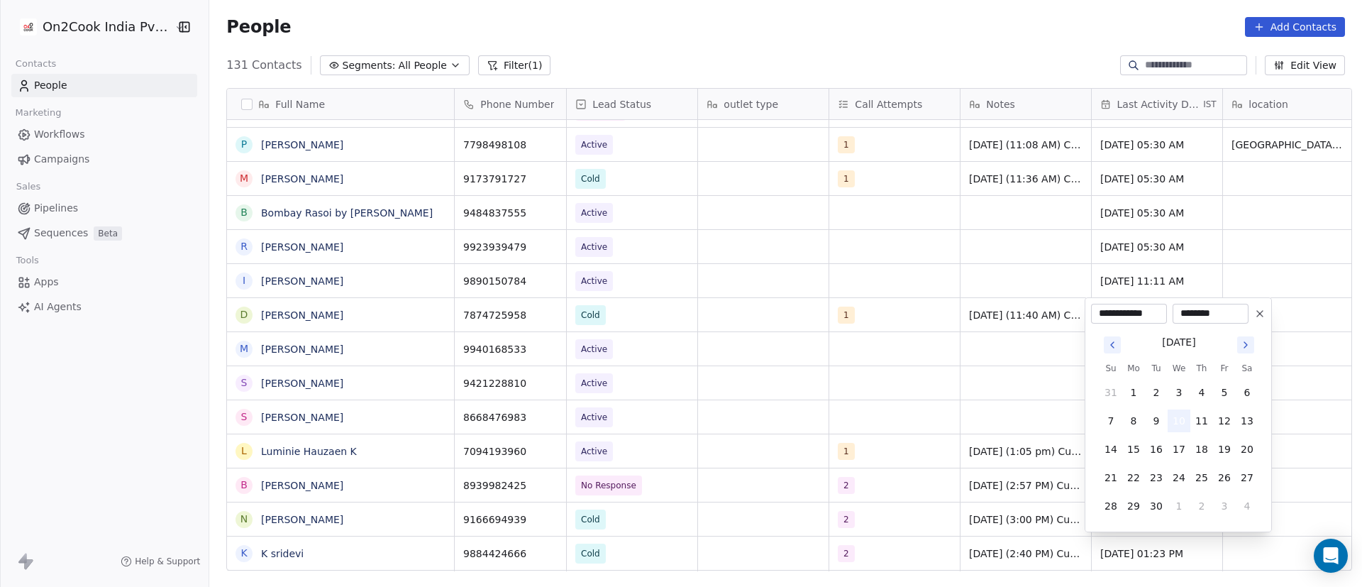
click at [1178, 423] on button "10" at bounding box center [1179, 420] width 23 height 23
click at [1185, 420] on button "10" at bounding box center [1179, 420] width 23 height 23
click at [1298, 316] on html "On2Cook India Pvt. Ltd. Contacts People Marketing Workflows Campaigns Sales Pip…" at bounding box center [681, 293] width 1362 height 587
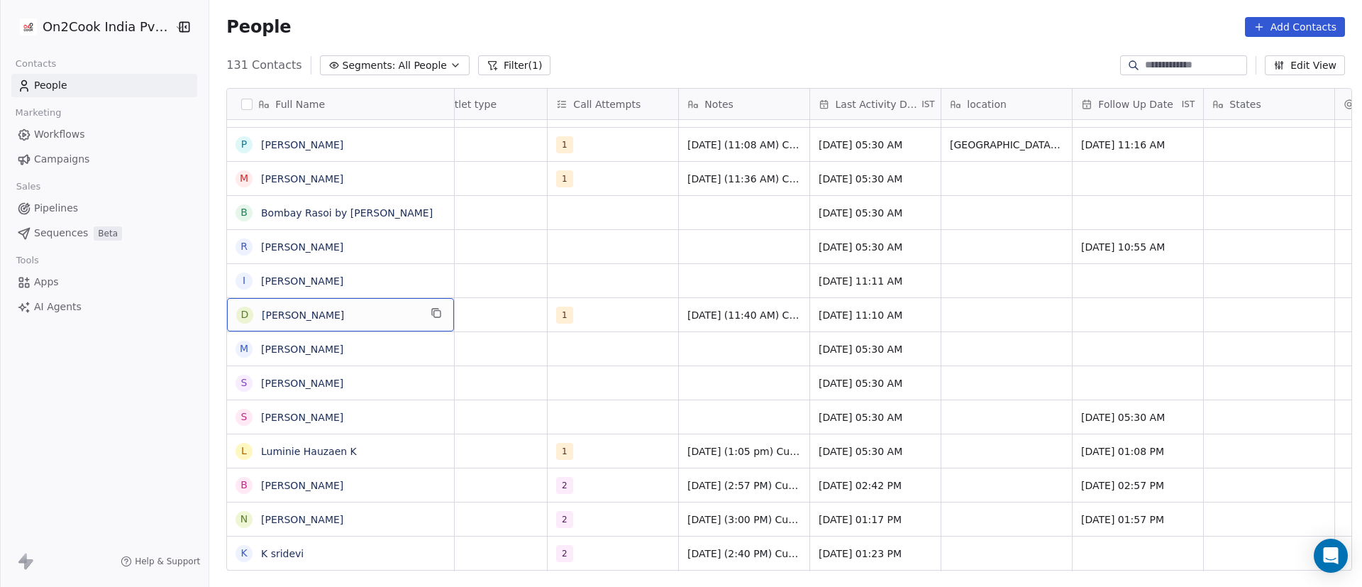
scroll to position [0, 0]
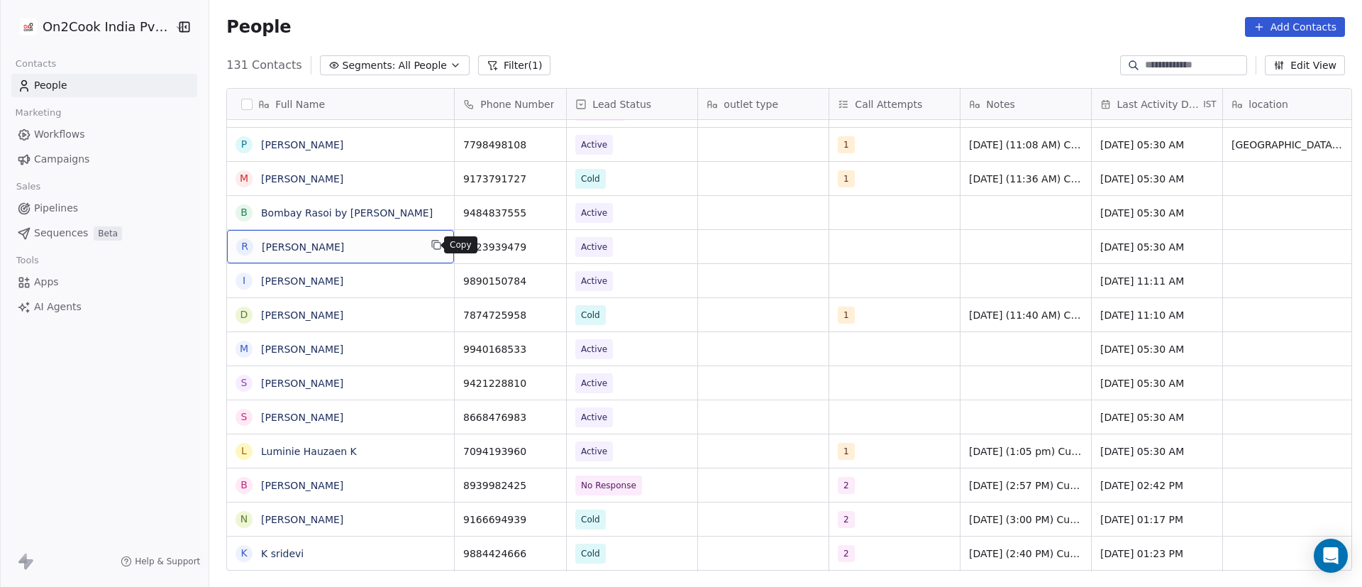
click at [431, 247] on icon "grid" at bounding box center [436, 244] width 11 height 11
click at [546, 248] on icon "grid" at bounding box center [549, 246] width 6 height 6
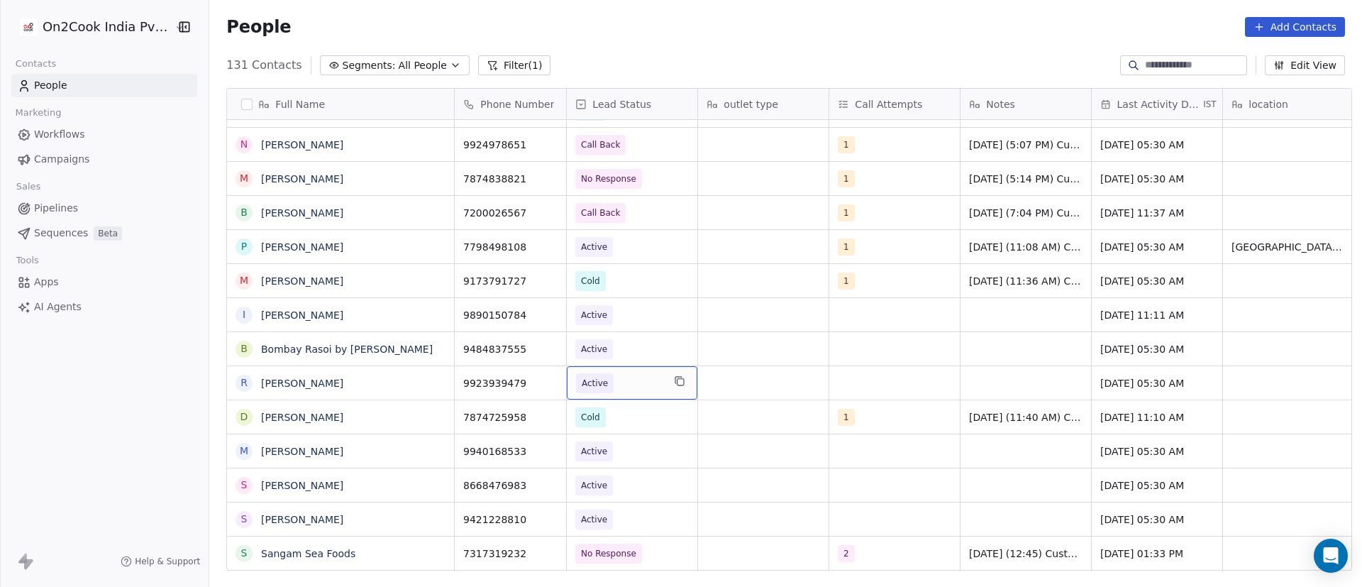
click at [619, 382] on span "Active" at bounding box center [619, 383] width 87 height 20
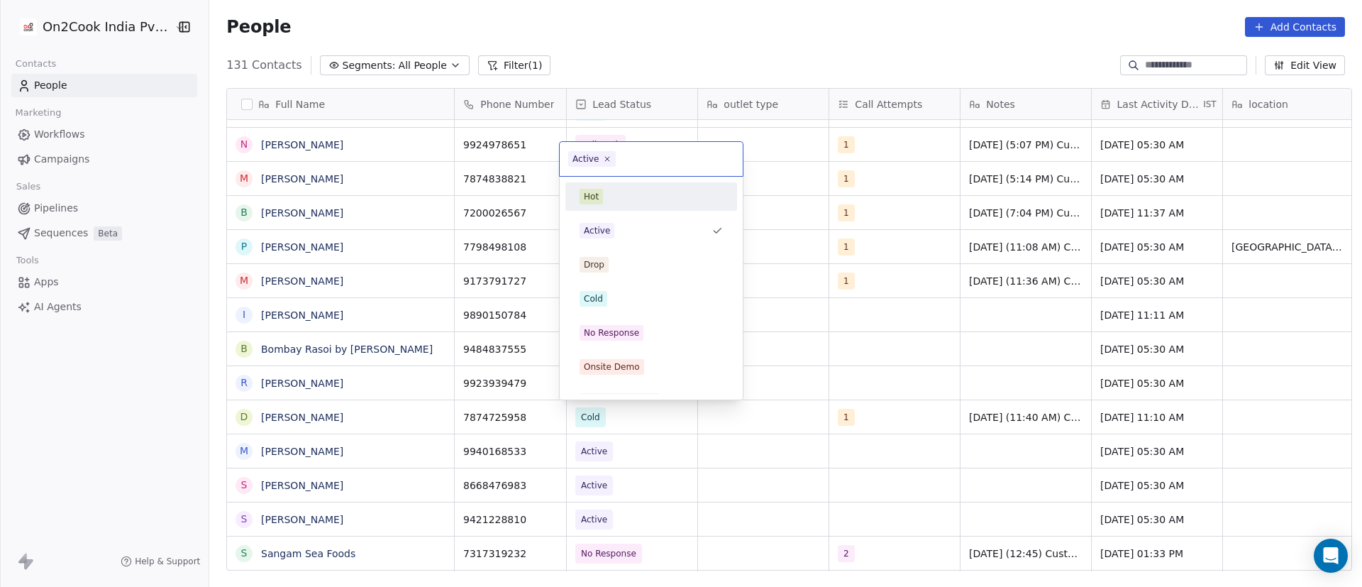
click at [604, 153] on span "Active" at bounding box center [592, 159] width 48 height 16
click at [608, 162] on icon at bounding box center [607, 158] width 9 height 9
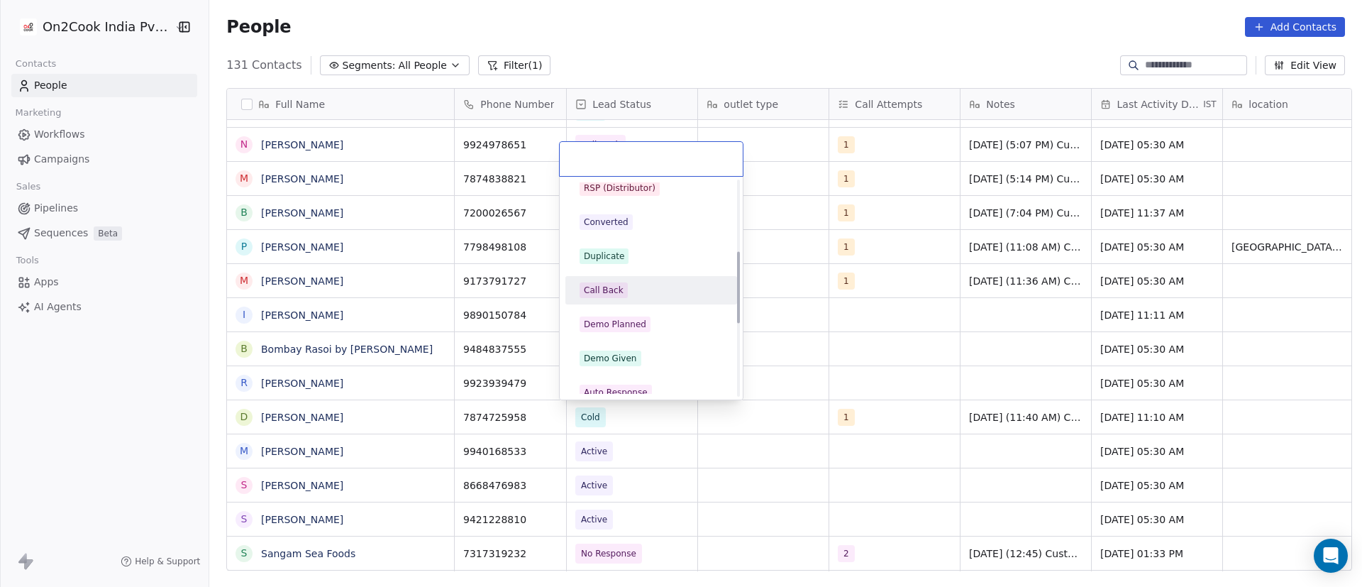
click at [645, 294] on div "Call Back" at bounding box center [651, 290] width 143 height 16
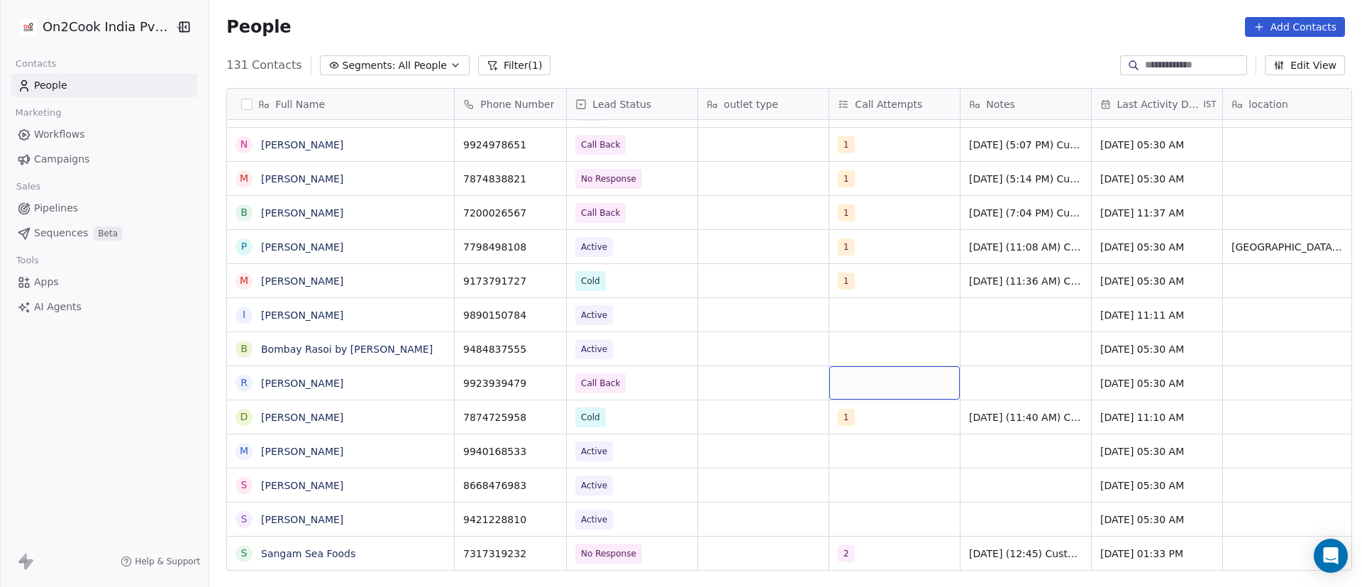
click at [857, 388] on div "grid" at bounding box center [894, 382] width 131 height 33
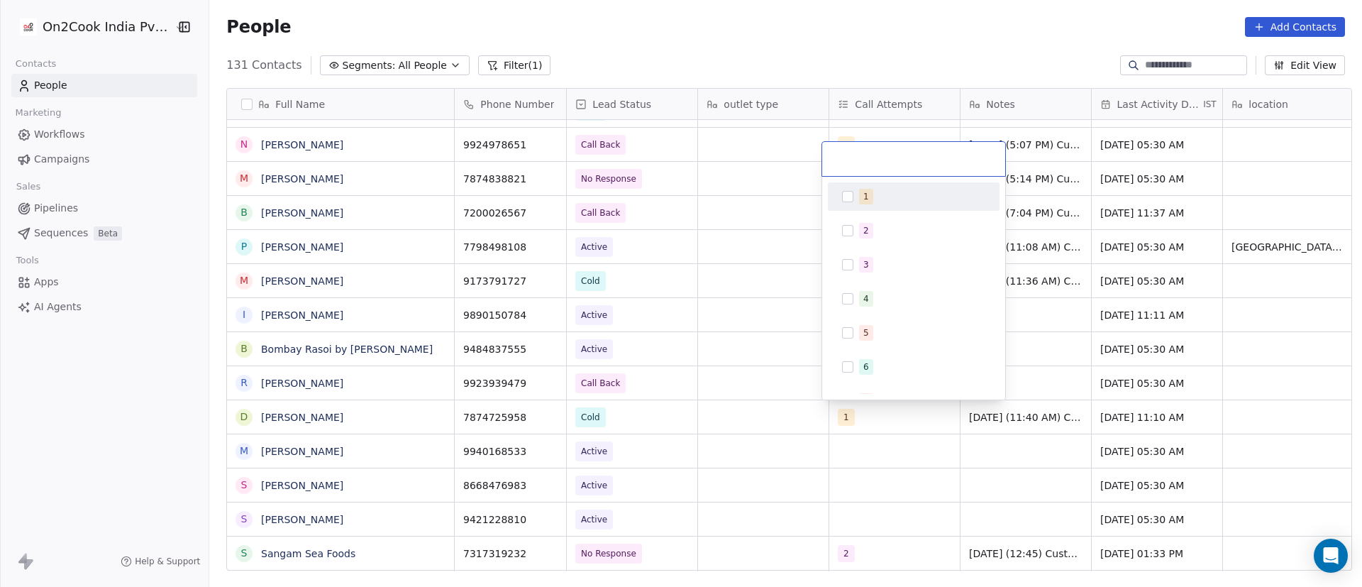
click at [860, 187] on div "1" at bounding box center [913, 196] width 160 height 23
click at [1104, 384] on html "On2Cook India Pvt. Ltd. Contacts People Marketing Workflows Campaigns Sales Pip…" at bounding box center [681, 293] width 1362 height 587
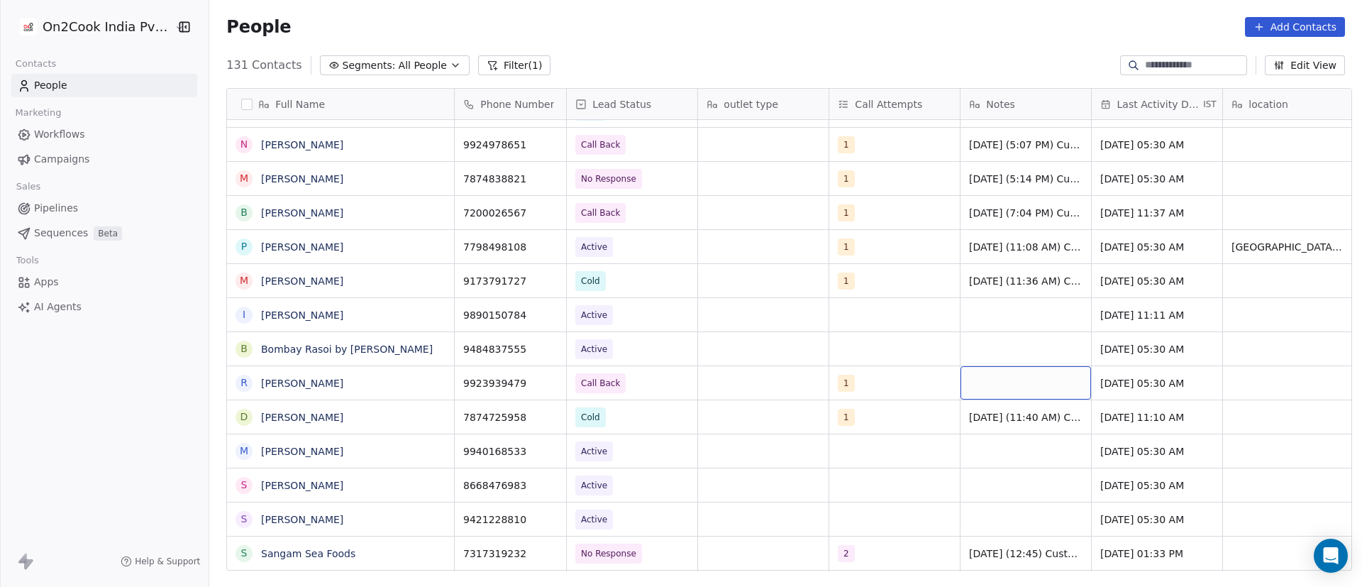
click at [991, 384] on div "grid" at bounding box center [1025, 382] width 131 height 33
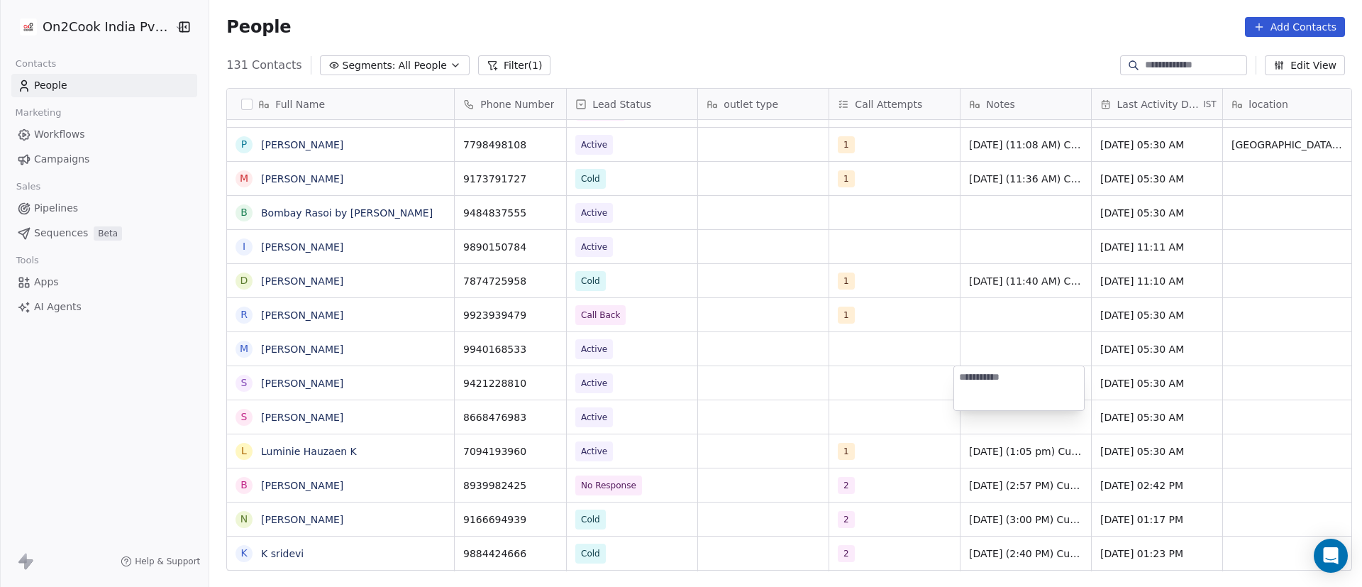
click at [1028, 384] on textarea at bounding box center [1019, 388] width 130 height 44
paste textarea "**********"
type textarea "**********"
click at [1219, 426] on html "On2Cook India Pvt. Ltd. Contacts People Marketing Workflows Campaigns Sales Pip…" at bounding box center [681, 293] width 1362 height 587
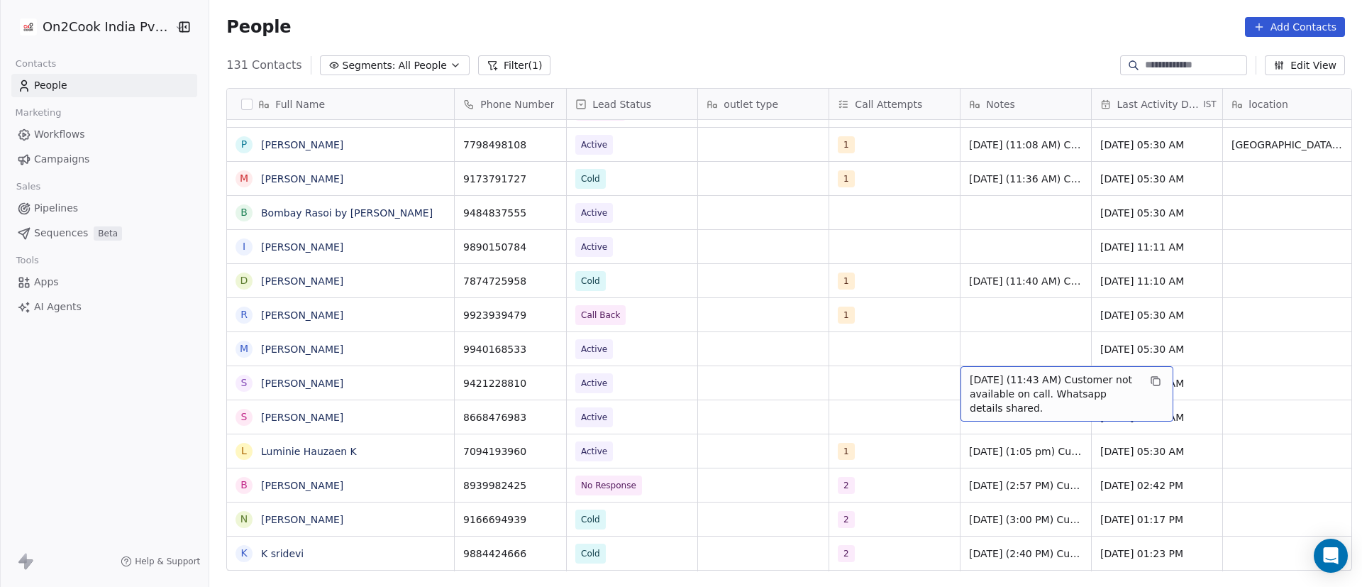
click at [976, 390] on span "10/9/2025 (11:43 AM) Customer not available on call. Whatsapp details shared." at bounding box center [1054, 393] width 169 height 43
click at [977, 318] on html "On2Cook India Pvt. Ltd. Contacts People Marketing Workflows Campaigns Sales Pip…" at bounding box center [681, 293] width 1362 height 587
click at [987, 317] on html "On2Cook India Pvt. Ltd. Contacts People Marketing Workflows Campaigns Sales Pip…" at bounding box center [681, 293] width 1362 height 587
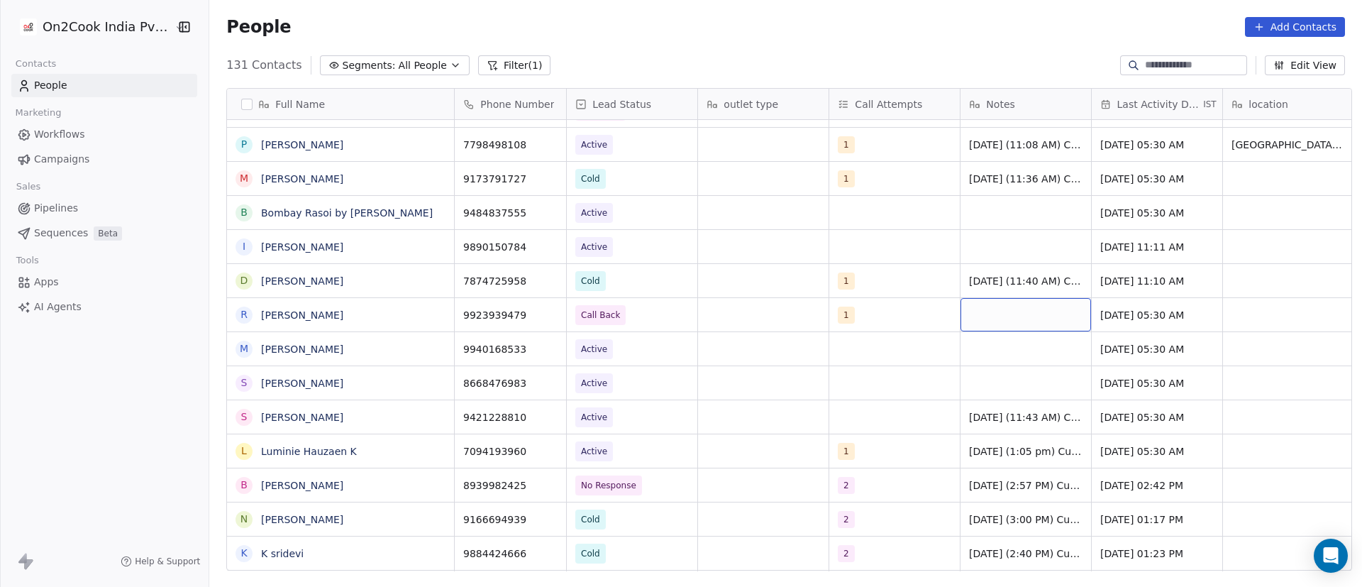
click at [982, 316] on div "grid" at bounding box center [1025, 314] width 131 height 33
type textarea "**********"
click at [1115, 327] on html "On2Cook India Pvt. Ltd. Contacts People Marketing Workflows Campaigns Sales Pip…" at bounding box center [681, 293] width 1362 height 587
click at [1124, 312] on html "On2Cook India Pvt. Ltd. Contacts People Marketing Workflows Campaigns Sales Pip…" at bounding box center [681, 293] width 1362 height 587
click at [1133, 312] on span "Aug 08, 2024 05:30 AM" at bounding box center [1144, 315] width 87 height 14
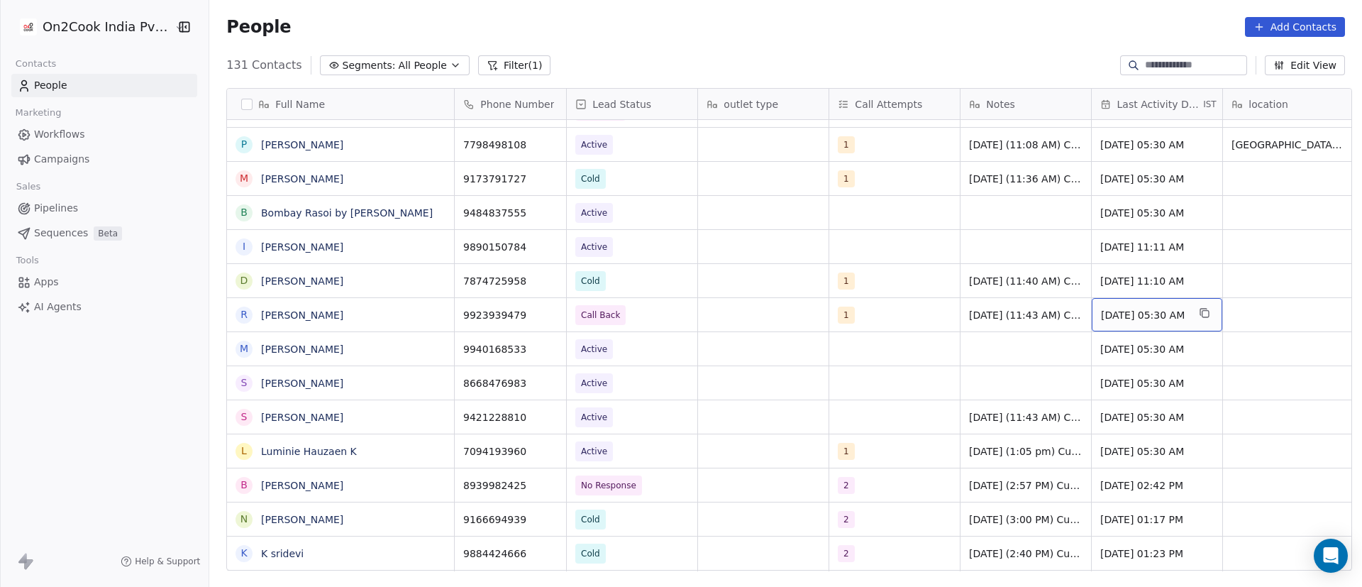
click at [1133, 312] on span "Aug 08, 2024 05:30 AM" at bounding box center [1144, 315] width 87 height 14
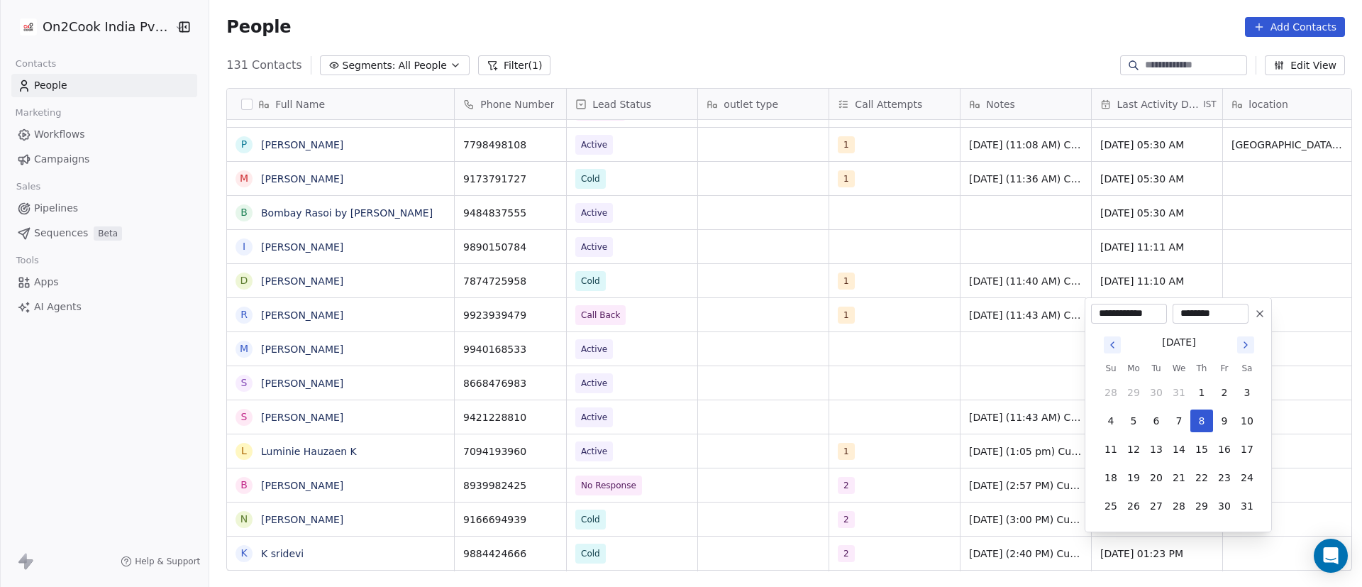
click at [1248, 343] on icon "Go to next month" at bounding box center [1245, 344] width 11 height 11
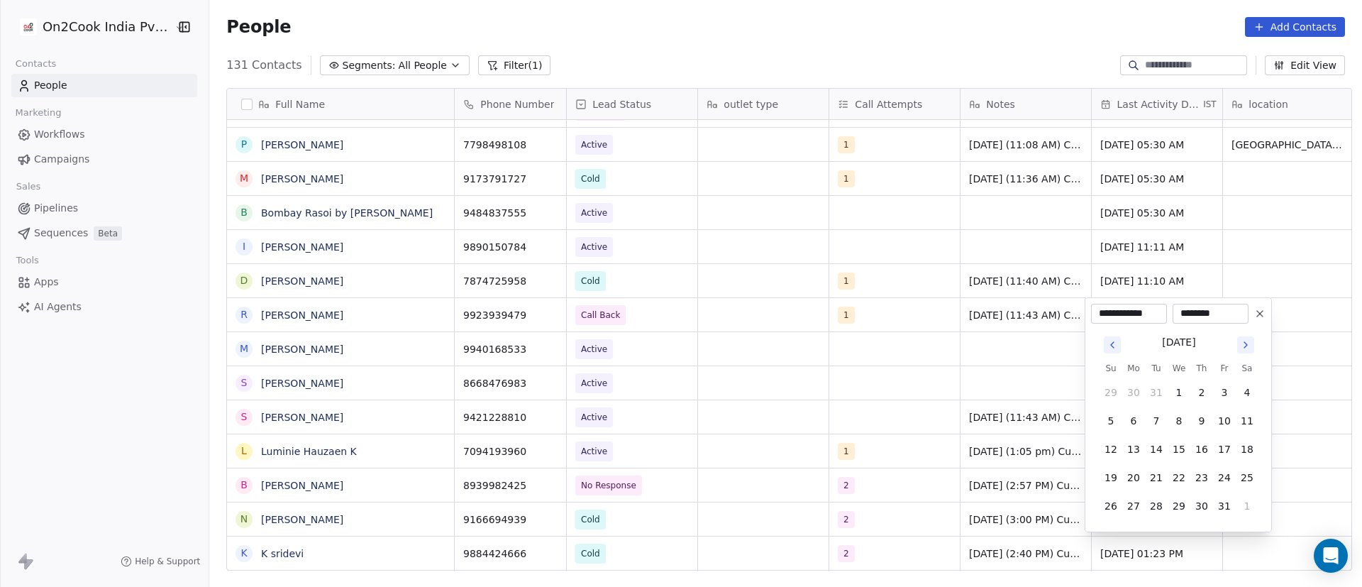
click at [1248, 343] on icon "Go to next month" at bounding box center [1245, 344] width 11 height 11
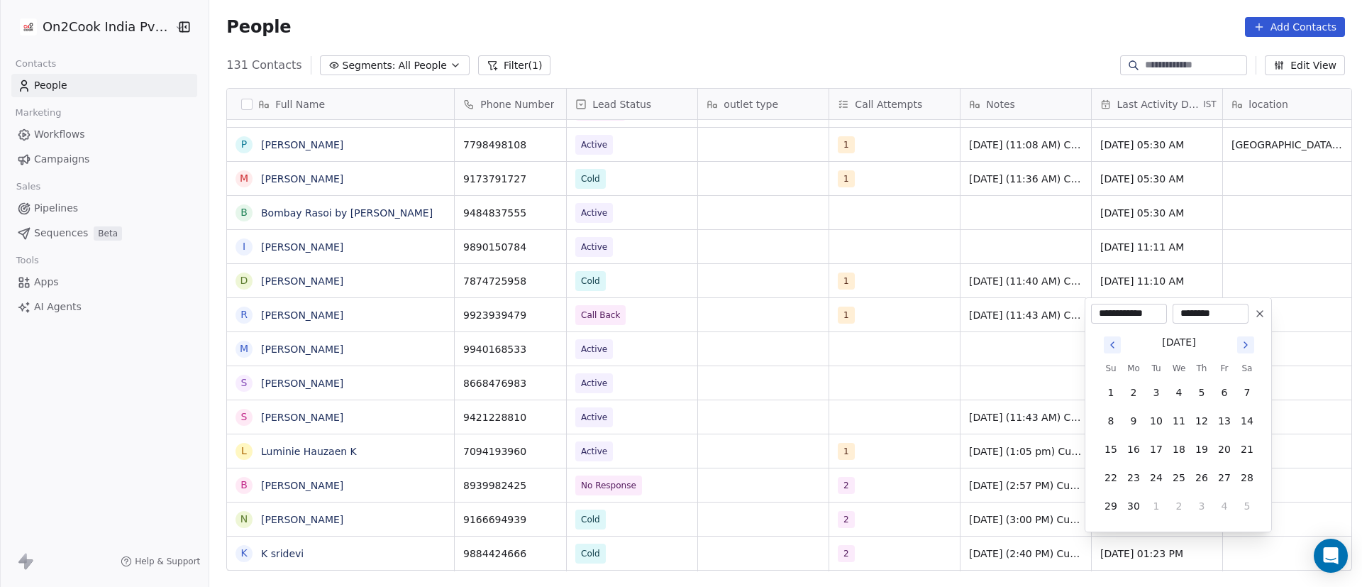
click at [1248, 343] on icon "Go to next month" at bounding box center [1245, 344] width 11 height 11
click at [1180, 418] on button "10" at bounding box center [1179, 420] width 23 height 23
type input "**********"
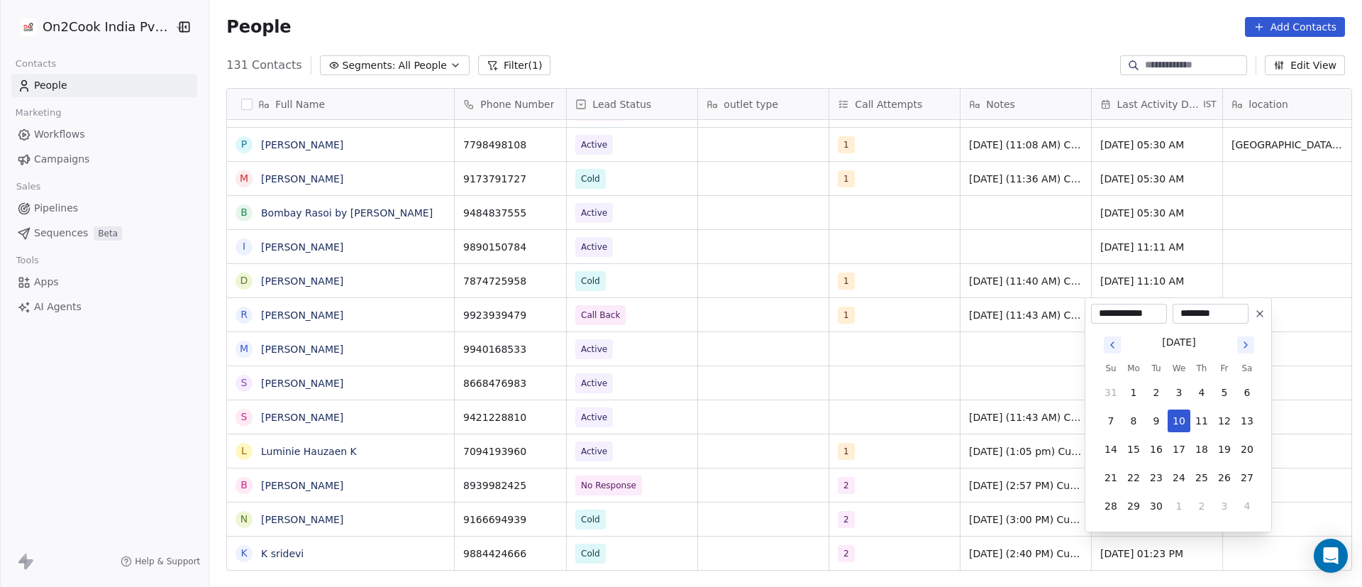
click at [1280, 261] on html "On2Cook India Pvt. Ltd. Contacts People Marketing Workflows Campaigns Sales Pip…" at bounding box center [681, 293] width 1362 height 587
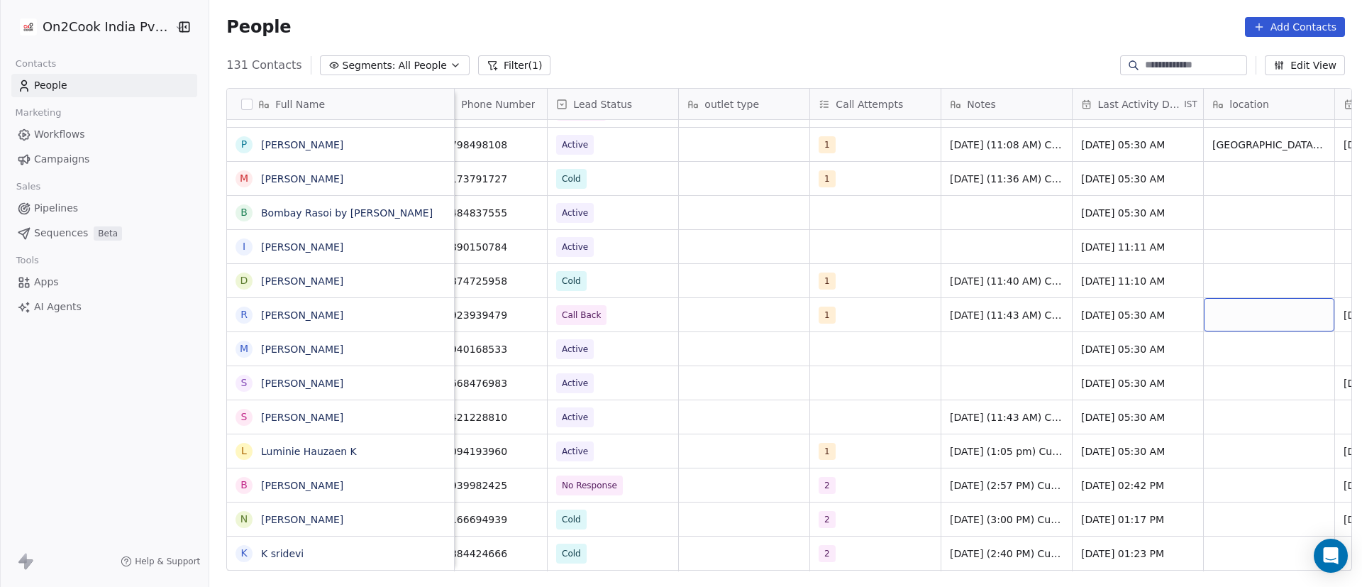
scroll to position [0, 150]
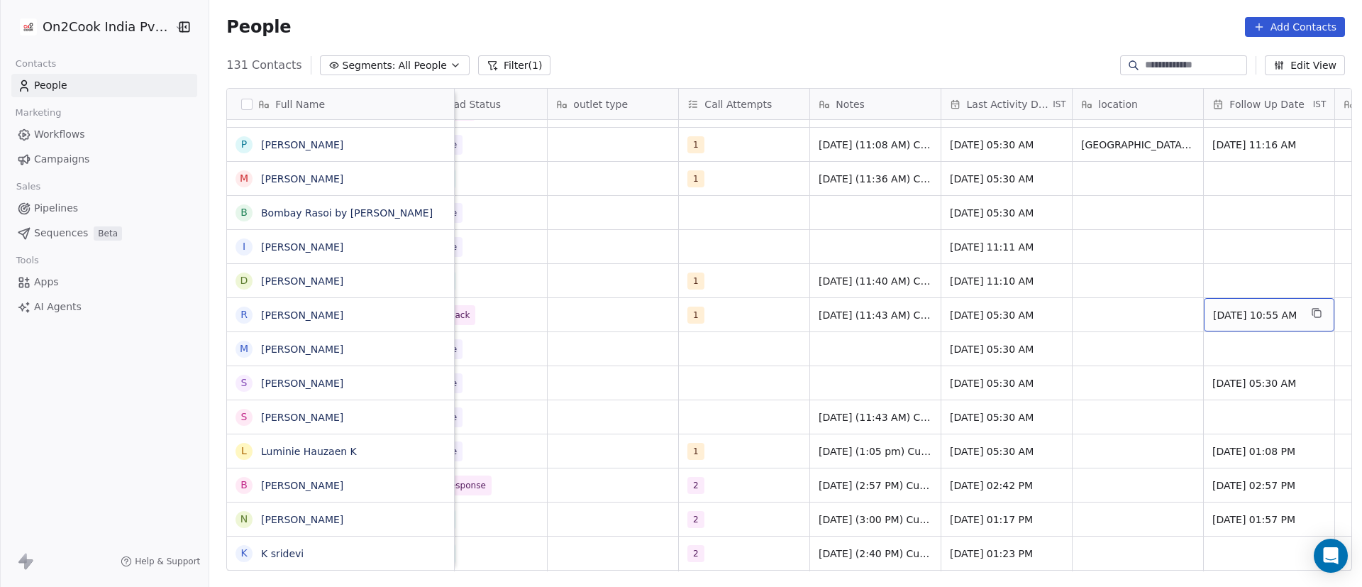
click at [1263, 314] on span "10/09/2025 10:55 AM" at bounding box center [1256, 315] width 87 height 14
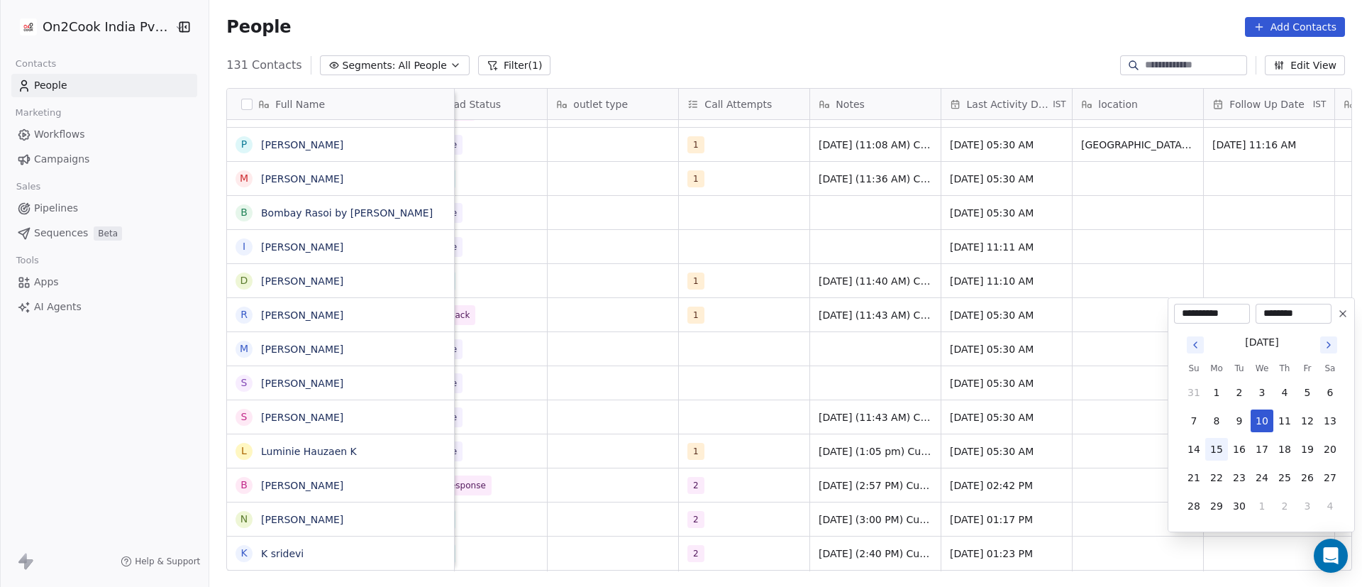
click at [1214, 446] on button "15" at bounding box center [1216, 449] width 23 height 23
type input "**********"
click at [989, 365] on html "On2Cook India Pvt. Ltd. Contacts People Marketing Workflows Campaigns Sales Pip…" at bounding box center [681, 293] width 1362 height 587
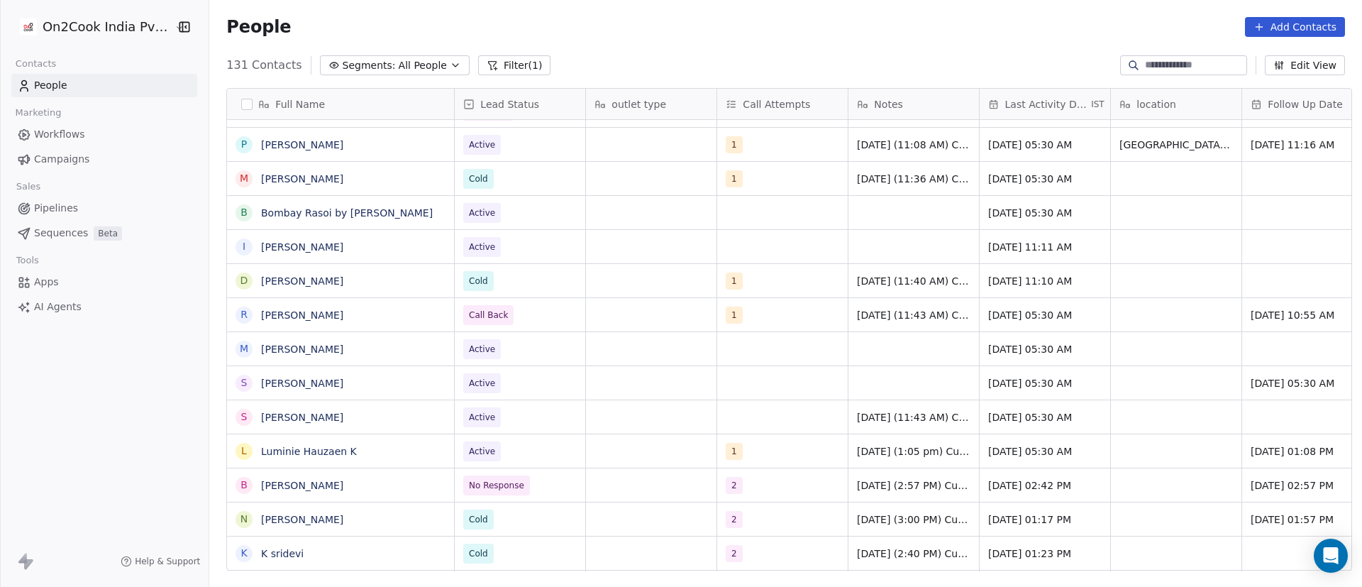
scroll to position [0, 0]
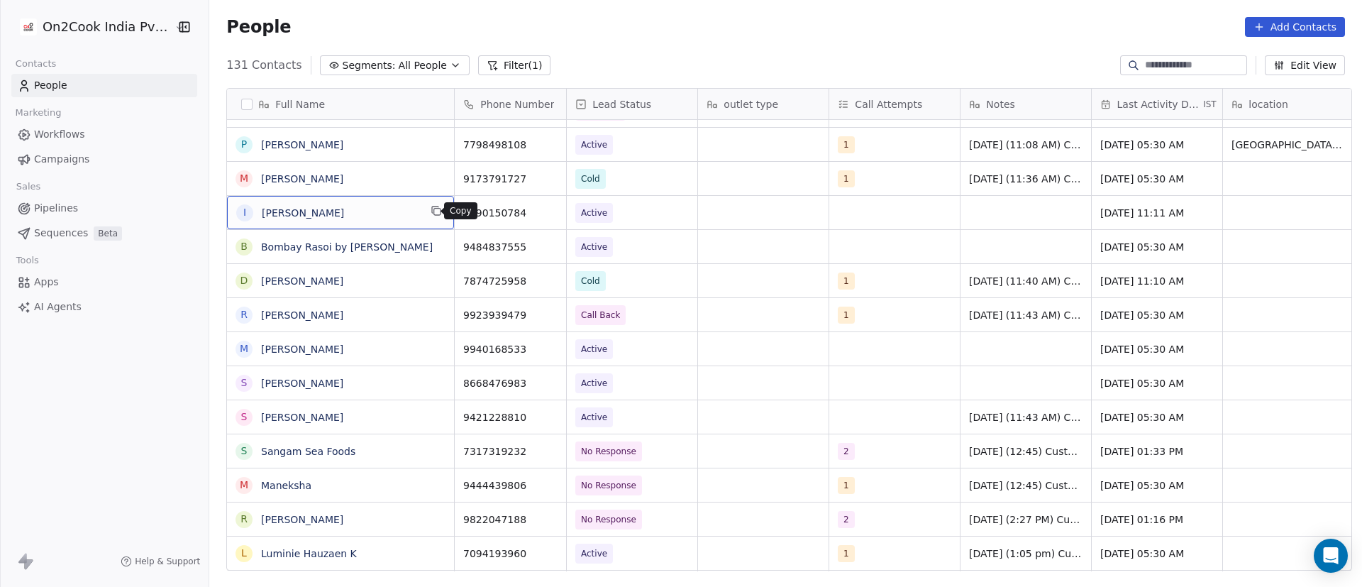
click at [431, 209] on icon "grid" at bounding box center [436, 210] width 11 height 11
click at [548, 208] on button "grid" at bounding box center [548, 210] width 17 height 17
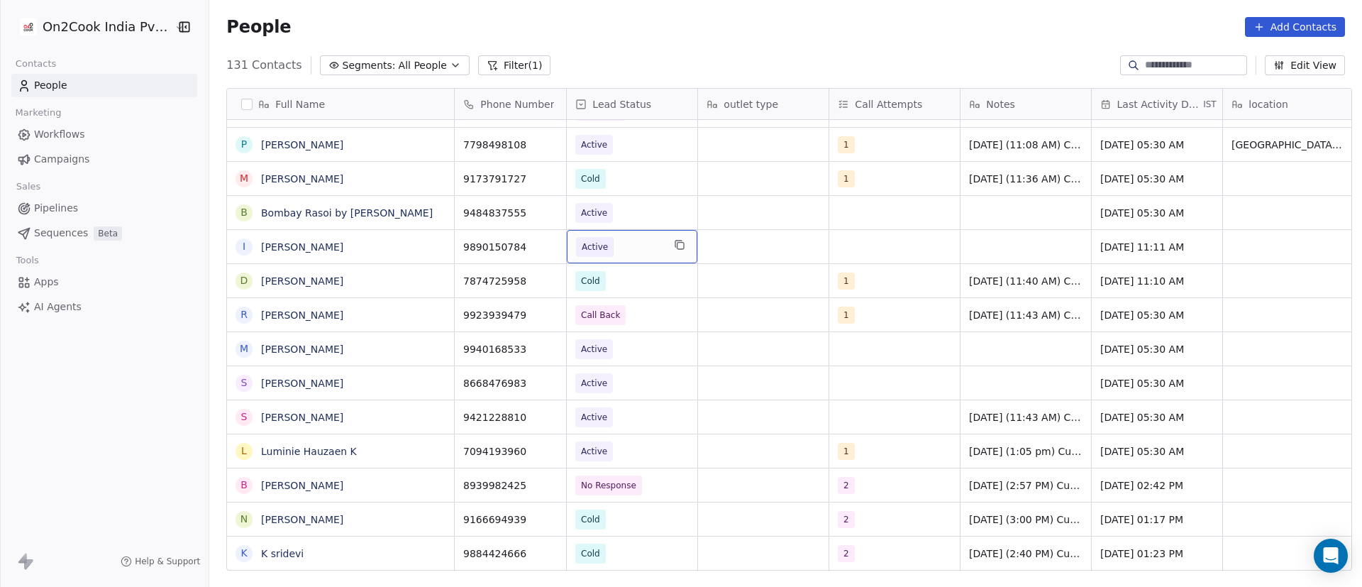
click at [626, 249] on span "Active" at bounding box center [619, 247] width 87 height 20
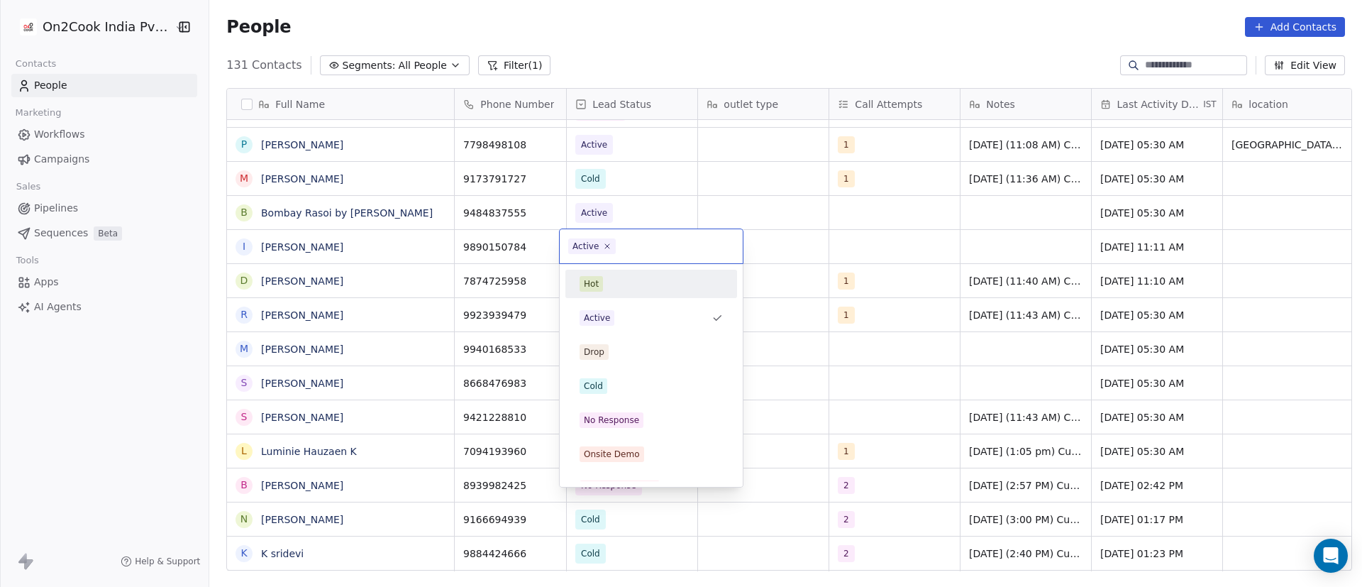
drag, startPoint x: 606, startPoint y: 246, endPoint x: 606, endPoint y: 254, distance: 7.8
click at [606, 246] on icon at bounding box center [607, 246] width 4 height 4
click at [636, 394] on div "Cold" at bounding box center [651, 386] width 160 height 23
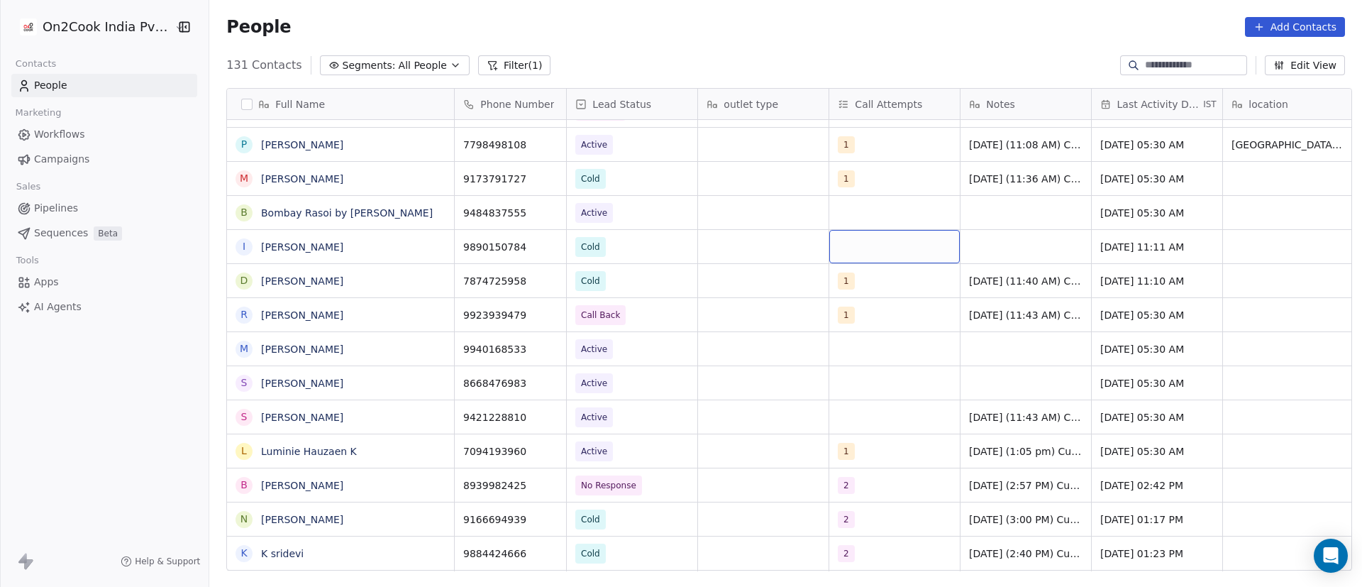
click at [853, 245] on div "grid" at bounding box center [894, 246] width 131 height 33
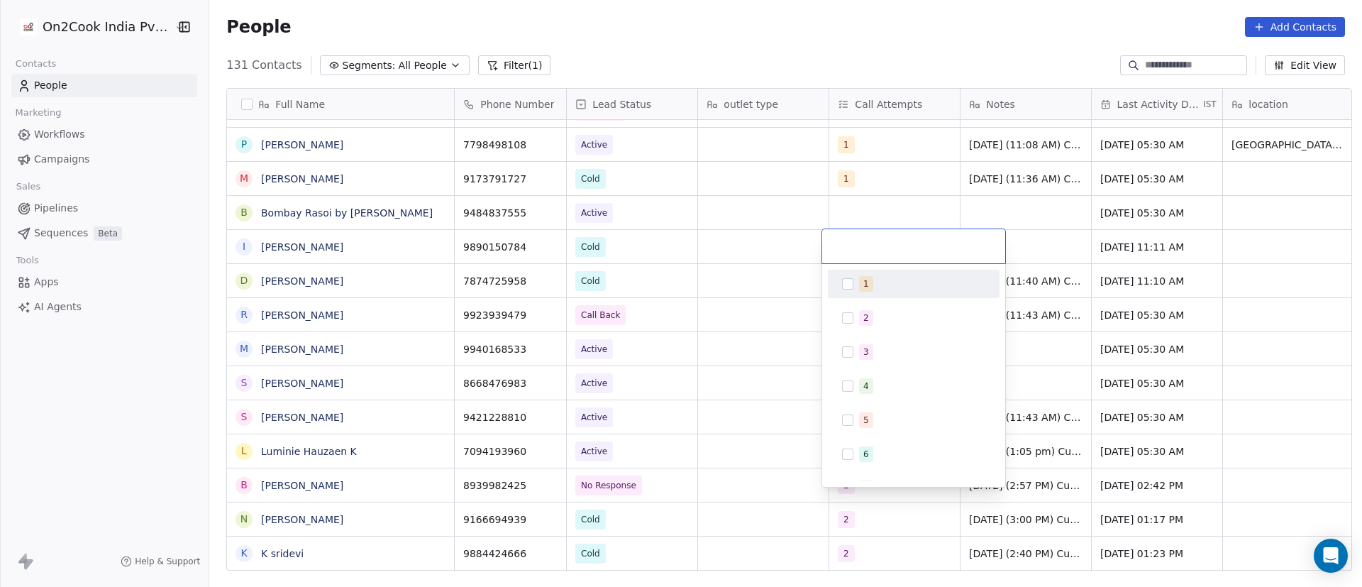
click at [853, 245] on input "text" at bounding box center [914, 246] width 166 height 16
click at [865, 289] on div "1" at bounding box center [866, 283] width 6 height 13
click at [1055, 240] on html "On2Cook India Pvt. Ltd. Contacts People Marketing Workflows Campaigns Sales Pip…" at bounding box center [681, 293] width 1362 height 587
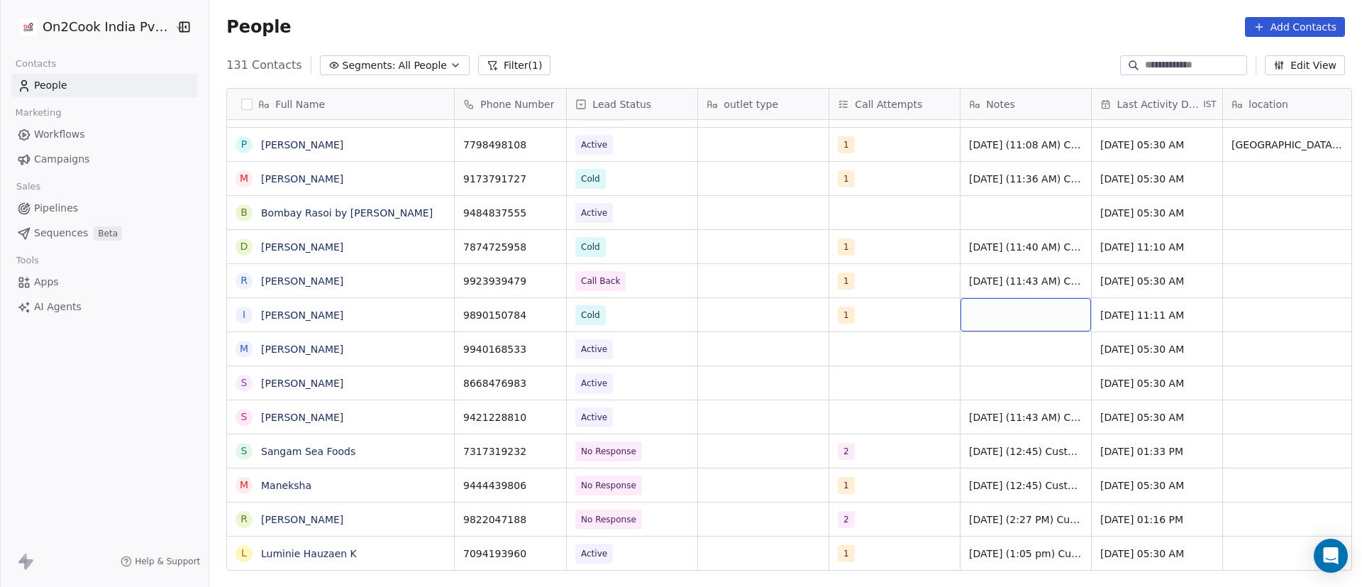
click at [993, 312] on div "grid" at bounding box center [1025, 314] width 131 height 33
type textarea "**********"
click at [1124, 311] on html "On2Cook India Pvt. Ltd. Contacts People Marketing Workflows Campaigns Sales Pip…" at bounding box center [681, 293] width 1362 height 587
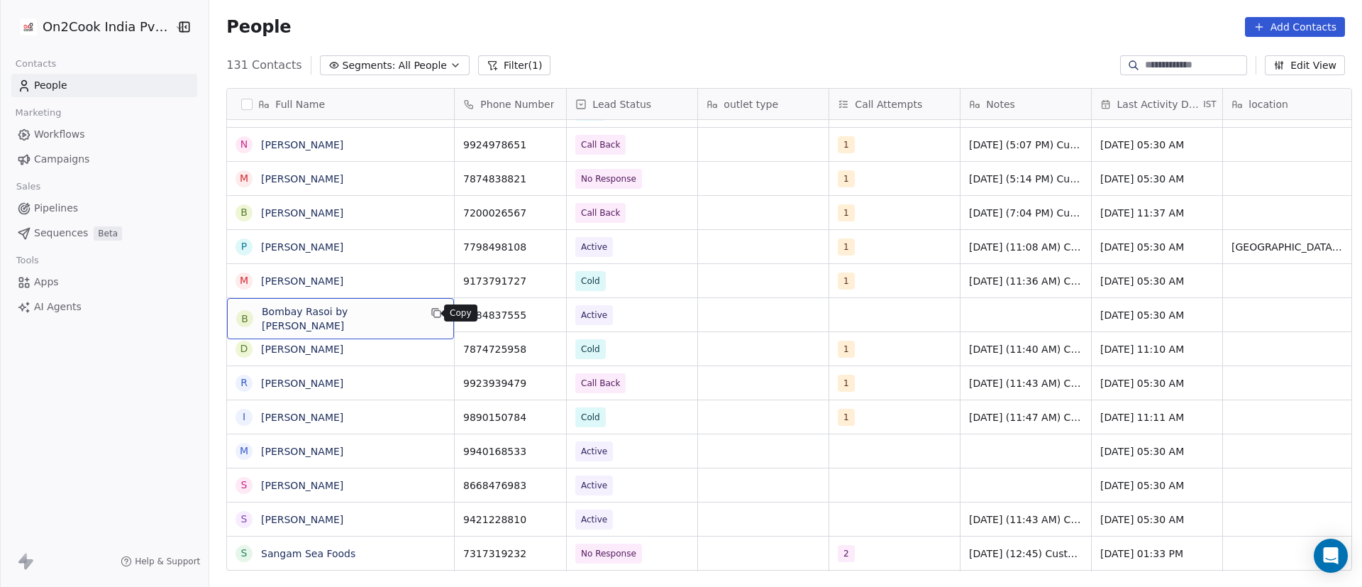
click at [431, 316] on icon "grid" at bounding box center [436, 312] width 11 height 11
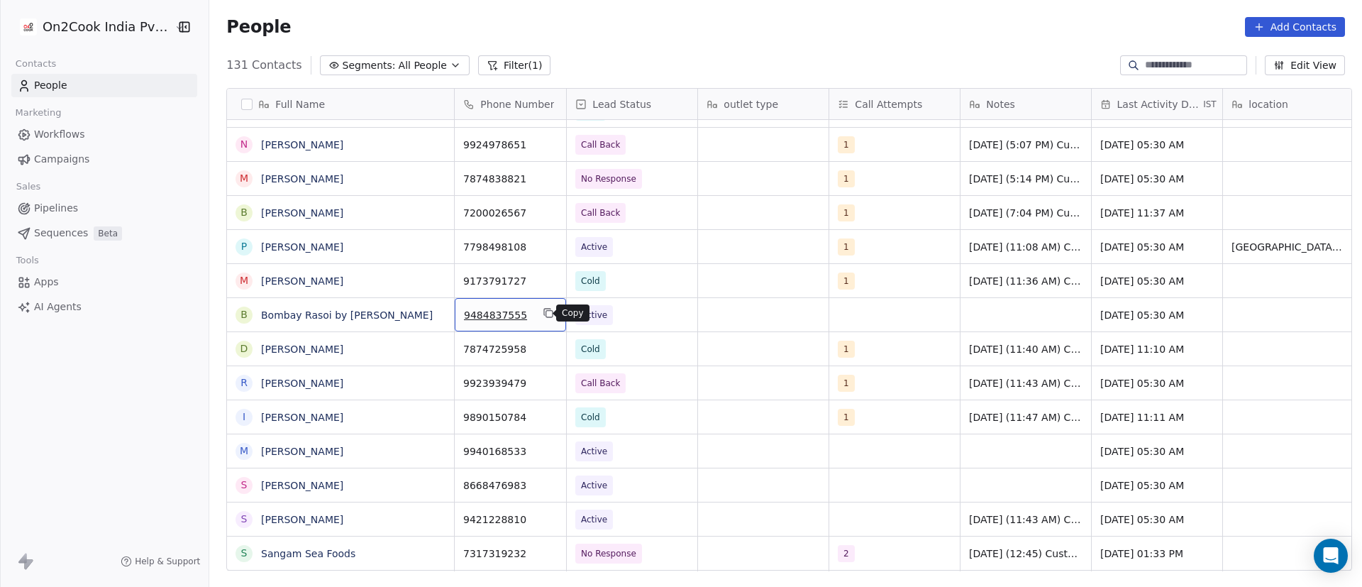
click at [543, 315] on icon "grid" at bounding box center [548, 312] width 11 height 11
click at [633, 318] on span "Active" at bounding box center [619, 315] width 87 height 20
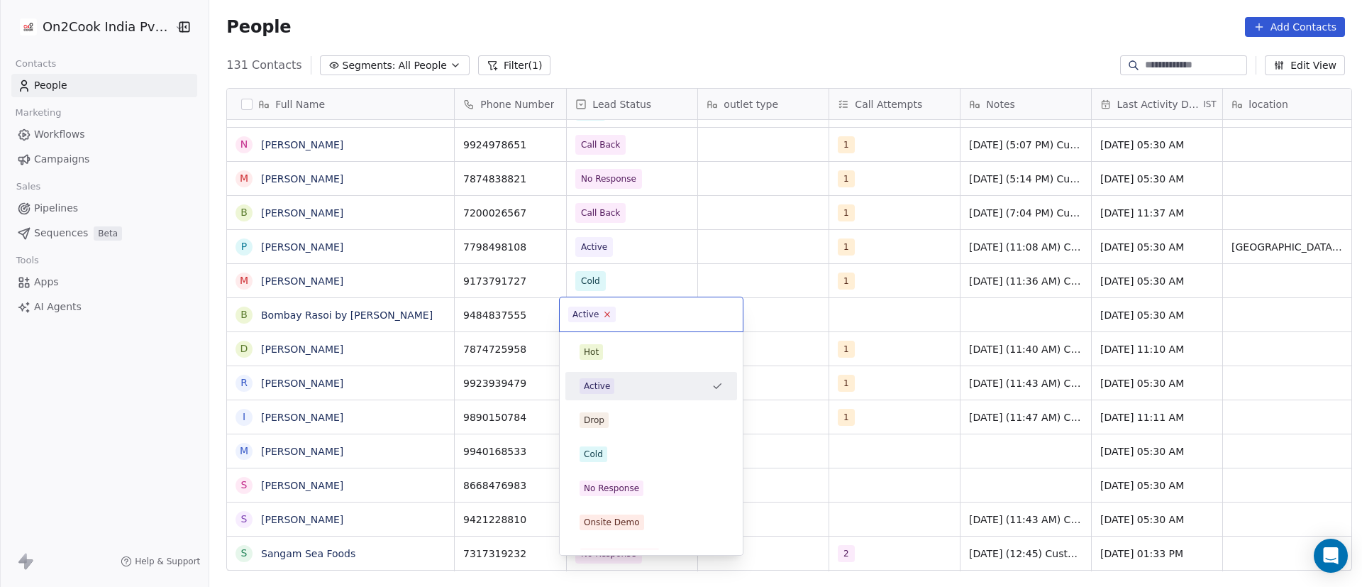
click at [608, 314] on icon at bounding box center [607, 313] width 9 height 9
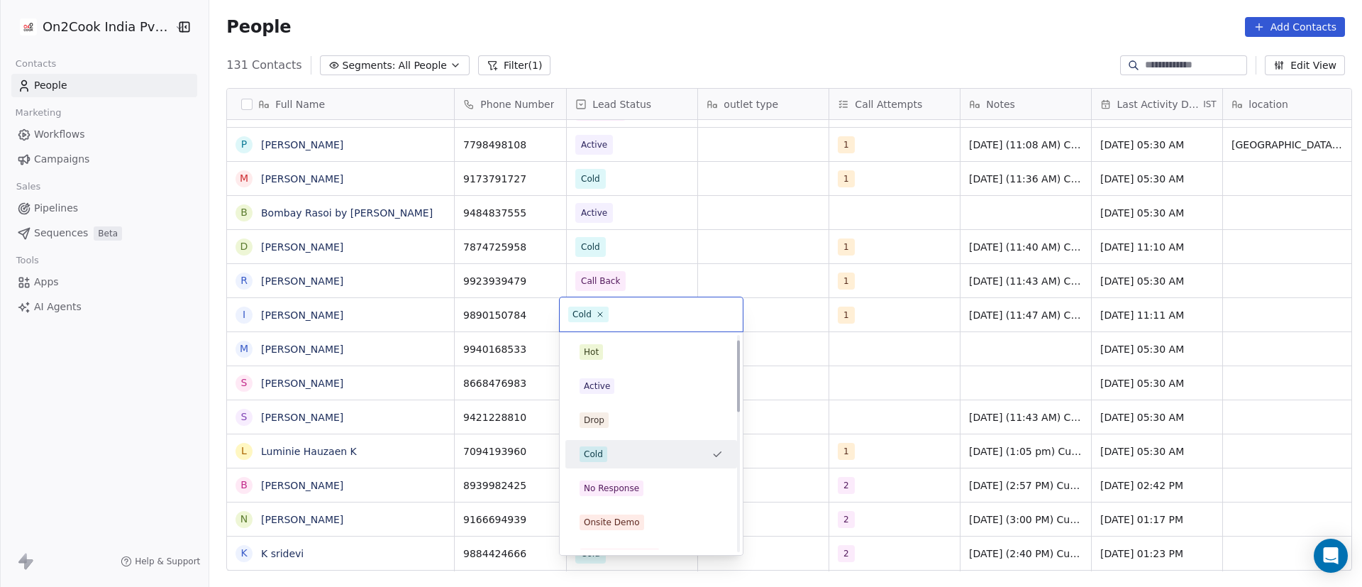
scroll to position [106, 0]
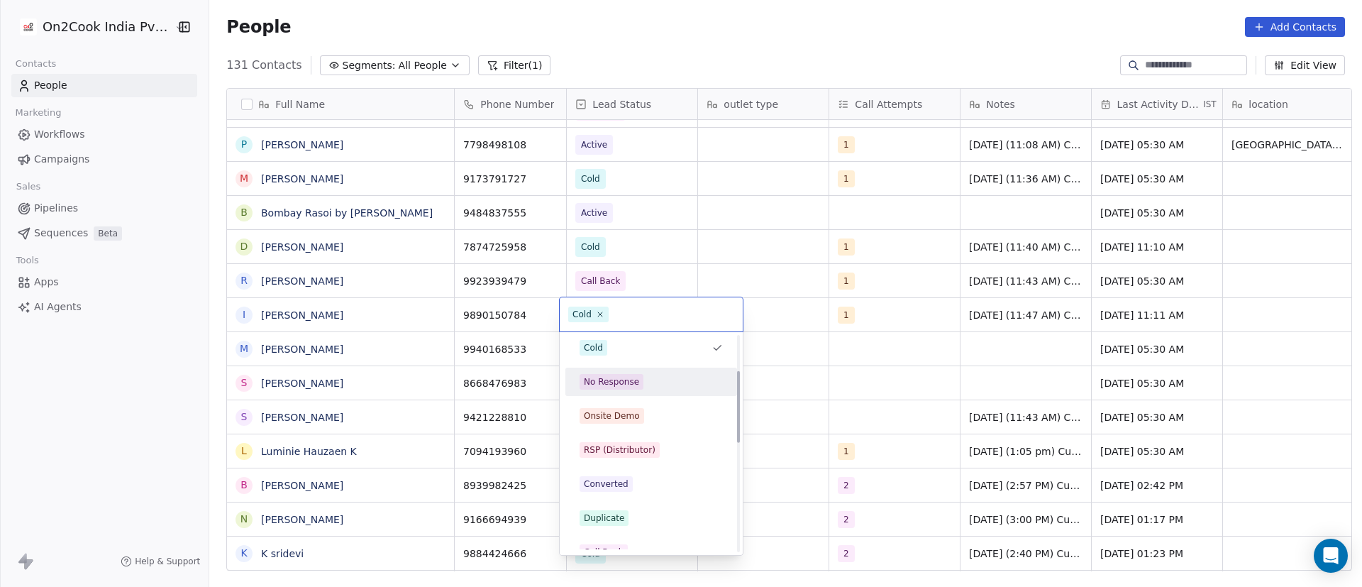
click at [858, 375] on html "On2Cook India Pvt. Ltd. Contacts People Marketing Workflows Campaigns Sales Pip…" at bounding box center [681, 293] width 1362 height 587
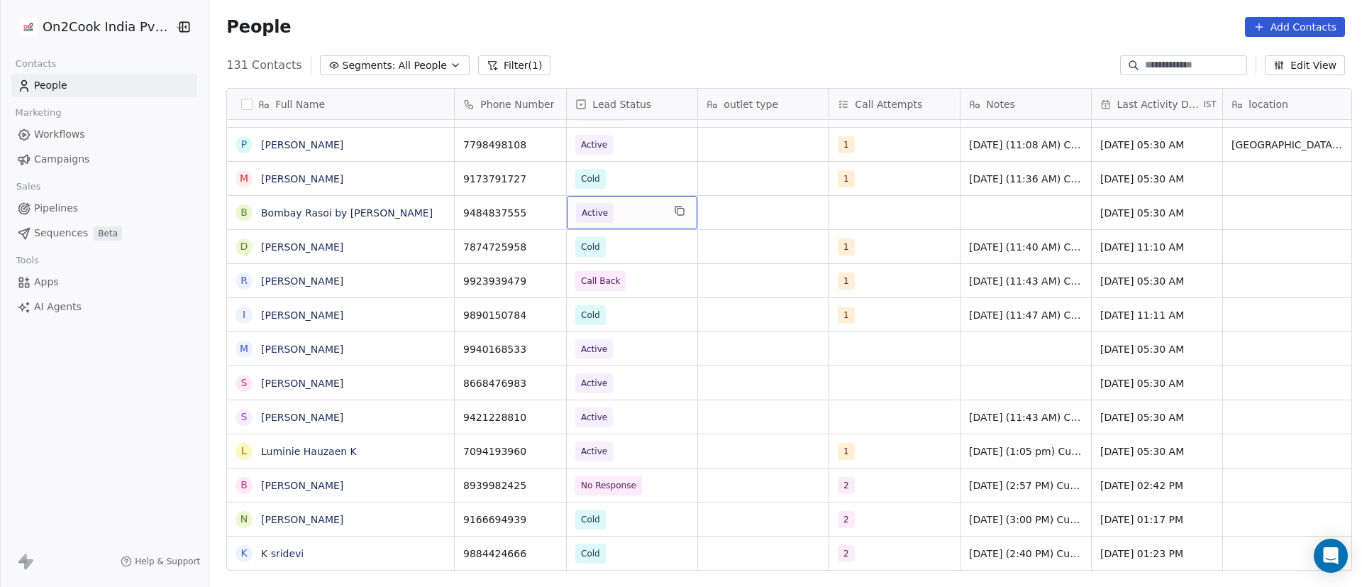
click at [628, 214] on span "Active" at bounding box center [619, 213] width 87 height 20
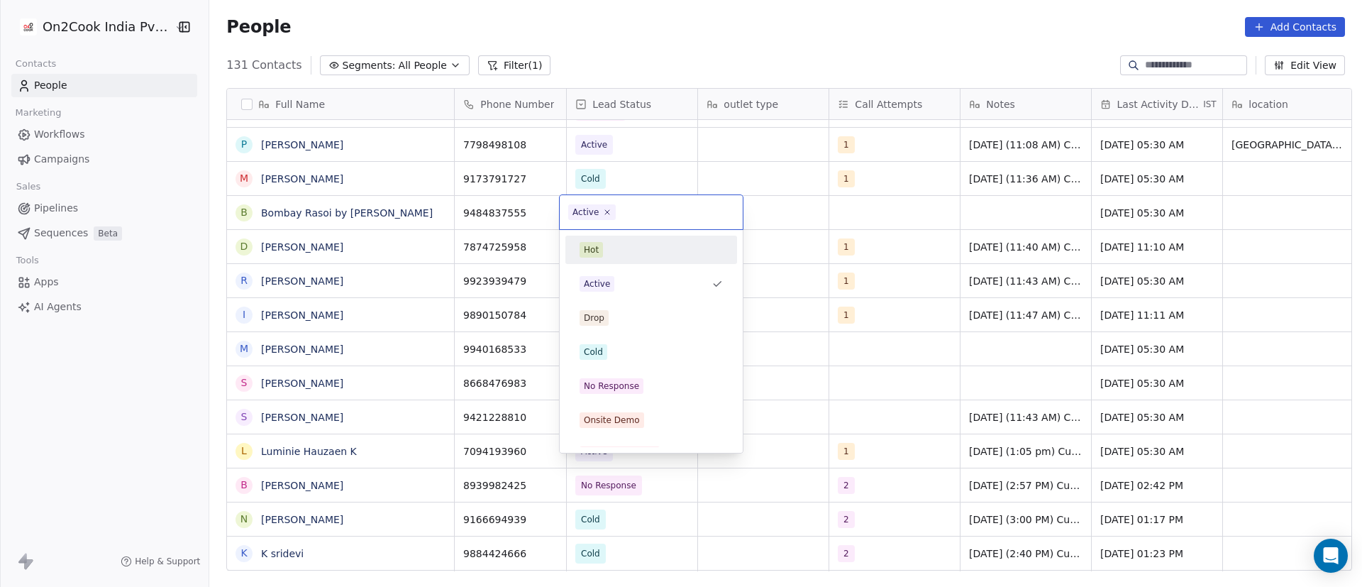
click at [609, 216] on icon at bounding box center [607, 212] width 9 height 9
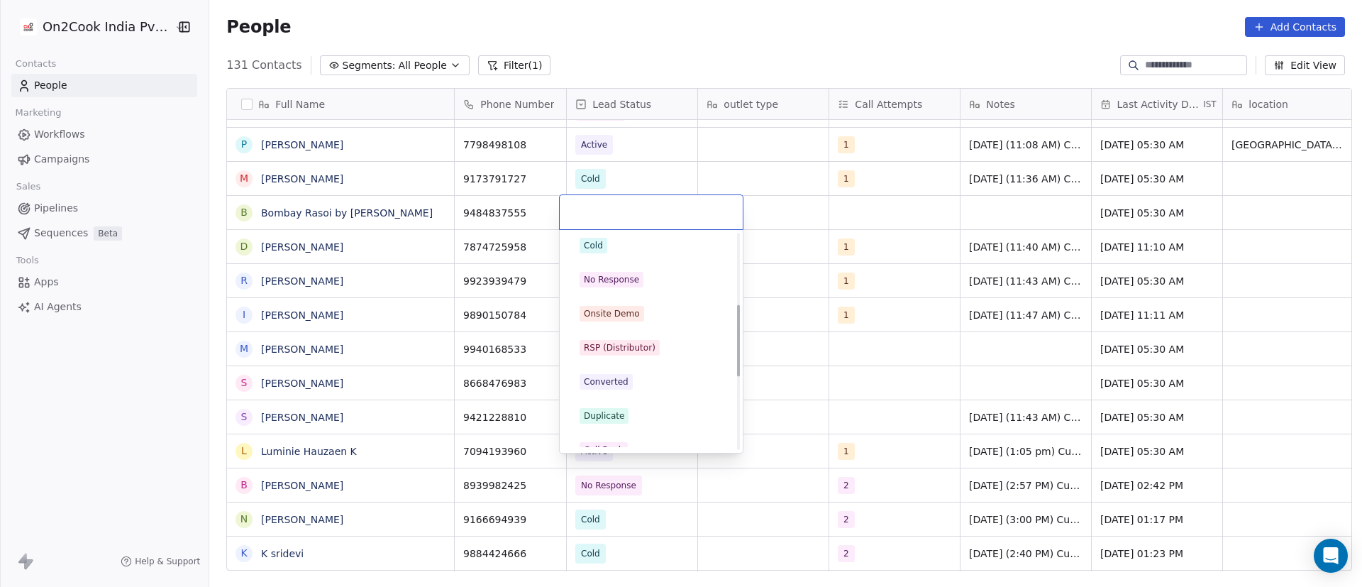
scroll to position [213, 0]
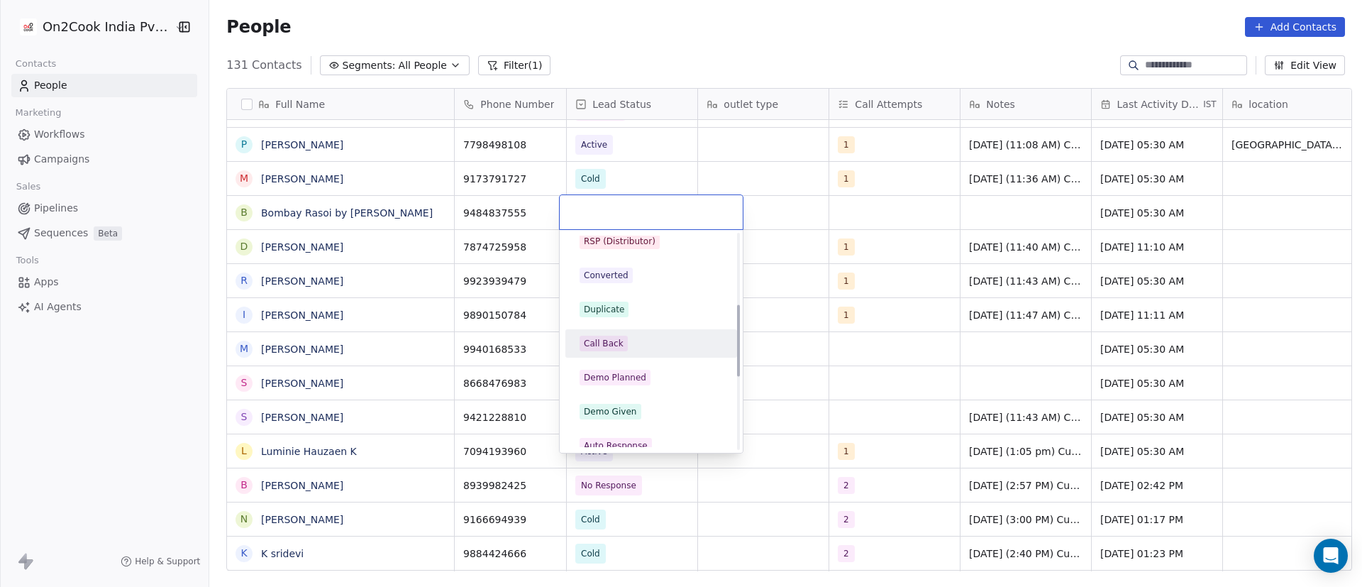
click at [630, 337] on div "Call Back" at bounding box center [651, 344] width 143 height 16
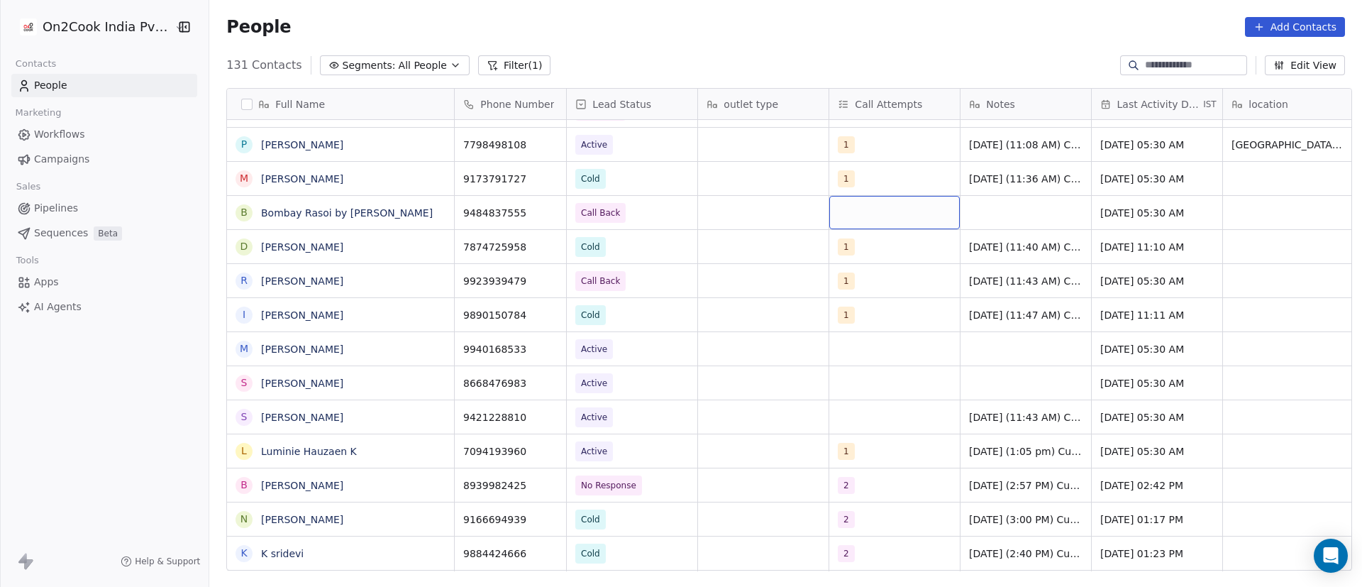
click at [837, 213] on div "grid" at bounding box center [894, 212] width 131 height 33
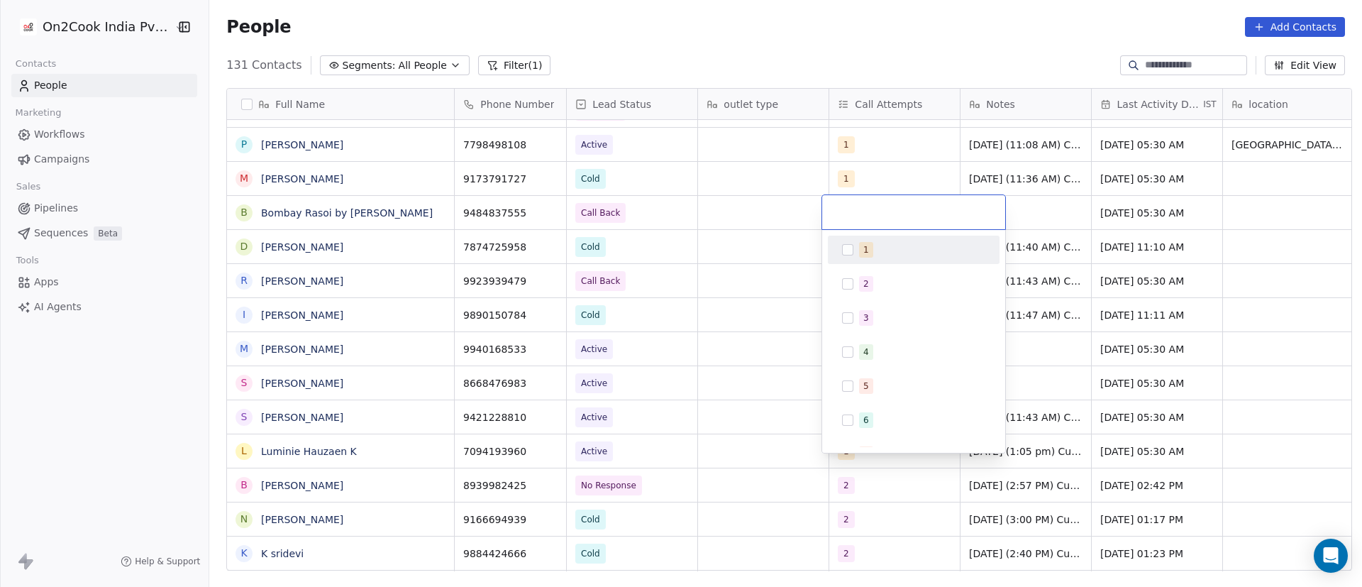
click at [844, 243] on div "1" at bounding box center [913, 249] width 160 height 23
click at [1016, 214] on html "On2Cook India Pvt. Ltd. Contacts People Marketing Workflows Campaigns Sales Pip…" at bounding box center [681, 293] width 1362 height 587
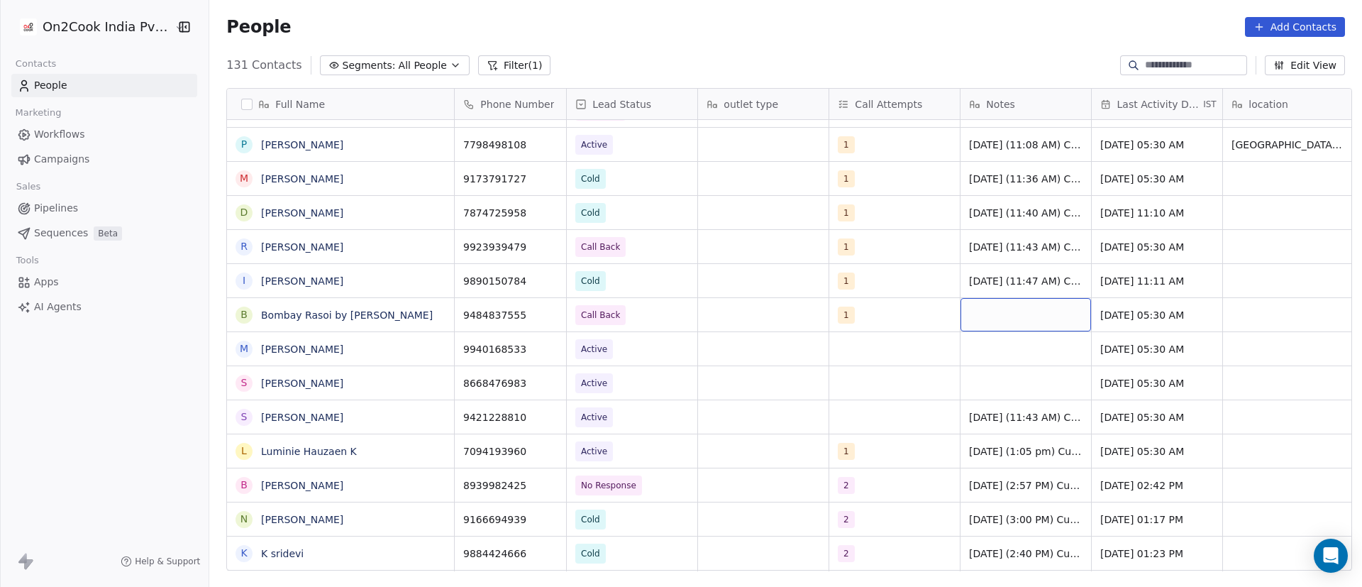
click at [994, 318] on div "grid" at bounding box center [1025, 314] width 131 height 33
type textarea "**********"
click at [1126, 276] on html "On2Cook India Pvt. Ltd. Contacts People Marketing Workflows Campaigns Sales Pip…" at bounding box center [681, 293] width 1362 height 587
click at [1129, 311] on html "On2Cook India Pvt. Ltd. Contacts People Marketing Workflows Campaigns Sales Pip…" at bounding box center [681, 293] width 1362 height 587
click at [1146, 315] on span "Oct 14, 2024 05:30 AM" at bounding box center [1144, 315] width 87 height 14
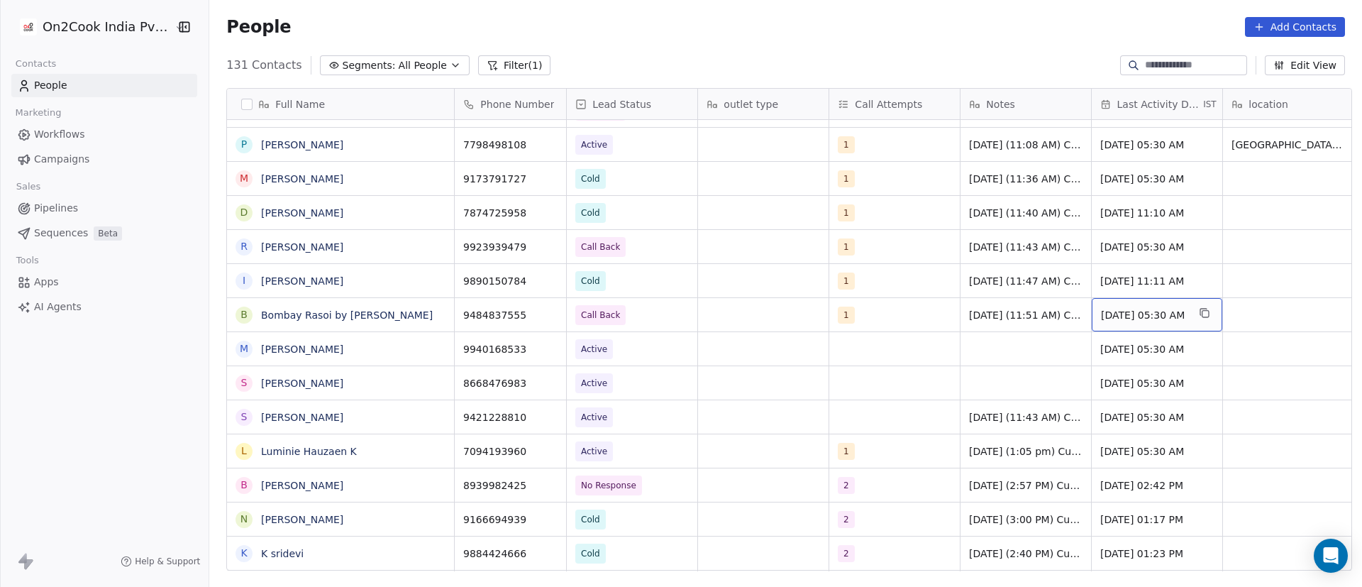
click at [1146, 315] on span "Oct 14, 2024 05:30 AM" at bounding box center [1144, 315] width 87 height 14
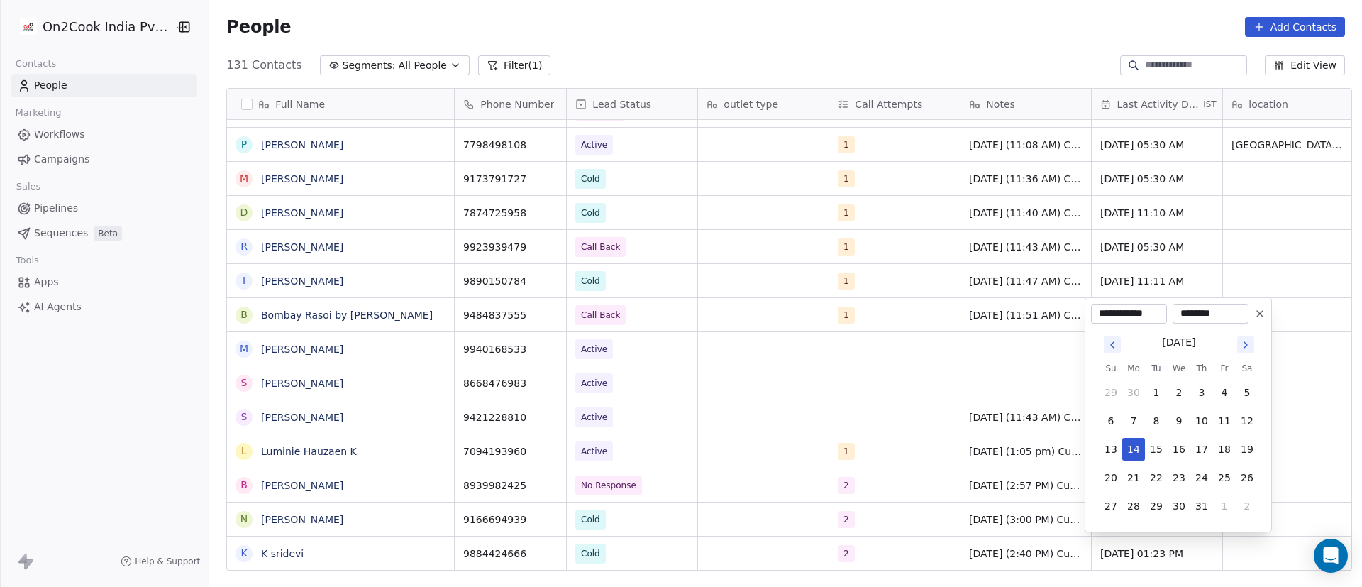
click at [1246, 348] on icon "Go to next month" at bounding box center [1245, 344] width 11 height 11
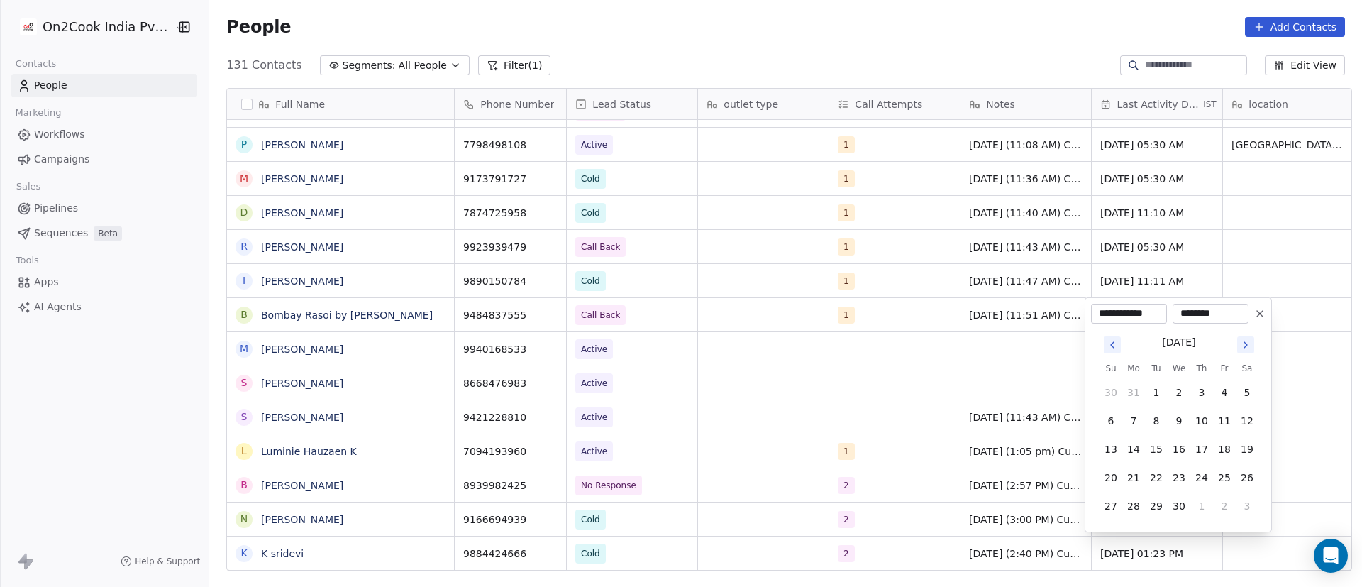
click at [1246, 348] on icon "Go to next month" at bounding box center [1245, 344] width 11 height 11
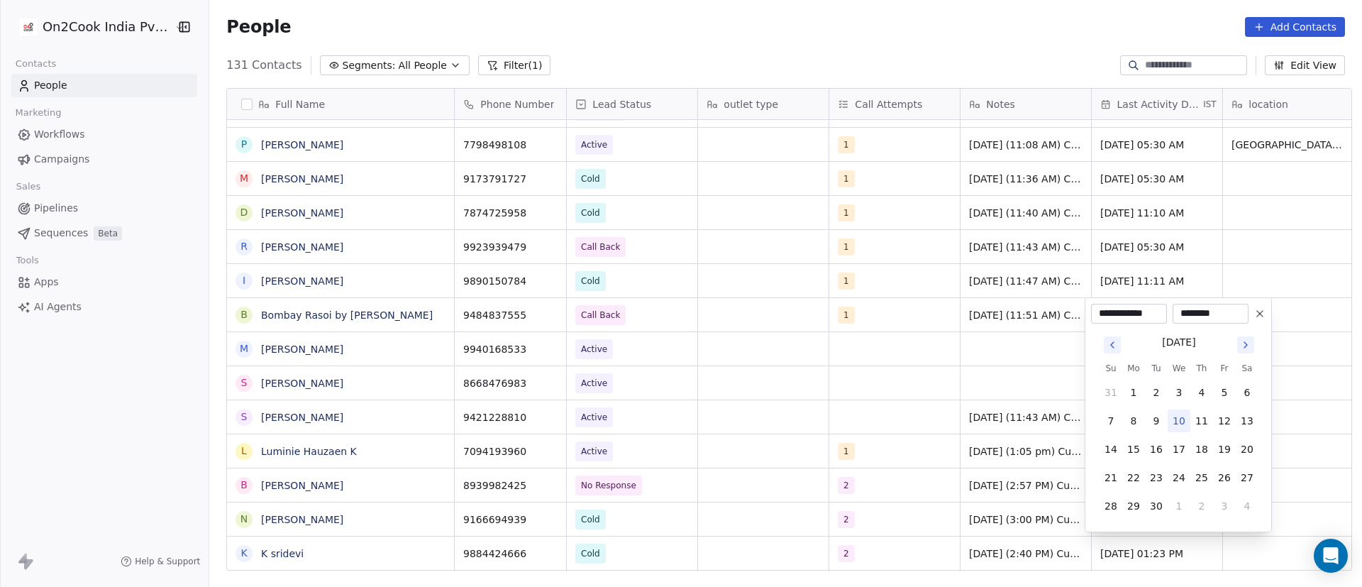
click at [1178, 420] on button "10" at bounding box center [1179, 420] width 23 height 23
type input "**********"
click at [876, 299] on html "On2Cook India Pvt. Ltd. Contacts People Marketing Workflows Campaigns Sales Pip…" at bounding box center [681, 293] width 1362 height 587
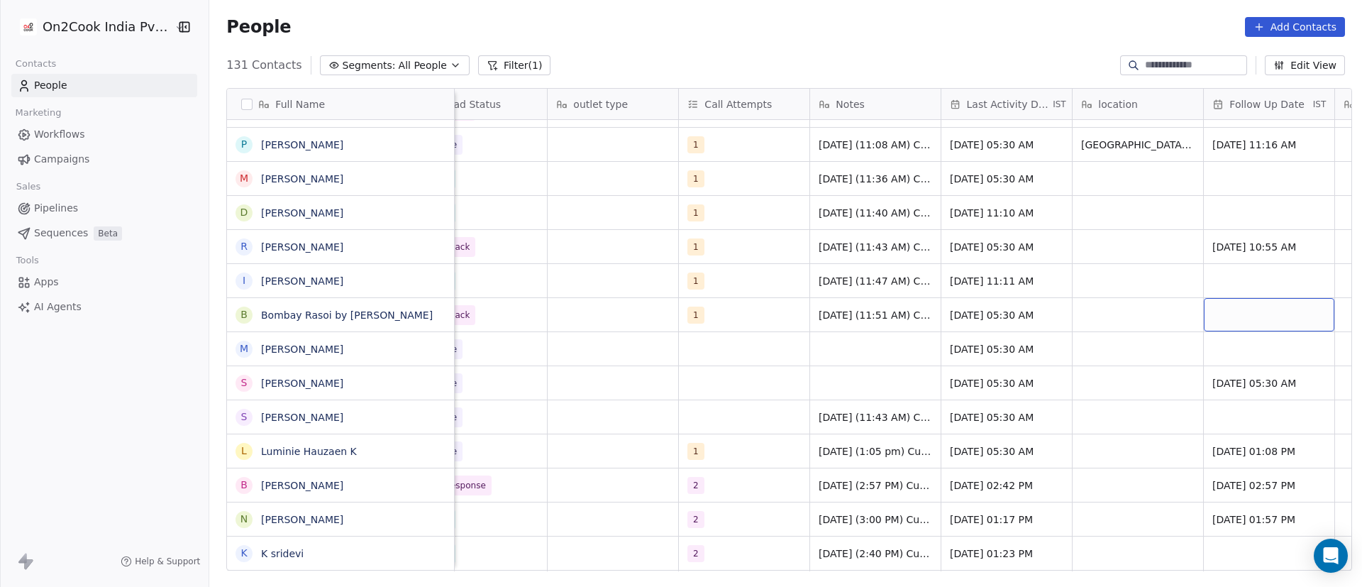
scroll to position [0, 282]
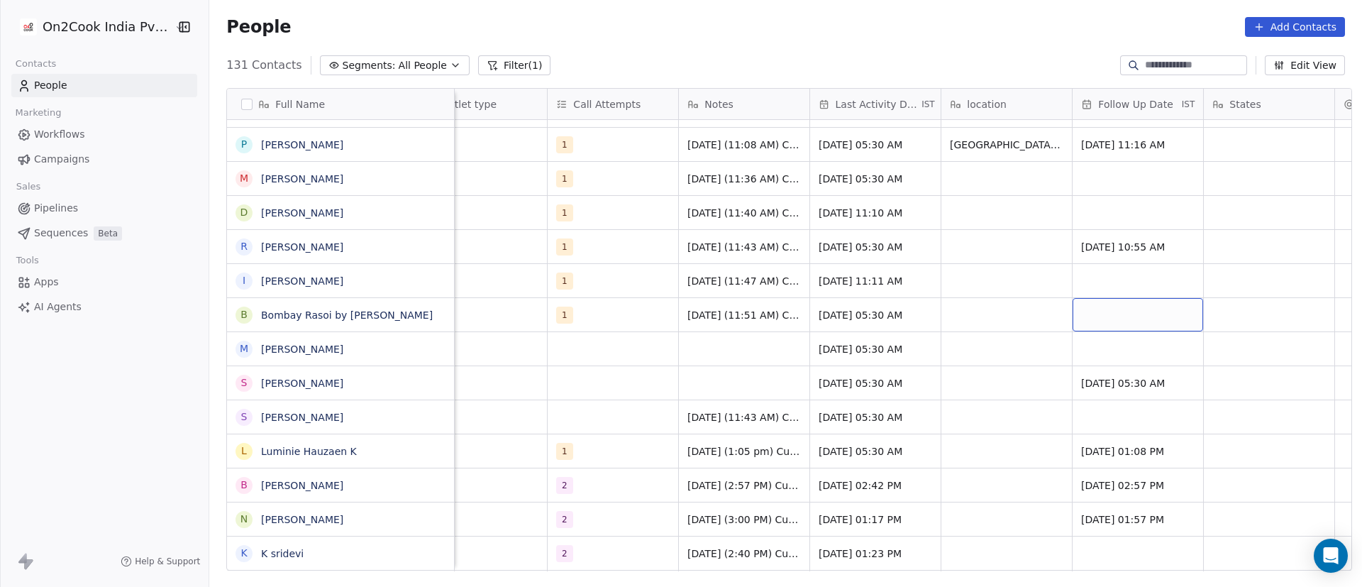
click at [1120, 307] on div "grid" at bounding box center [1137, 314] width 131 height 33
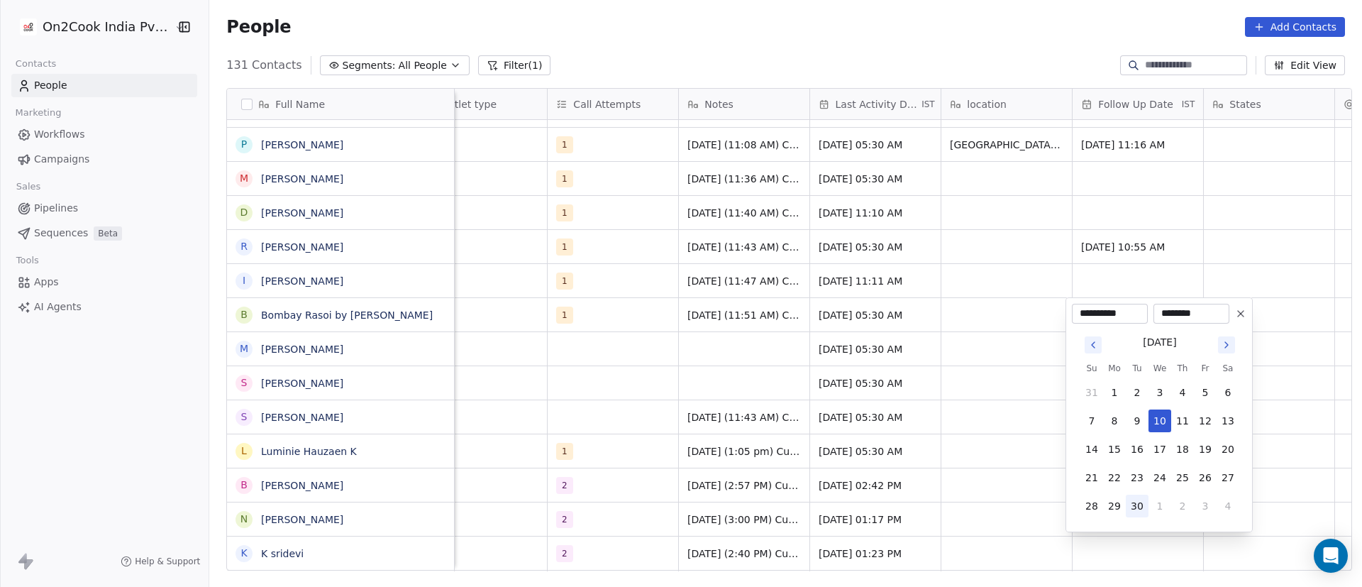
click at [1132, 505] on button "30" at bounding box center [1137, 505] width 23 height 23
type input "**********"
click at [955, 256] on html "On2Cook India Pvt. Ltd. Contacts People Marketing Workflows Campaigns Sales Pip…" at bounding box center [681, 293] width 1362 height 587
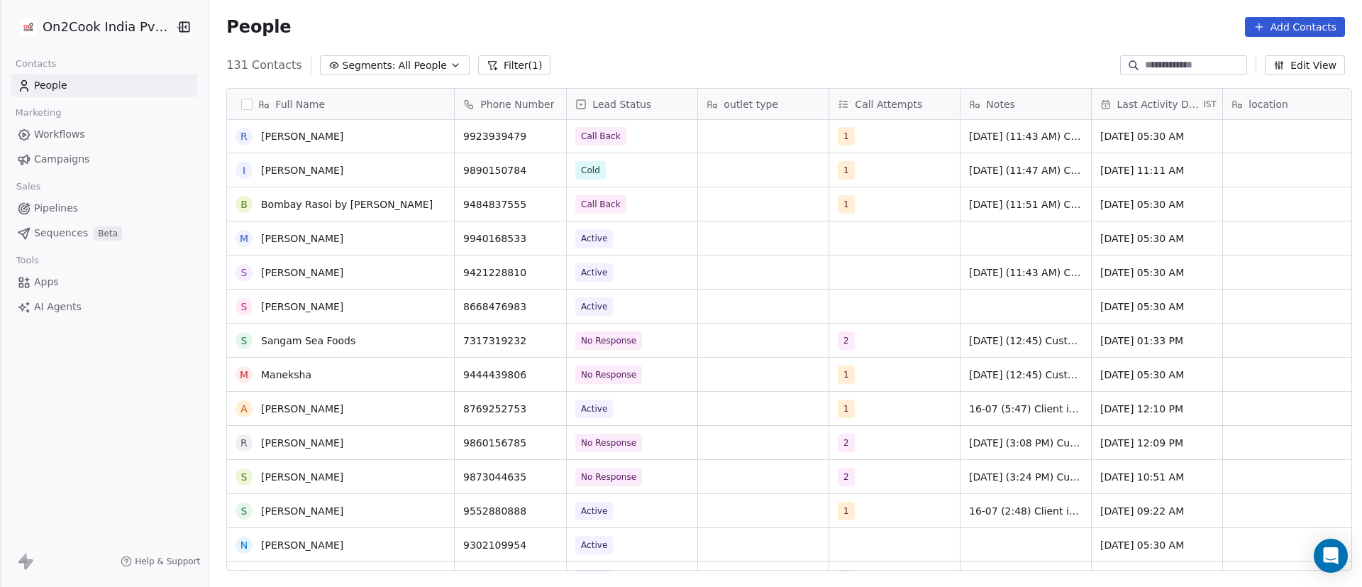
scroll to position [3134, 0]
click at [346, 255] on div "S Shweta Biyani" at bounding box center [341, 272] width 228 height 34
click at [419, 240] on div "M Mohd Jalal" at bounding box center [340, 237] width 227 height 33
click at [439, 233] on div "M Mohd Jalal" at bounding box center [340, 237] width 227 height 33
click at [431, 238] on icon "grid" at bounding box center [436, 236] width 11 height 11
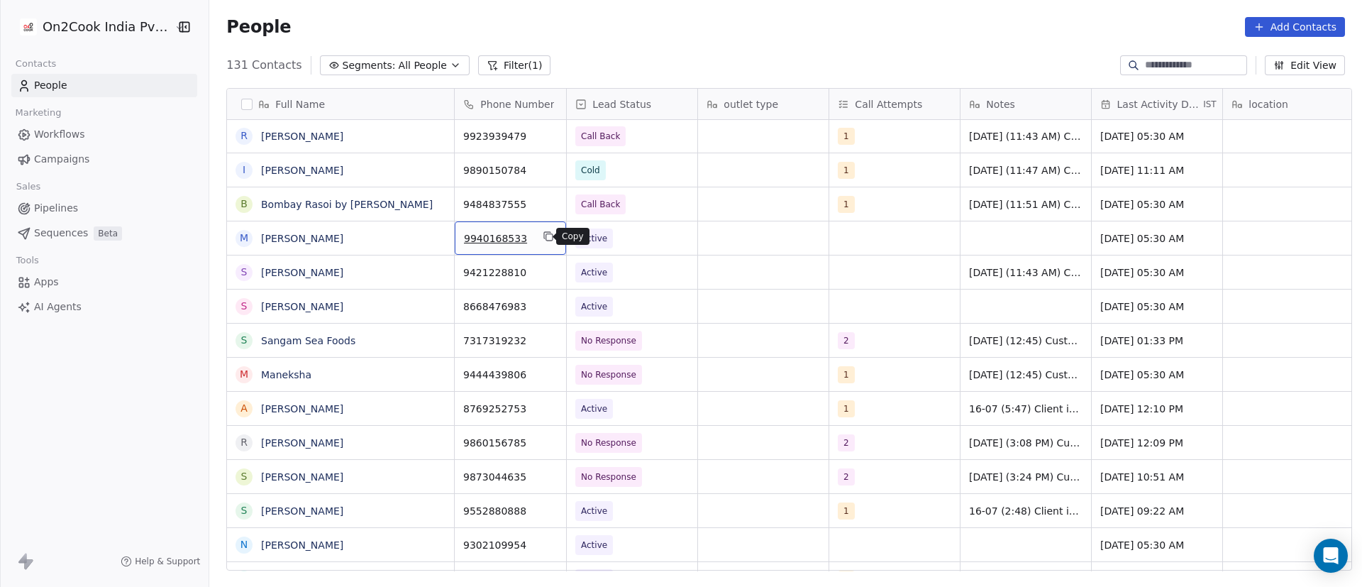
click at [547, 240] on button "grid" at bounding box center [548, 236] width 17 height 17
click at [641, 237] on span "Active" at bounding box center [619, 238] width 87 height 20
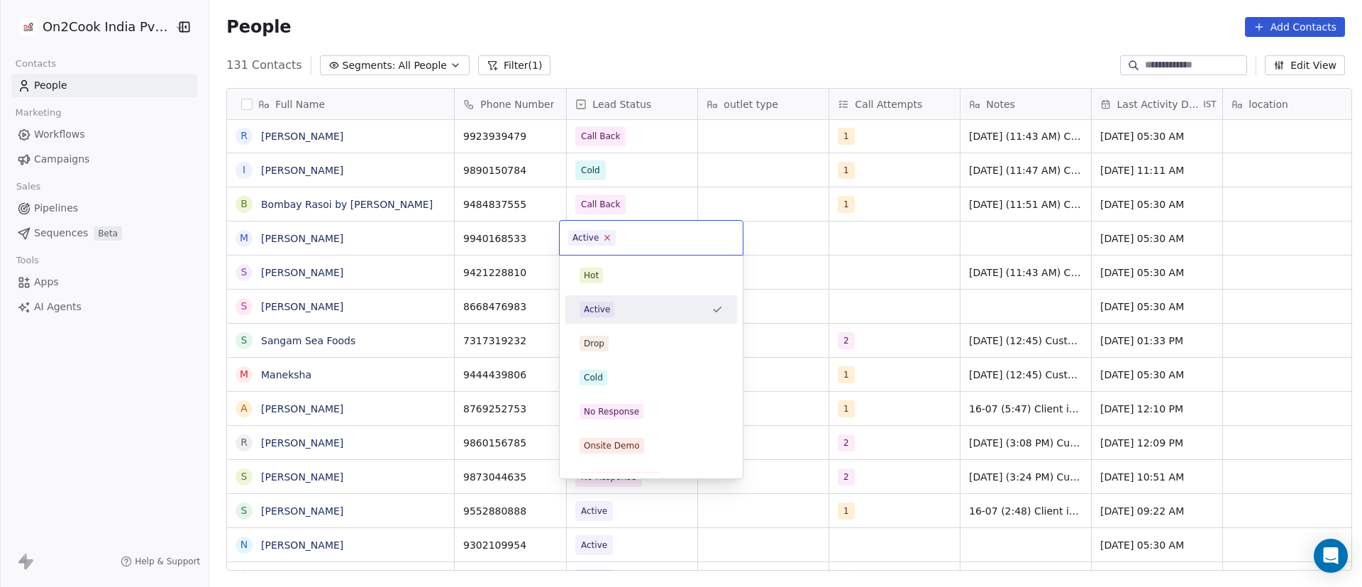
click at [603, 235] on icon at bounding box center [607, 237] width 9 height 9
click at [650, 413] on div "No Response" at bounding box center [651, 412] width 143 height 16
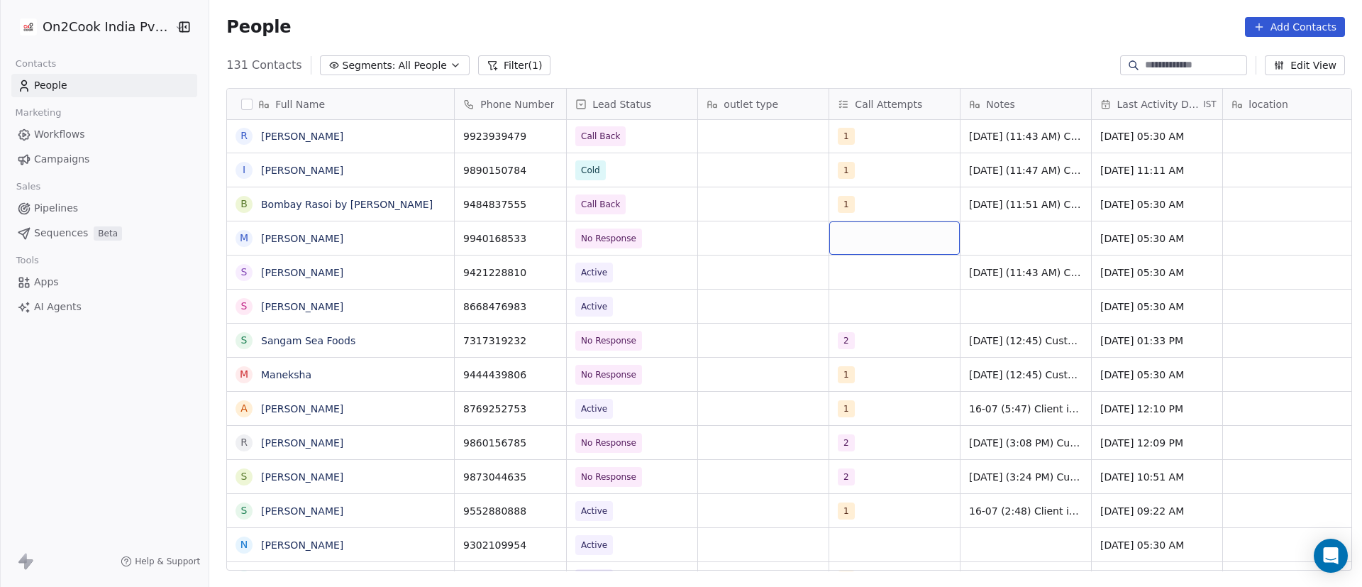
click at [858, 239] on div "grid" at bounding box center [894, 237] width 131 height 33
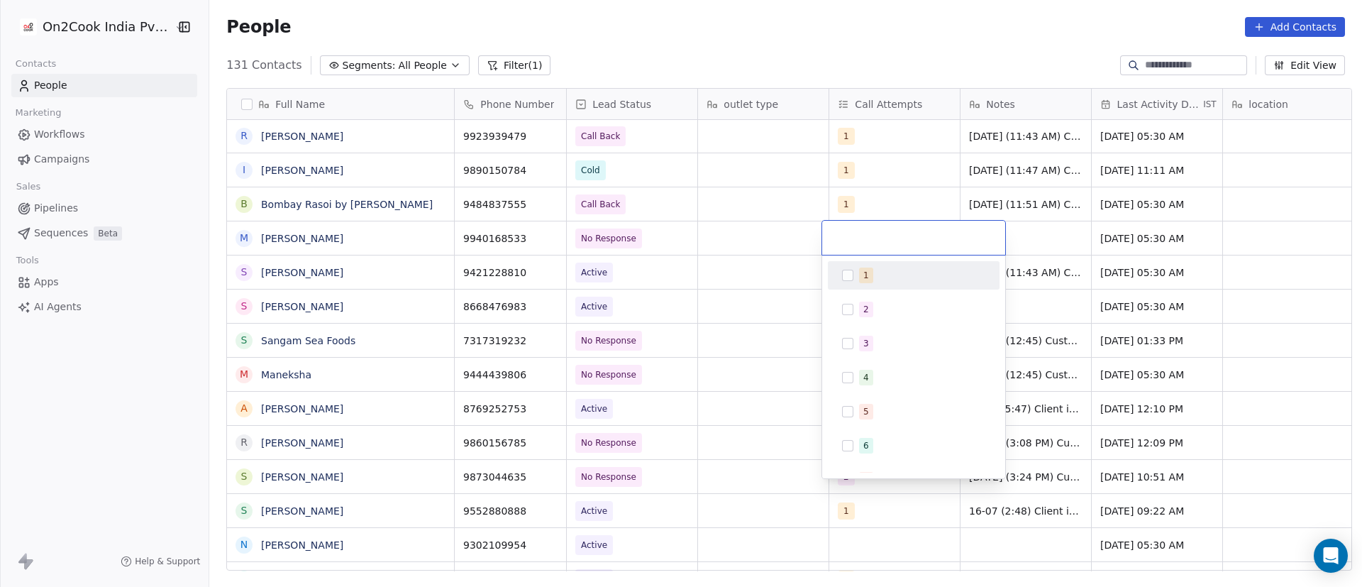
click at [843, 277] on button "Suggestions" at bounding box center [847, 275] width 11 height 11
click at [1016, 235] on html "On2Cook India Pvt. Ltd. Contacts People Marketing Workflows Campaigns Sales Pip…" at bounding box center [681, 293] width 1362 height 587
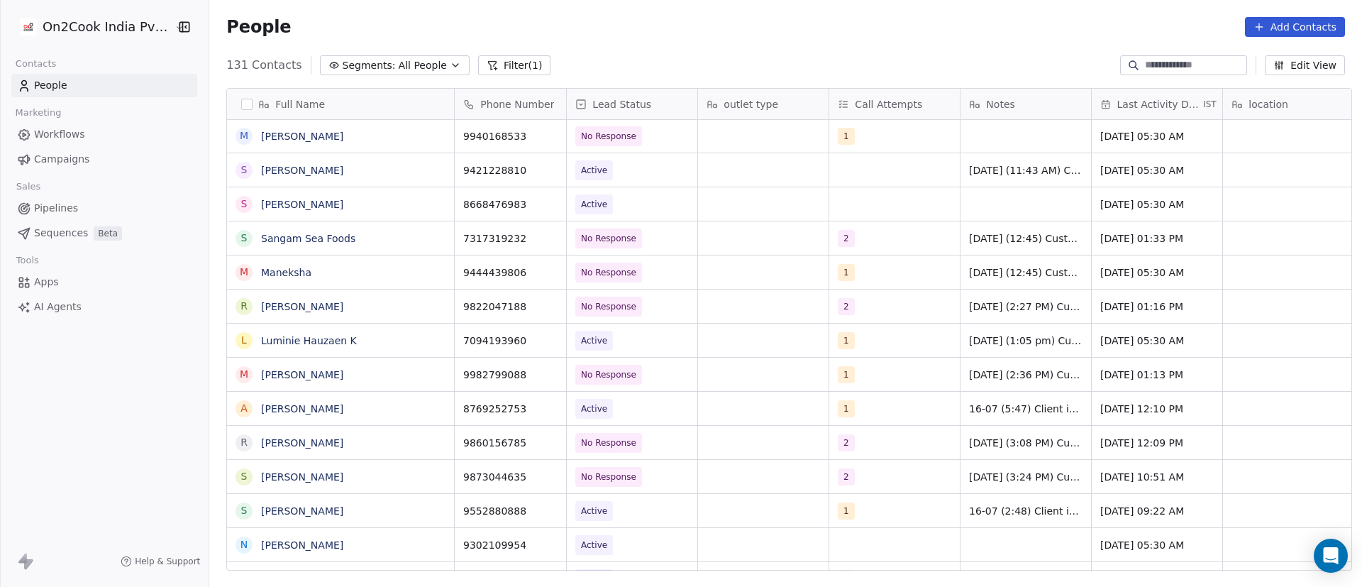
scroll to position [3132, 0]
click at [968, 143] on div "grid" at bounding box center [1025, 137] width 131 height 33
type textarea "**********"
click at [1142, 143] on html "On2Cook India Pvt. Ltd. Contacts People Marketing Workflows Campaigns Sales Pip…" at bounding box center [681, 293] width 1362 height 587
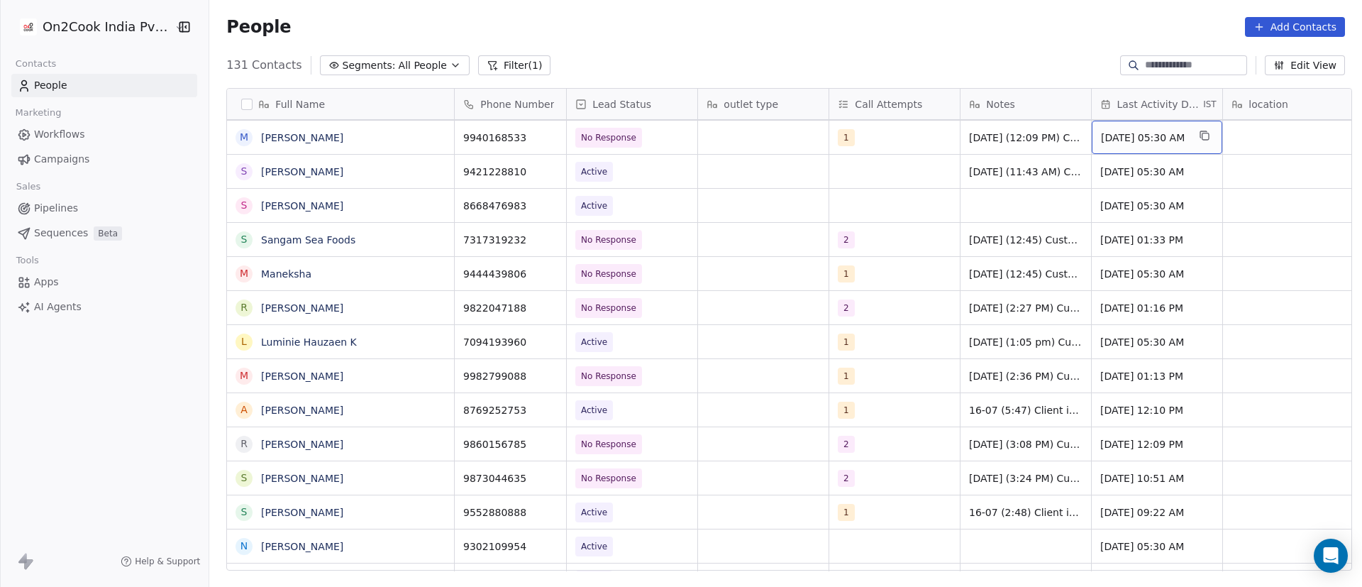
click at [1142, 143] on span "Aug 08, 2024 05:30 AM" at bounding box center [1144, 138] width 87 height 14
click at [1124, 140] on span "Aug 08, 2024 05:30 AM" at bounding box center [1144, 138] width 87 height 14
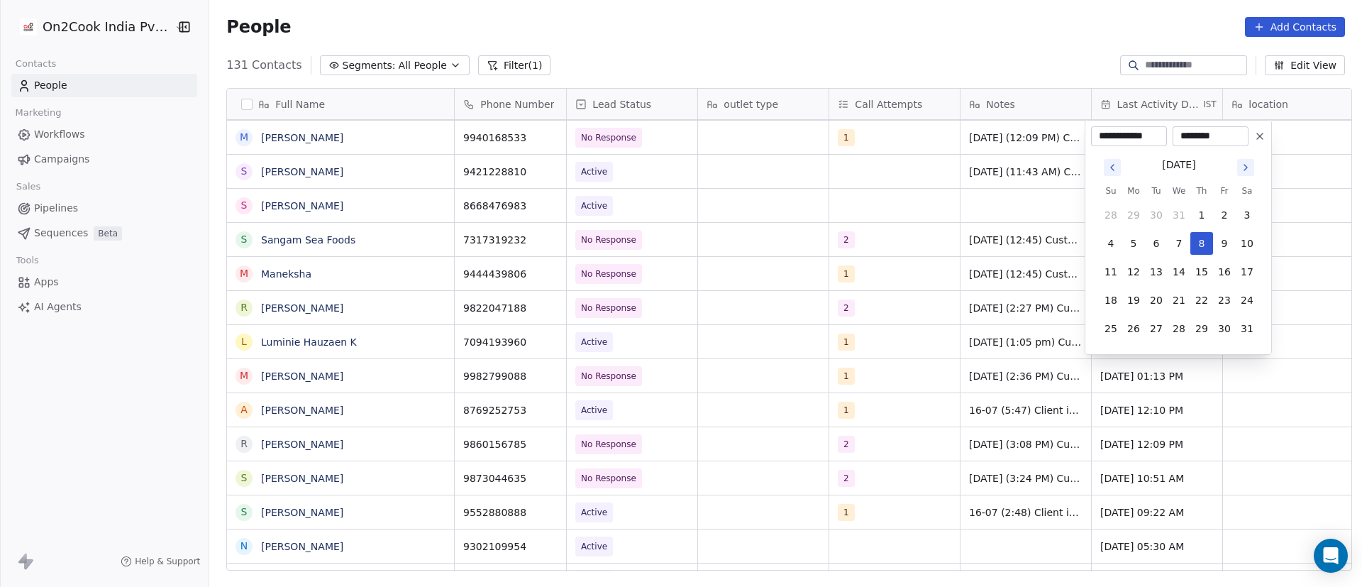
click at [1246, 165] on icon "Go to next month" at bounding box center [1245, 167] width 11 height 11
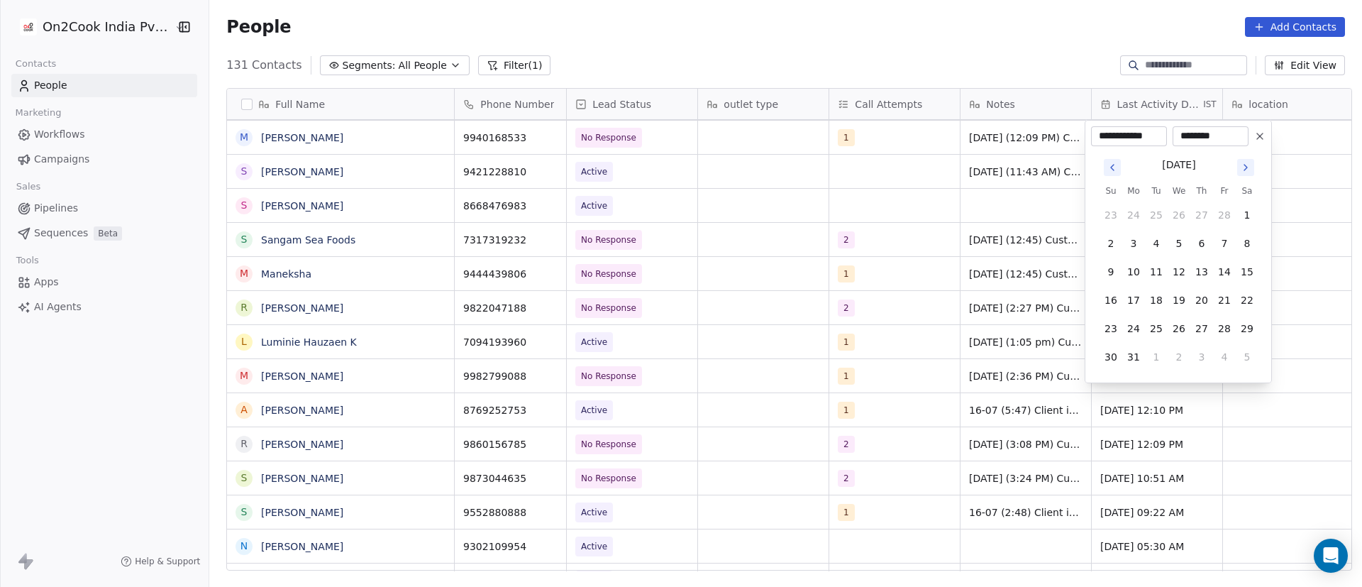
click at [1246, 165] on icon "Go to next month" at bounding box center [1245, 167] width 11 height 11
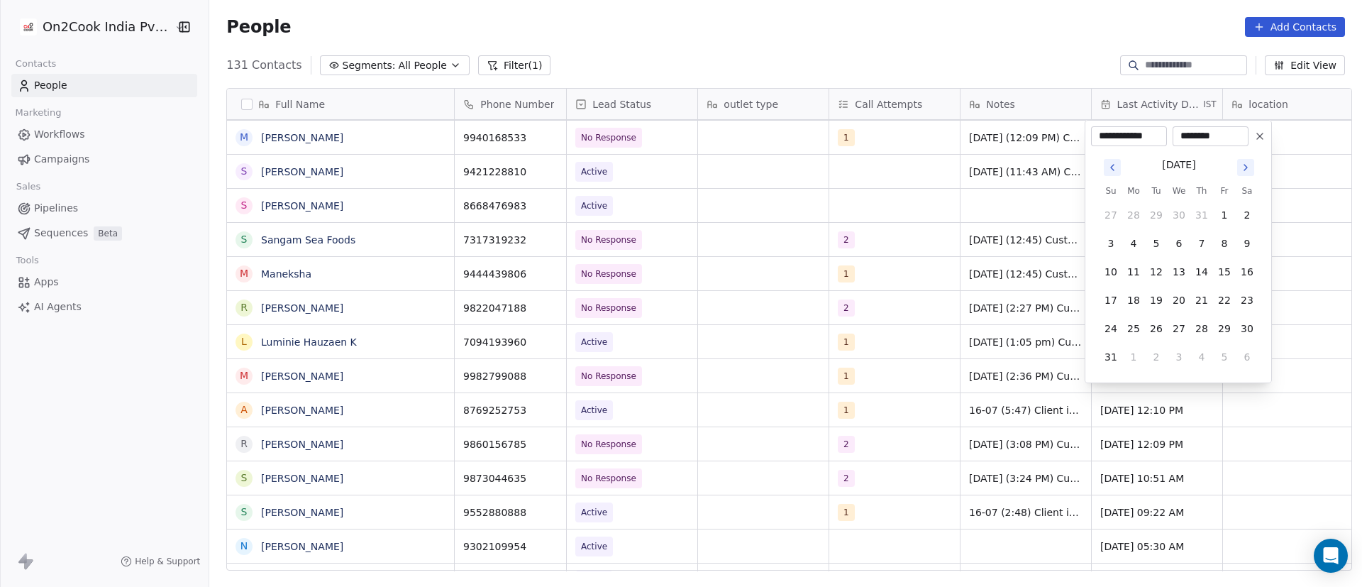
click at [1246, 165] on icon "Go to next month" at bounding box center [1245, 167] width 11 height 11
click at [1185, 244] on button "10" at bounding box center [1179, 243] width 23 height 23
type input "**********"
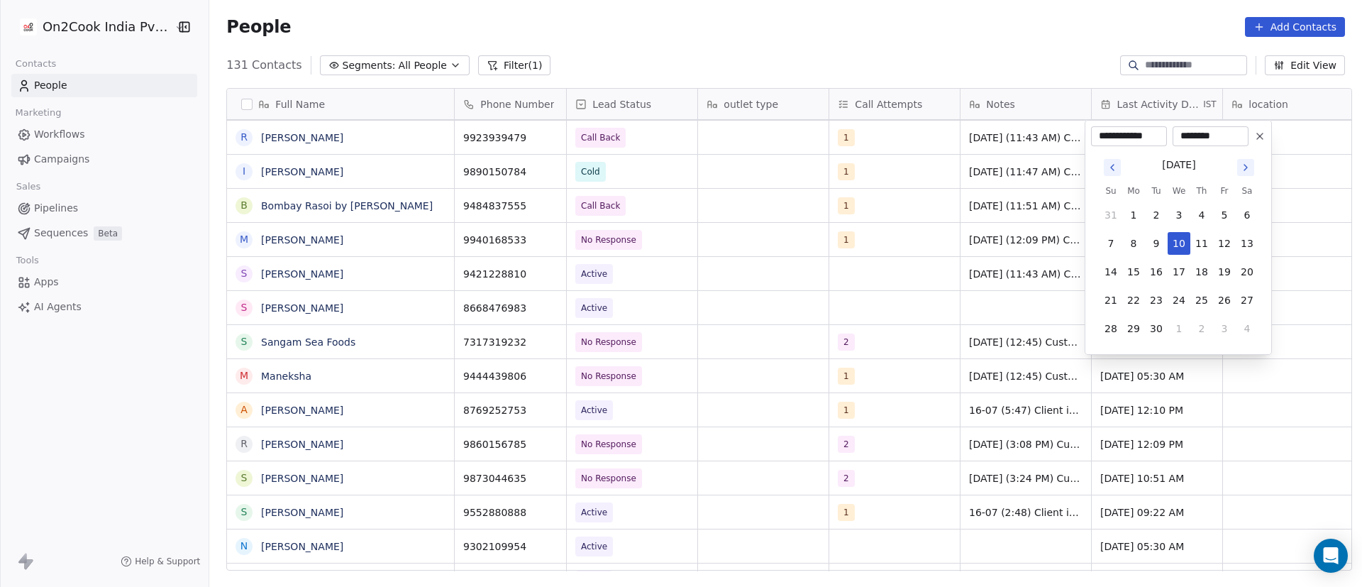
click at [1283, 179] on html "On2Cook India Pvt. Ltd. Contacts People Marketing Workflows Campaigns Sales Pip…" at bounding box center [681, 293] width 1362 height 587
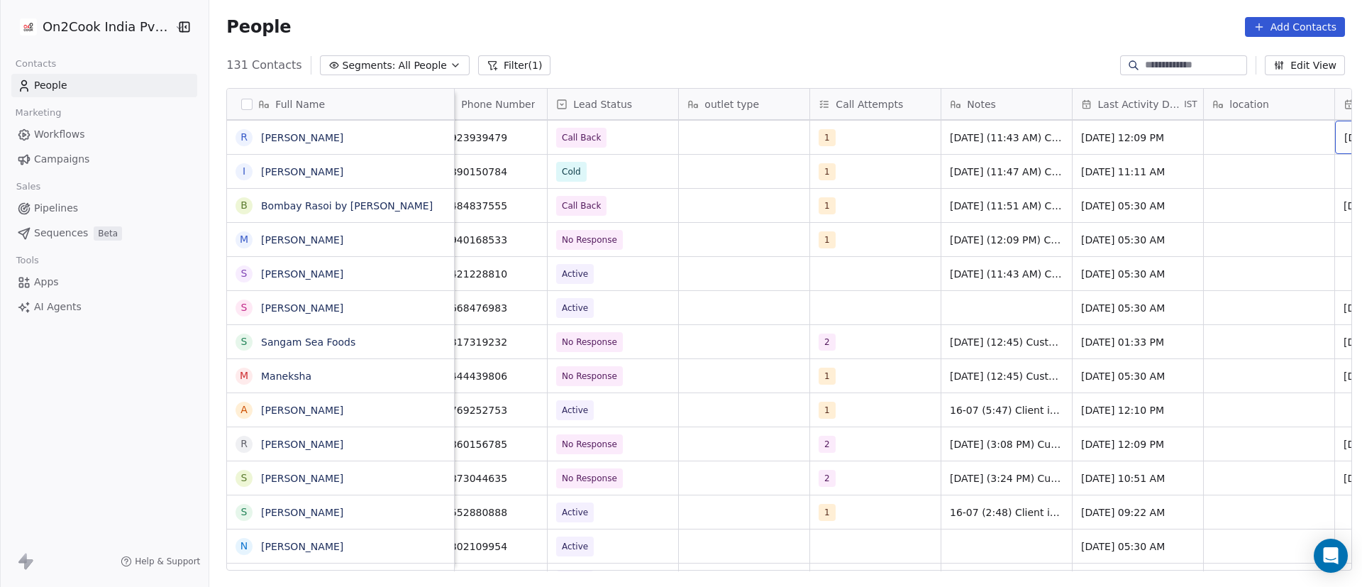
scroll to position [0, 150]
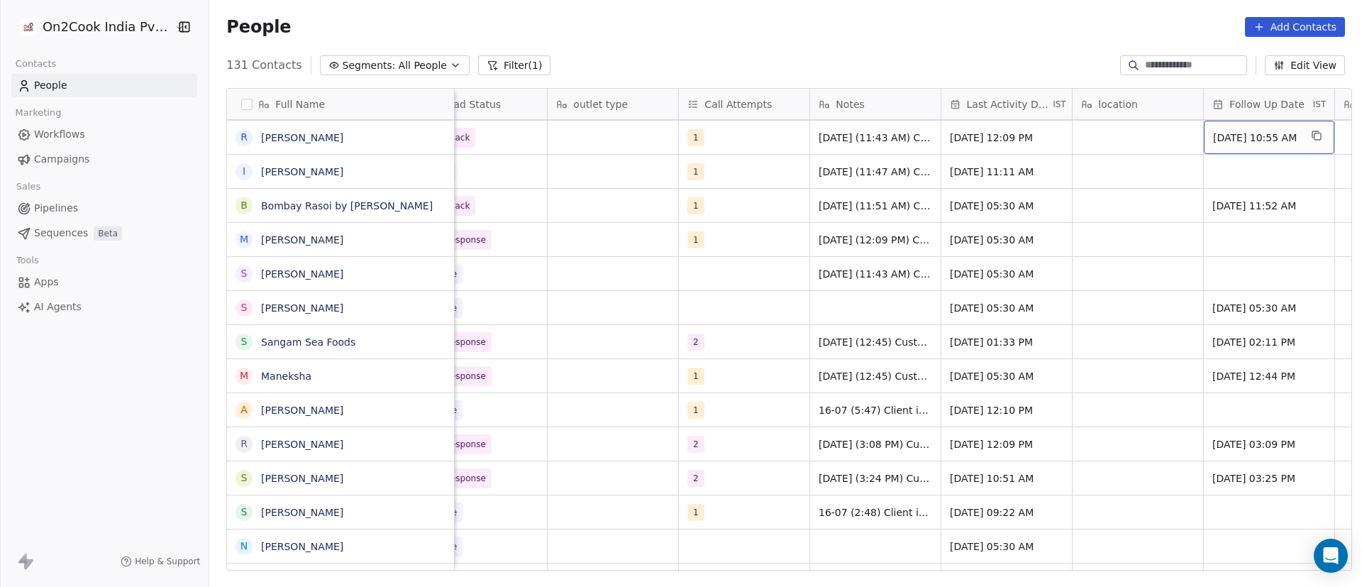
click at [1266, 139] on span "15/09/2025 10:55 AM" at bounding box center [1256, 138] width 87 height 14
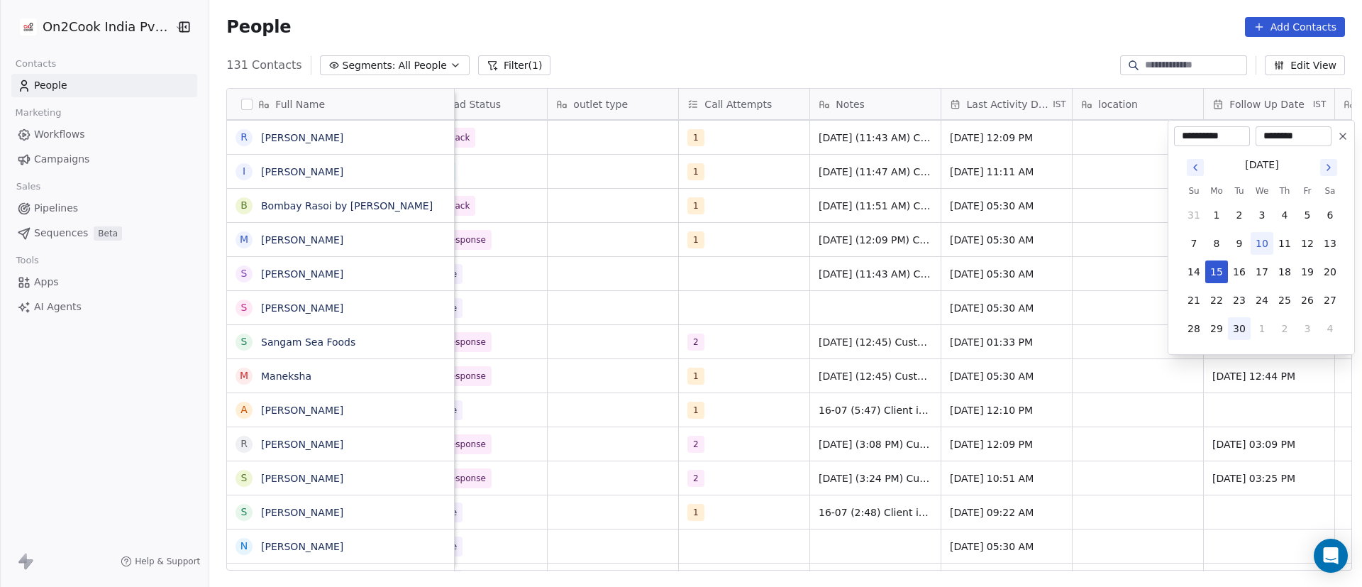
click at [1246, 331] on button "30" at bounding box center [1239, 328] width 23 height 23
type input "**********"
click at [1151, 236] on html "On2Cook India Pvt. Ltd. Contacts People Marketing Workflows Campaigns Sales Pip…" at bounding box center [681, 293] width 1362 height 587
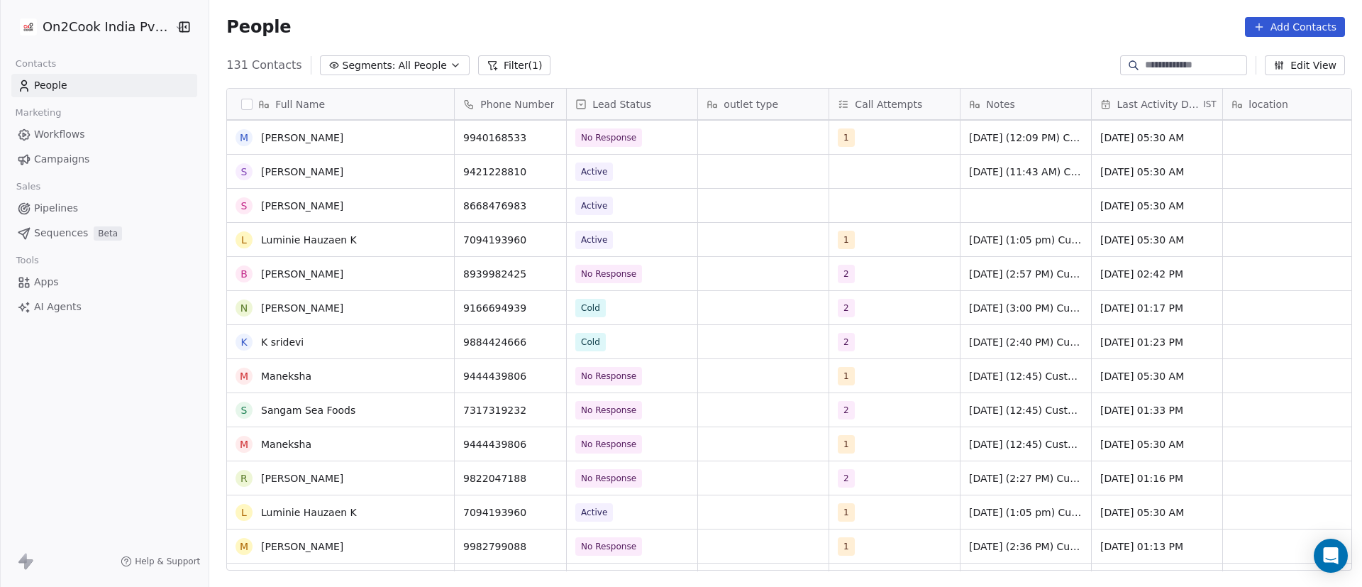
scroll to position [3026, 0]
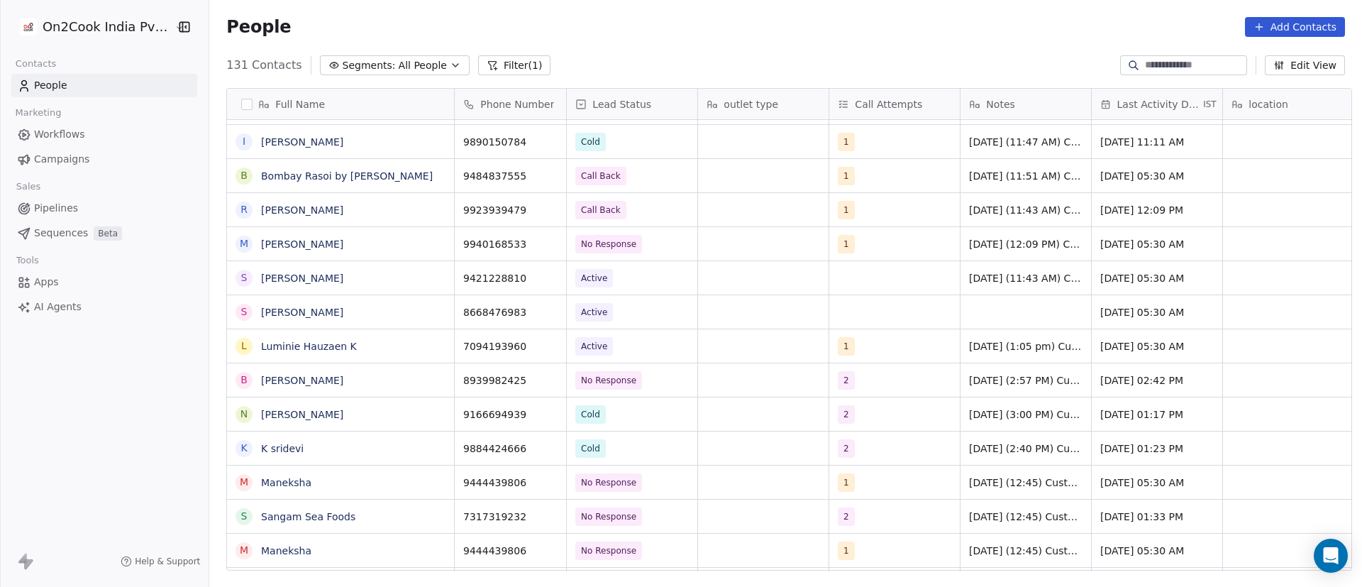
click at [1149, 249] on span "Aug 08, 2024 05:30 AM" at bounding box center [1142, 244] width 84 height 14
click at [1138, 248] on span "Aug 08, 2024 05:30 AM" at bounding box center [1142, 244] width 84 height 14
click at [1102, 239] on span "Aug 08, 2024 05:30 AM" at bounding box center [1142, 244] width 84 height 14
click at [1151, 247] on span "Aug 08, 2024 05:30 AM" at bounding box center [1144, 244] width 87 height 14
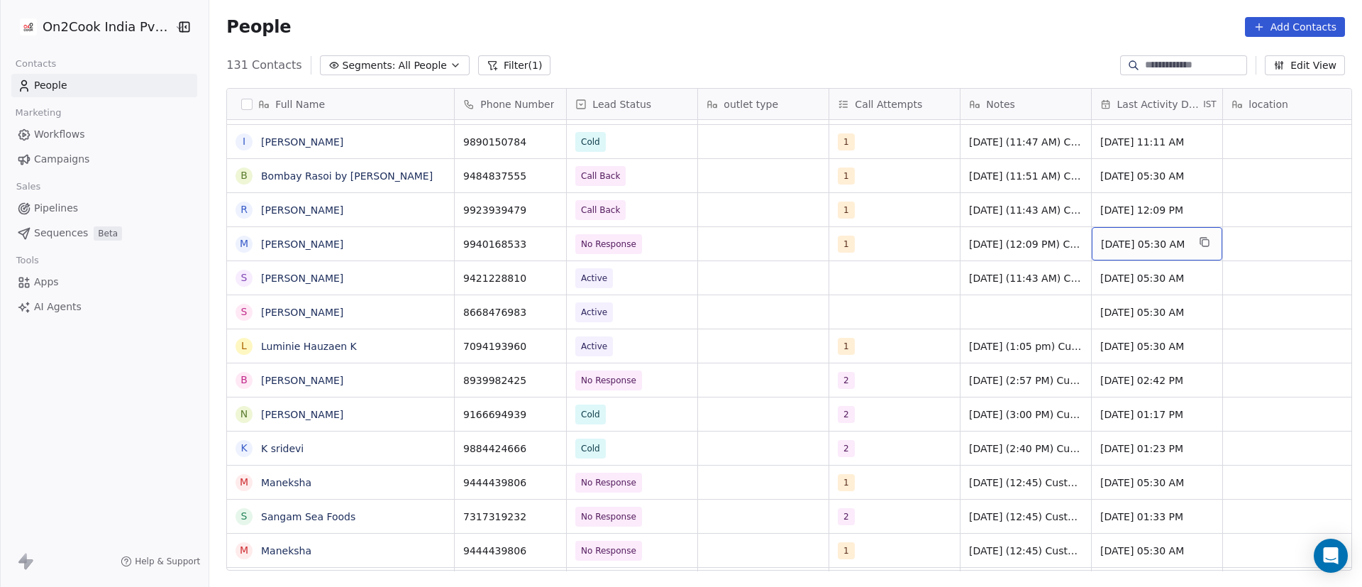
click at [1151, 247] on span "Aug 08, 2024 05:30 AM" at bounding box center [1144, 244] width 87 height 14
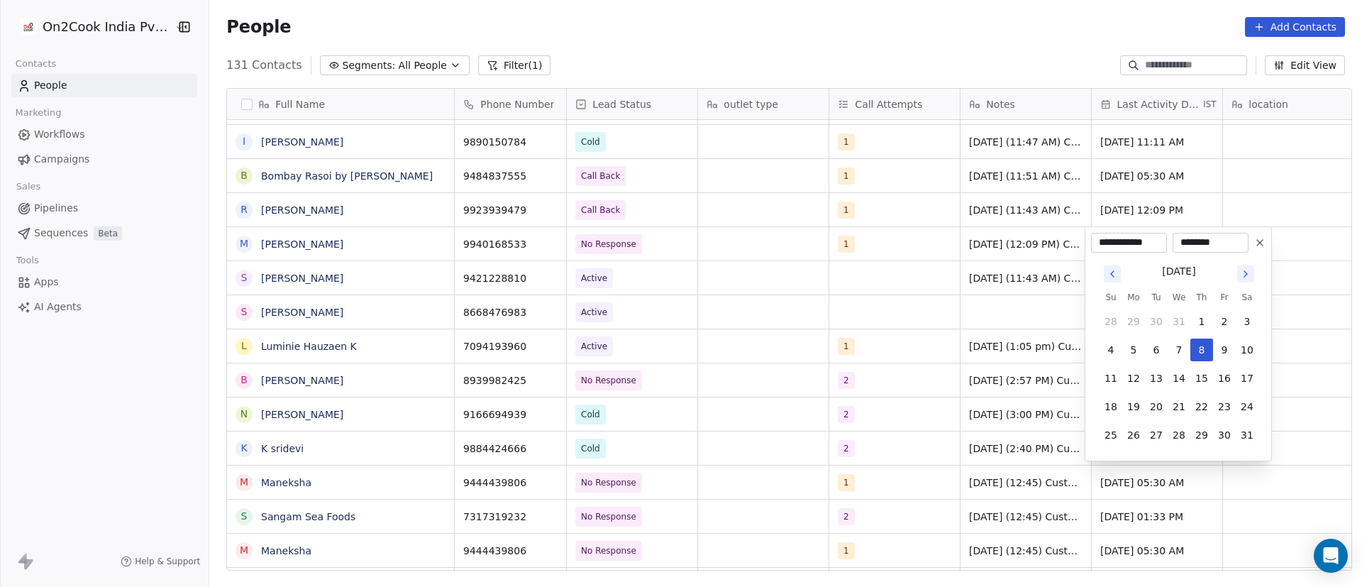
click at [1245, 275] on icon "Go to next month" at bounding box center [1245, 273] width 11 height 11
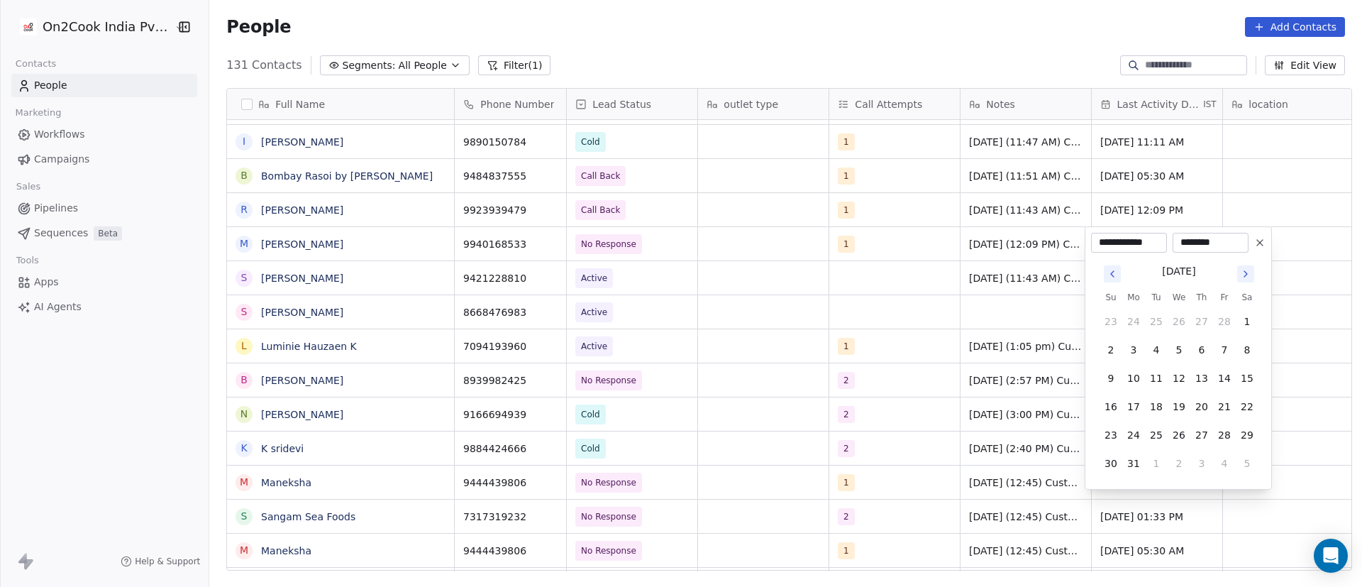
click at [1244, 275] on icon "Go to next month" at bounding box center [1245, 273] width 11 height 11
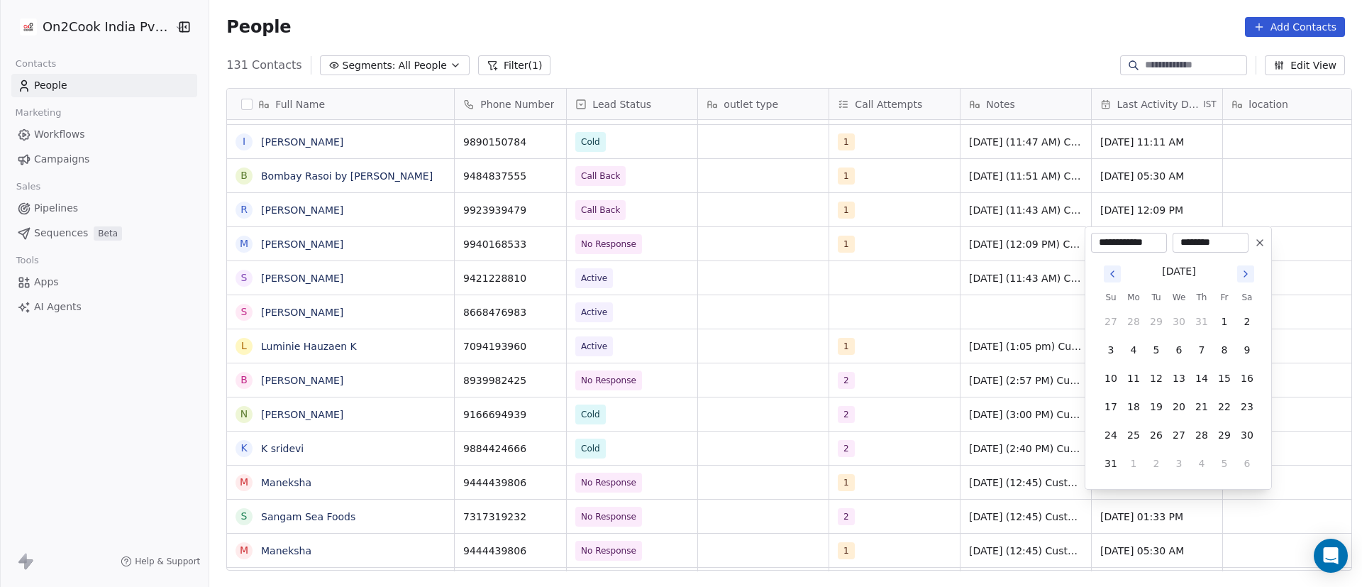
click at [1244, 275] on icon "Go to next month" at bounding box center [1245, 273] width 11 height 11
click at [1183, 351] on button "10" at bounding box center [1179, 349] width 23 height 23
type input "**********"
click at [1294, 239] on html "On2Cook India Pvt. Ltd. Contacts People Marketing Workflows Campaigns Sales Pip…" at bounding box center [681, 293] width 1362 height 587
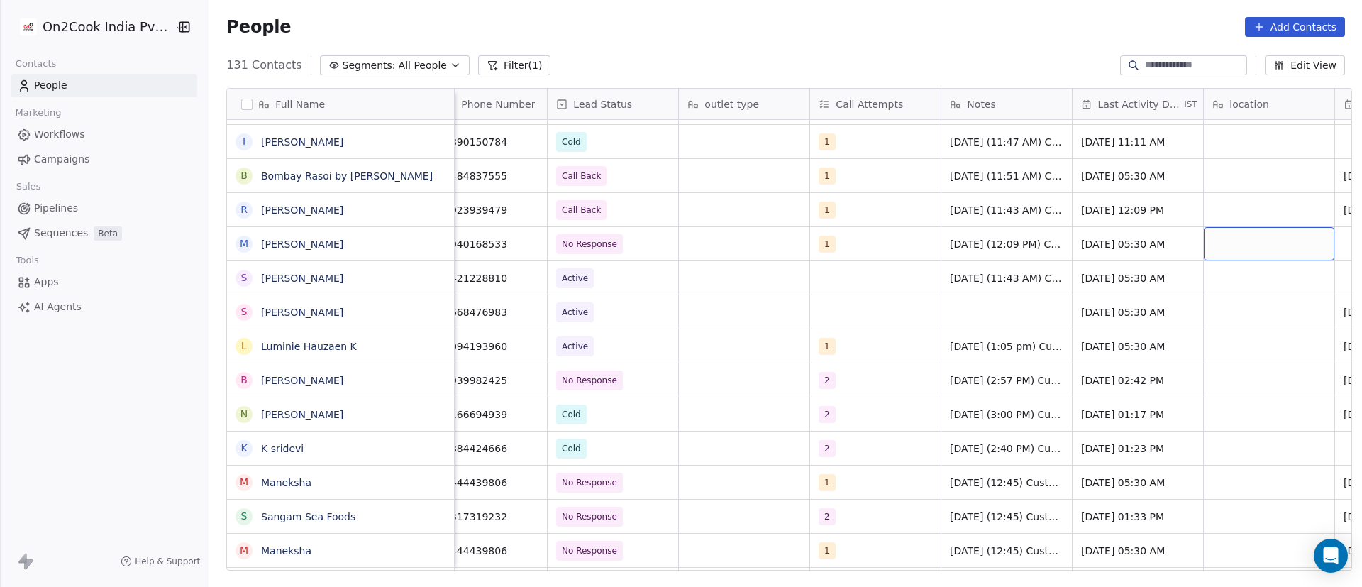
scroll to position [0, 150]
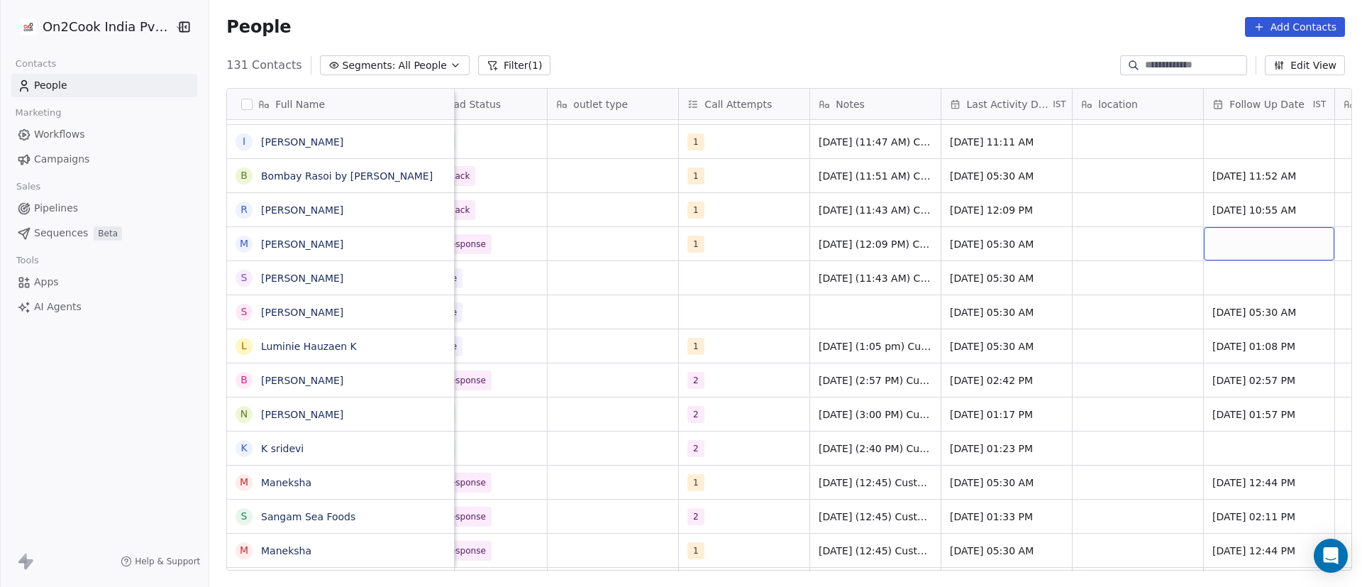
click at [1268, 240] on div "grid" at bounding box center [1269, 243] width 131 height 33
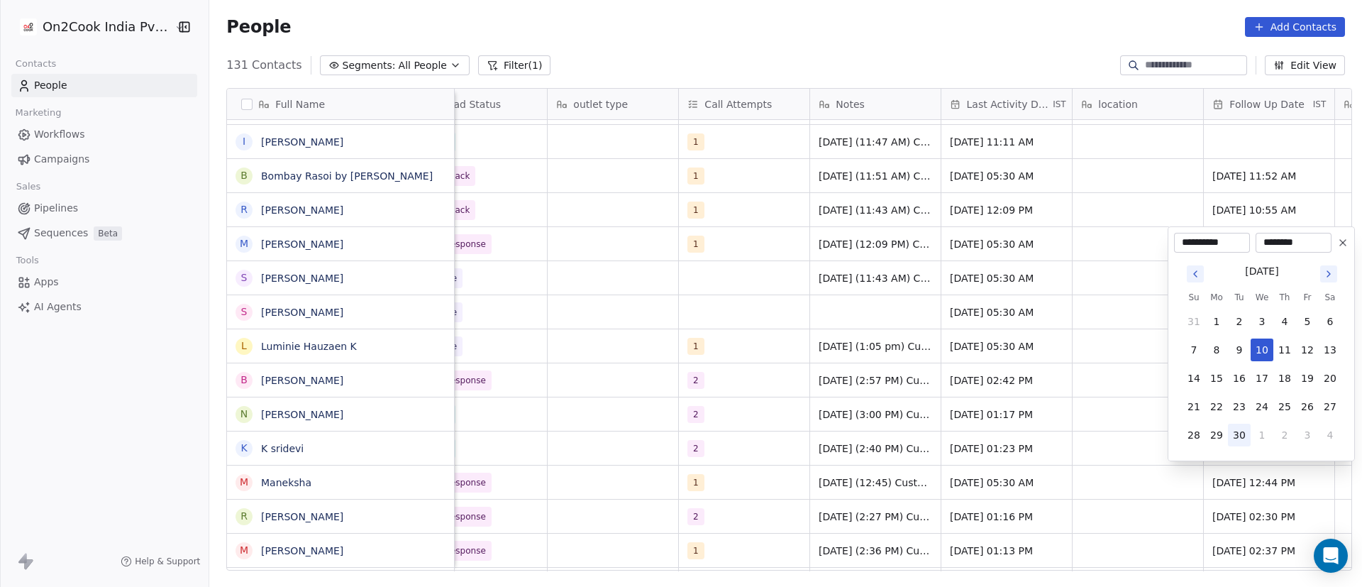
click at [1239, 436] on button "30" at bounding box center [1239, 434] width 23 height 23
type input "**********"
click at [1087, 231] on html "On2Cook India Pvt. Ltd. Contacts People Marketing Workflows Campaigns Sales Pip…" at bounding box center [681, 293] width 1362 height 587
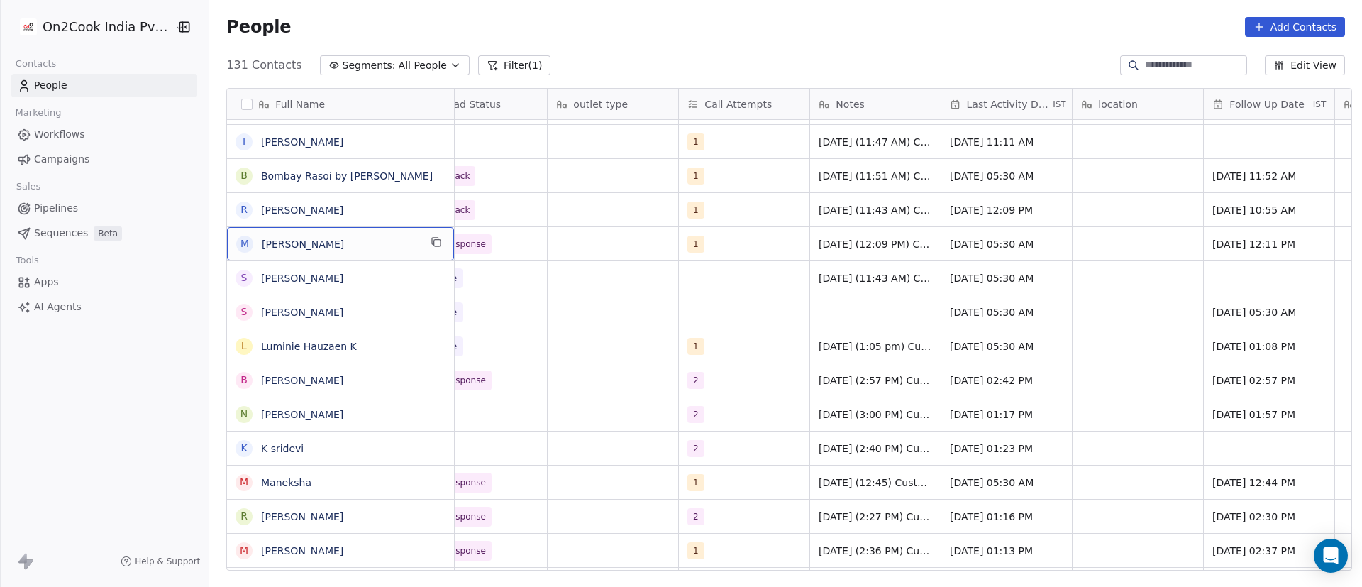
scroll to position [0, 0]
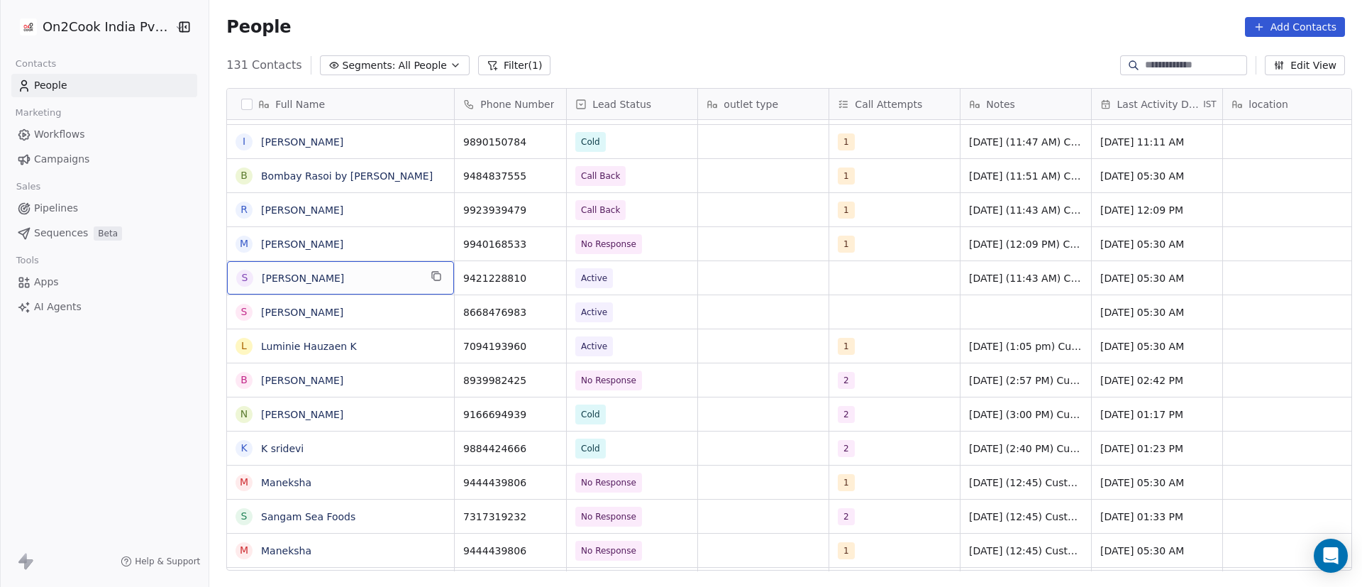
click at [434, 276] on icon "grid" at bounding box center [437, 277] width 6 height 6
click at [543, 279] on icon "grid" at bounding box center [548, 275] width 11 height 11
click at [623, 280] on span "Active" at bounding box center [619, 278] width 87 height 20
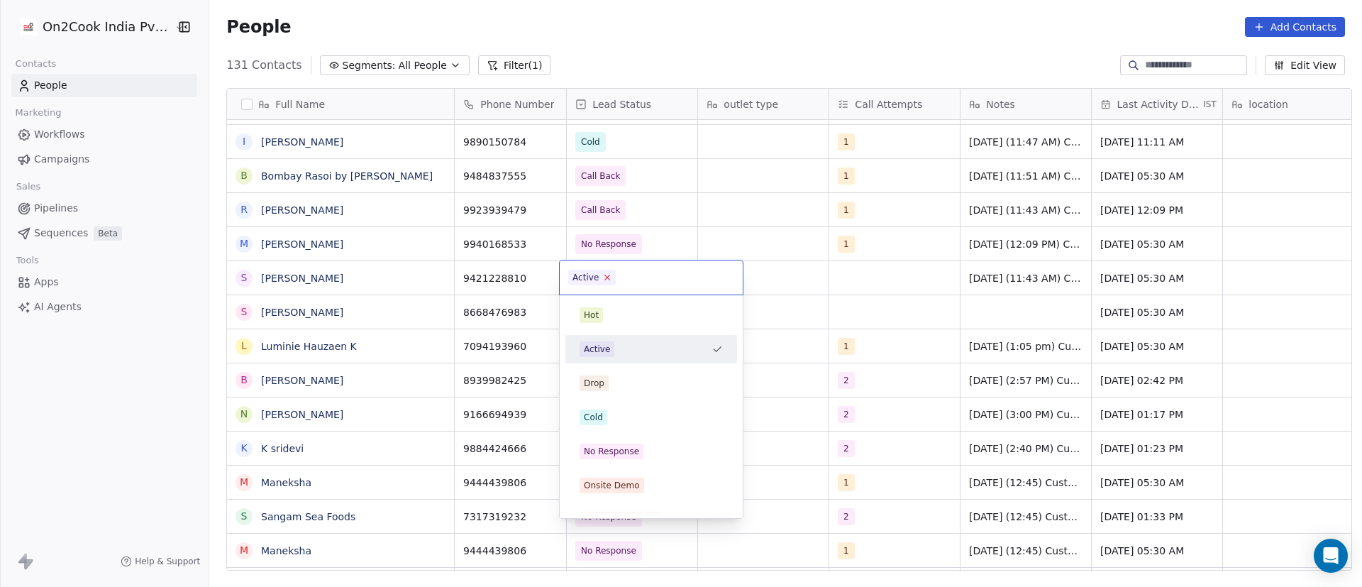
click at [606, 277] on icon at bounding box center [607, 277] width 5 height 5
click at [633, 425] on div "Cold" at bounding box center [651, 417] width 160 height 23
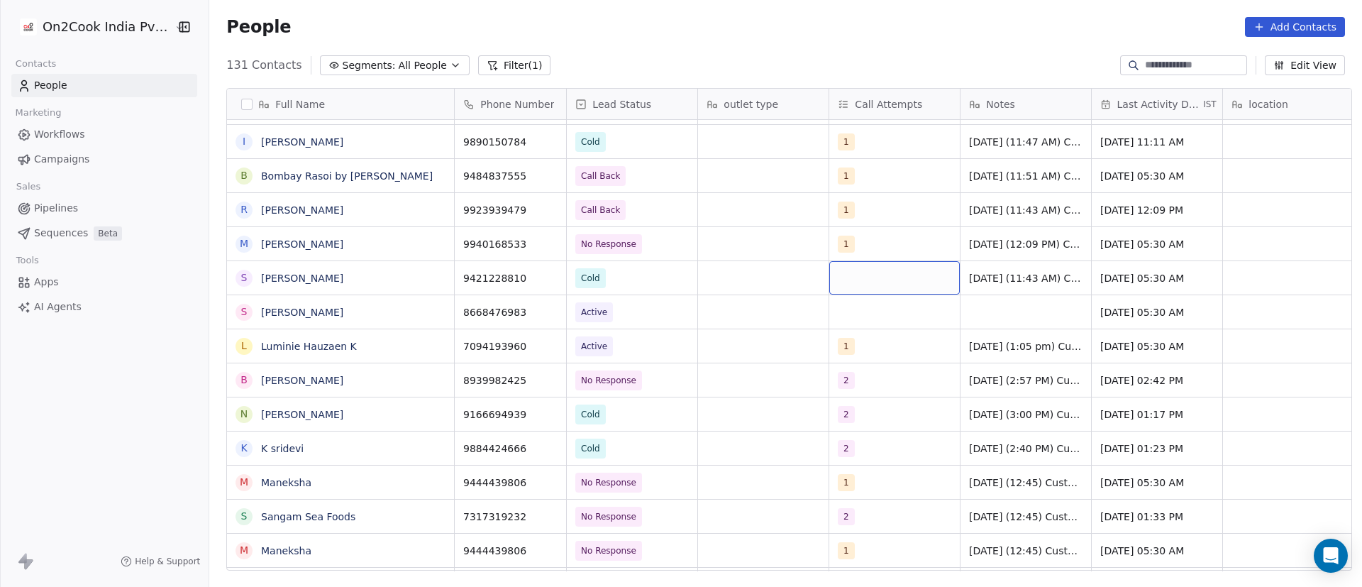
click at [849, 280] on div "grid" at bounding box center [894, 277] width 131 height 33
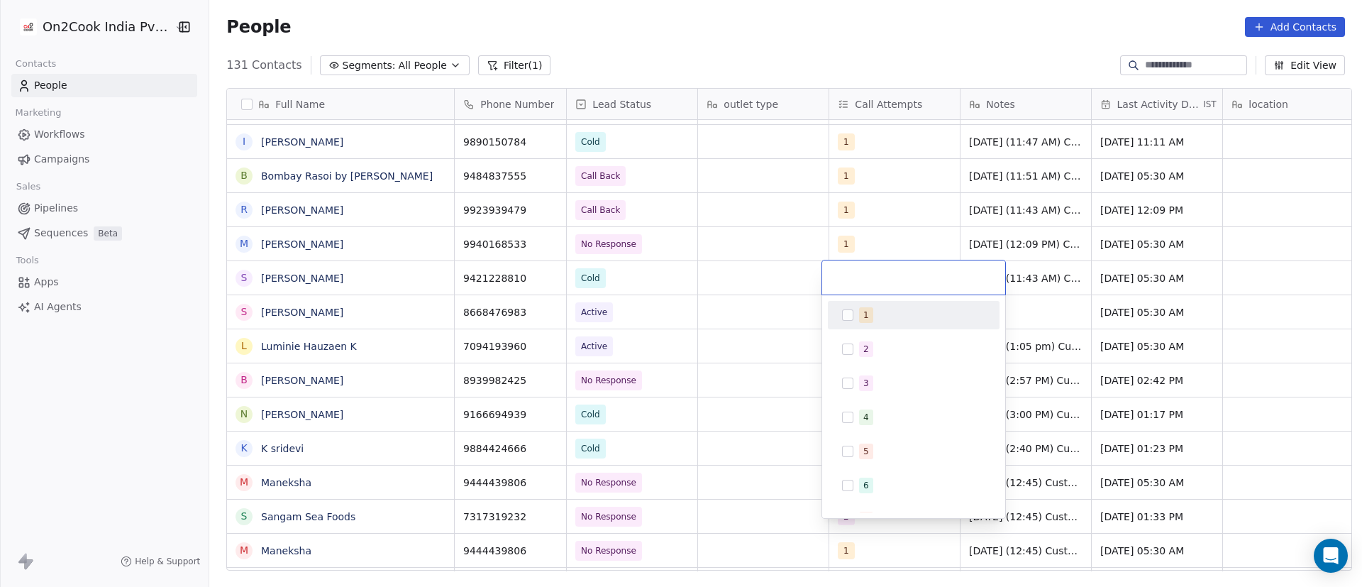
click at [845, 317] on button "Suggestions" at bounding box center [847, 314] width 11 height 11
click at [1053, 274] on html "On2Cook India Pvt. Ltd. Contacts People Marketing Workflows Campaigns Sales Pip…" at bounding box center [681, 293] width 1362 height 587
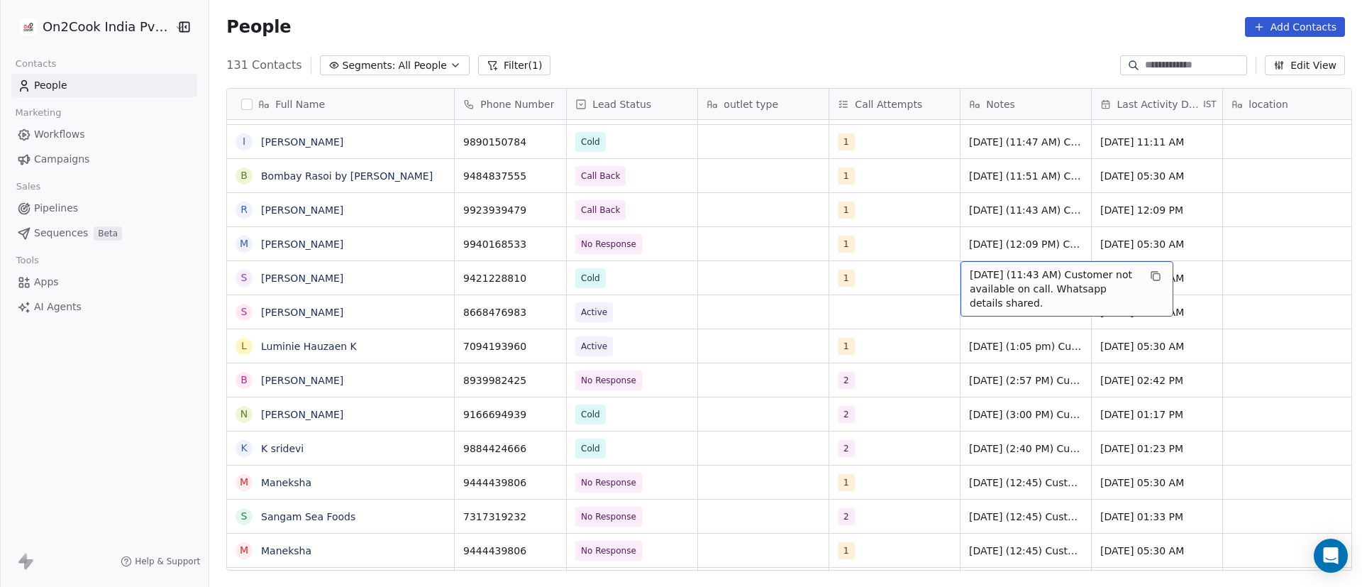
click at [1004, 281] on span "10/9/2025 (11:43 AM) Customer not available on call. Whatsapp details shared." at bounding box center [1054, 288] width 169 height 43
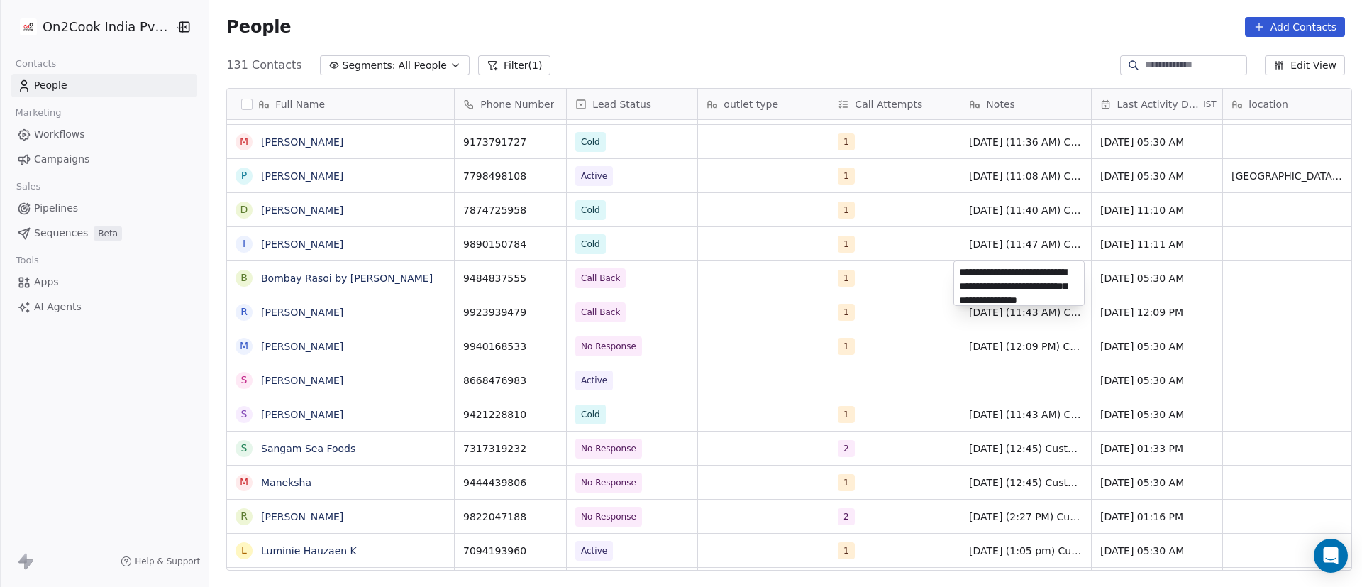
scroll to position [20, 0]
click at [734, 275] on html "On2Cook India Pvt. Ltd. Contacts People Marketing Workflows Campaigns Sales Pip…" at bounding box center [681, 293] width 1362 height 587
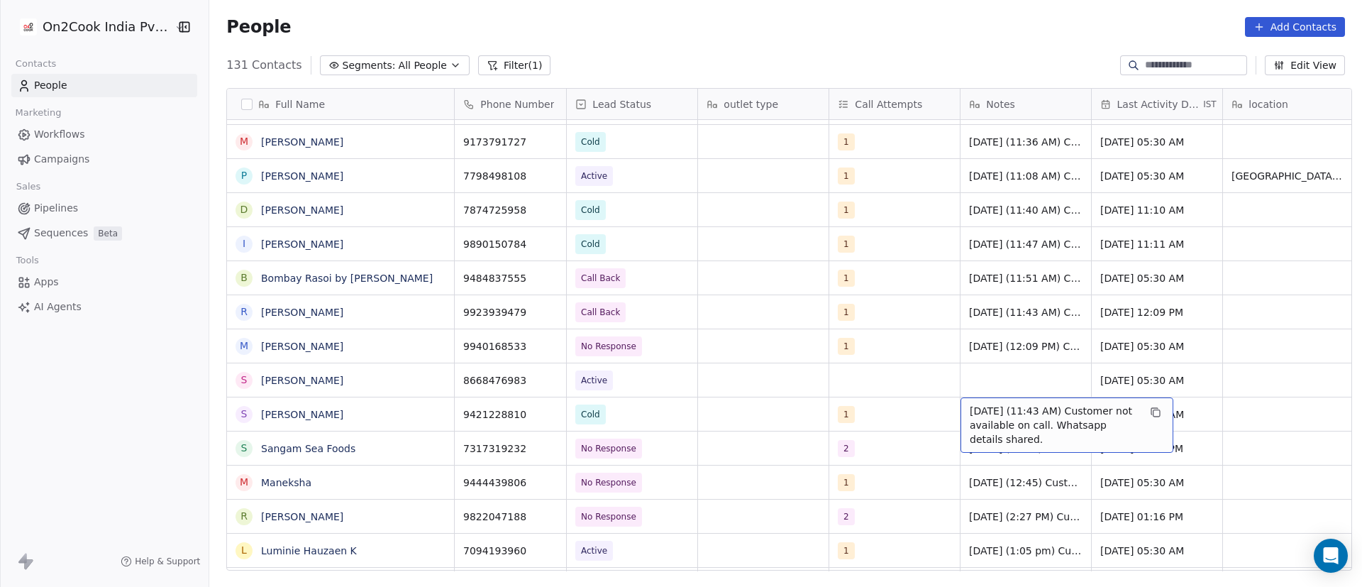
click at [989, 417] on span "10/9/2025 (11:43 AM) Customer not available on call. Whatsapp details shared." at bounding box center [1054, 425] width 169 height 43
drag, startPoint x: 1107, startPoint y: 406, endPoint x: 1153, endPoint y: 426, distance: 50.2
click at [1153, 426] on textarea "**********" at bounding box center [1059, 424] width 211 height 54
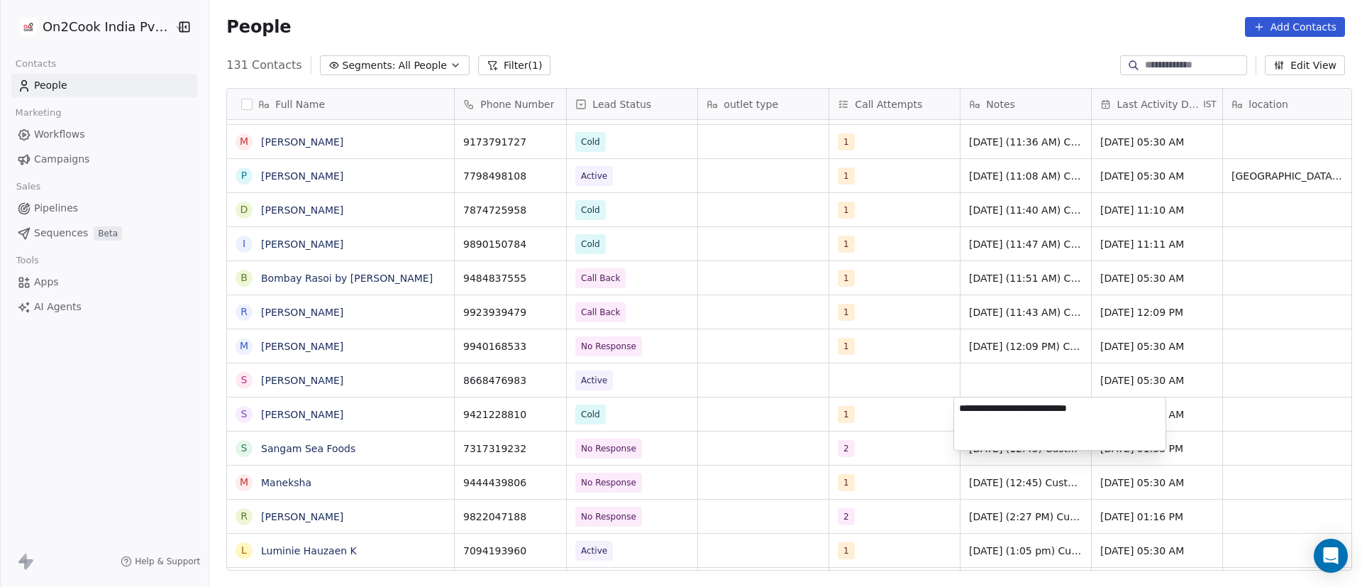
click at [1037, 412] on textarea "**********" at bounding box center [1059, 423] width 211 height 52
click at [1142, 412] on textarea "**********" at bounding box center [1059, 419] width 211 height 44
type textarea "**********"
click at [887, 414] on html "On2Cook India Pvt. Ltd. Contacts People Marketing Workflows Campaigns Sales Pip…" at bounding box center [681, 293] width 1362 height 587
click at [1141, 417] on span "Apr 11, 2025 05:30 AM" at bounding box center [1144, 414] width 87 height 14
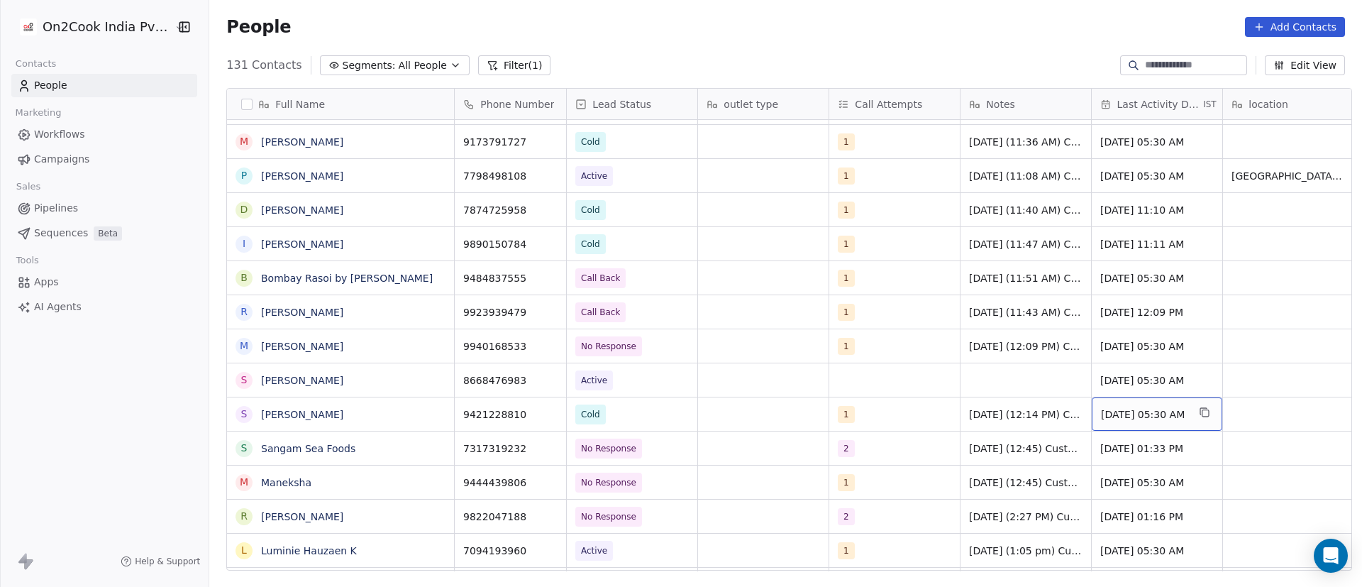
click at [1141, 417] on span "Apr 11, 2025 05:30 AM" at bounding box center [1144, 414] width 87 height 14
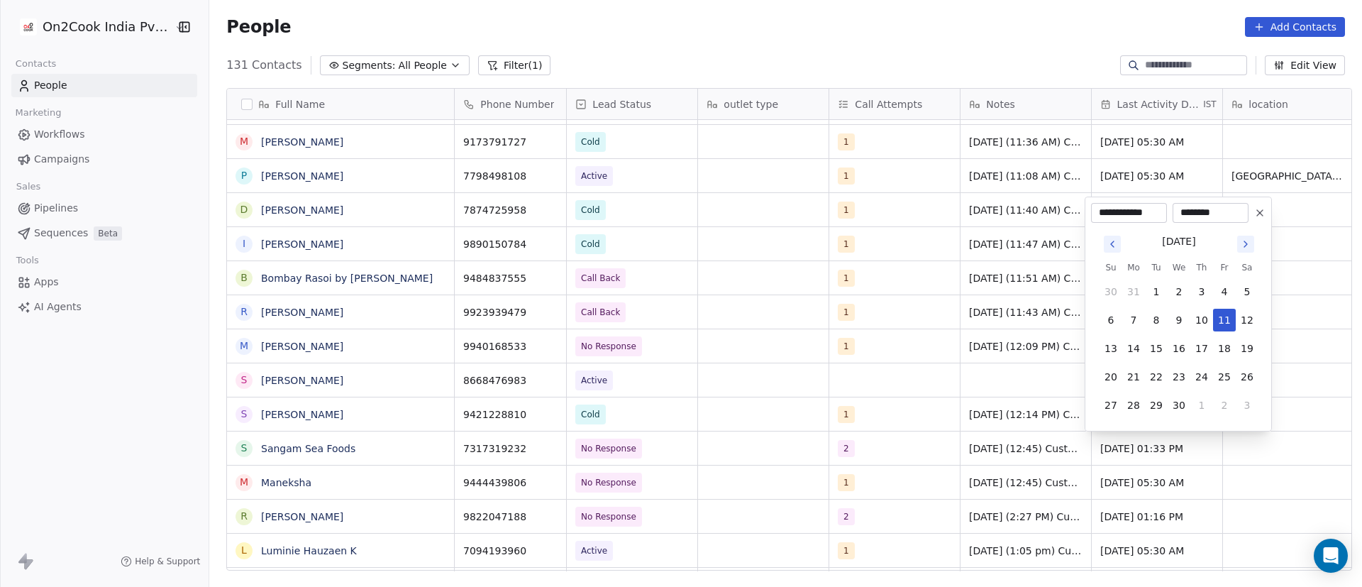
click at [1251, 248] on icon "Go to next month" at bounding box center [1245, 243] width 11 height 11
click at [1251, 248] on tbody "27 28 29 30 31 1 2 3 4 5 6 7 8 9 10 11 12 13 14 15 16 17 18 19 20 21 22 23 24 2…" at bounding box center [1178, 331] width 159 height 170
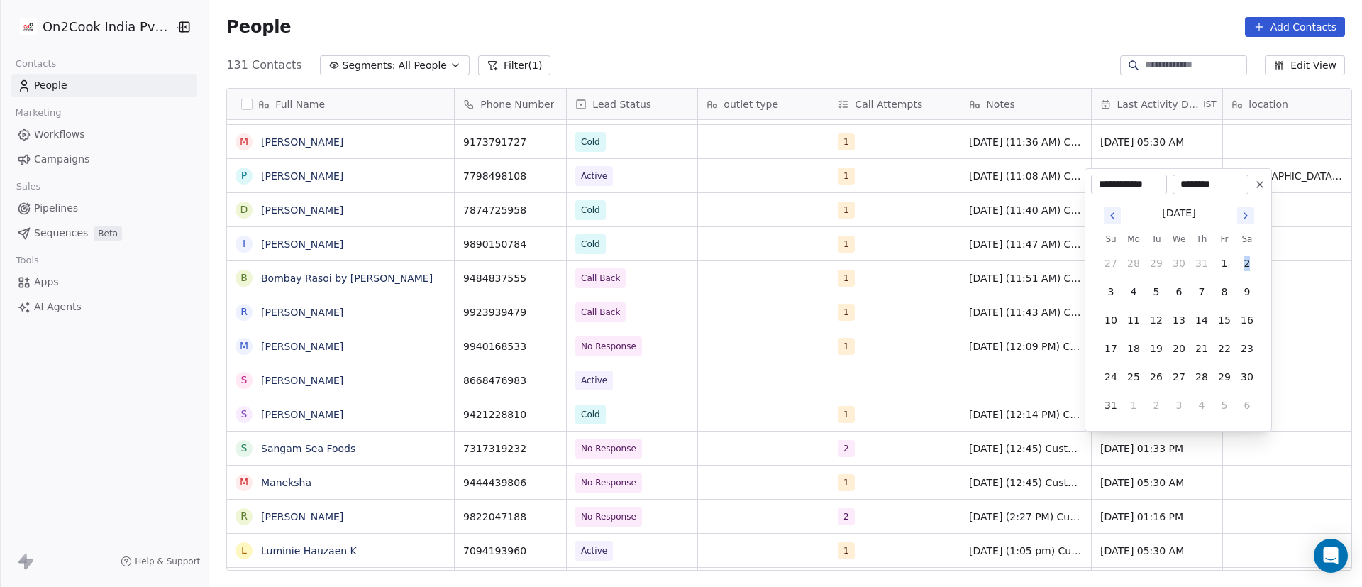
click at [1247, 221] on icon "Go to next month" at bounding box center [1245, 215] width 11 height 11
click at [1244, 221] on div "********" at bounding box center [1210, 213] width 76 height 20
click at [1185, 323] on button "10" at bounding box center [1179, 320] width 23 height 23
type input "**********"
click at [895, 411] on html "On2Cook India Pvt. Ltd. Contacts People Marketing Workflows Campaigns Sales Pip…" at bounding box center [681, 293] width 1362 height 587
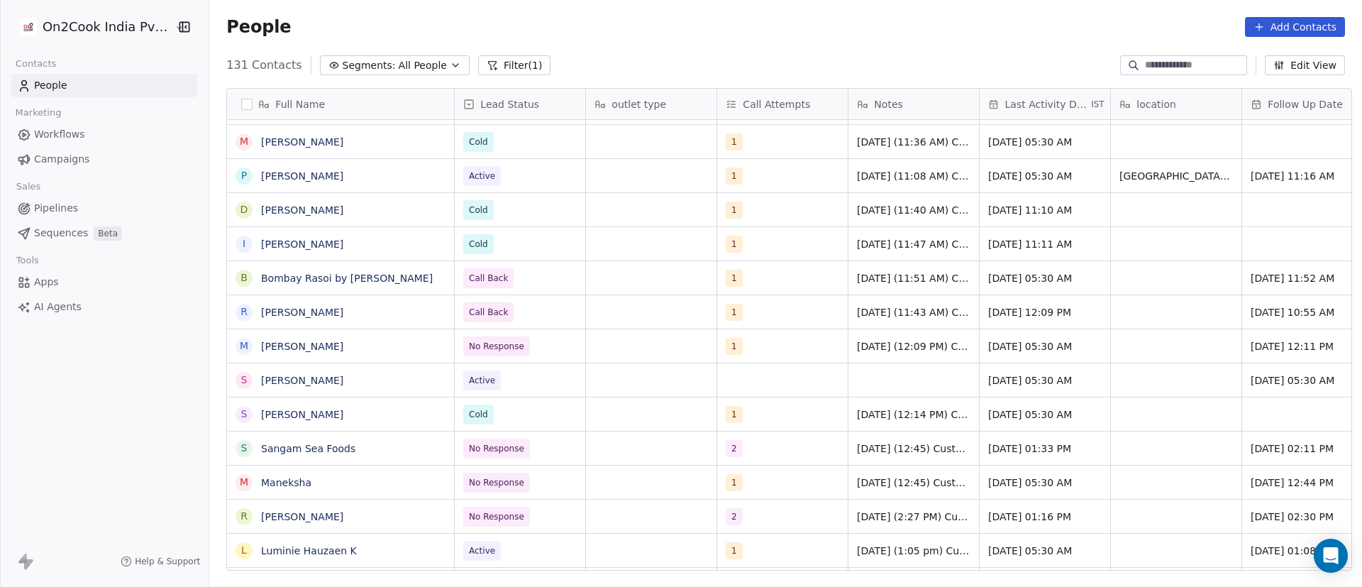
scroll to position [0, 0]
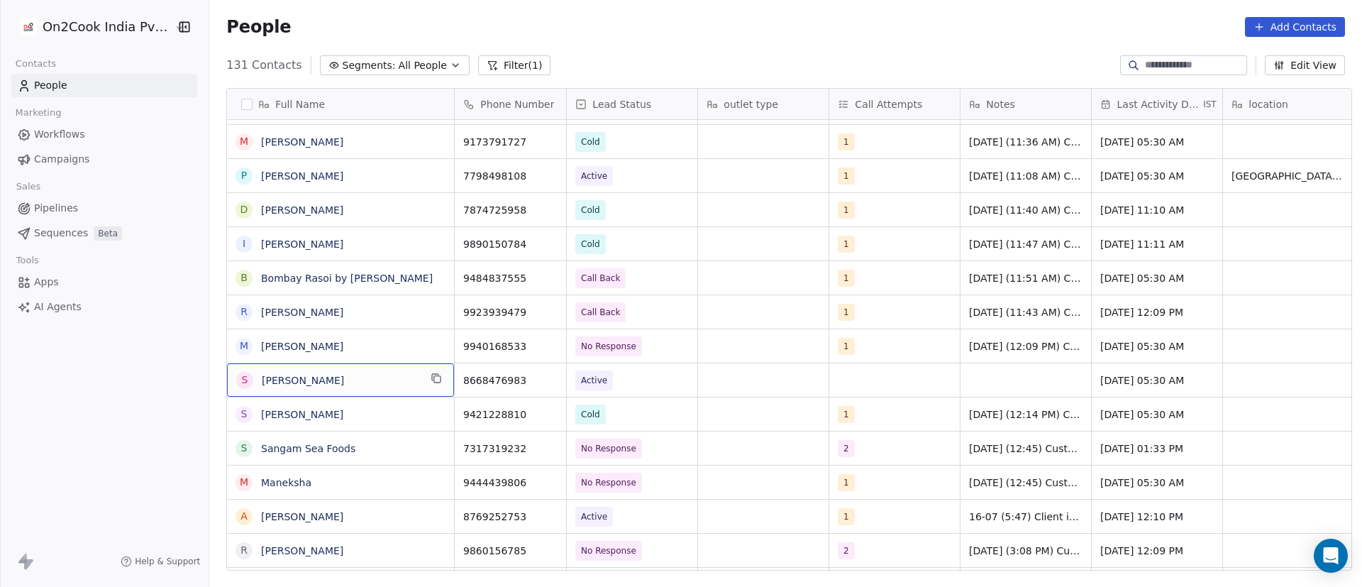
click at [436, 377] on button "grid" at bounding box center [436, 378] width 17 height 17
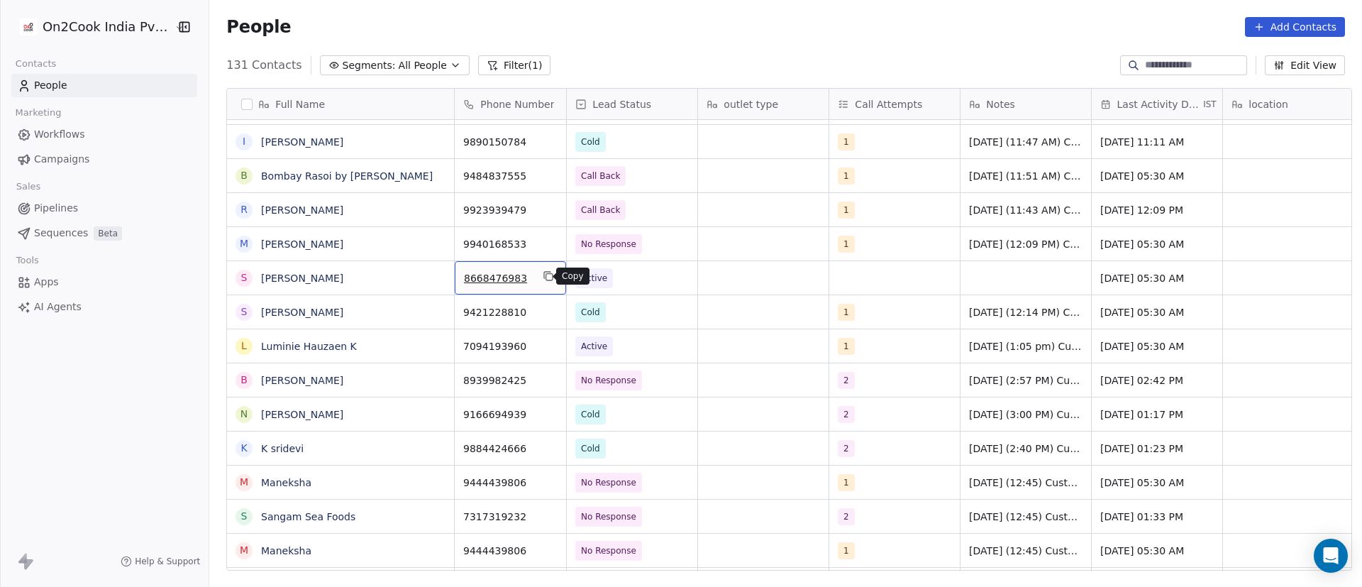
click at [548, 272] on button "grid" at bounding box center [548, 275] width 17 height 17
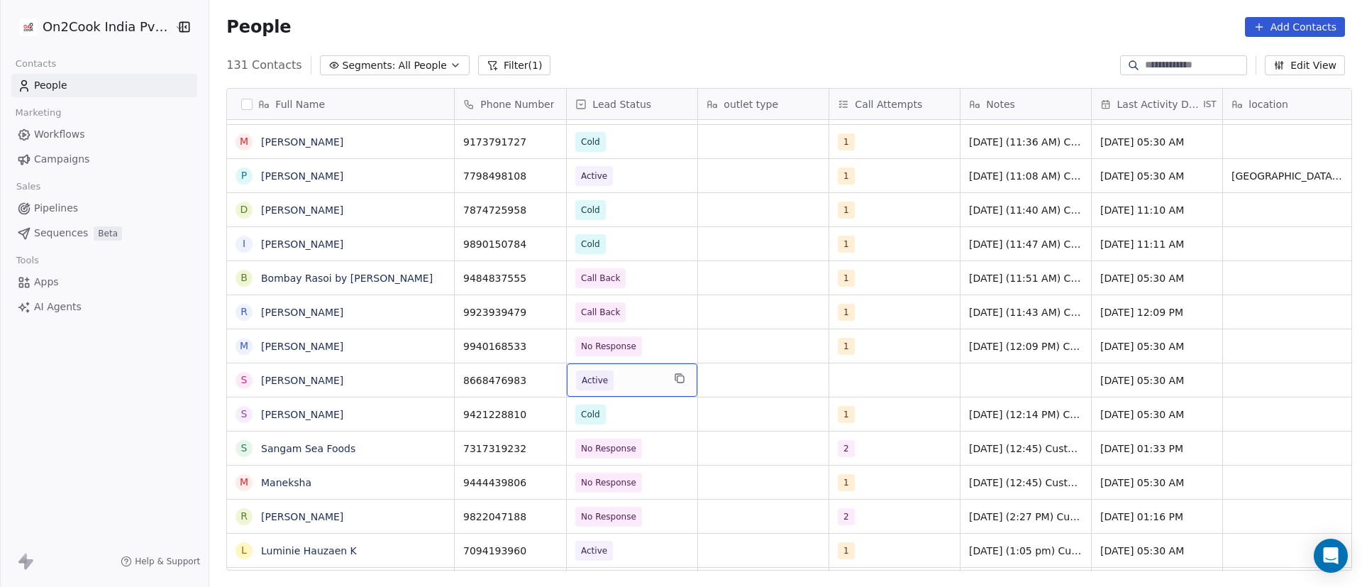
click at [628, 381] on span "Active" at bounding box center [619, 380] width 87 height 20
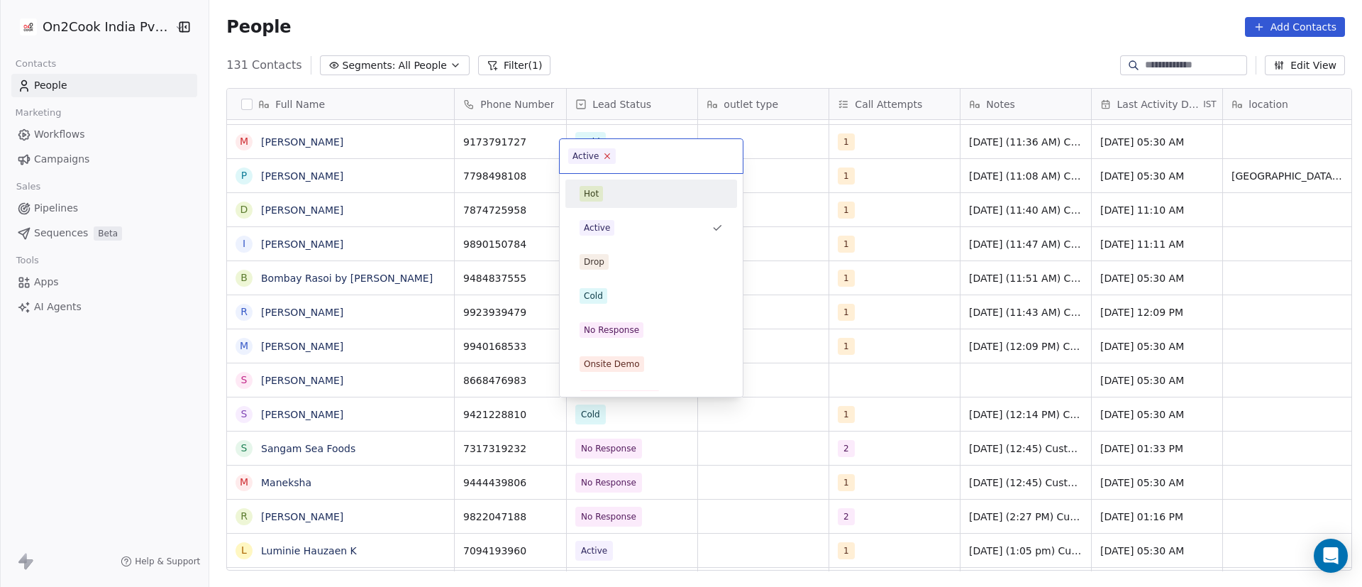
click at [604, 156] on icon at bounding box center [607, 155] width 9 height 9
click at [645, 328] on div "No Response" at bounding box center [651, 330] width 143 height 16
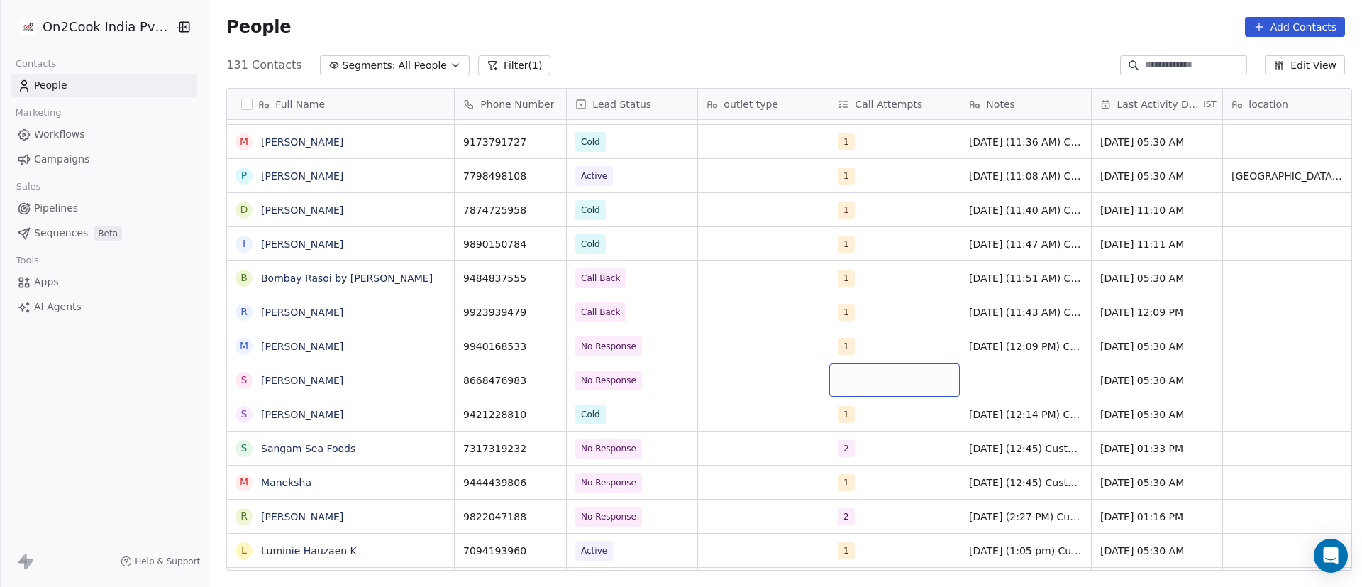
click at [853, 382] on div "grid" at bounding box center [894, 379] width 131 height 33
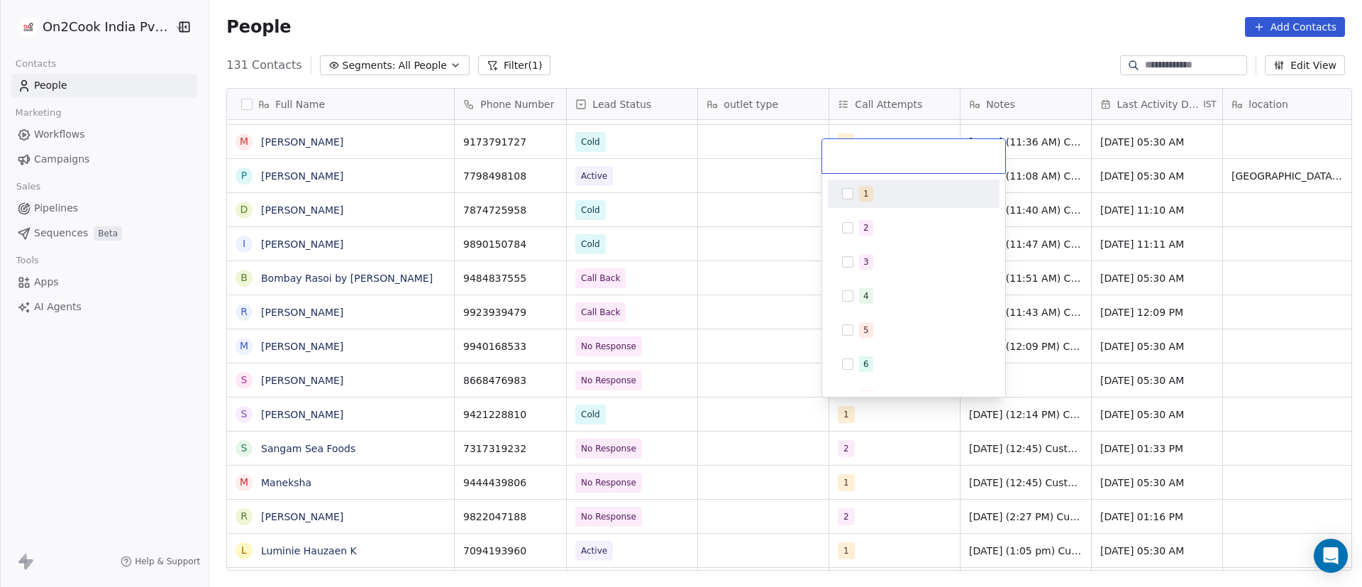
click at [844, 199] on div "1" at bounding box center [913, 193] width 160 height 23
click at [1067, 375] on html "On2Cook India Pvt. Ltd. Contacts People Marketing Workflows Campaigns Sales Pip…" at bounding box center [681, 293] width 1362 height 587
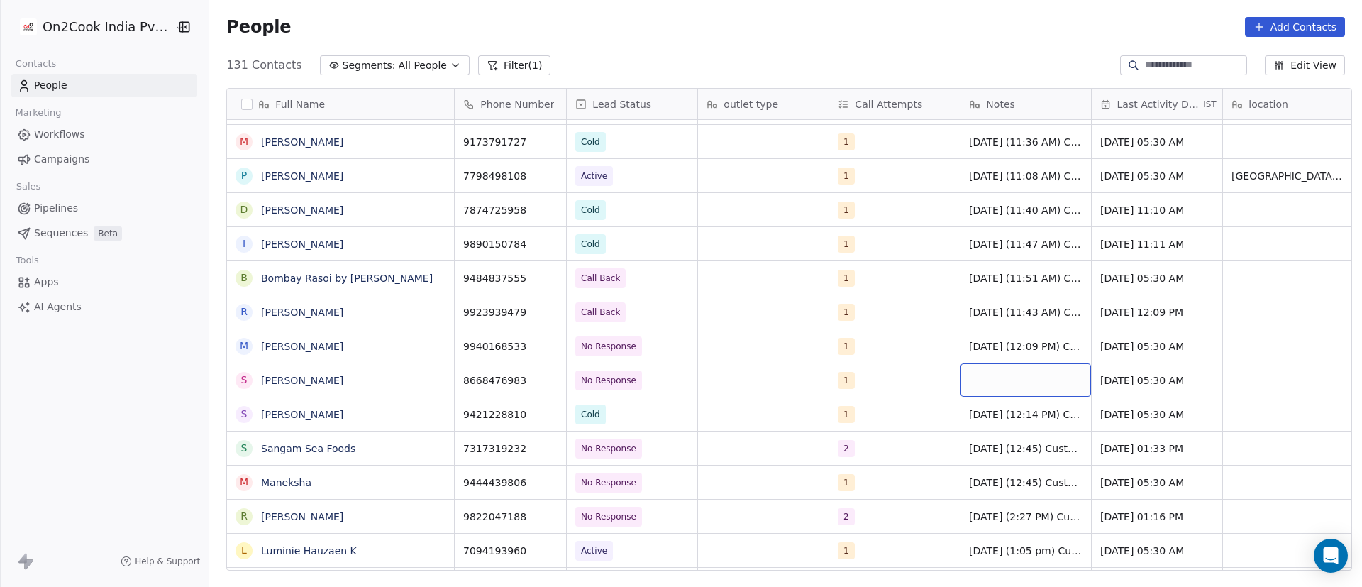
click at [1006, 383] on div "grid" at bounding box center [1025, 379] width 131 height 33
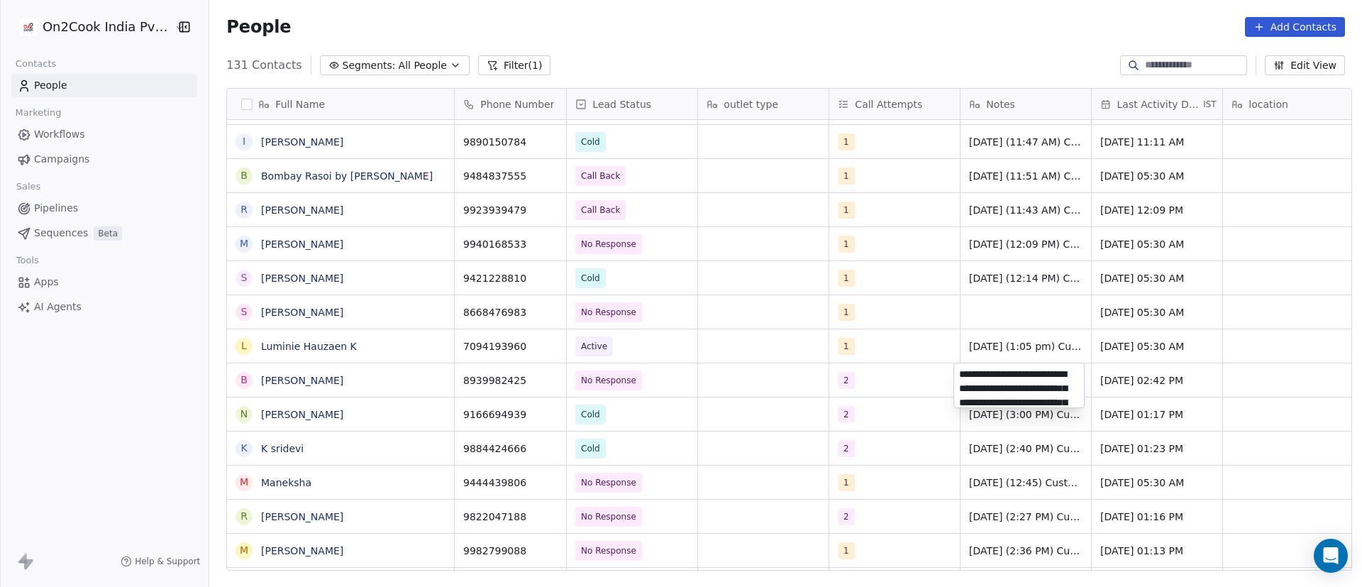
scroll to position [62, 0]
click at [1022, 303] on html "On2Cook India Pvt. Ltd. Contacts People Marketing Workflows Campaigns Sales Pip…" at bounding box center [681, 293] width 1362 height 587
click at [1004, 309] on div "grid" at bounding box center [1025, 311] width 131 height 33
type textarea "**********"
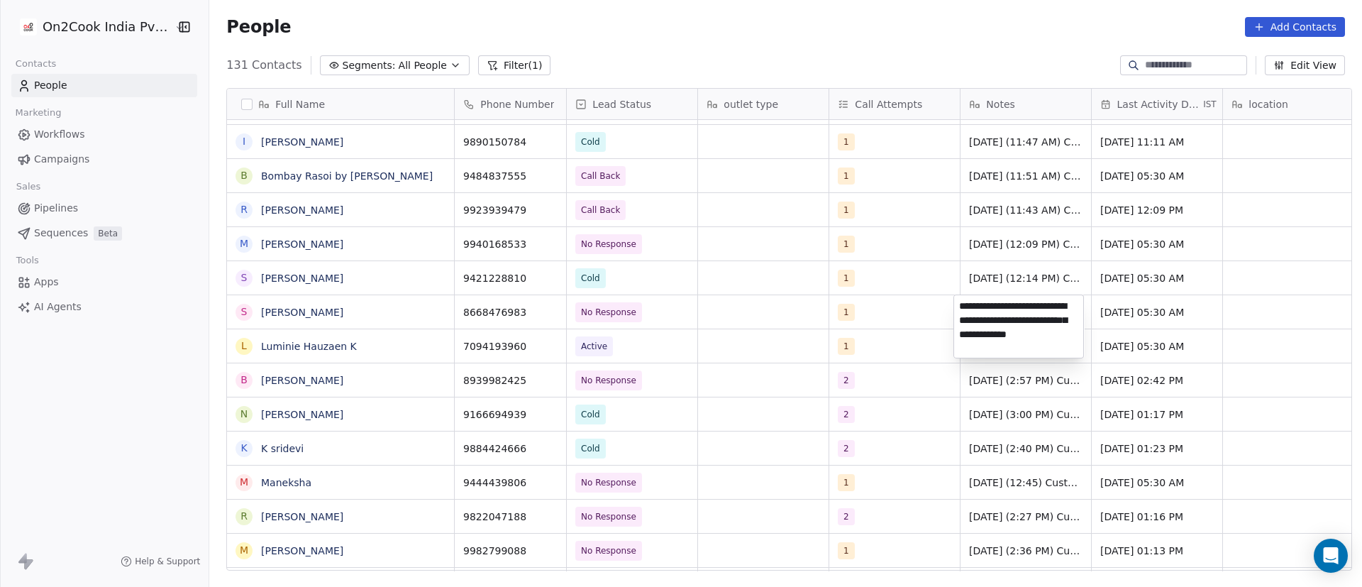
click at [1143, 306] on html "On2Cook India Pvt. Ltd. Contacts People Marketing Workflows Campaigns Sales Pip…" at bounding box center [681, 293] width 1362 height 587
click at [1121, 306] on span "Apr 14, 2025 05:30 AM" at bounding box center [1144, 312] width 87 height 14
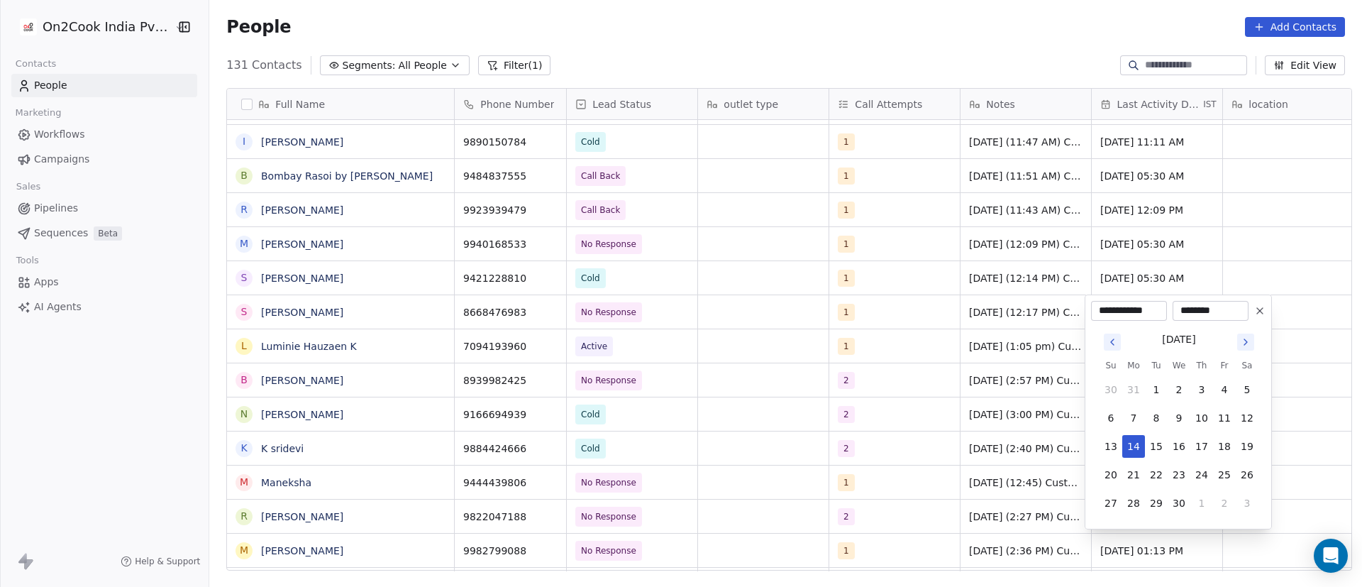
click at [1249, 341] on icon "Go to next month" at bounding box center [1245, 341] width 11 height 11
click at [1248, 340] on icon "Go to next month" at bounding box center [1245, 341] width 11 height 11
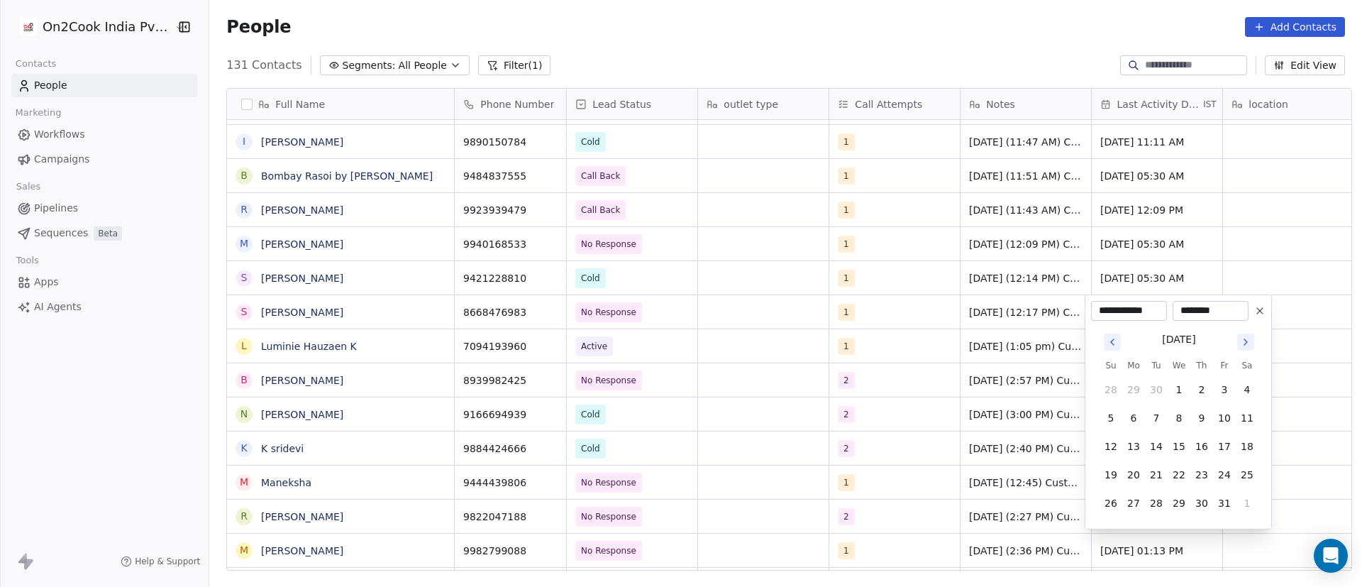
click at [1248, 340] on icon "Go to next month" at bounding box center [1245, 341] width 11 height 11
click at [1111, 340] on icon "Go to previous month" at bounding box center [1112, 341] width 11 height 11
click at [1178, 417] on button "10" at bounding box center [1179, 417] width 23 height 23
type input "**********"
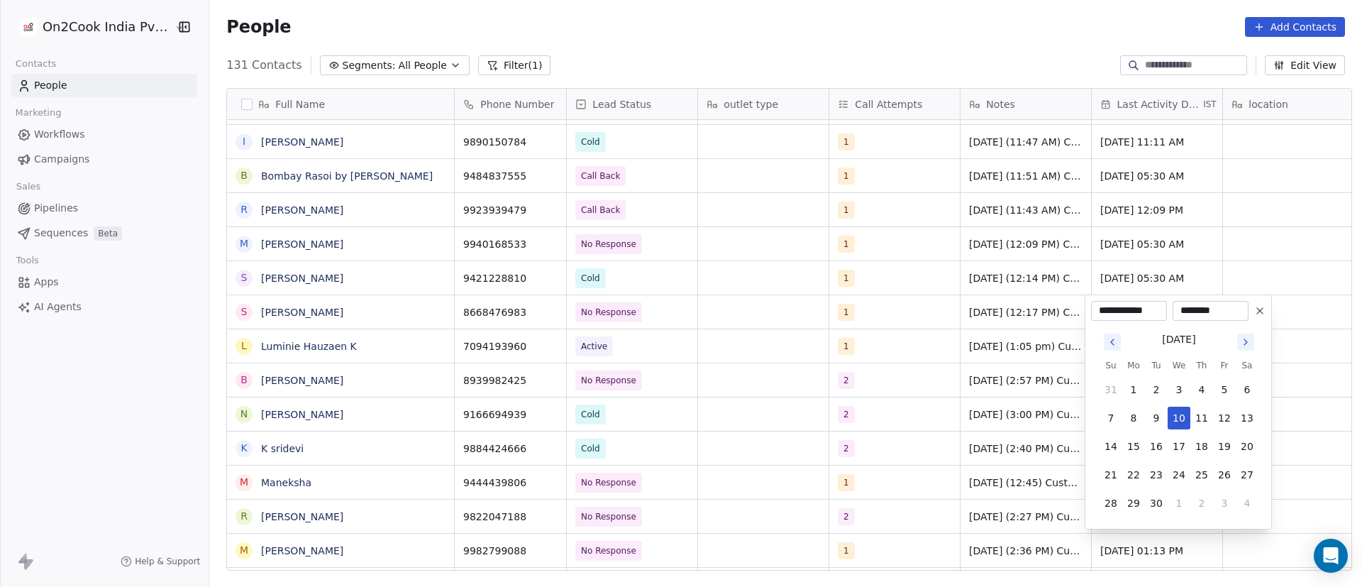
click at [1027, 350] on html "On2Cook India Pvt. Ltd. Contacts People Marketing Workflows Campaigns Sales Pip…" at bounding box center [681, 293] width 1362 height 587
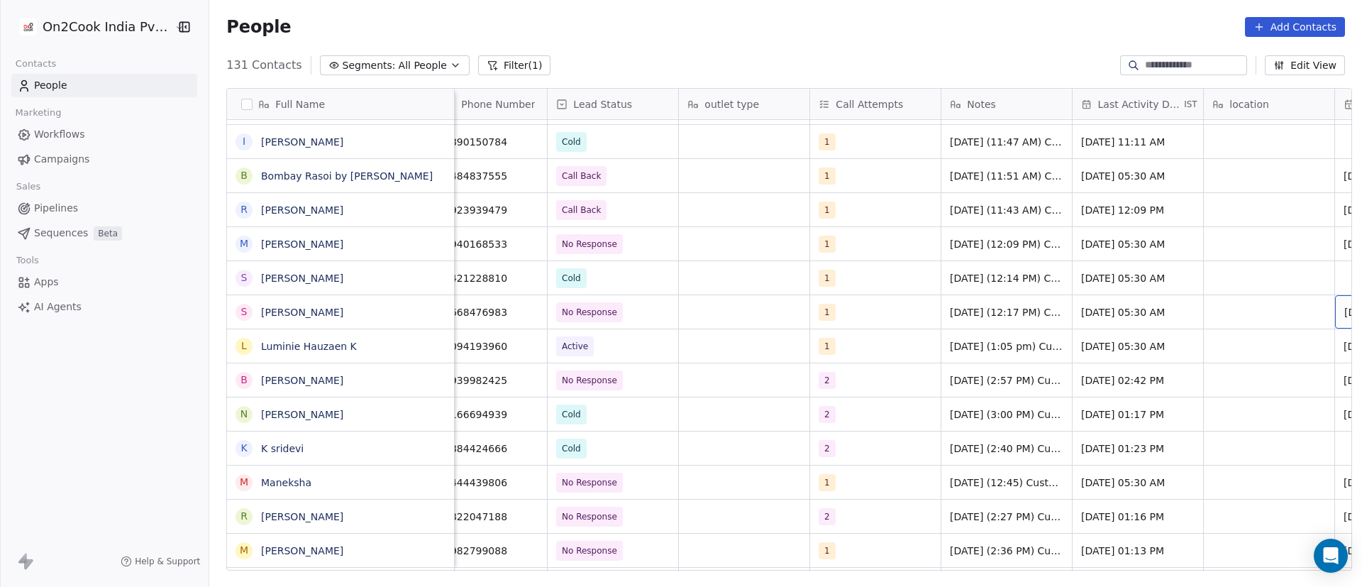
scroll to position [0, 150]
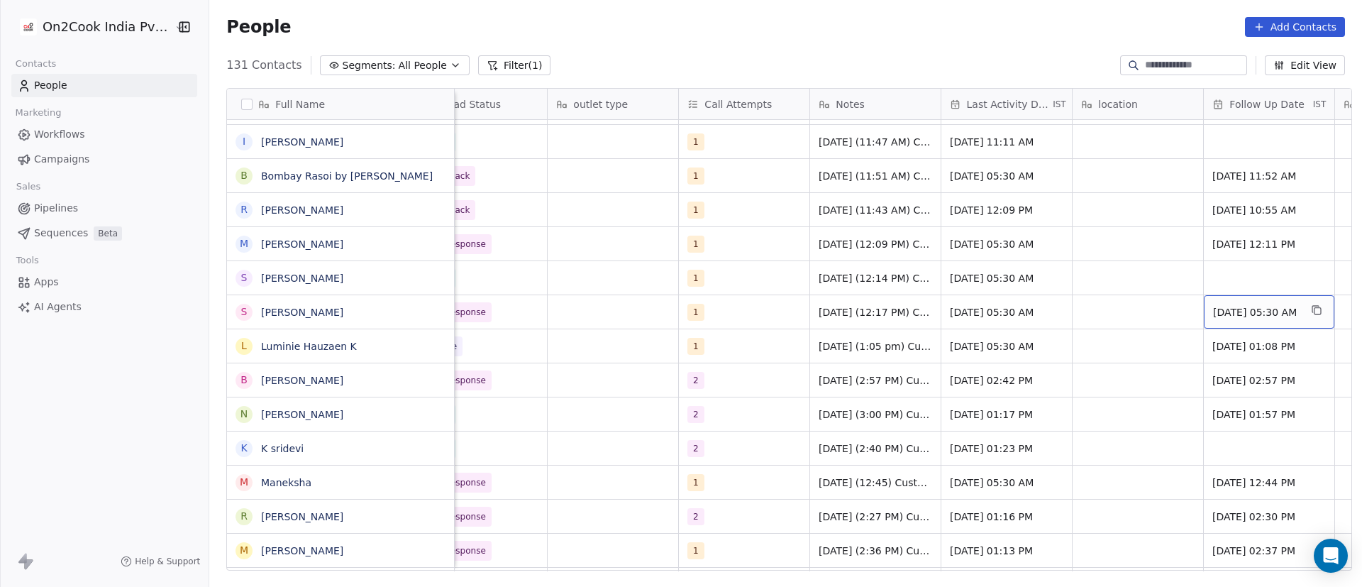
click at [1253, 310] on span "18/04/2025 05:30 AM" at bounding box center [1256, 312] width 87 height 14
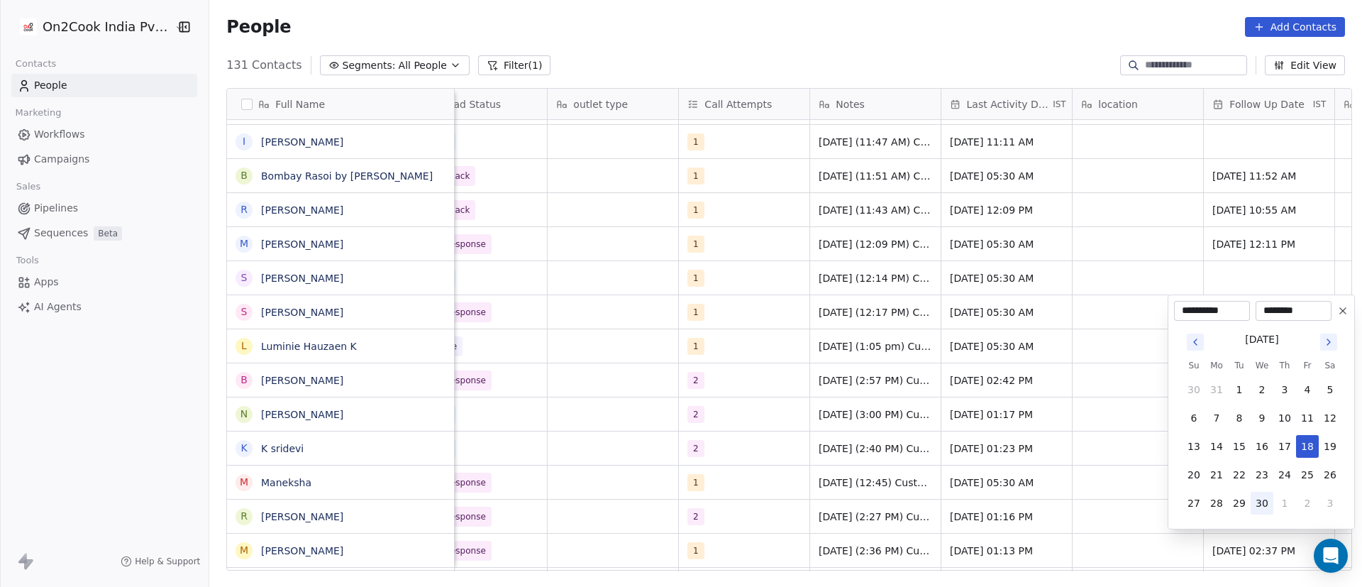
click at [1262, 499] on button "30" at bounding box center [1262, 503] width 23 height 23
type input "**********"
click at [1038, 360] on html "On2Cook India Pvt. Ltd. Contacts People Marketing Workflows Campaigns Sales Pip…" at bounding box center [681, 293] width 1362 height 587
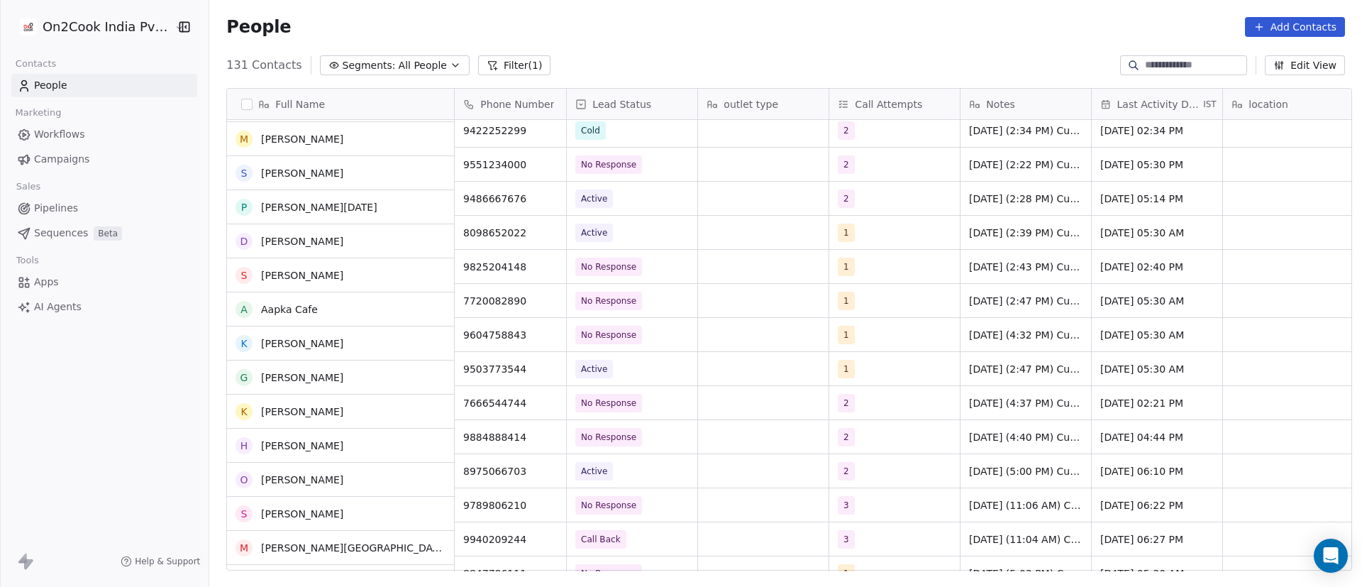
scroll to position [0, 0]
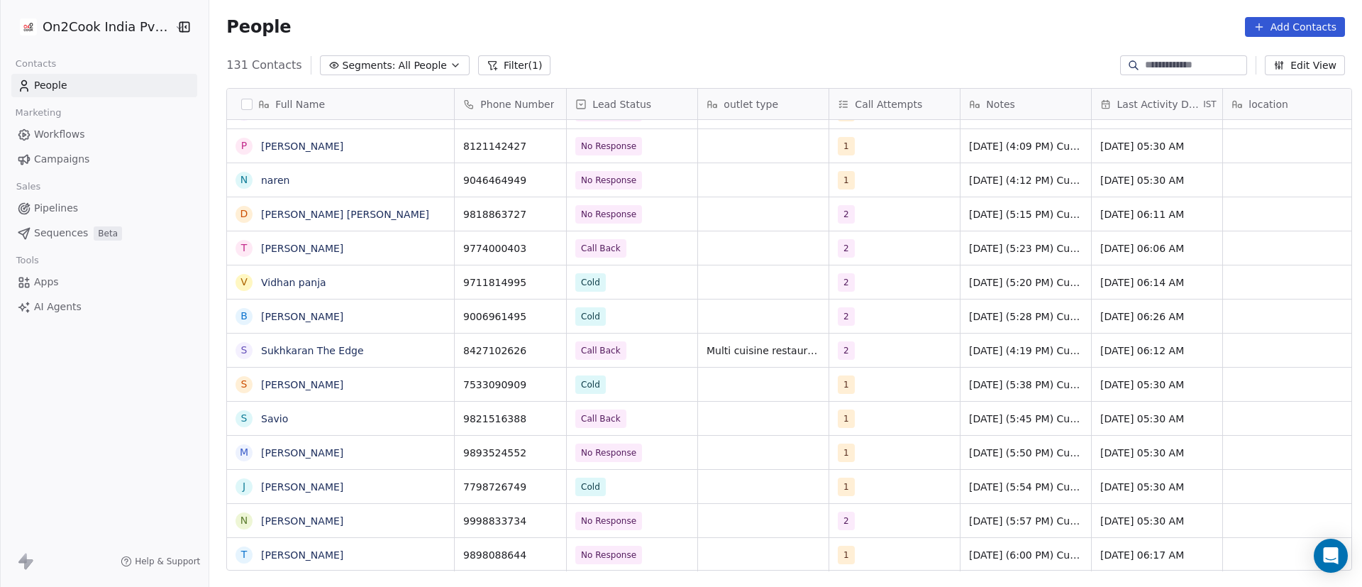
click at [758, 254] on div "grid" at bounding box center [763, 247] width 131 height 33
click at [748, 249] on div "grid" at bounding box center [763, 247] width 131 height 33
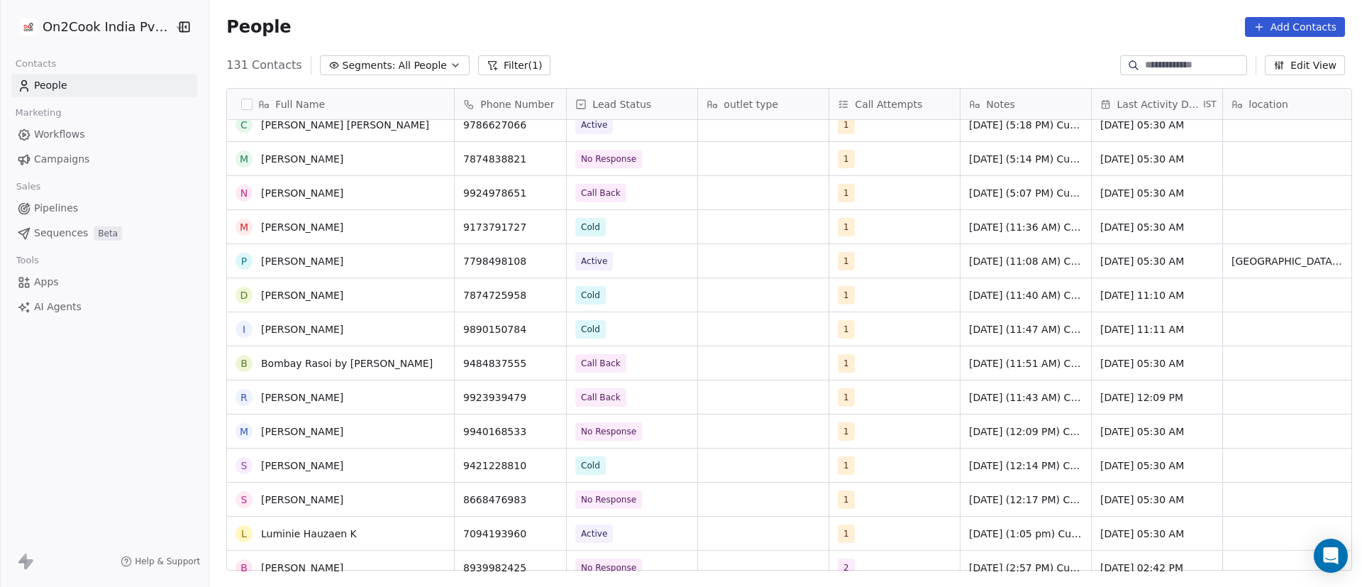
scroll to position [2839, 0]
click at [757, 245] on div "grid" at bounding box center [763, 260] width 131 height 33
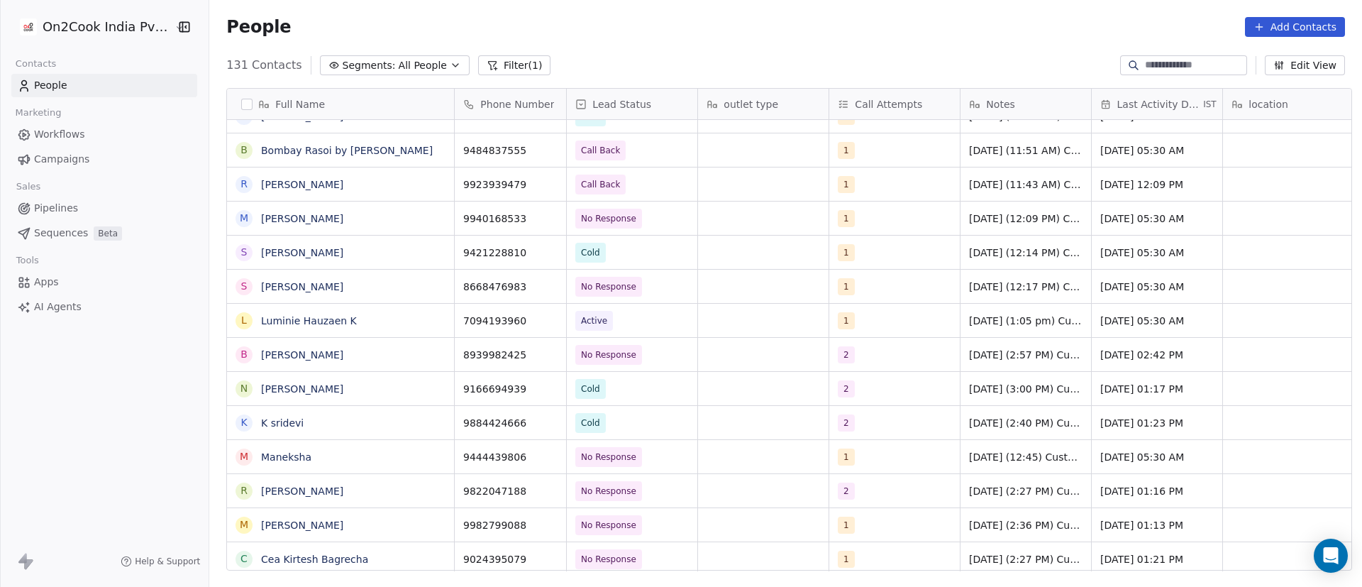
scroll to position [3158, 0]
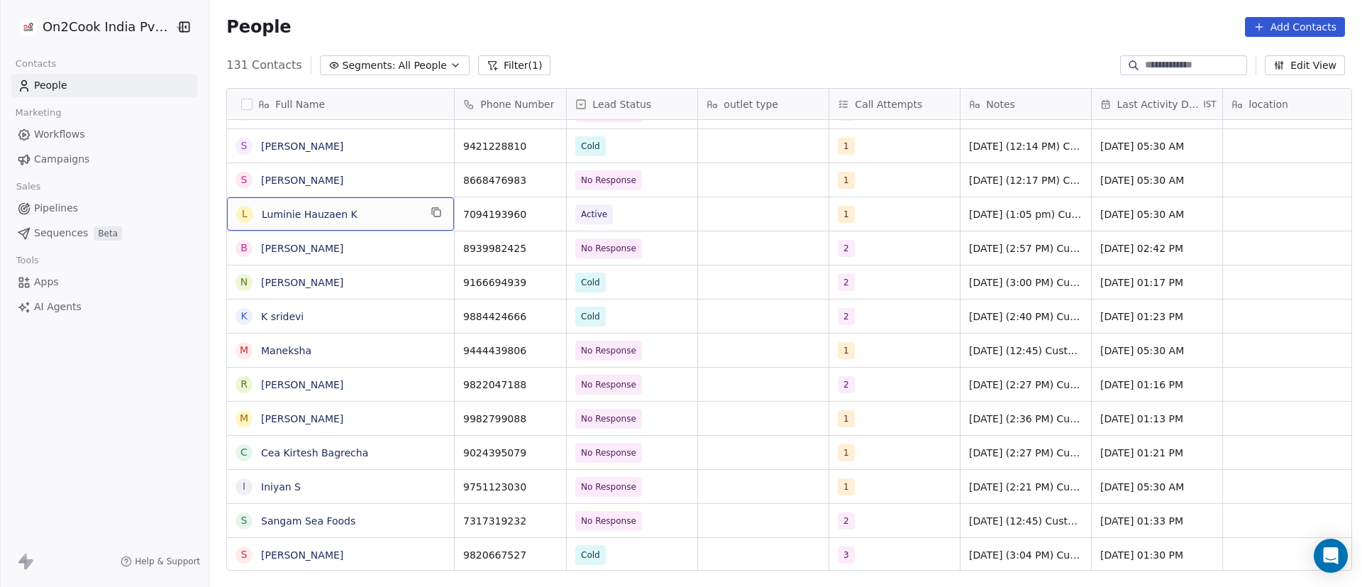
click at [442, 214] on div "L Luminie Hauzaen K" at bounding box center [340, 213] width 227 height 33
click at [434, 212] on icon "grid" at bounding box center [436, 211] width 11 height 11
click at [545, 214] on icon "grid" at bounding box center [548, 211] width 11 height 11
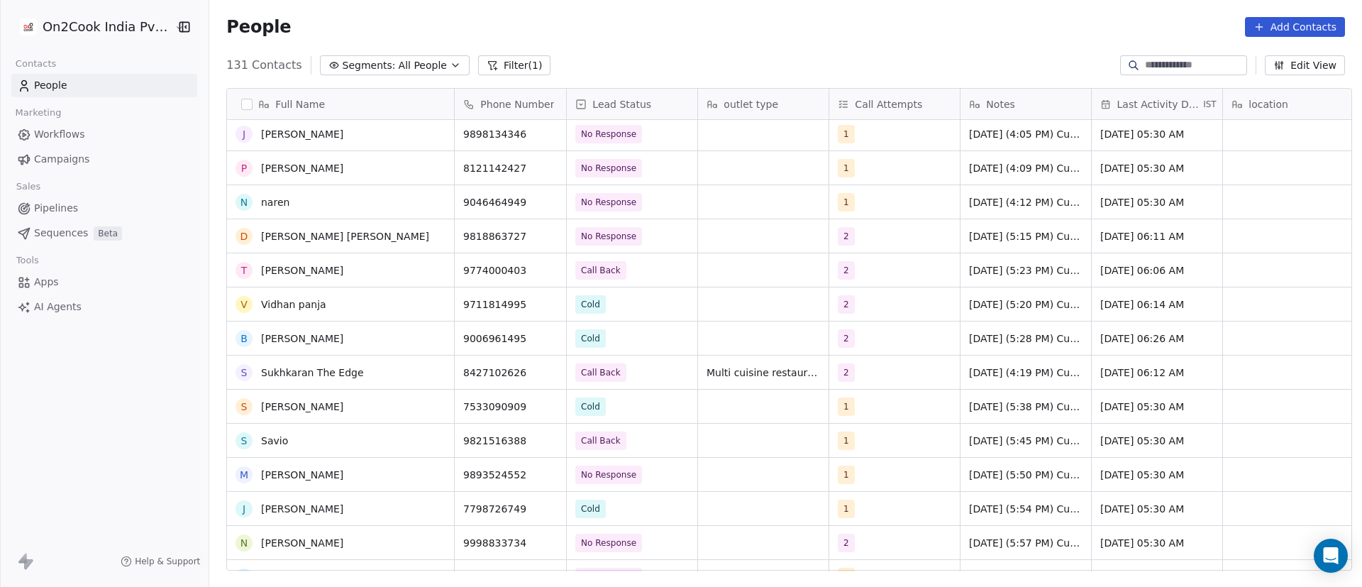
scroll to position [3796, 0]
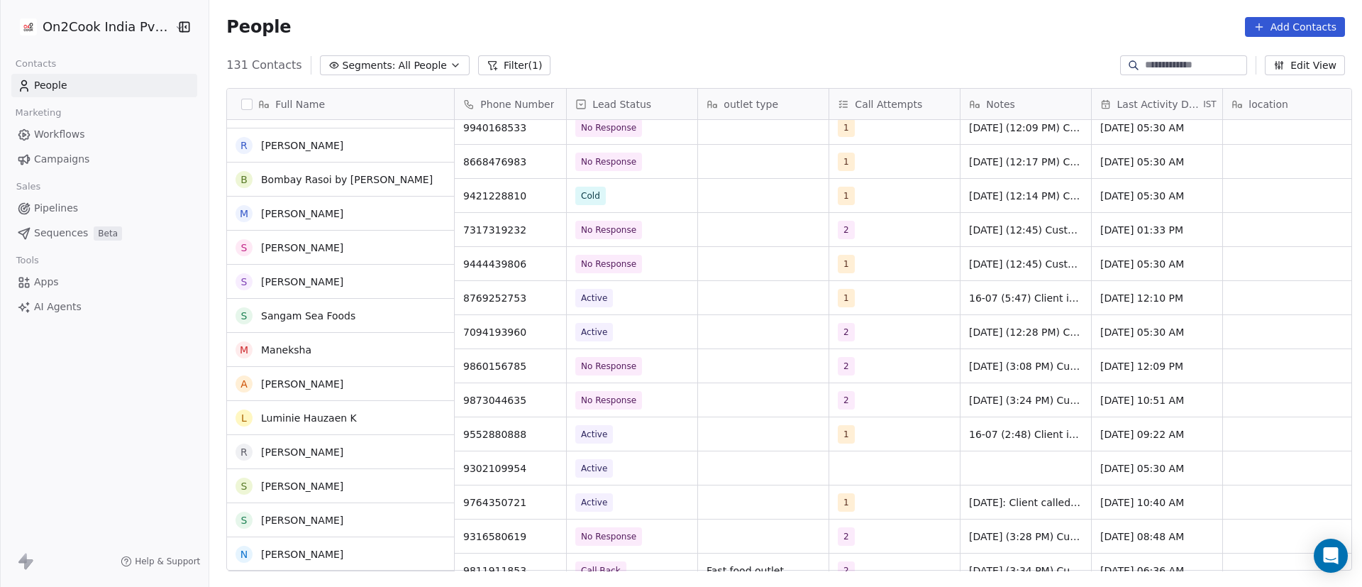
scroll to position [3158, 0]
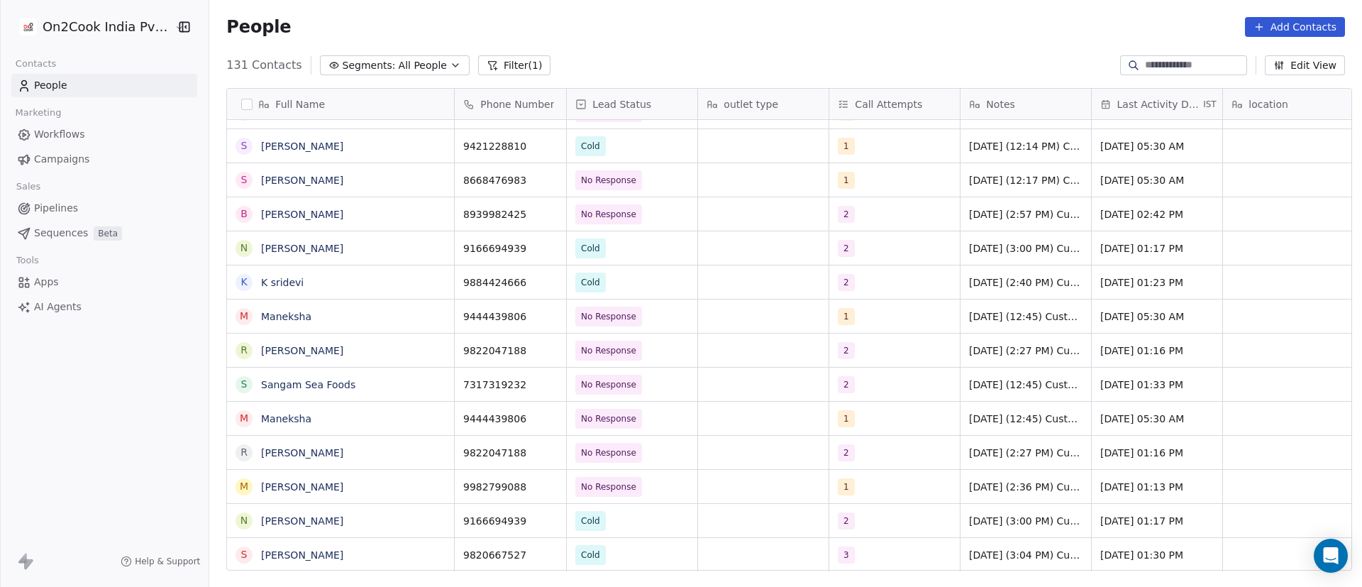
click at [689, 33] on div "People Add Contacts" at bounding box center [785, 27] width 1119 height 20
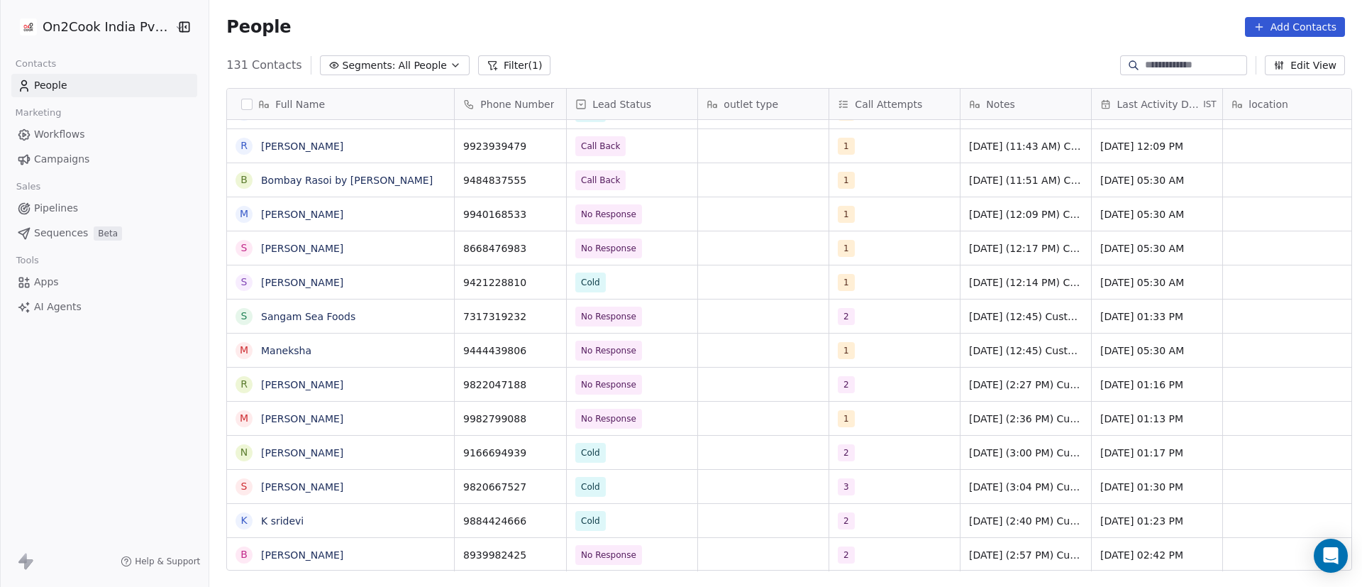
click at [804, 43] on div "People Add Contacts" at bounding box center [785, 27] width 1153 height 54
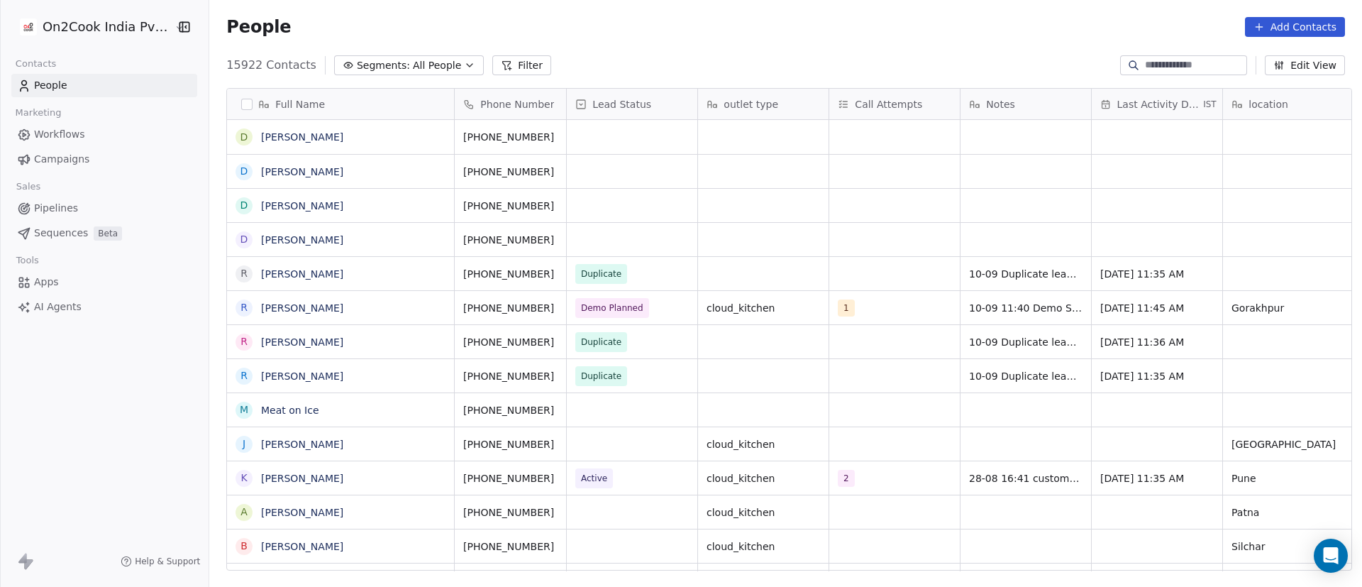
scroll to position [500, 1143]
click at [1129, 63] on icon at bounding box center [1132, 64] width 6 height 6
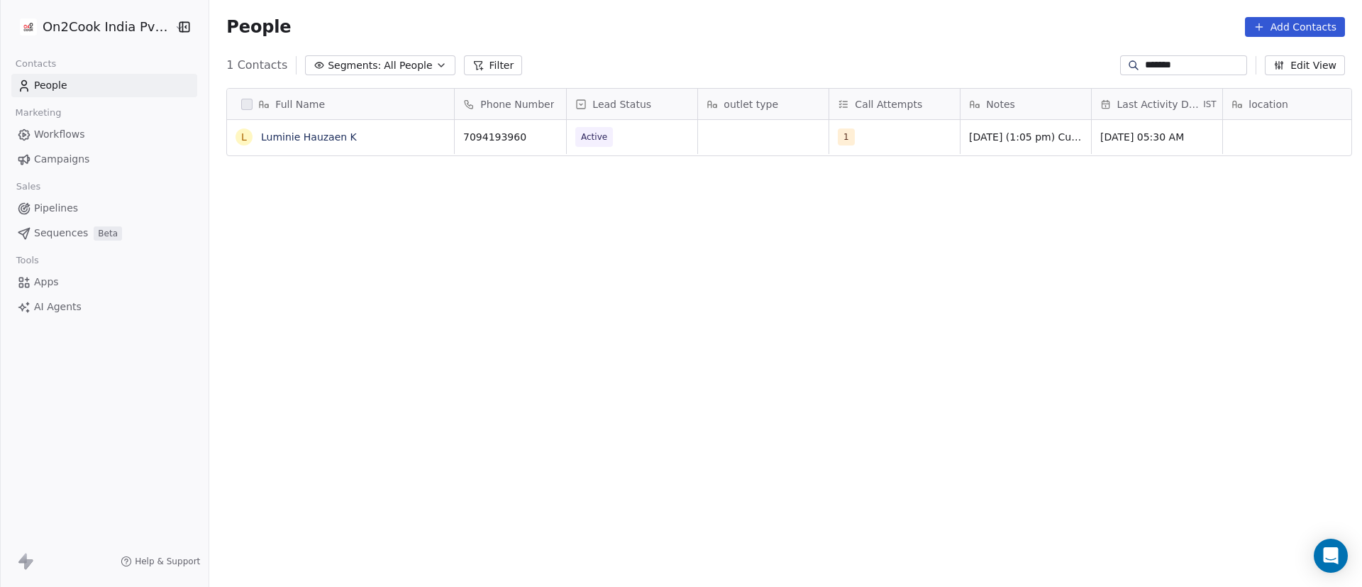
type input "*******"
click at [631, 139] on span "Active" at bounding box center [619, 137] width 87 height 20
click at [871, 141] on div "1" at bounding box center [881, 136] width 87 height 17
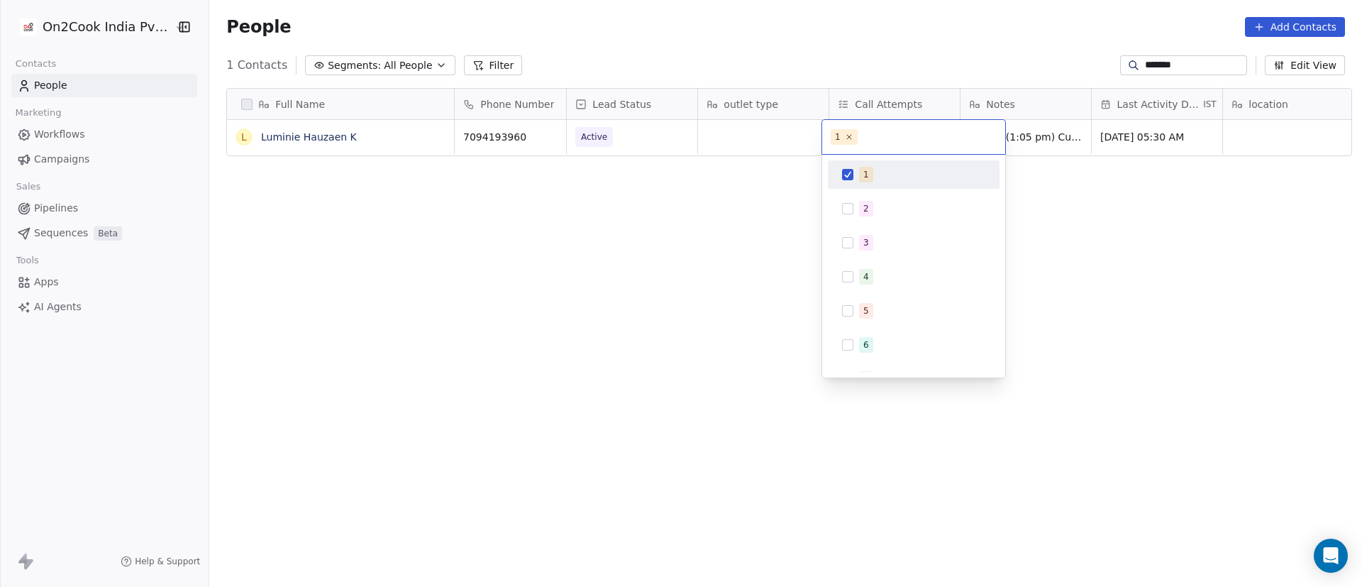
click at [871, 141] on input "text" at bounding box center [928, 137] width 136 height 16
click at [843, 174] on button "Suggestions" at bounding box center [847, 174] width 11 height 11
type button "on"
click at [843, 207] on button "on" at bounding box center [847, 208] width 11 height 11
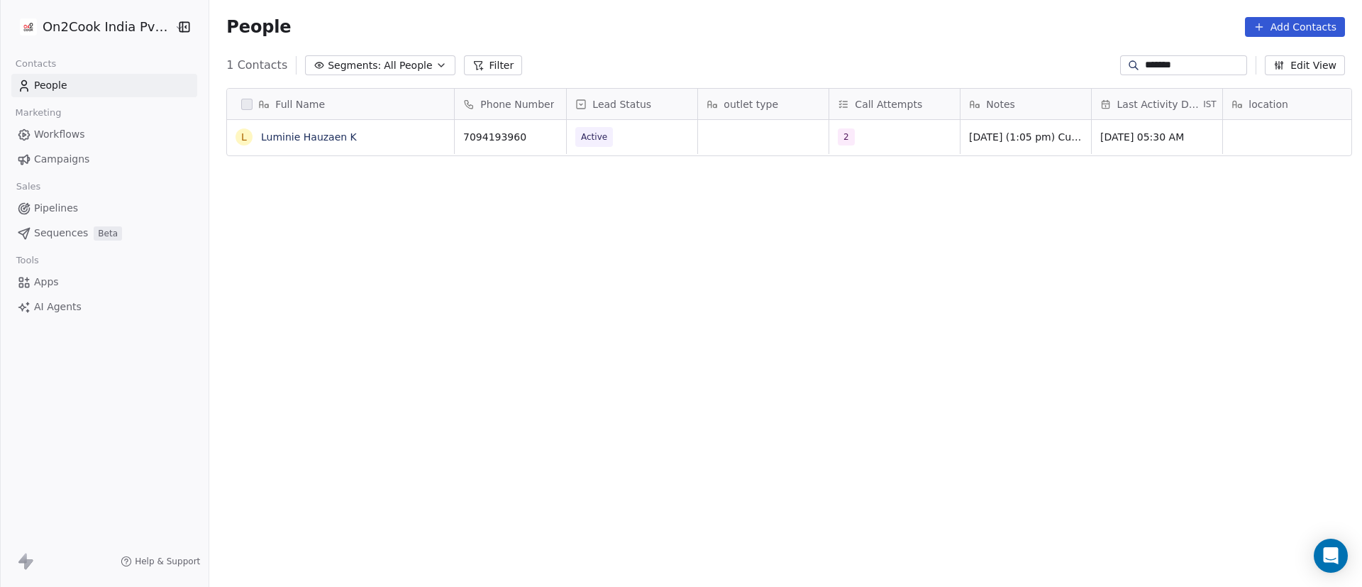
click at [702, 218] on html "On2Cook India Pvt. Ltd. Contacts People Marketing Workflows Campaigns Sales Pip…" at bounding box center [681, 293] width 1362 height 587
click at [976, 132] on span "[DATE] (1:05 pm) Customer is planning to start a restaurant and he will call ba…" at bounding box center [1054, 175] width 169 height 99
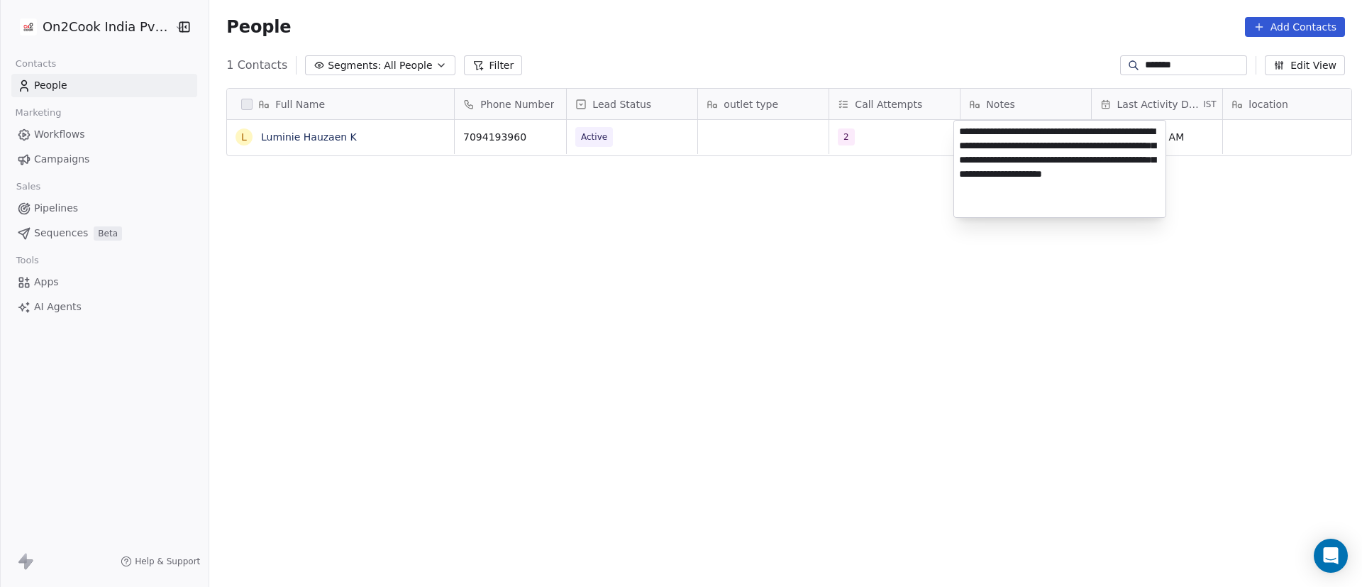
click at [960, 138] on textarea "**********" at bounding box center [1059, 169] width 211 height 96
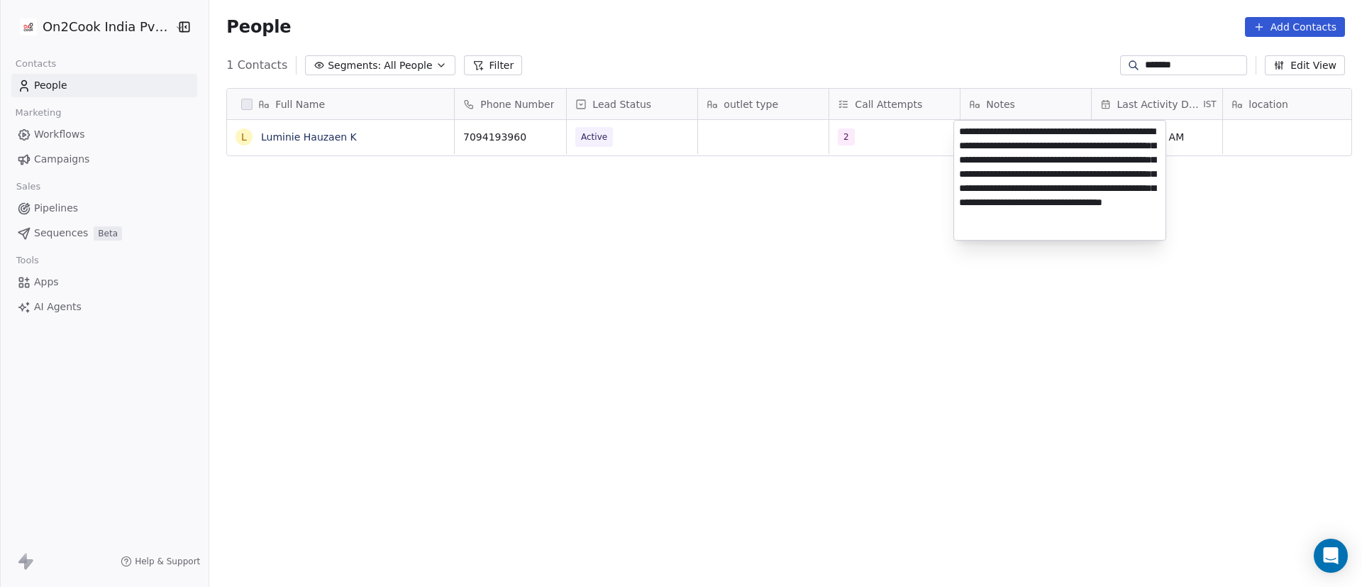
type textarea "**********"
click at [1214, 256] on html "On2Cook India Pvt. Ltd. Contacts People Marketing Workflows Campaigns Sales Pip…" at bounding box center [681, 293] width 1362 height 587
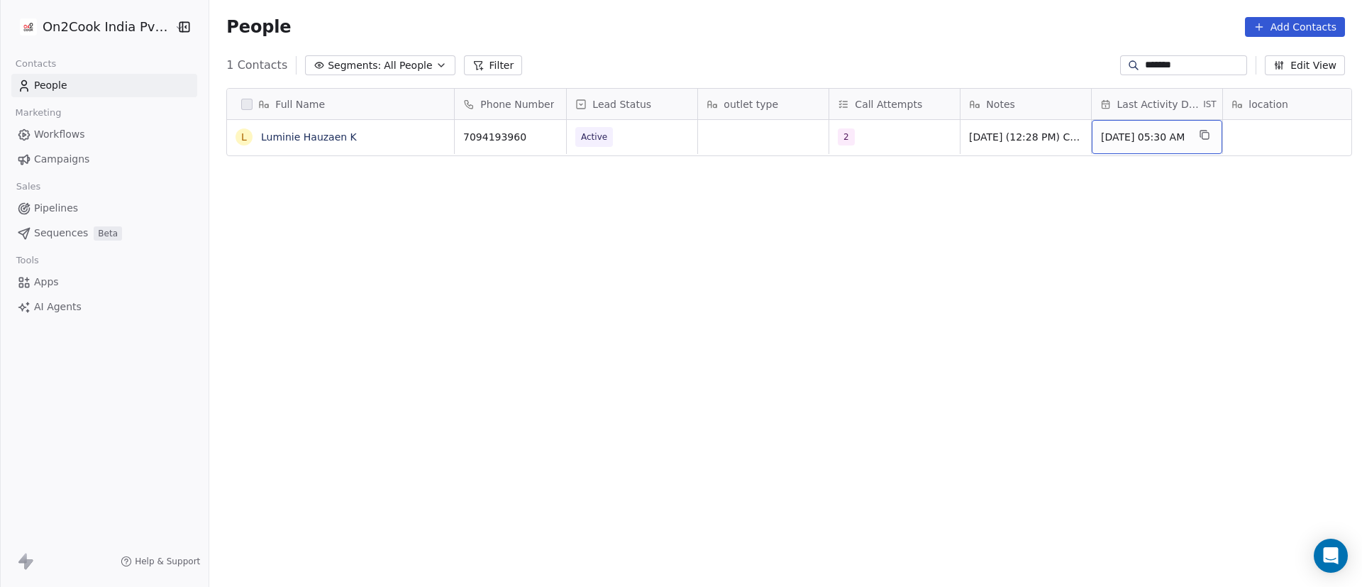
click at [1130, 140] on span "[DATE] 05:30 AM" at bounding box center [1144, 137] width 87 height 14
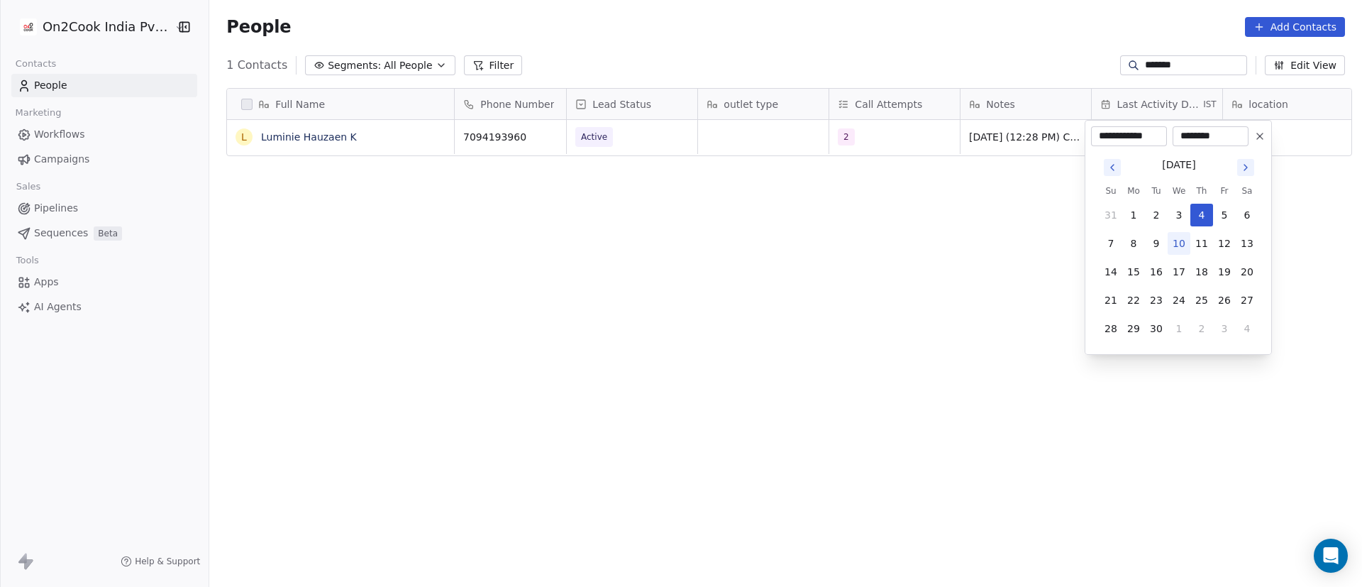
click at [1175, 246] on button "10" at bounding box center [1179, 243] width 23 height 23
type input "**********"
click at [1031, 252] on html "**********" at bounding box center [681, 293] width 1362 height 587
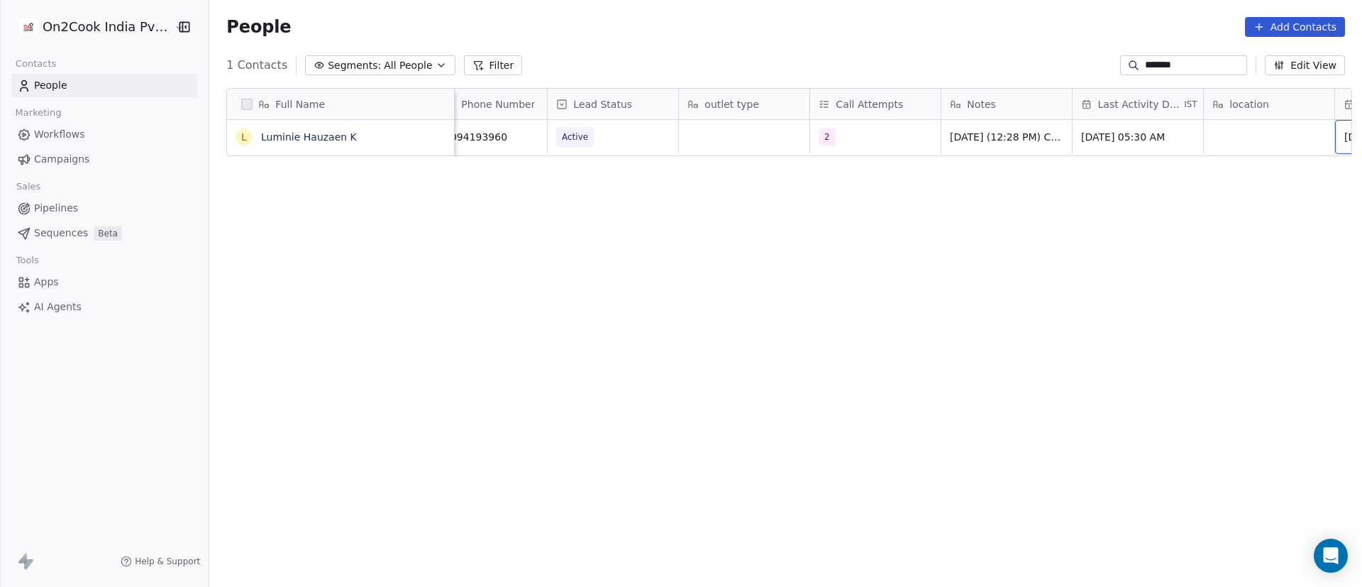
scroll to position [0, 150]
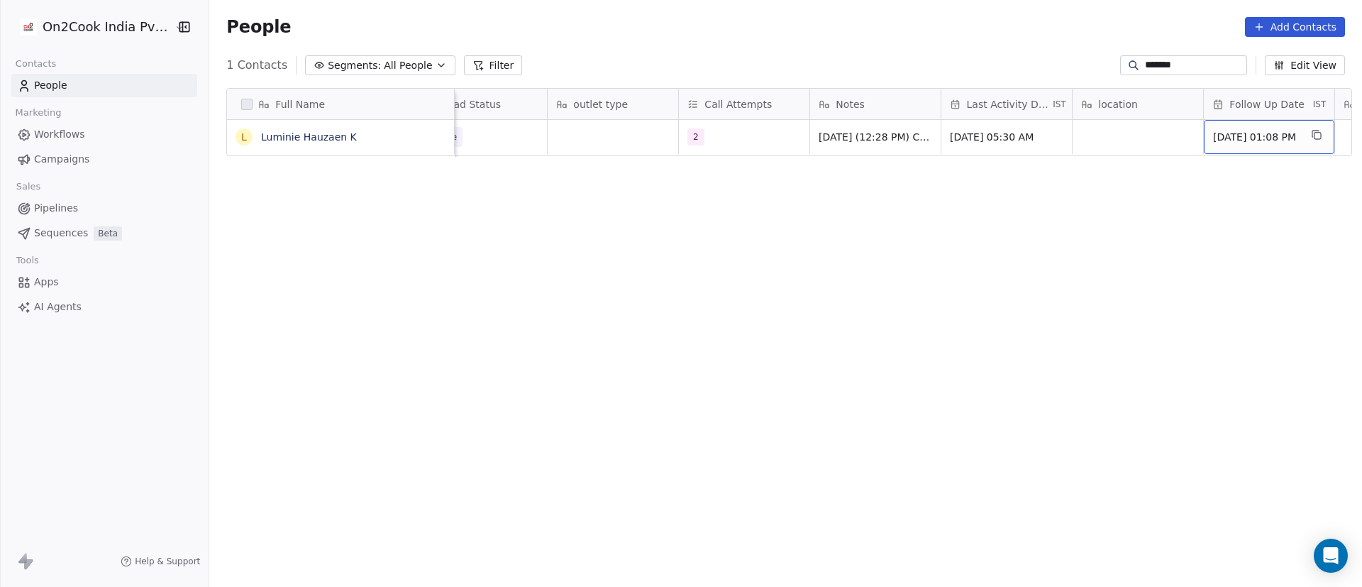
click at [1244, 140] on span "[DATE] 01:08 PM" at bounding box center [1256, 137] width 87 height 14
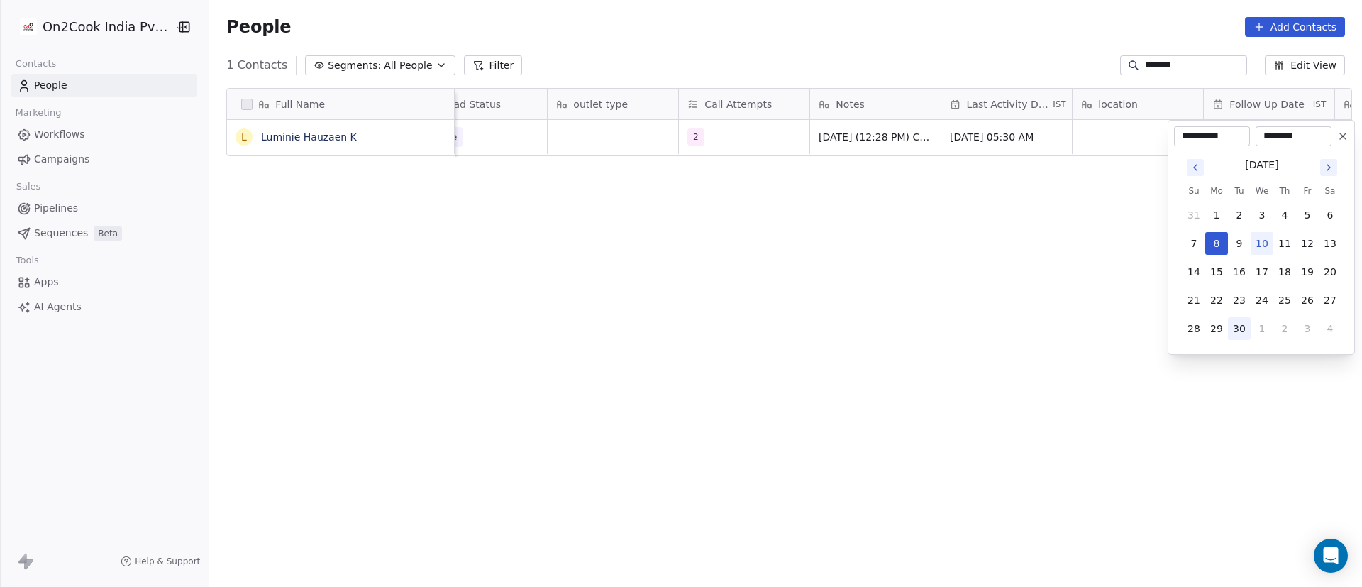
click at [1244, 323] on button "30" at bounding box center [1239, 328] width 23 height 23
type input "**********"
click at [1091, 325] on html "**********" at bounding box center [681, 293] width 1362 height 587
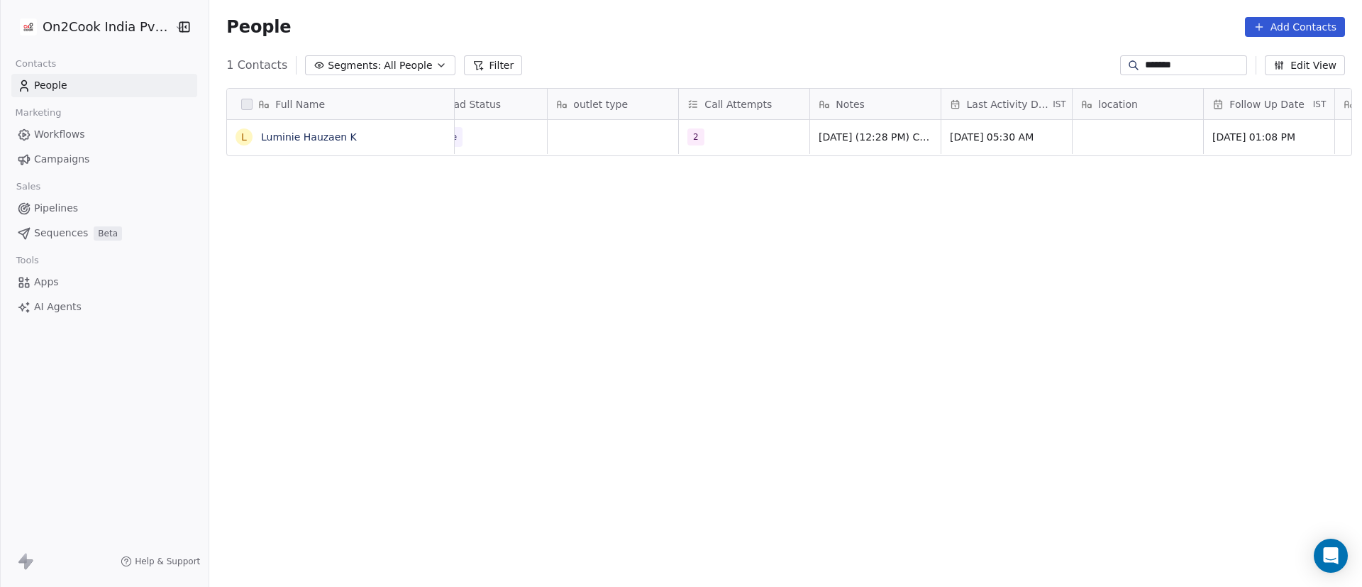
scroll to position [0, 0]
drag, startPoint x: 1185, startPoint y: 62, endPoint x: 1020, endPoint y: 64, distance: 164.6
click at [1019, 62] on div "1 Contacts Segments: All People Filter ******* Edit View" at bounding box center [785, 65] width 1153 height 23
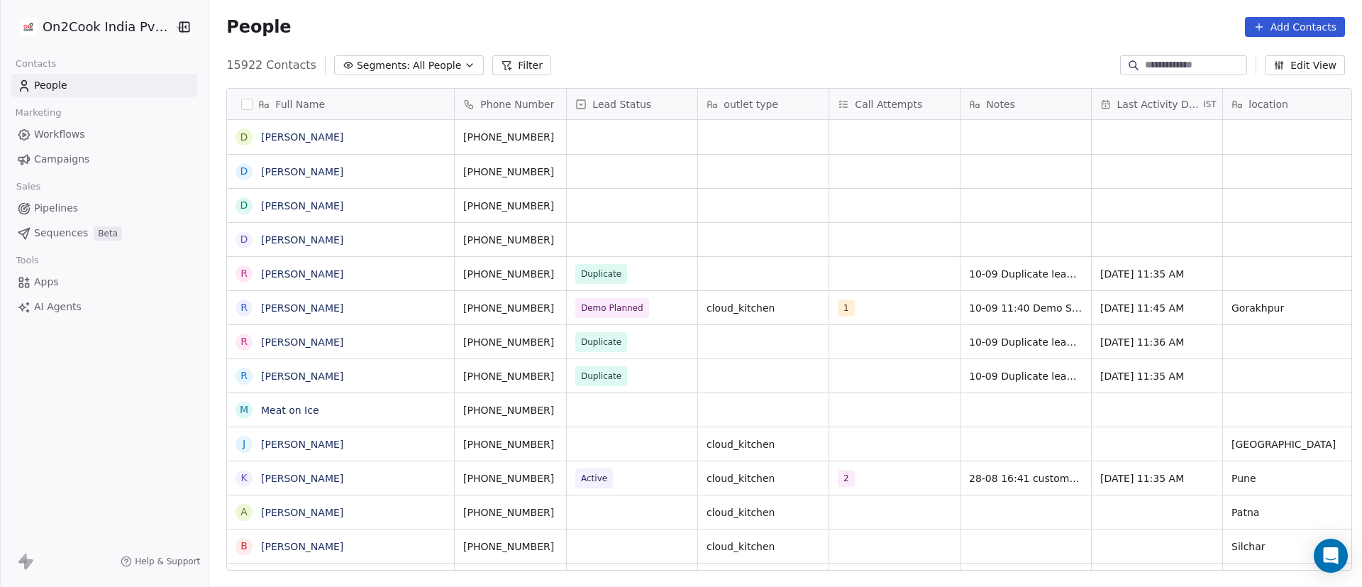
click at [1153, 64] on input at bounding box center [1194, 65] width 99 height 14
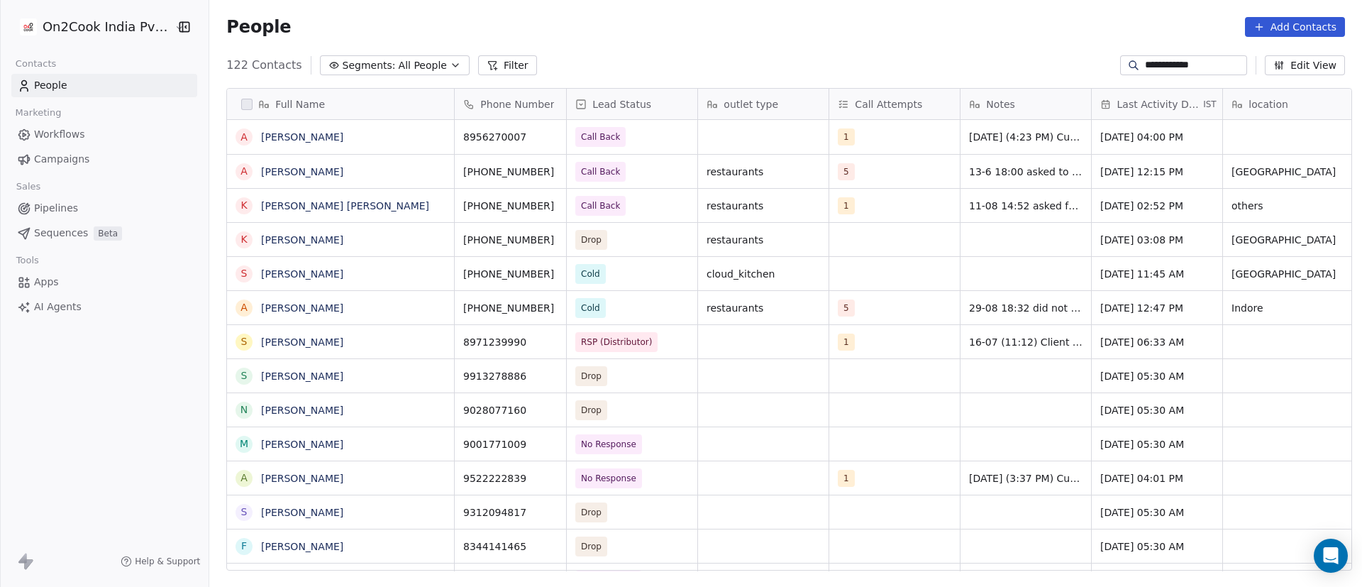
scroll to position [500, 1143]
type input "**********"
click at [626, 139] on span "Call Back" at bounding box center [619, 137] width 87 height 20
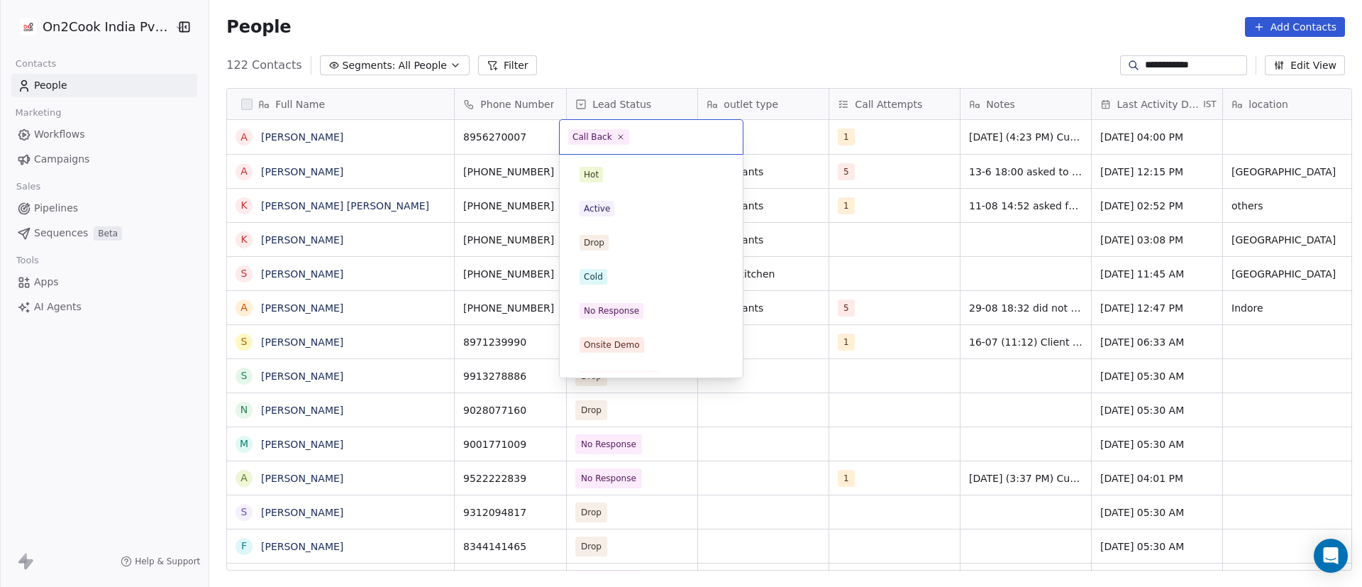
scroll to position [123, 0]
click at [616, 134] on icon at bounding box center [620, 136] width 9 height 9
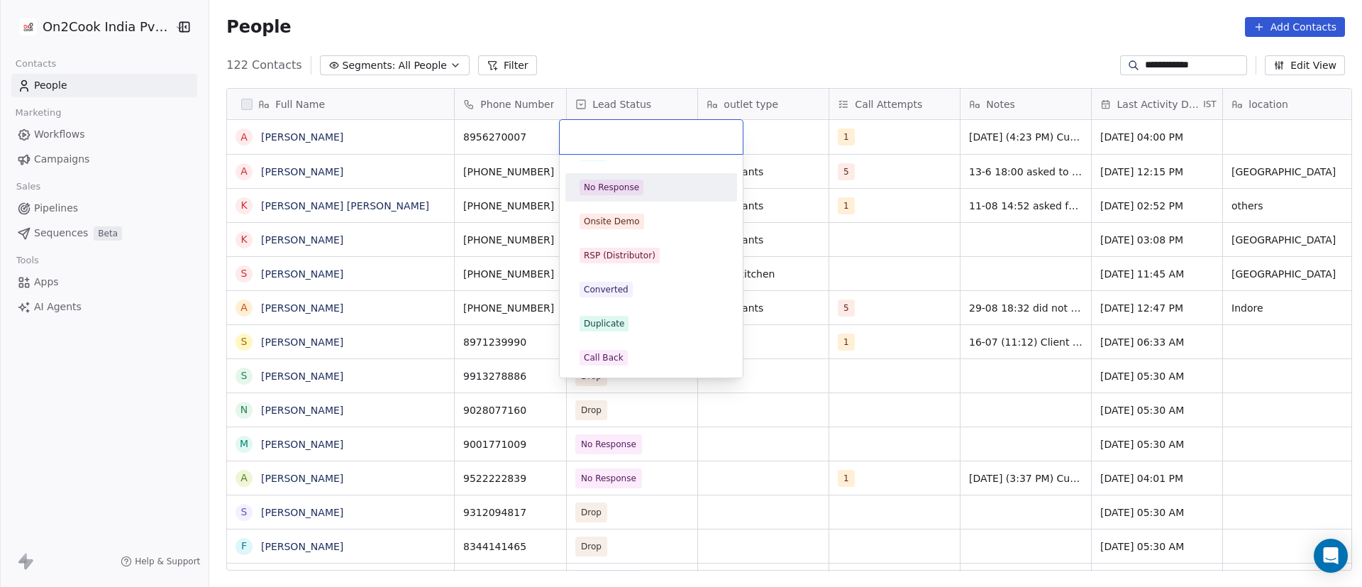
click at [620, 182] on div "No Response" at bounding box center [611, 187] width 55 height 13
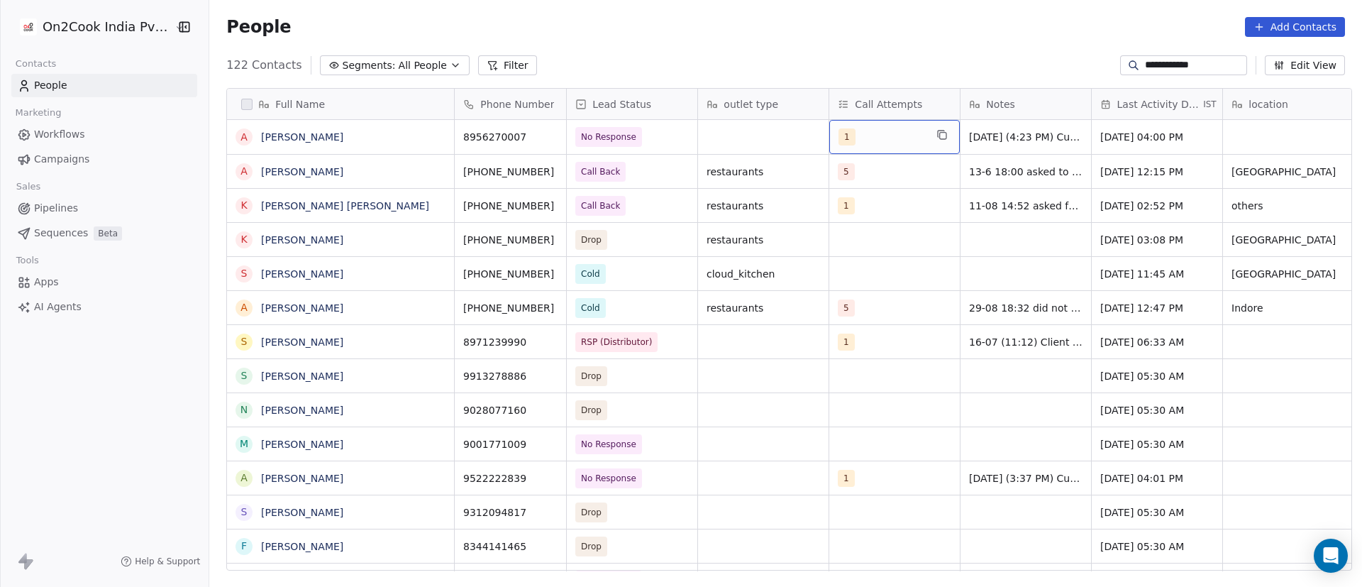
click at [880, 143] on div "1" at bounding box center [881, 136] width 87 height 17
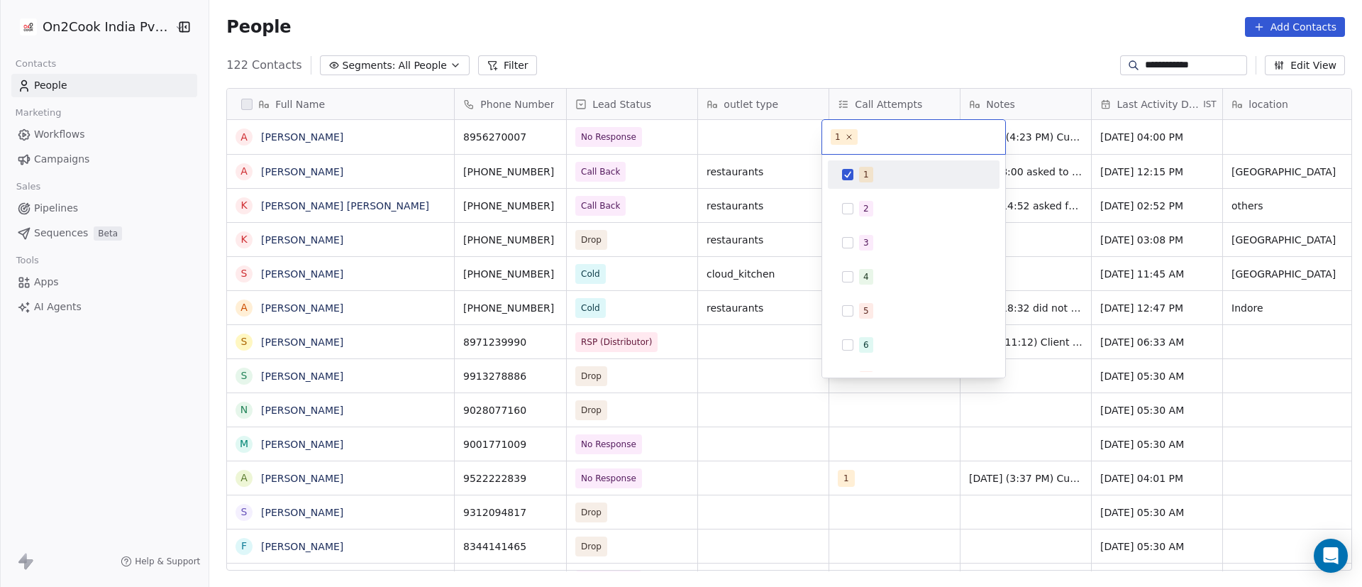
click at [846, 179] on button "Suggestions" at bounding box center [847, 174] width 11 height 11
click at [852, 207] on button "Suggestions" at bounding box center [847, 208] width 11 height 11
click at [1018, 171] on html "**********" at bounding box center [681, 293] width 1362 height 587
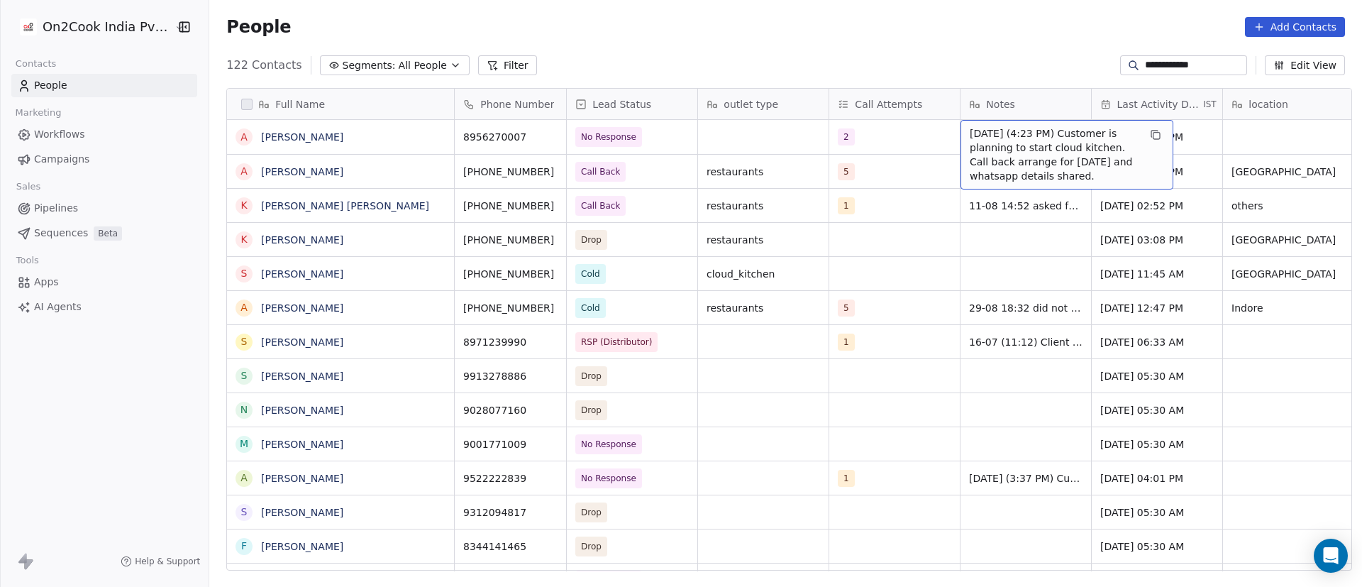
click at [980, 138] on span "[DATE] (4:23 PM) Customer is planning to start cloud kitchen. Call back arrange…" at bounding box center [1054, 154] width 169 height 57
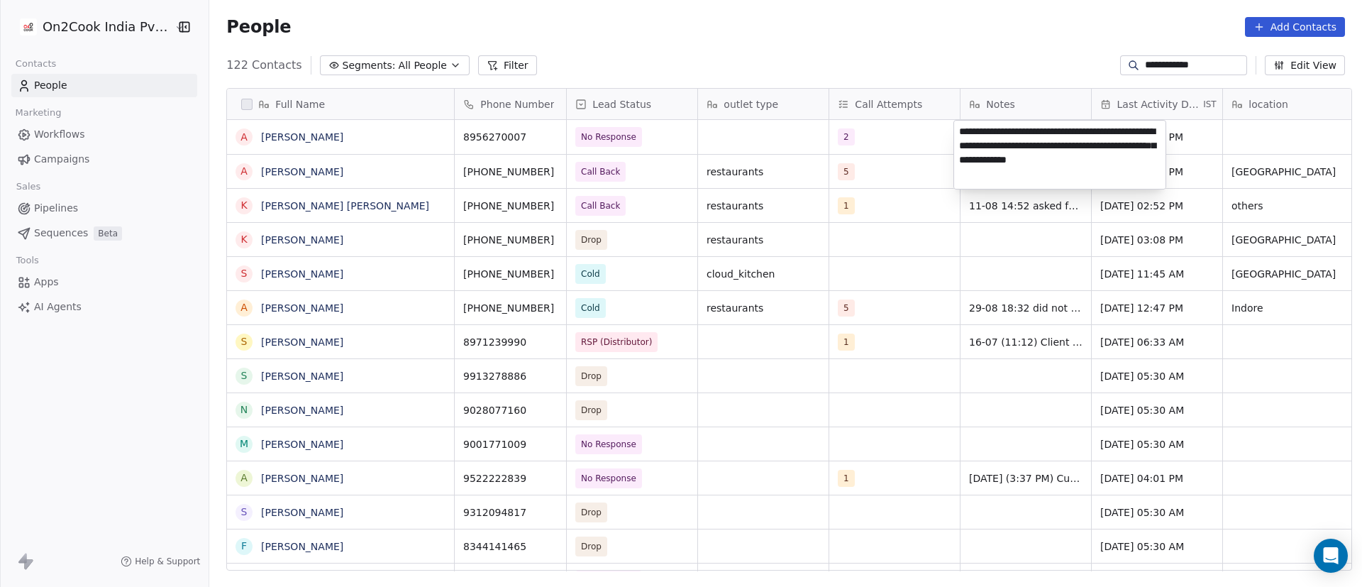
click at [962, 132] on textarea "**********" at bounding box center [1059, 155] width 211 height 68
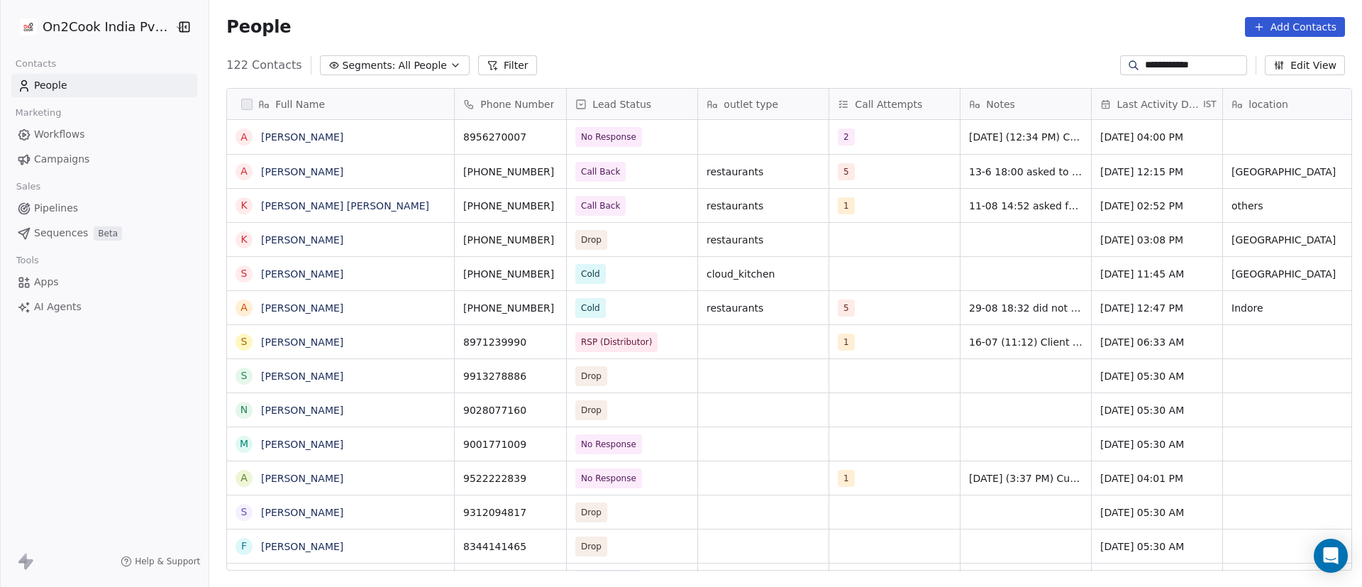
click at [833, 218] on html "**********" at bounding box center [681, 293] width 1362 height 587
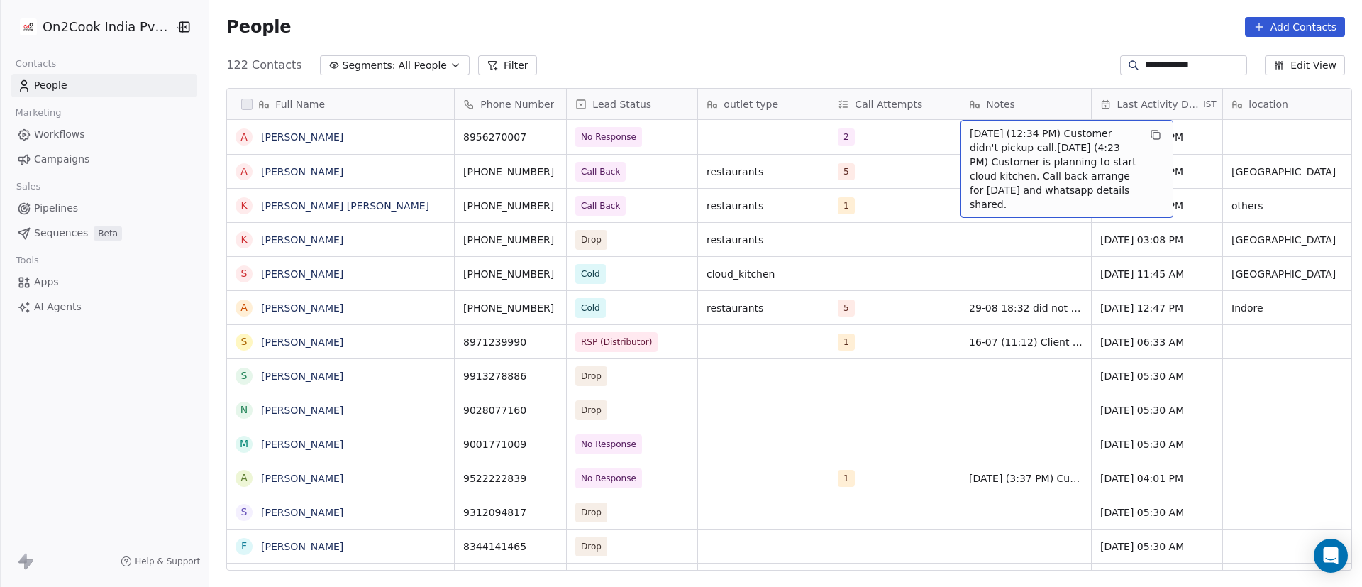
click at [1033, 144] on span "[DATE] (12:34 PM) Customer didn't pickup call.[DATE] (4:23 PM) Customer is plan…" at bounding box center [1054, 168] width 169 height 85
click at [1012, 149] on span "[DATE] (12:34 PM) Customer didn't pickup call.[DATE] (4:23 PM) Customer is plan…" at bounding box center [1054, 168] width 169 height 85
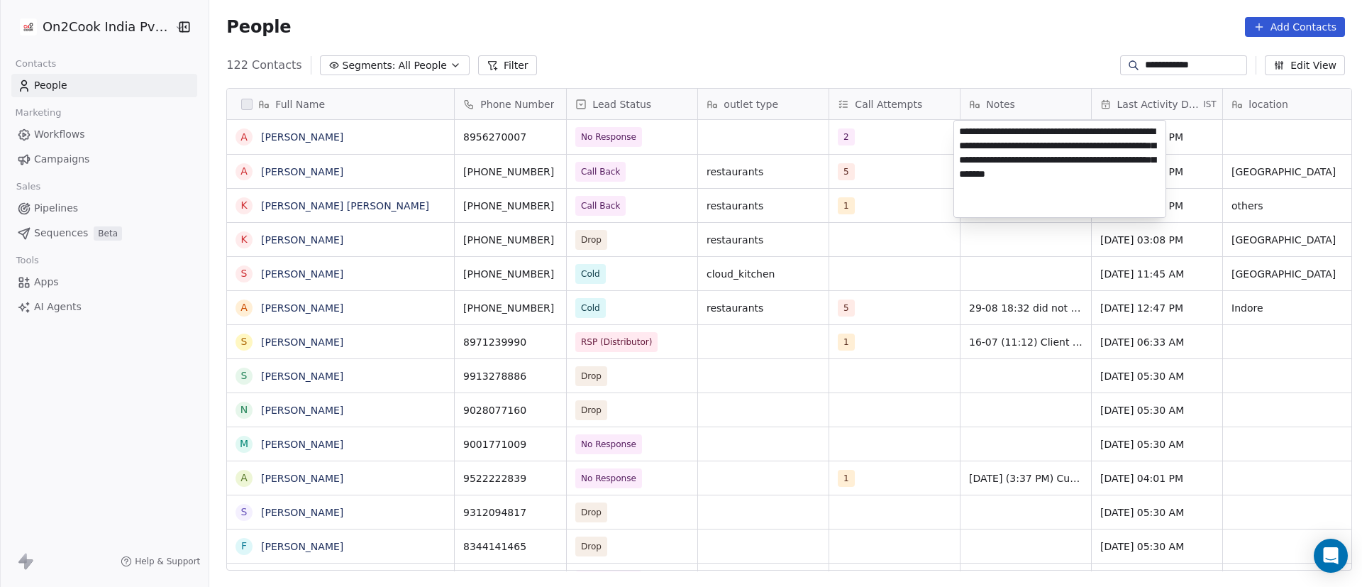
click at [1011, 143] on textarea "**********" at bounding box center [1059, 169] width 211 height 96
type textarea "**********"
click at [1255, 162] on html "**********" at bounding box center [681, 293] width 1362 height 587
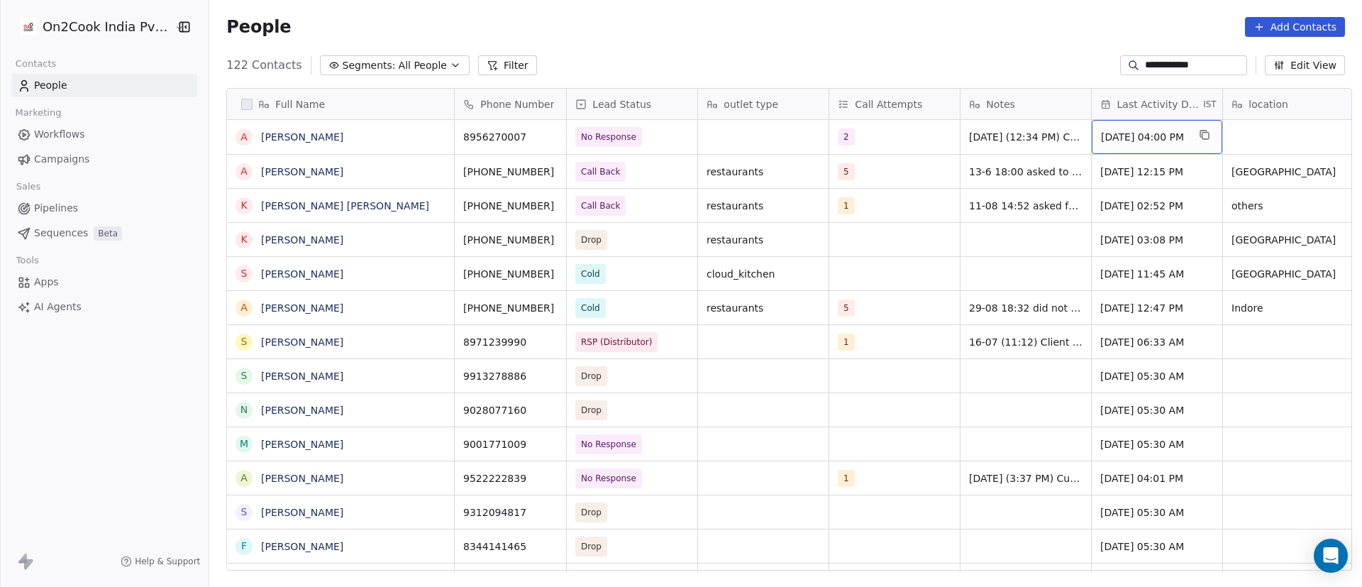
click at [1135, 138] on span "[DATE] 04:00 PM" at bounding box center [1144, 137] width 87 height 14
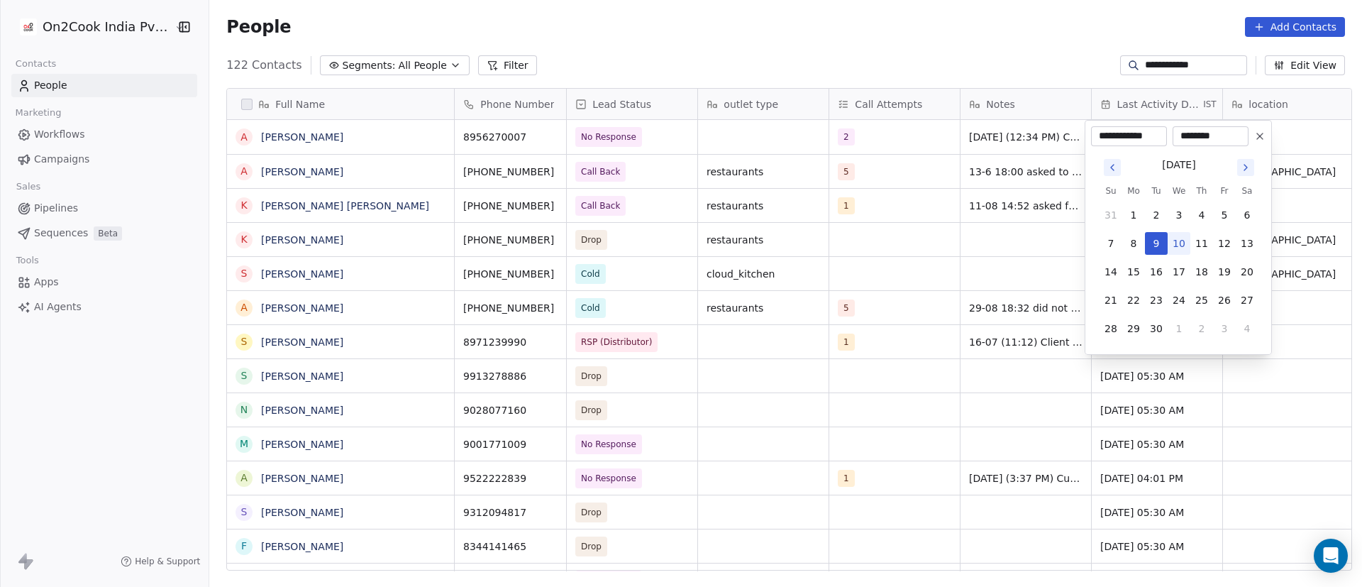
click at [1175, 243] on button "10" at bounding box center [1179, 243] width 23 height 23
type input "**********"
click at [1011, 228] on html "**********" at bounding box center [681, 293] width 1362 height 587
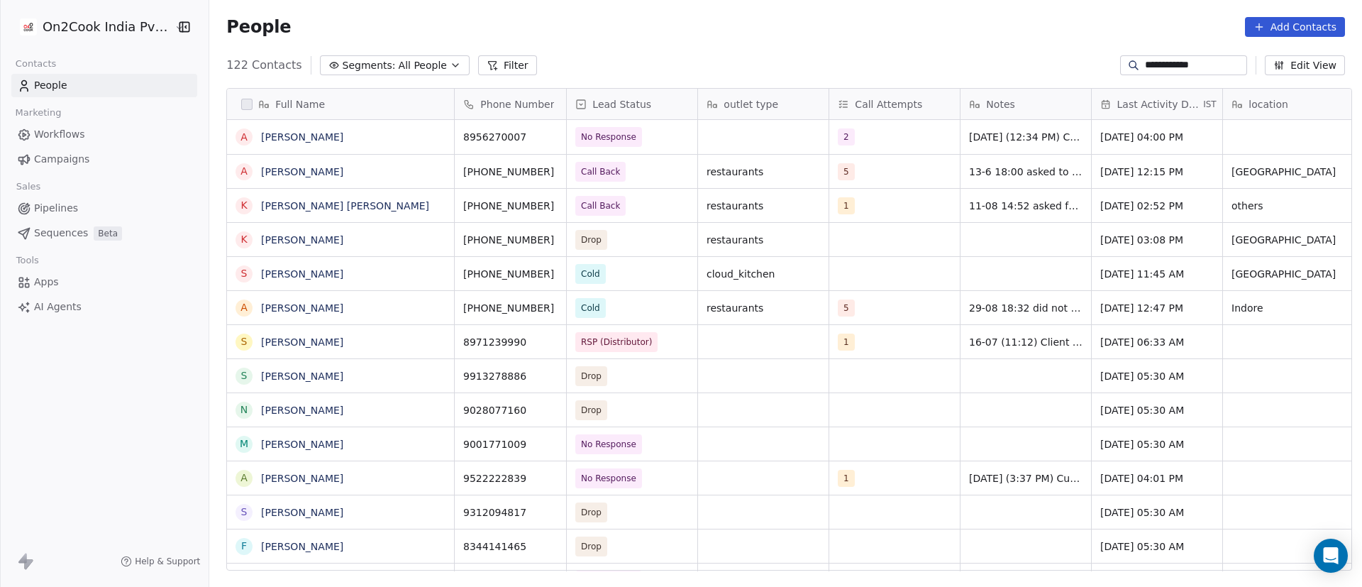
scroll to position [0, 19]
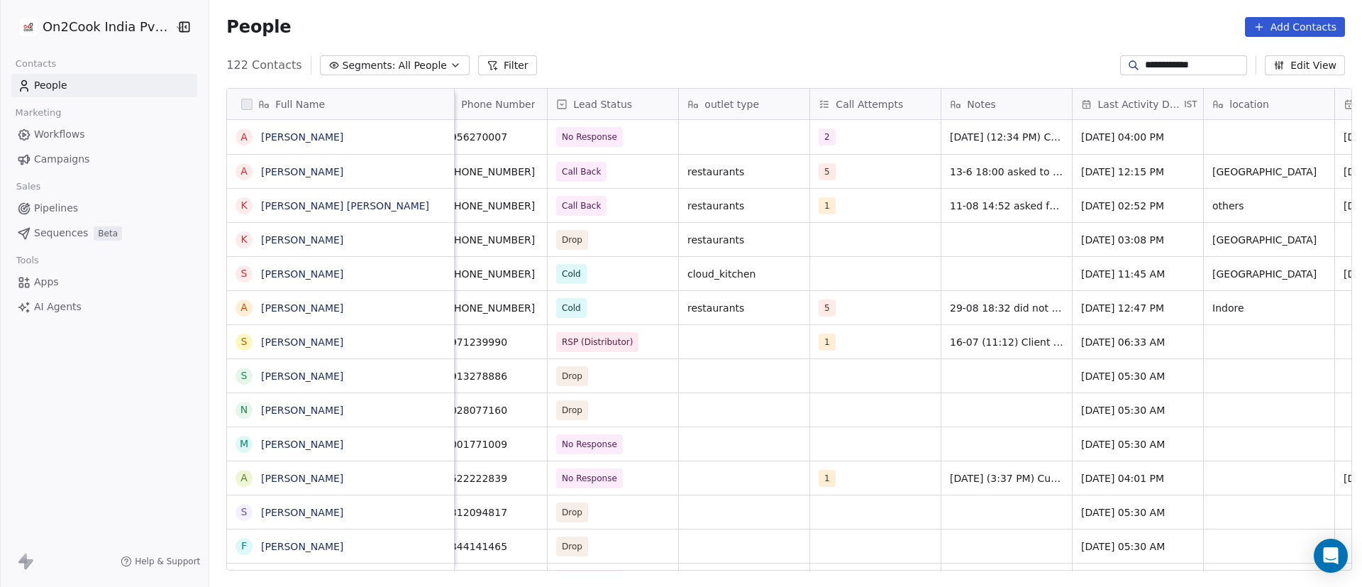
click at [1173, 66] on input "**********" at bounding box center [1194, 65] width 99 height 14
paste input
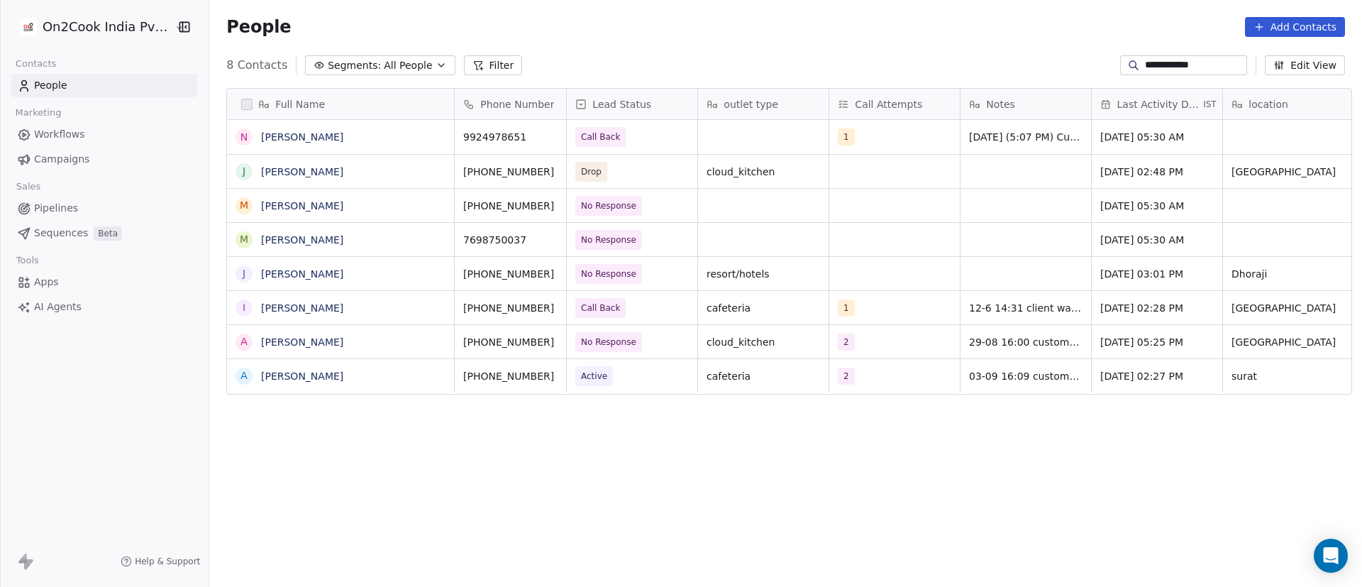
scroll to position [500, 1143]
type input "**********"
click at [632, 133] on span "Call Back" at bounding box center [619, 137] width 87 height 20
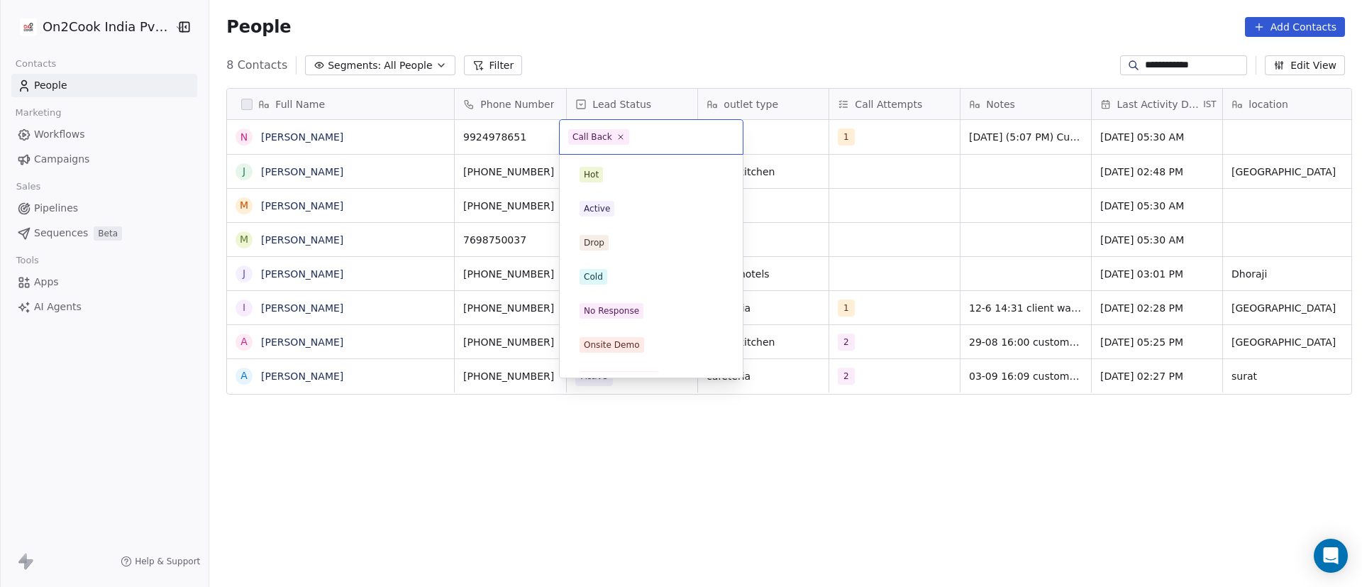
scroll to position [123, 0]
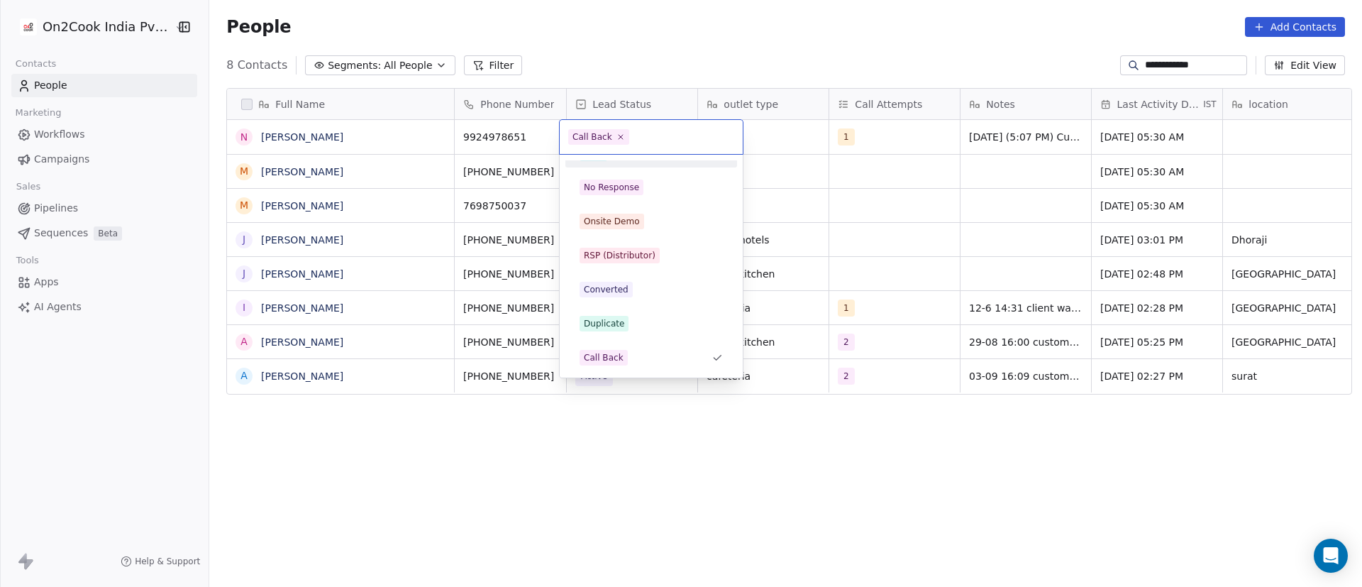
click at [621, 132] on span "Call Back" at bounding box center [598, 137] width 61 height 16
click at [621, 132] on icon at bounding box center [620, 136] width 9 height 9
click at [622, 182] on div "No Response" at bounding box center [611, 187] width 55 height 13
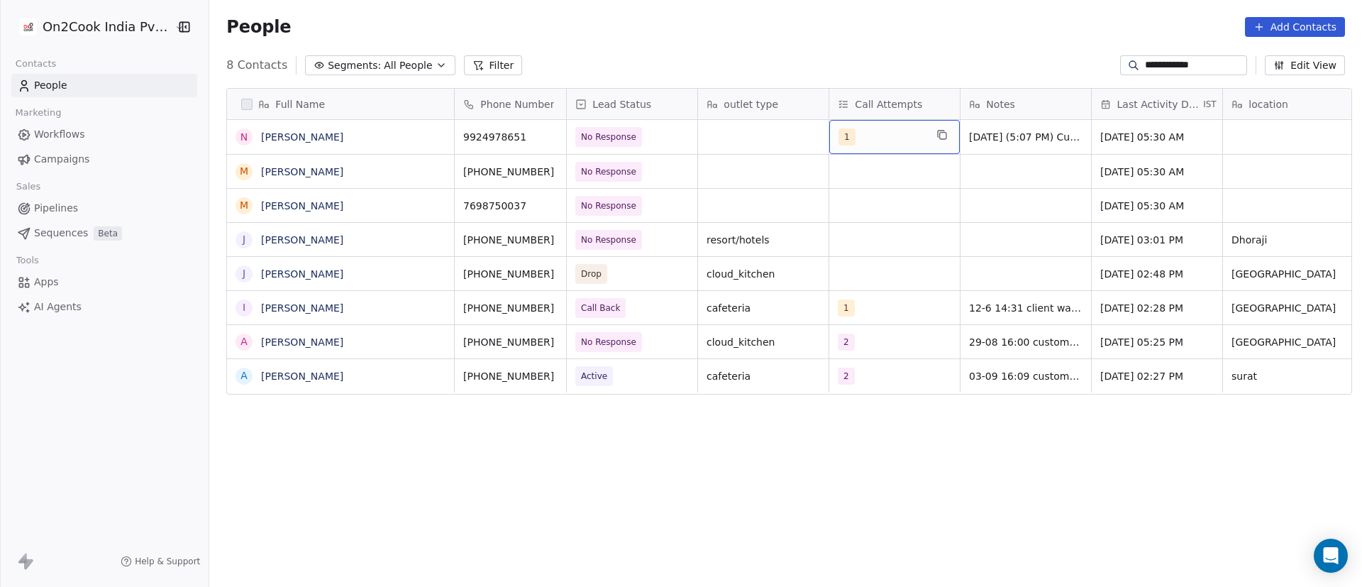
click at [869, 135] on div "1" at bounding box center [881, 136] width 87 height 17
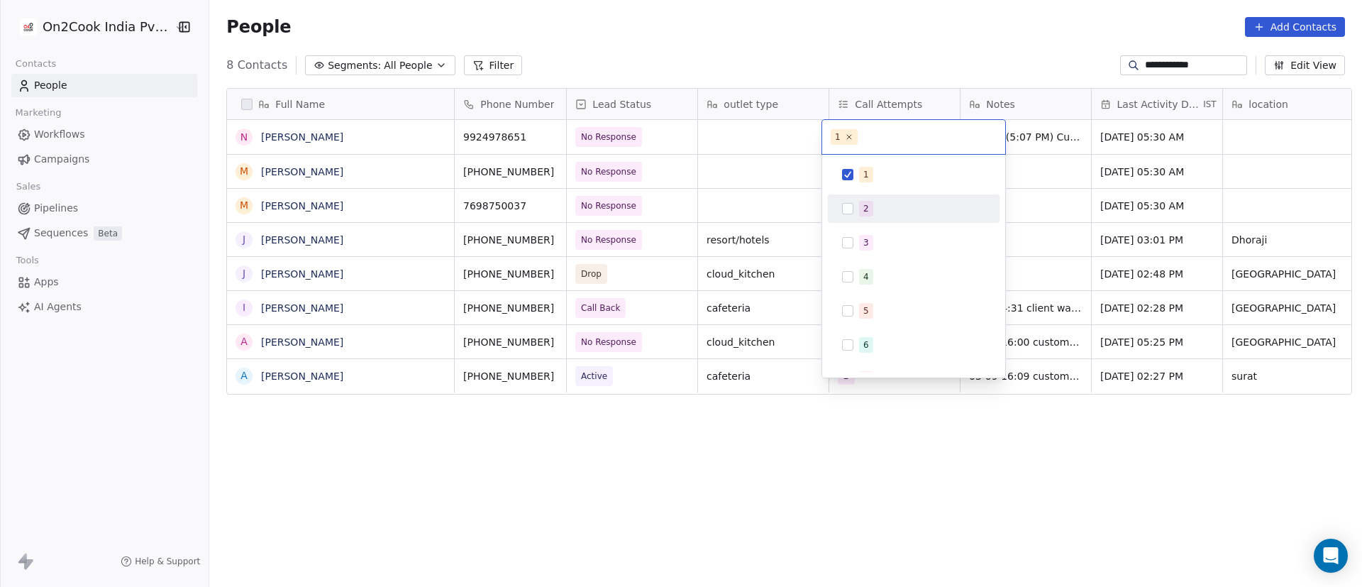
click at [857, 210] on div "2" at bounding box center [913, 208] width 160 height 23
click at [858, 177] on div "1" at bounding box center [913, 174] width 160 height 23
click at [1019, 175] on html "**********" at bounding box center [681, 293] width 1362 height 587
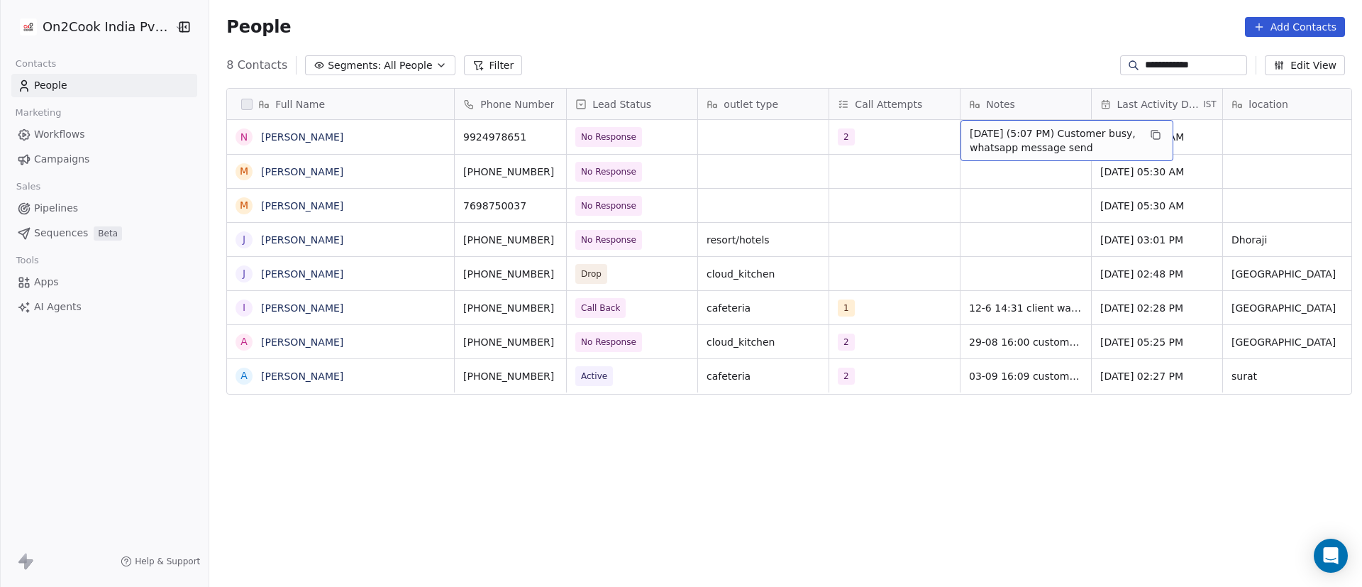
click at [994, 136] on span "[DATE] (5:07 PM) Customer busy, whatsapp message send" at bounding box center [1054, 140] width 169 height 28
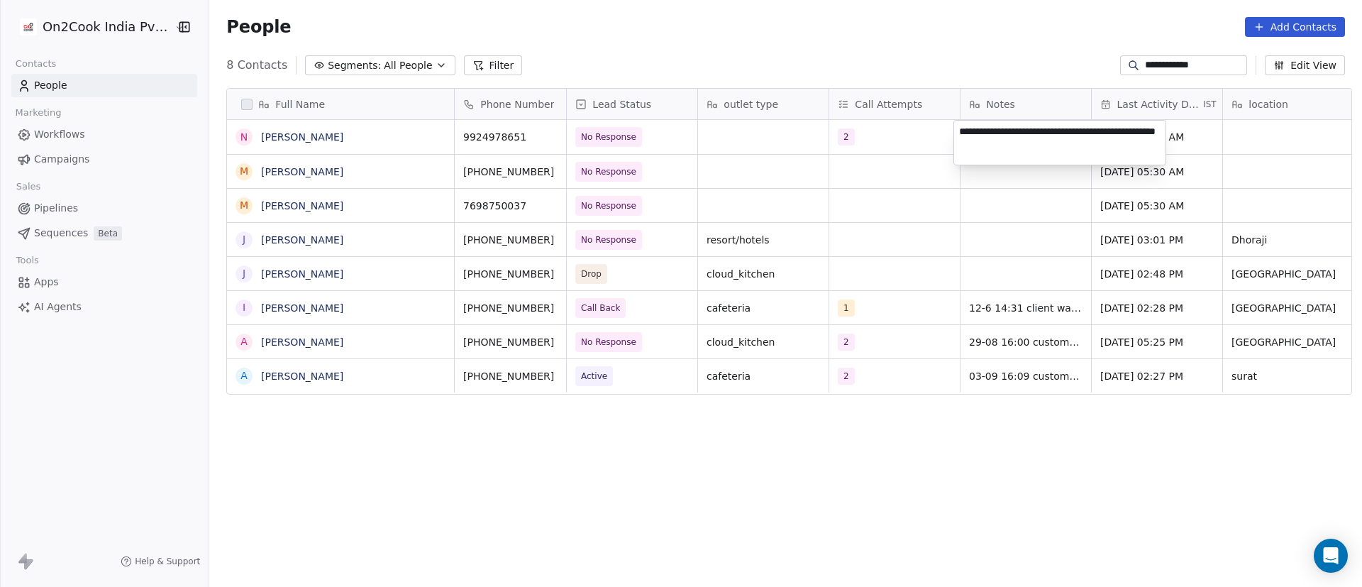
click at [963, 130] on textarea "**********" at bounding box center [1059, 143] width 211 height 44
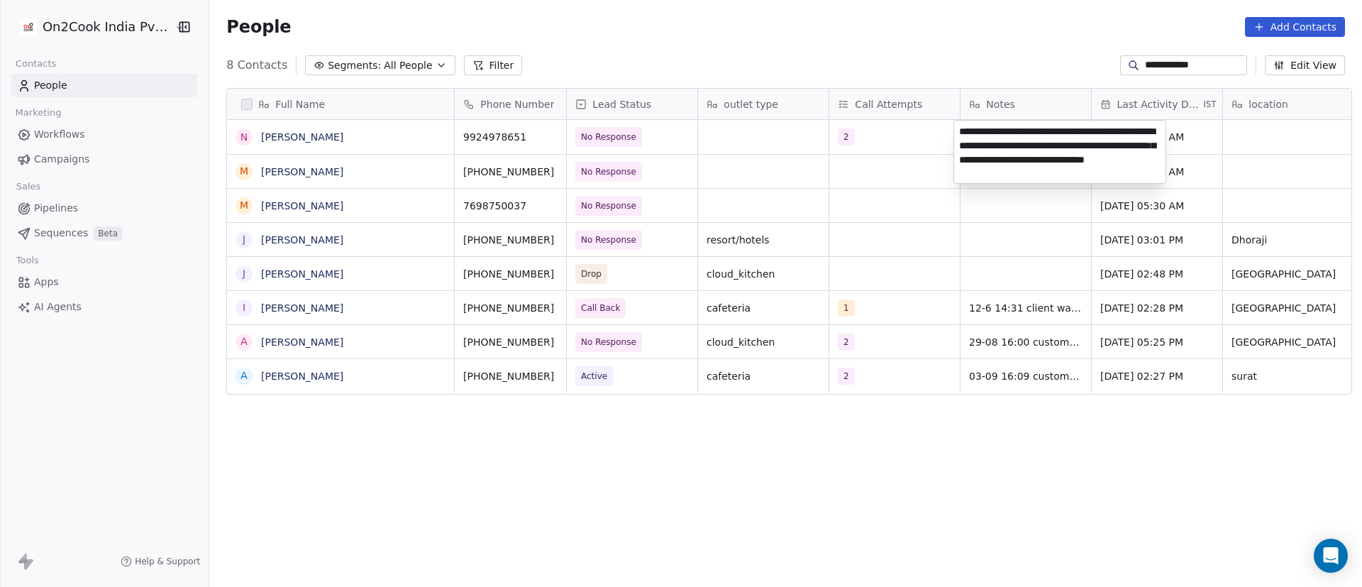
type textarea "**********"
click at [1193, 226] on html "**********" at bounding box center [681, 293] width 1362 height 587
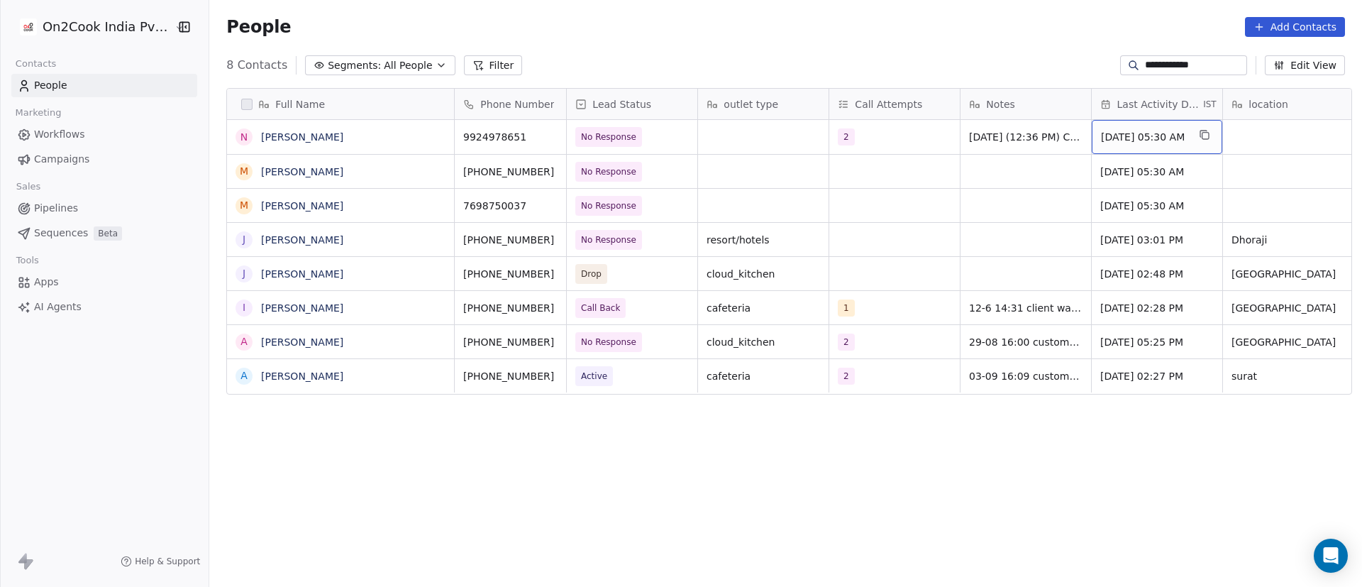
click at [1153, 138] on span "[DATE] 05:30 AM" at bounding box center [1144, 137] width 87 height 14
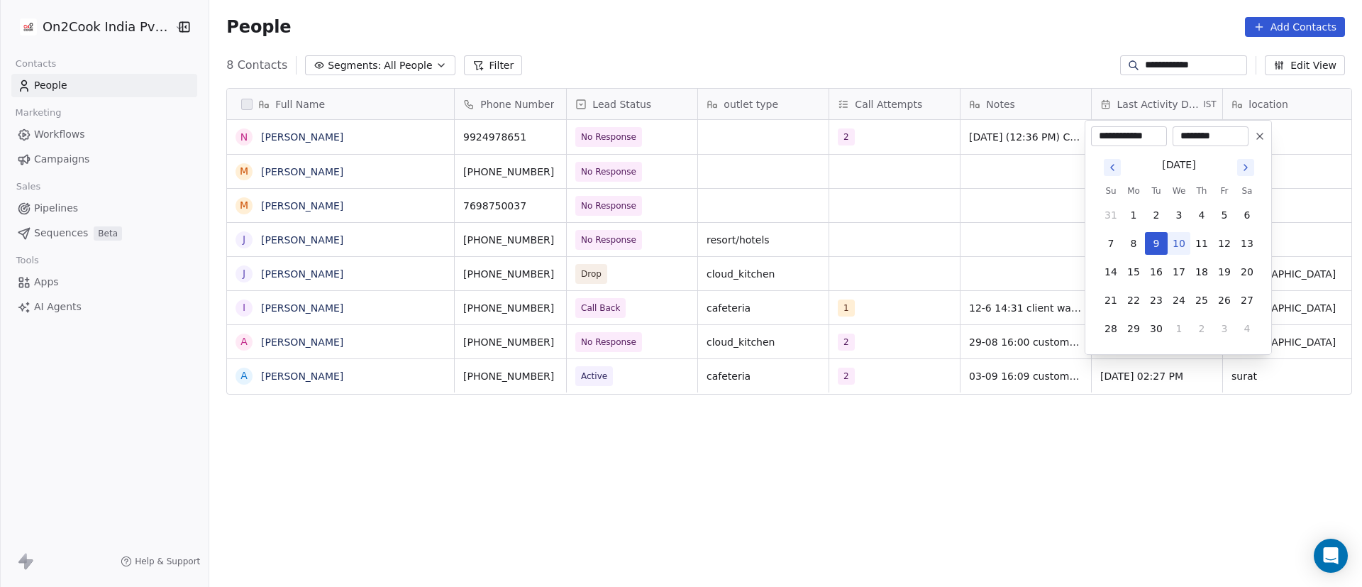
click at [1180, 242] on button "10" at bounding box center [1179, 243] width 23 height 23
type input "**********"
click at [968, 181] on html "**********" at bounding box center [681, 293] width 1362 height 587
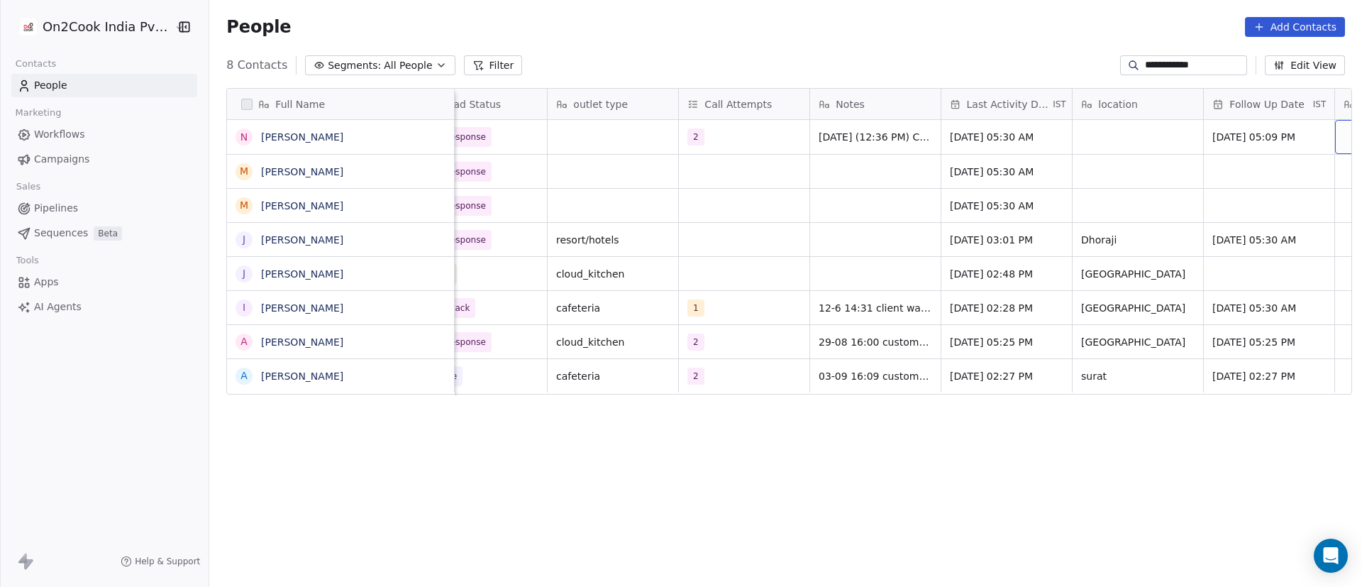
scroll to position [0, 282]
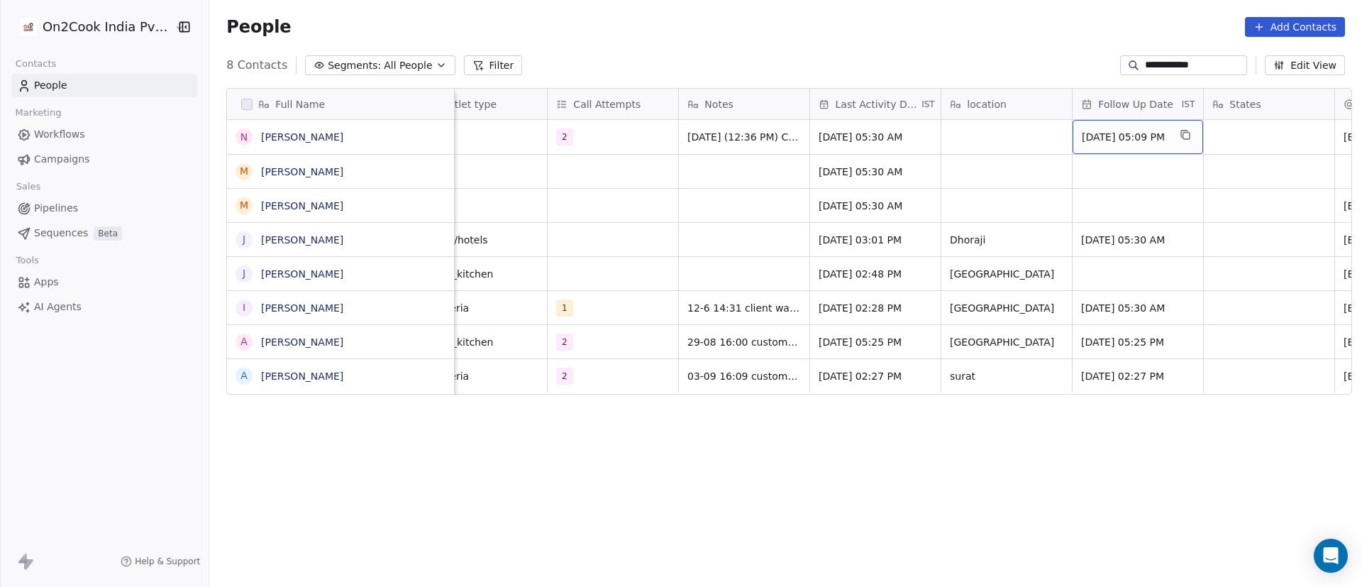
click at [1111, 132] on span "[DATE] 05:09 PM" at bounding box center [1125, 137] width 87 height 14
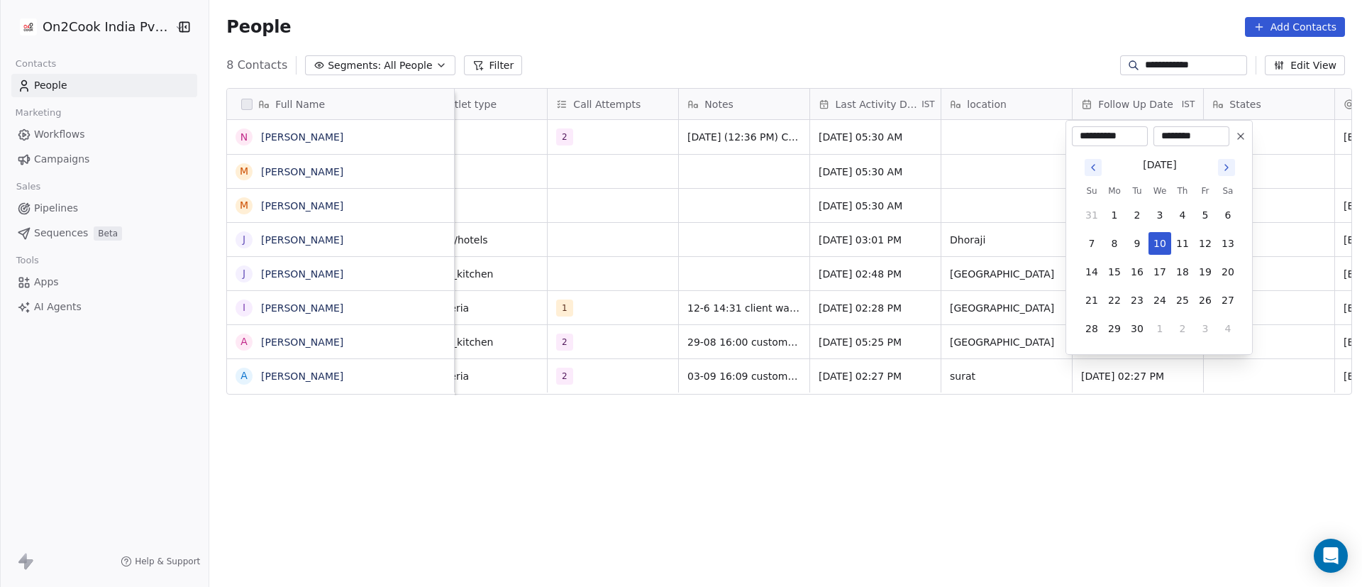
click at [1237, 138] on icon at bounding box center [1240, 136] width 11 height 11
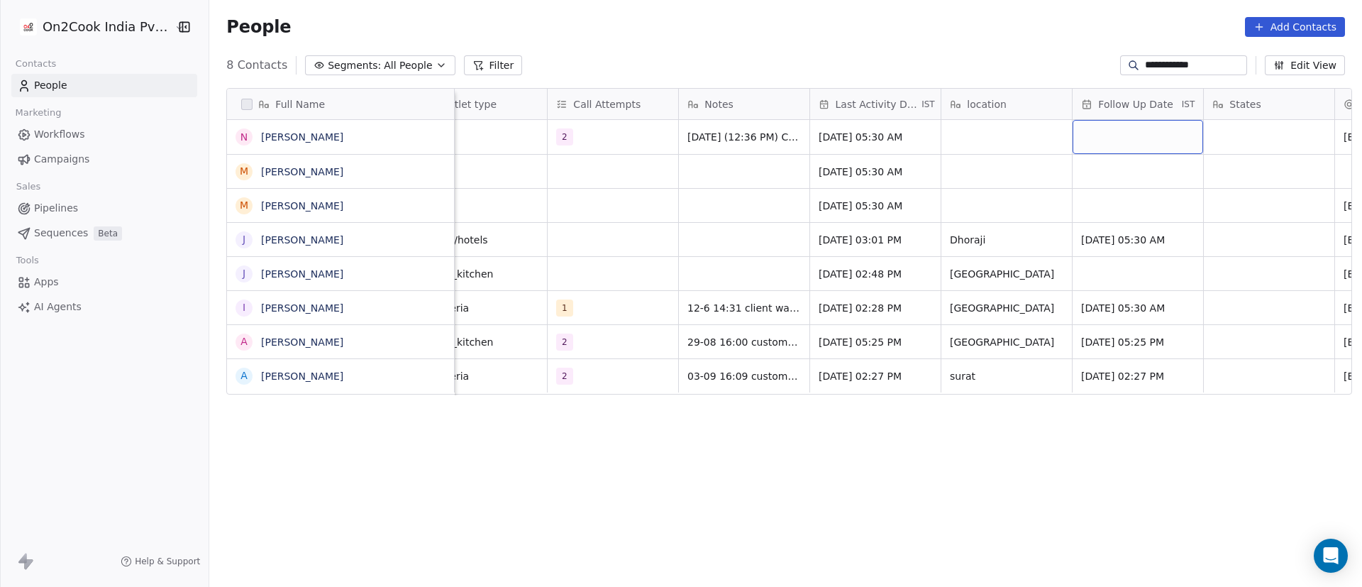
click at [1152, 133] on div "grid" at bounding box center [1137, 137] width 131 height 34
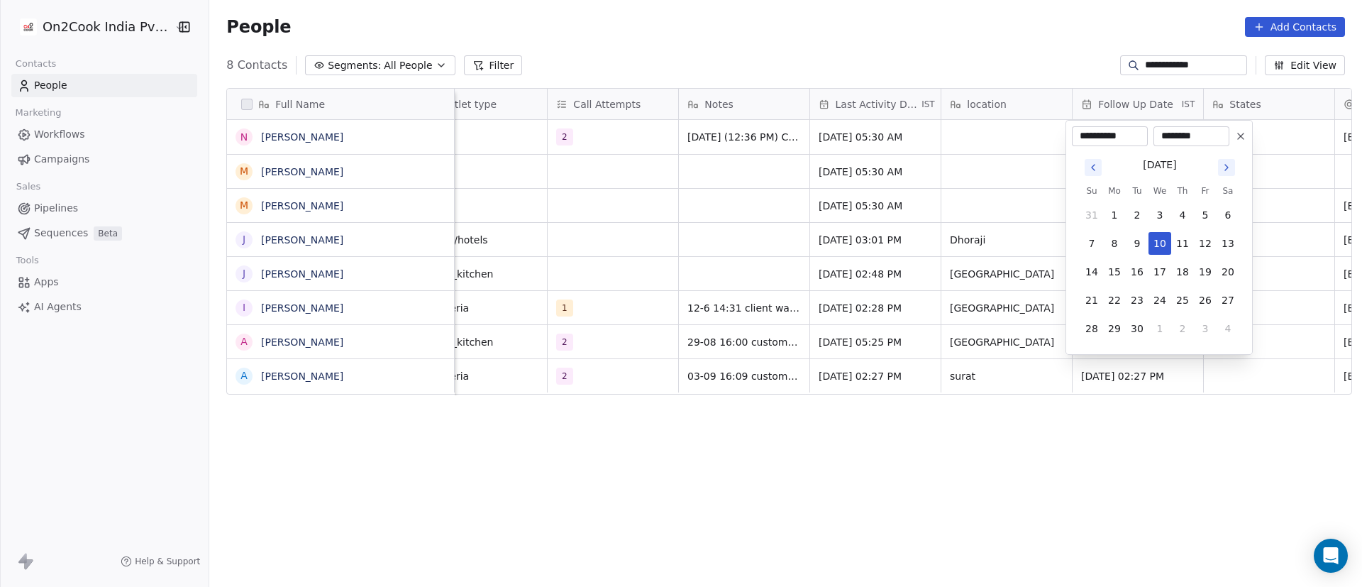
click at [1238, 140] on icon at bounding box center [1240, 136] width 11 height 11
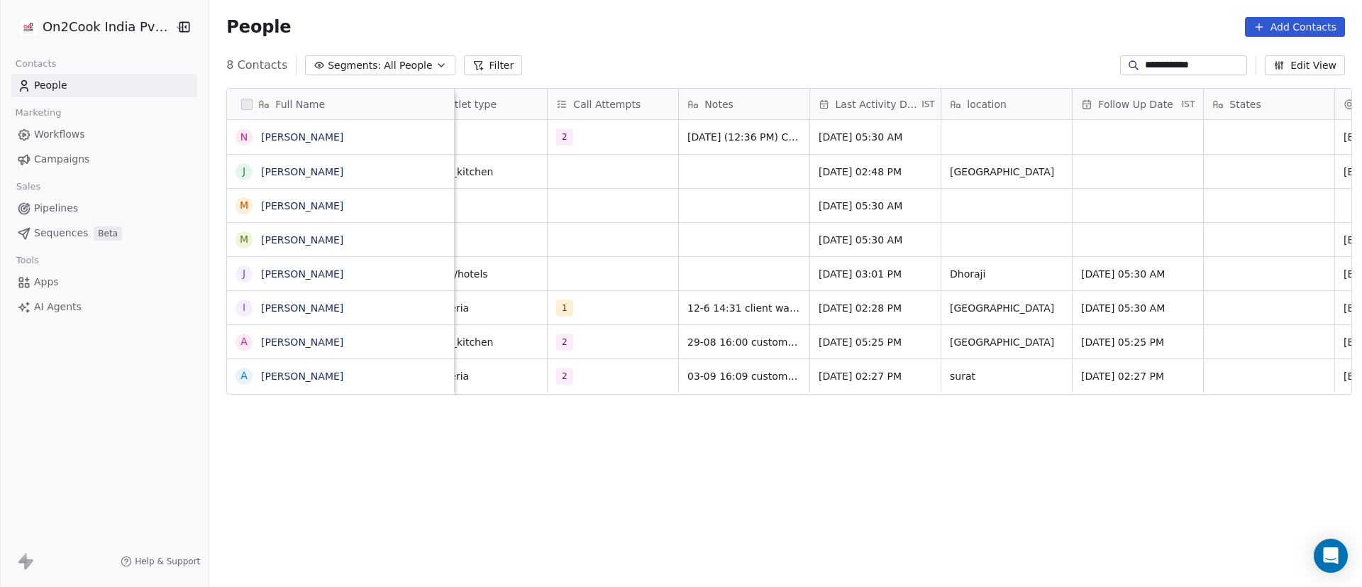
drag, startPoint x: 1227, startPoint y: 69, endPoint x: 910, endPoint y: 59, distance: 317.2
click at [911, 59] on div "**********" at bounding box center [785, 65] width 1153 height 23
